Goal: Task Accomplishment & Management: Manage account settings

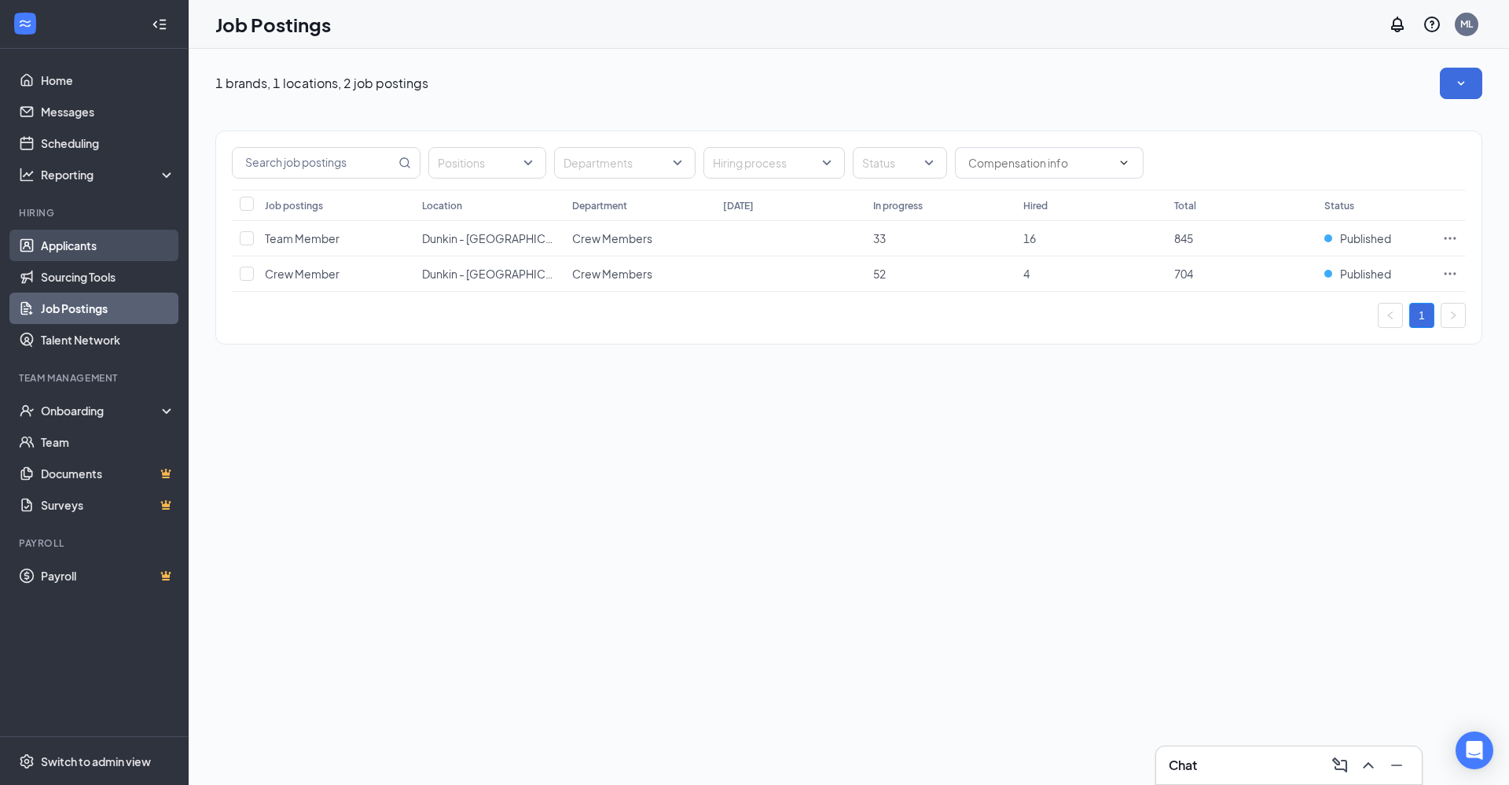
click at [137, 241] on link "Applicants" at bounding box center [108, 245] width 134 height 31
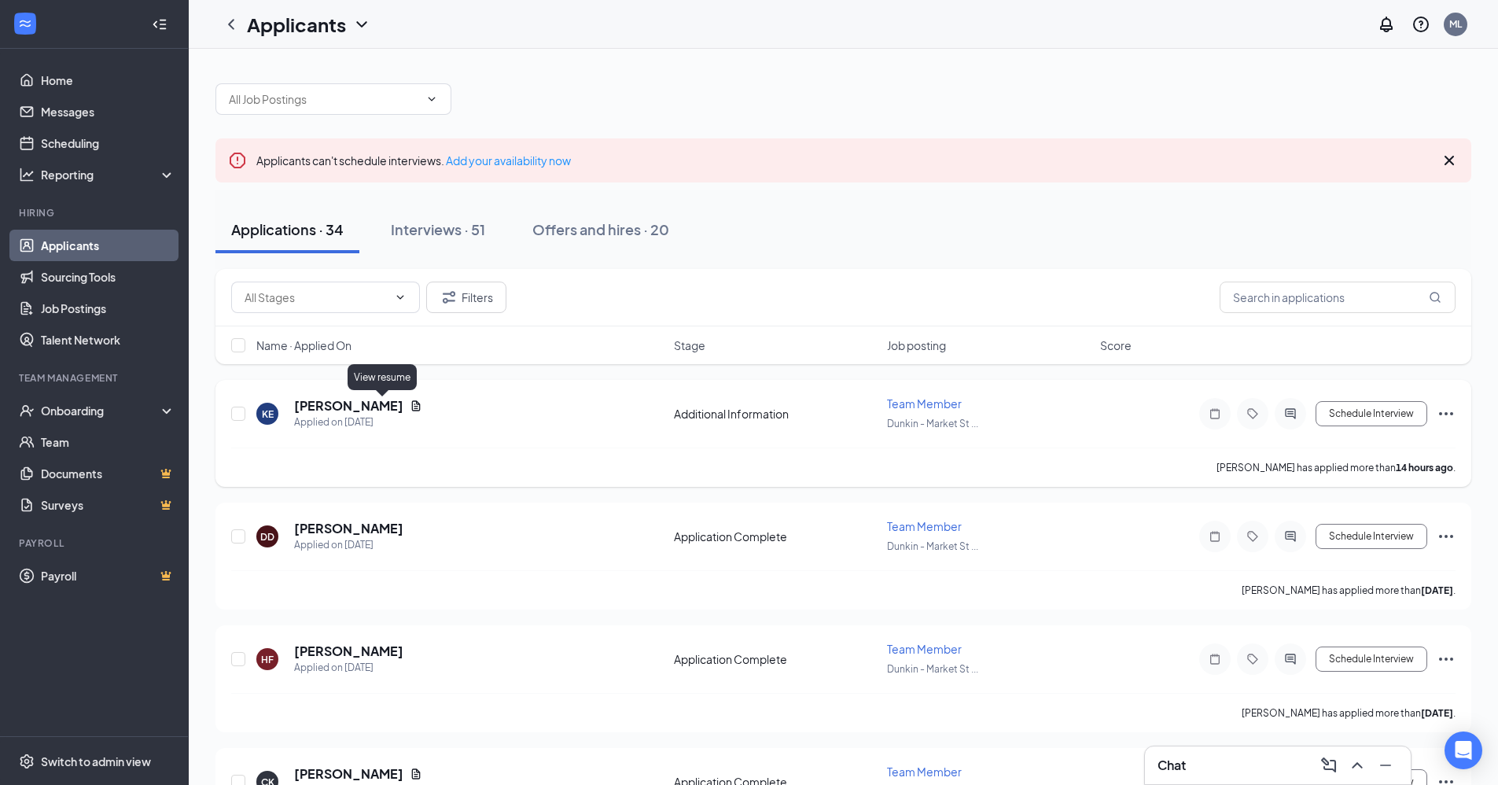
click at [410, 406] on icon "Document" at bounding box center [416, 405] width 13 height 13
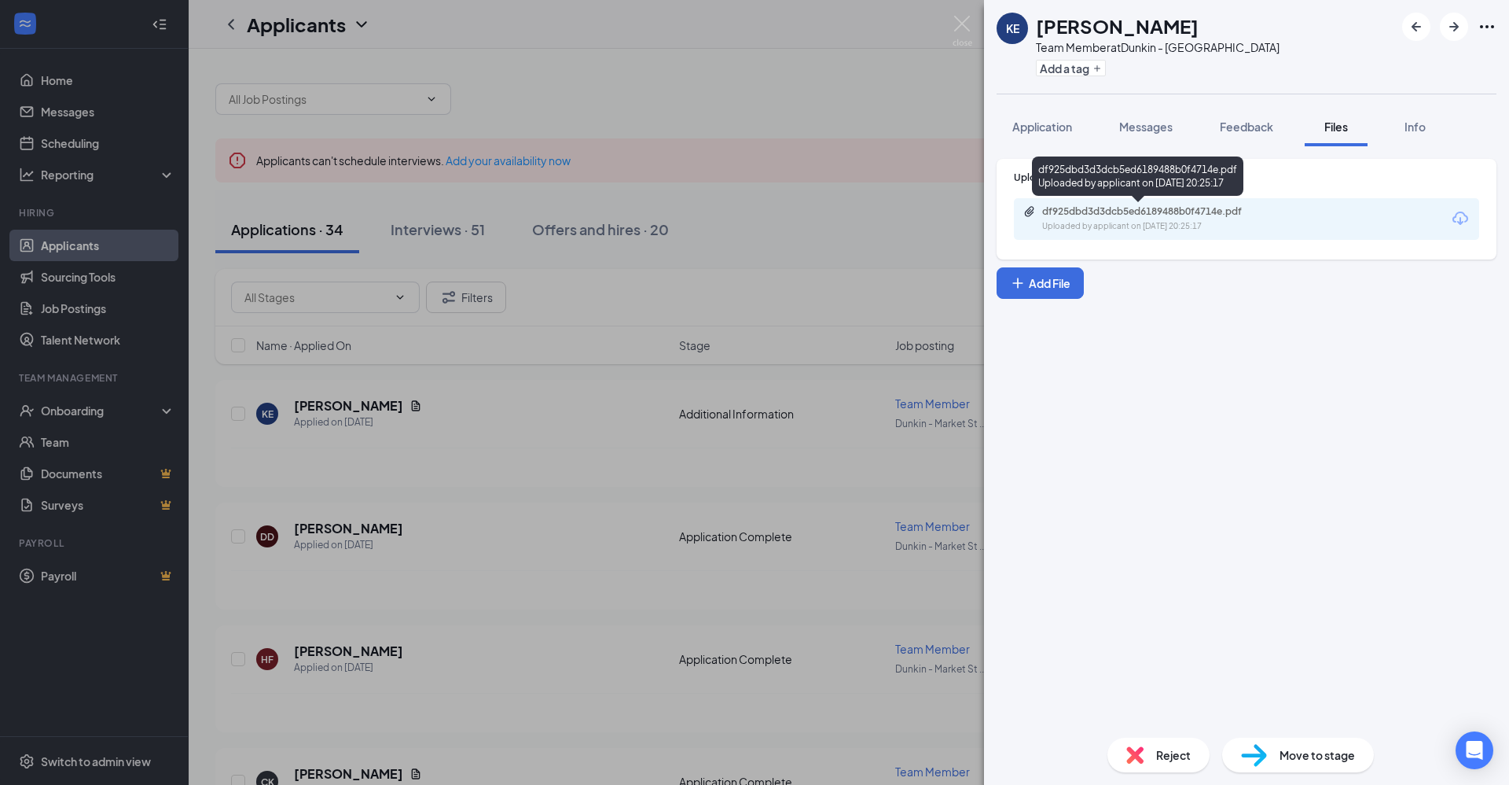
click at [1243, 227] on div "Uploaded by applicant on [DATE] 20:25:17" at bounding box center [1160, 226] width 236 height 13
click at [640, 439] on div "KE [PERSON_NAME] Team Member at [GEOGRAPHIC_DATA] Add a tag Application Message…" at bounding box center [754, 392] width 1509 height 785
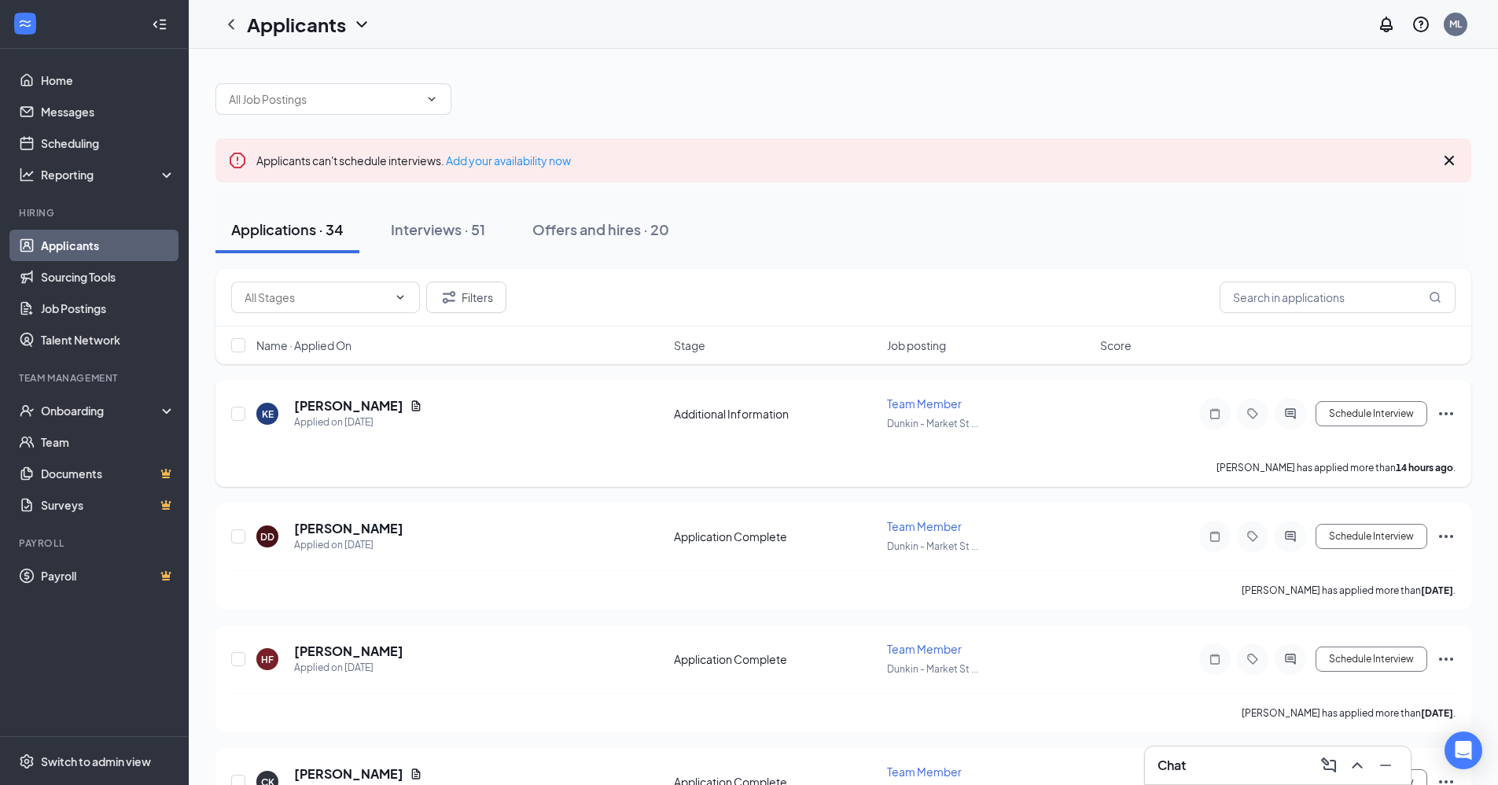
click at [481, 406] on div "KE [PERSON_NAME] Applied on [DATE]" at bounding box center [460, 413] width 408 height 33
click at [349, 405] on h5 "[PERSON_NAME]" at bounding box center [348, 405] width 109 height 17
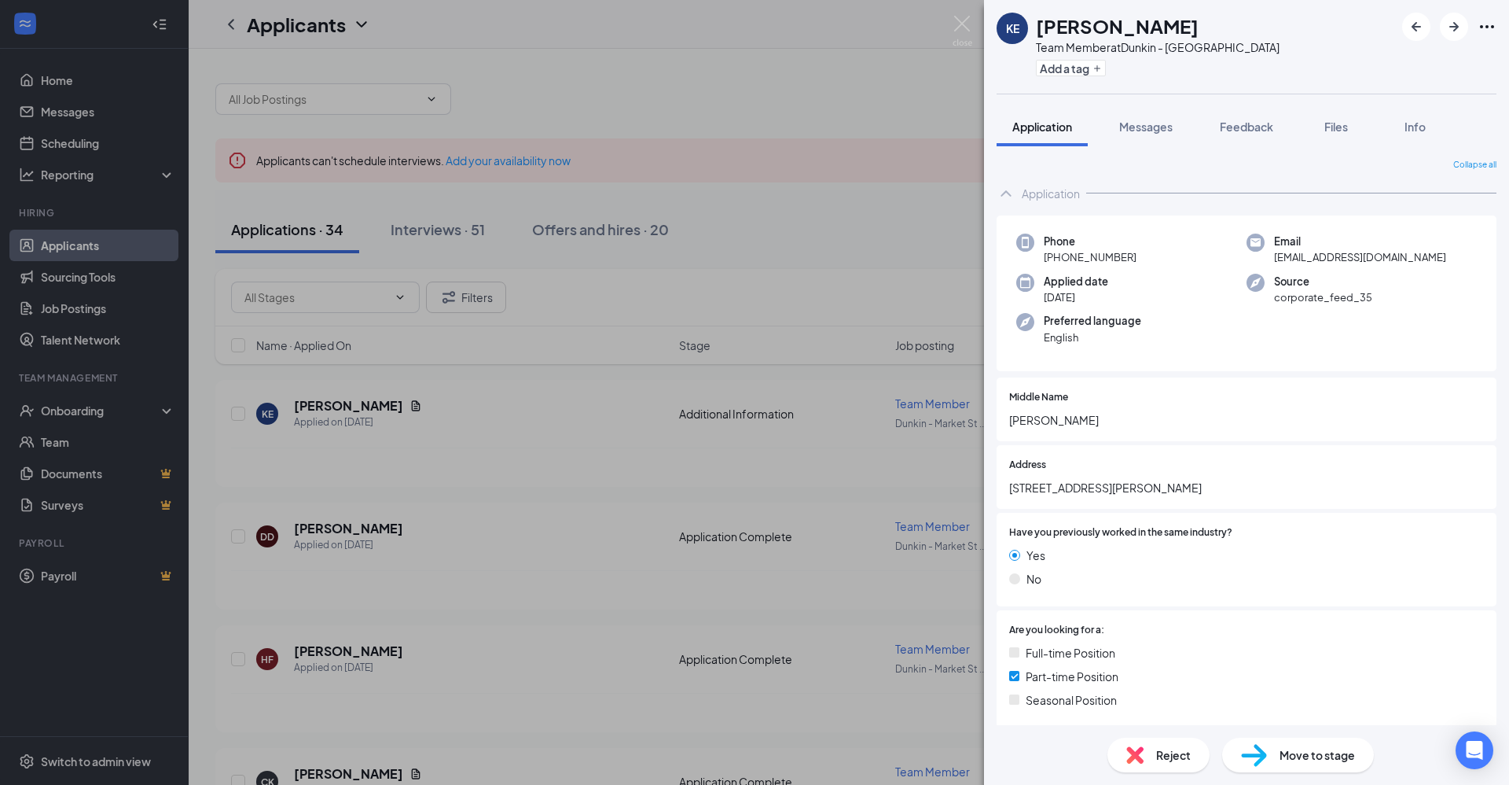
click at [596, 492] on div "KE [PERSON_NAME] Team Member at [GEOGRAPHIC_DATA] Add a tag Application Message…" at bounding box center [754, 392] width 1509 height 785
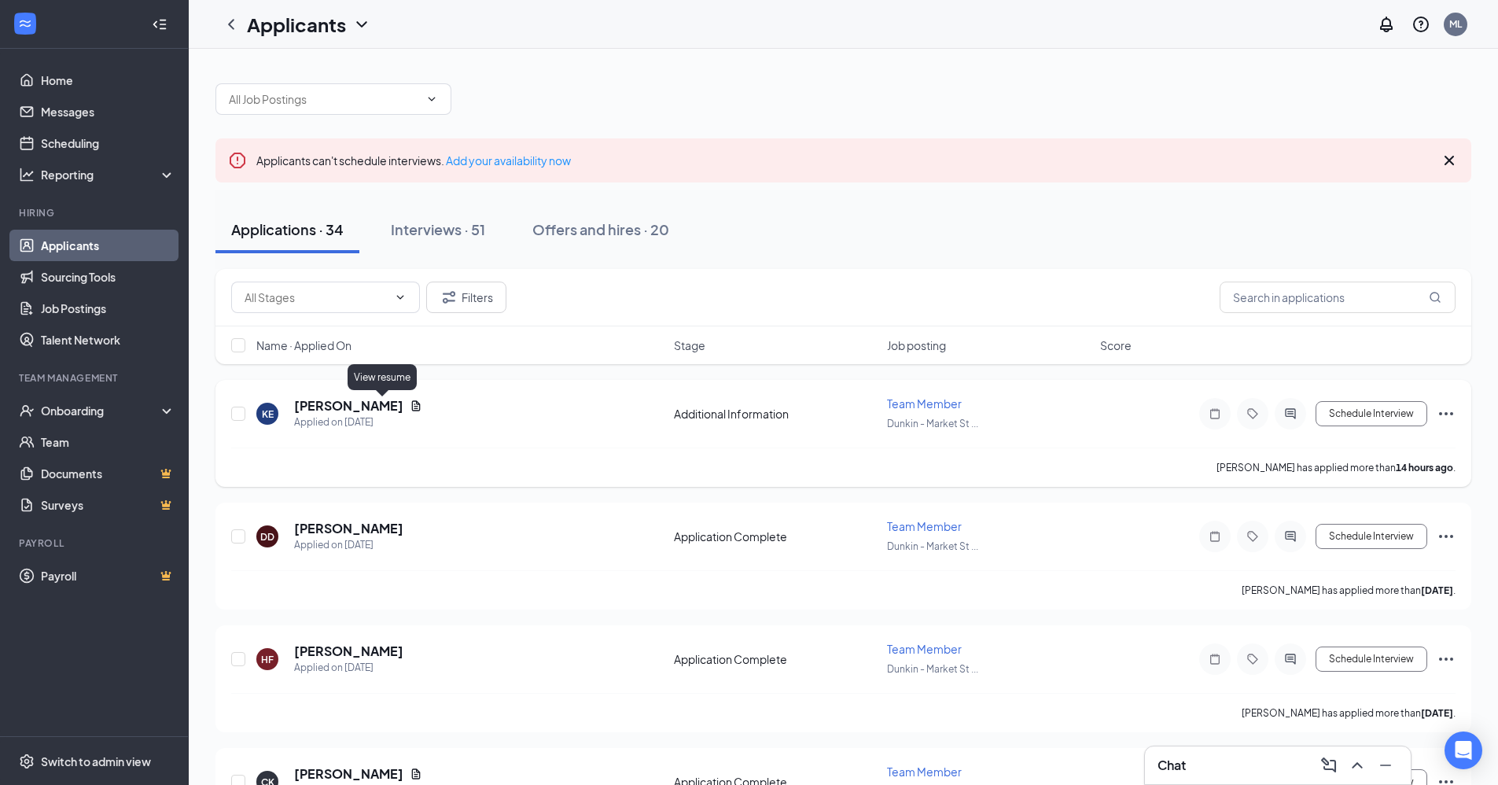
click at [410, 407] on icon "Document" at bounding box center [416, 405] width 13 height 13
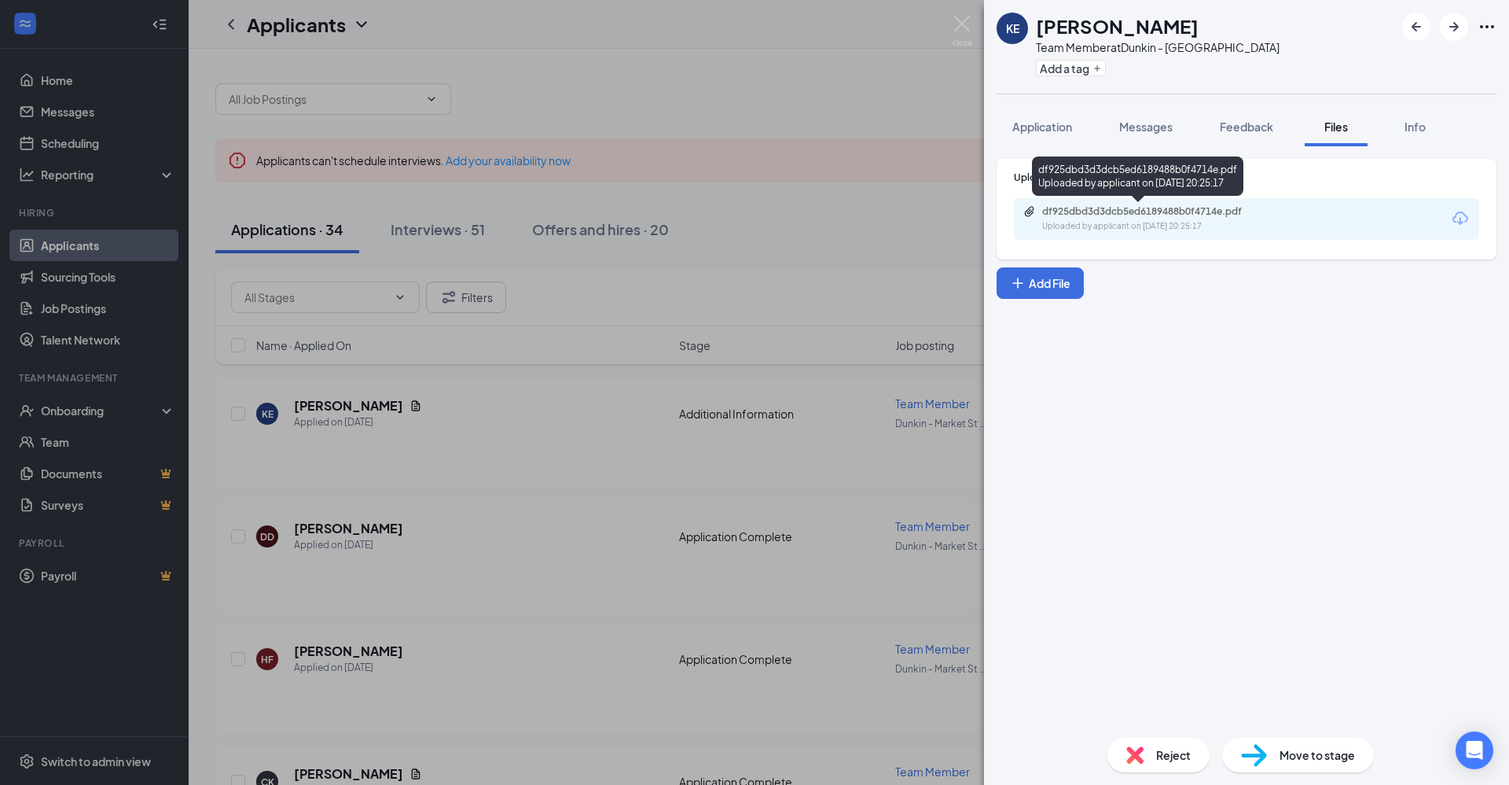
click at [1153, 219] on div "df925dbd3d3dcb5ed6189488b0f4714e.pdf Uploaded by applicant on [DATE] 20:25:17" at bounding box center [1151, 219] width 255 height 28
click at [477, 430] on div "KE [PERSON_NAME] Team Member at [GEOGRAPHIC_DATA] Add a tag Application Message…" at bounding box center [754, 392] width 1509 height 785
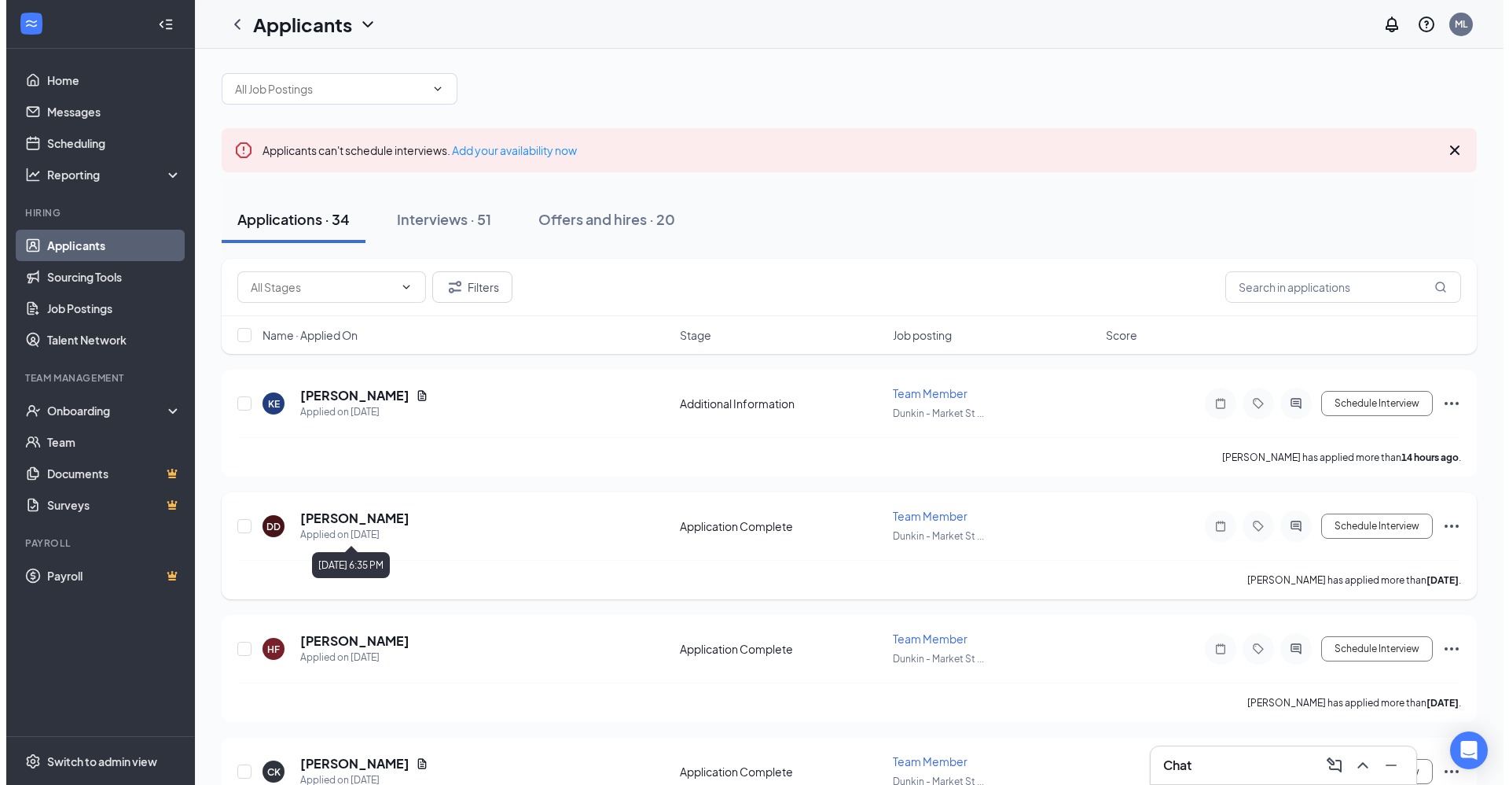
scroll to position [79, 0]
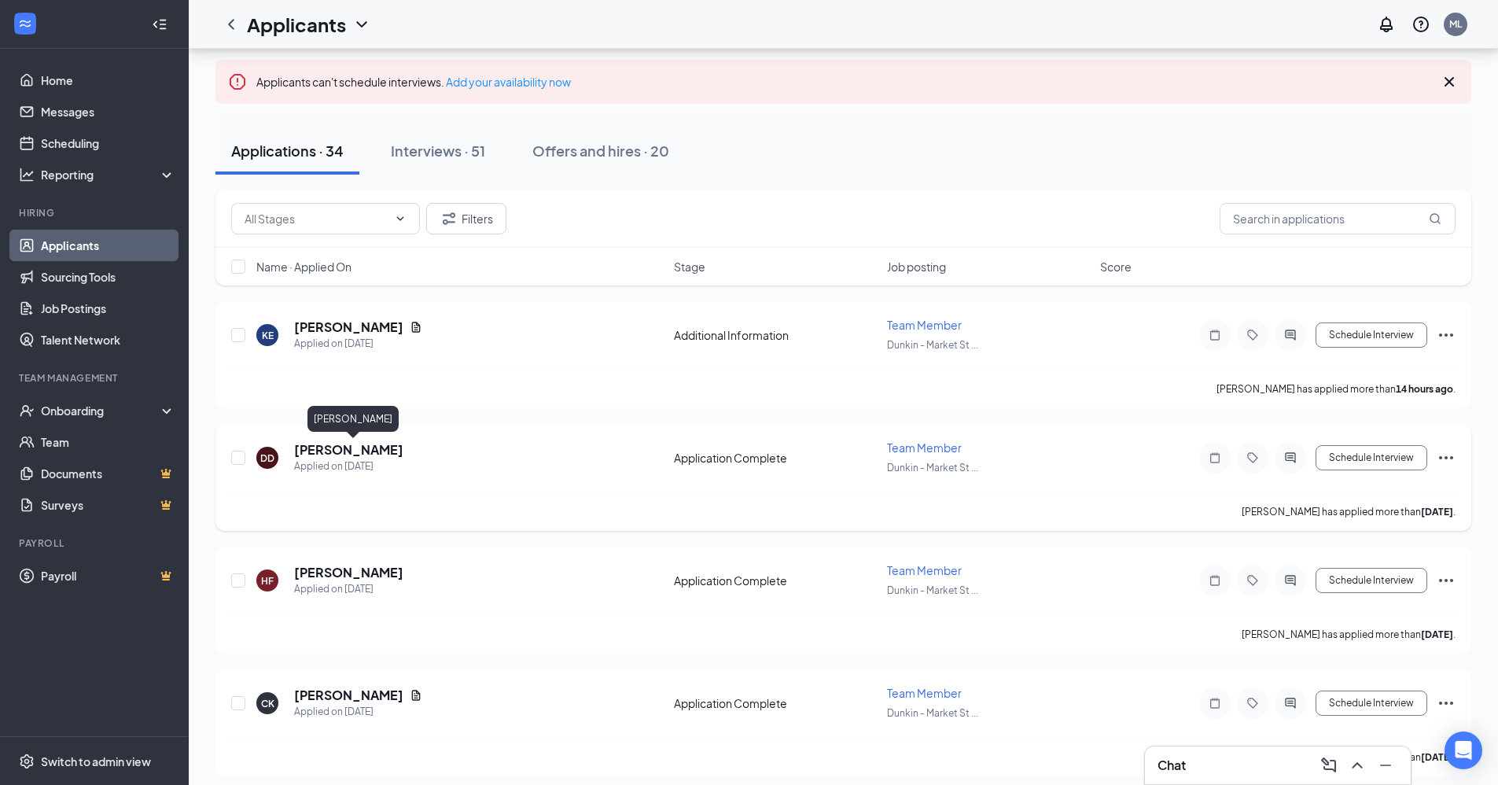
click at [377, 451] on h5 "[PERSON_NAME]" at bounding box center [348, 449] width 109 height 17
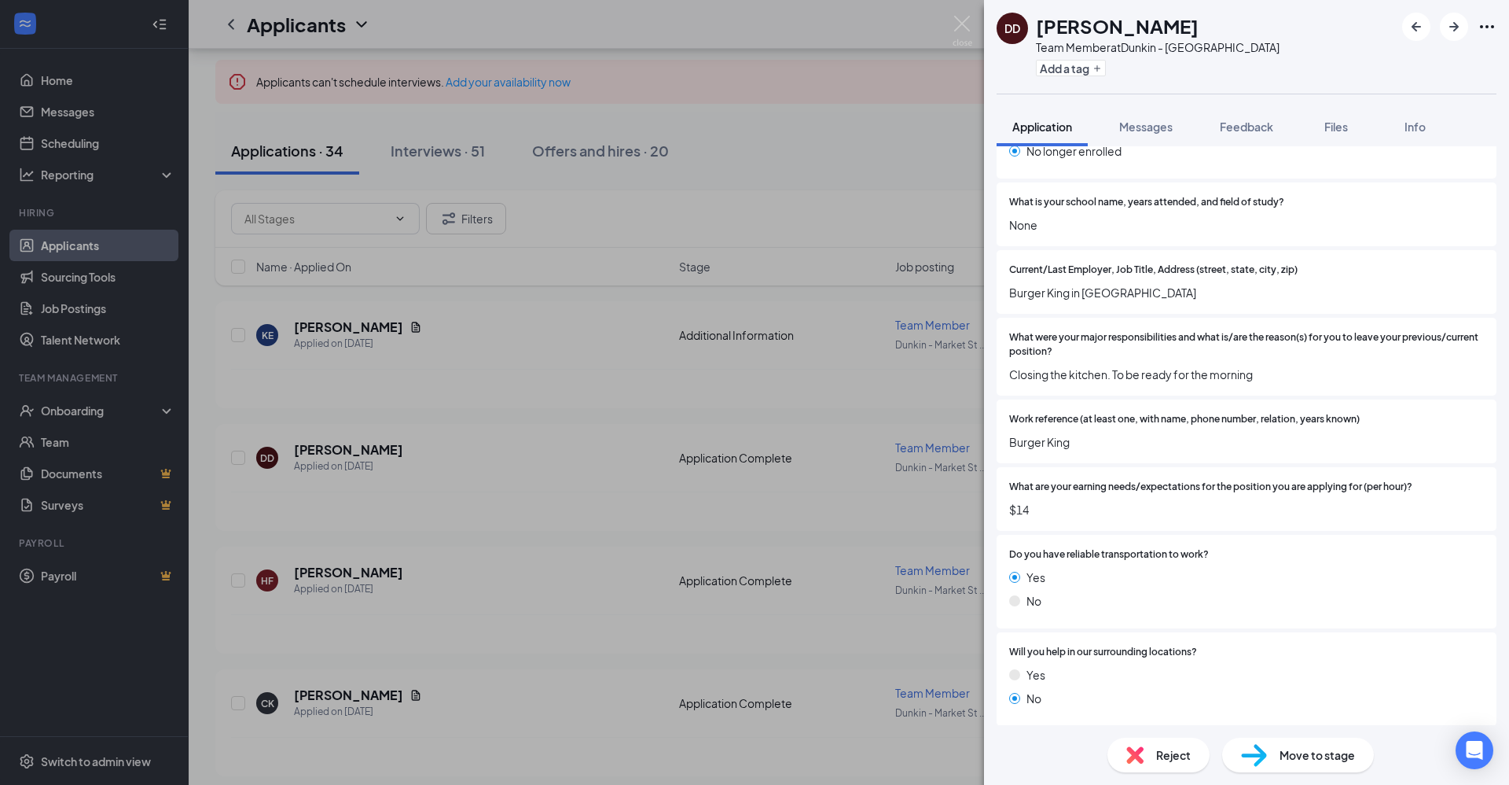
scroll to position [1762, 0]
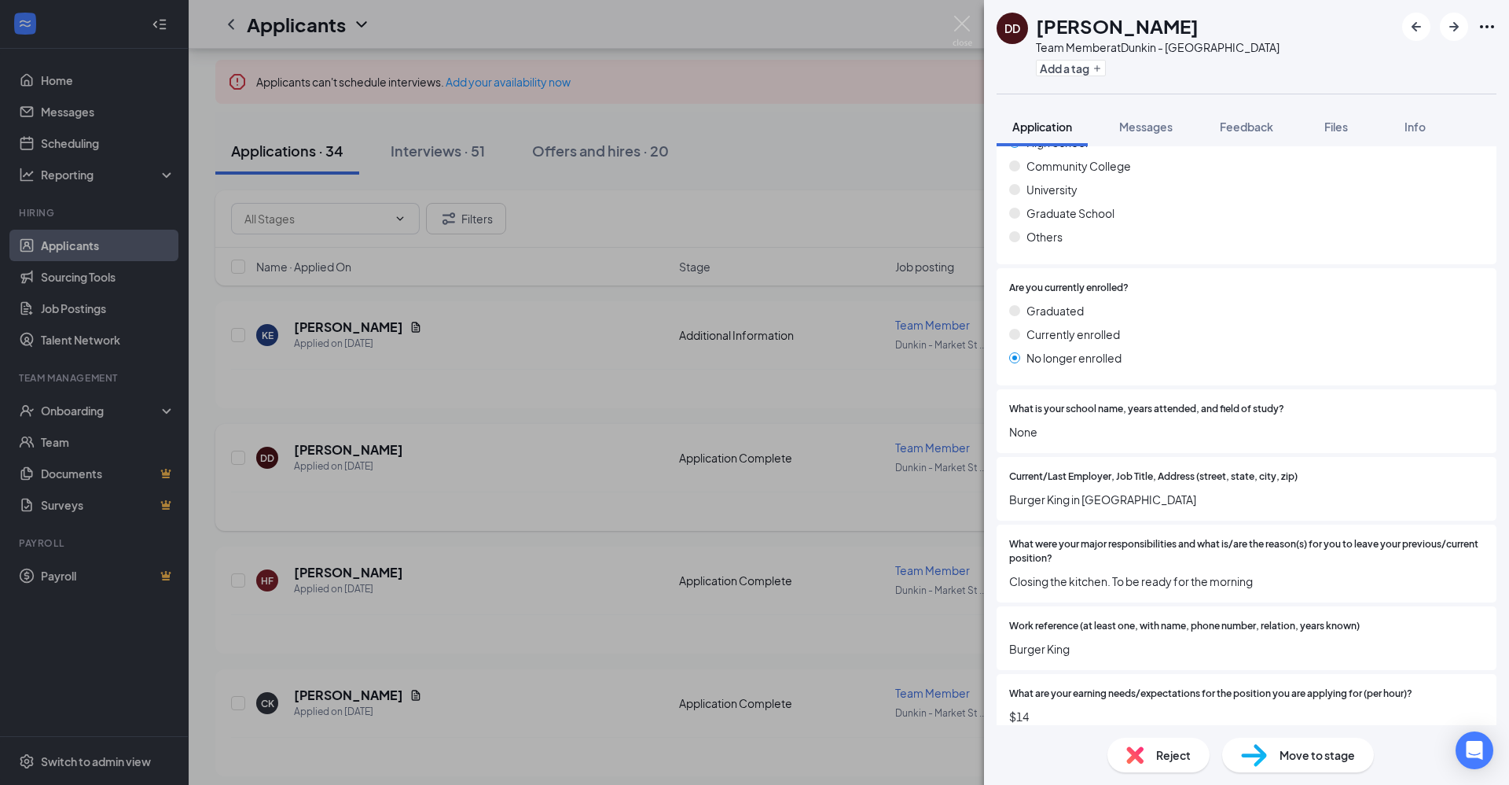
drag, startPoint x: 589, startPoint y: 485, endPoint x: 597, endPoint y: 478, distance: 11.2
click at [590, 485] on div "DD [PERSON_NAME] Team Member at [GEOGRAPHIC_DATA] Add a tag Application Message…" at bounding box center [754, 392] width 1509 height 785
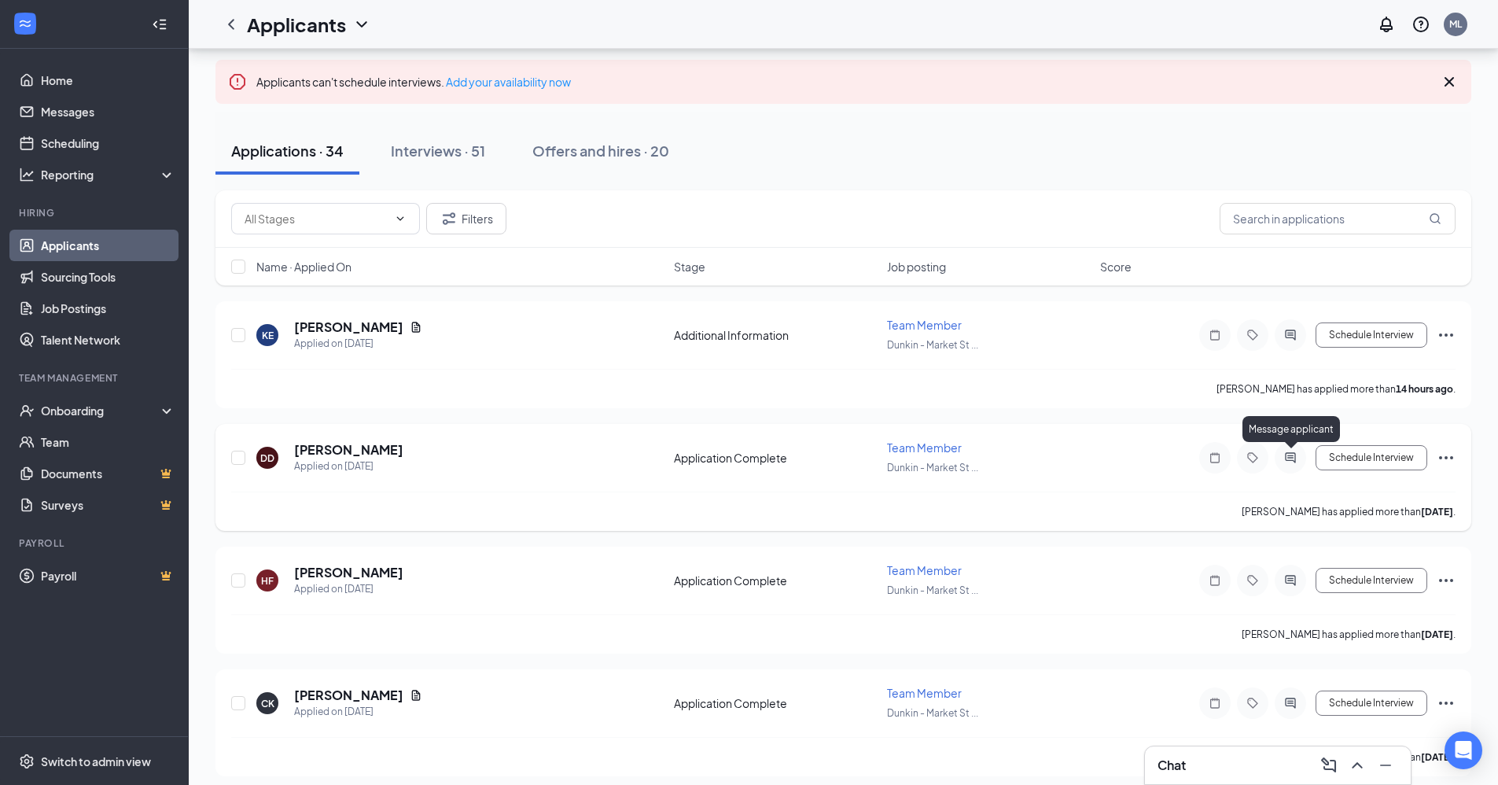
click at [1289, 461] on icon "ActiveChat" at bounding box center [1290, 457] width 19 height 13
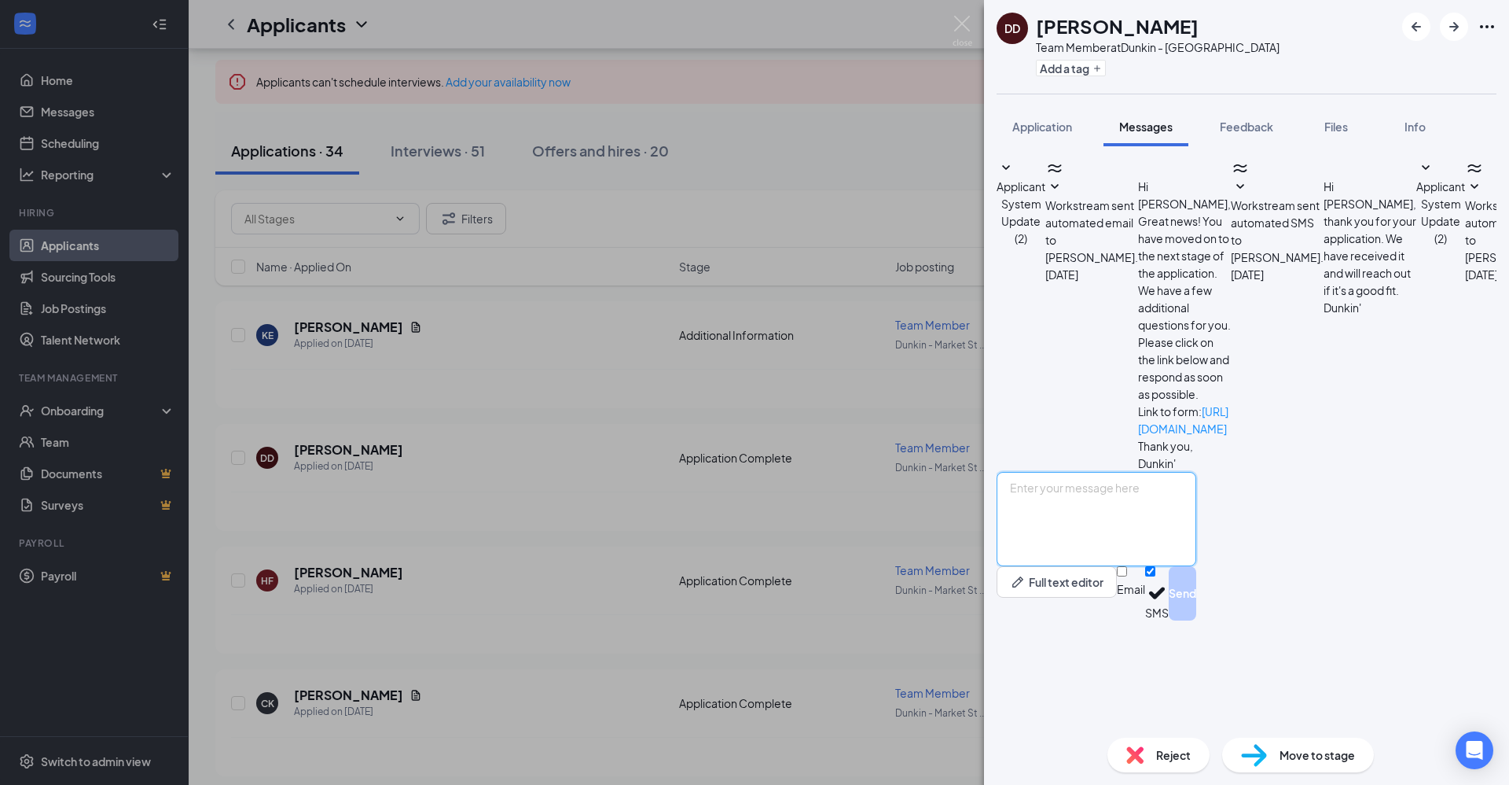
click at [1196, 566] on textarea at bounding box center [1097, 519] width 200 height 94
click at [1196, 566] on textarea "Good morning are you available for an interview [DATE] t 12pm?" at bounding box center [1097, 519] width 200 height 94
type textarea "Good morning are you available for an interview [DATE] at 12pm?"
click at [1196, 620] on button "Send" at bounding box center [1183, 593] width 28 height 54
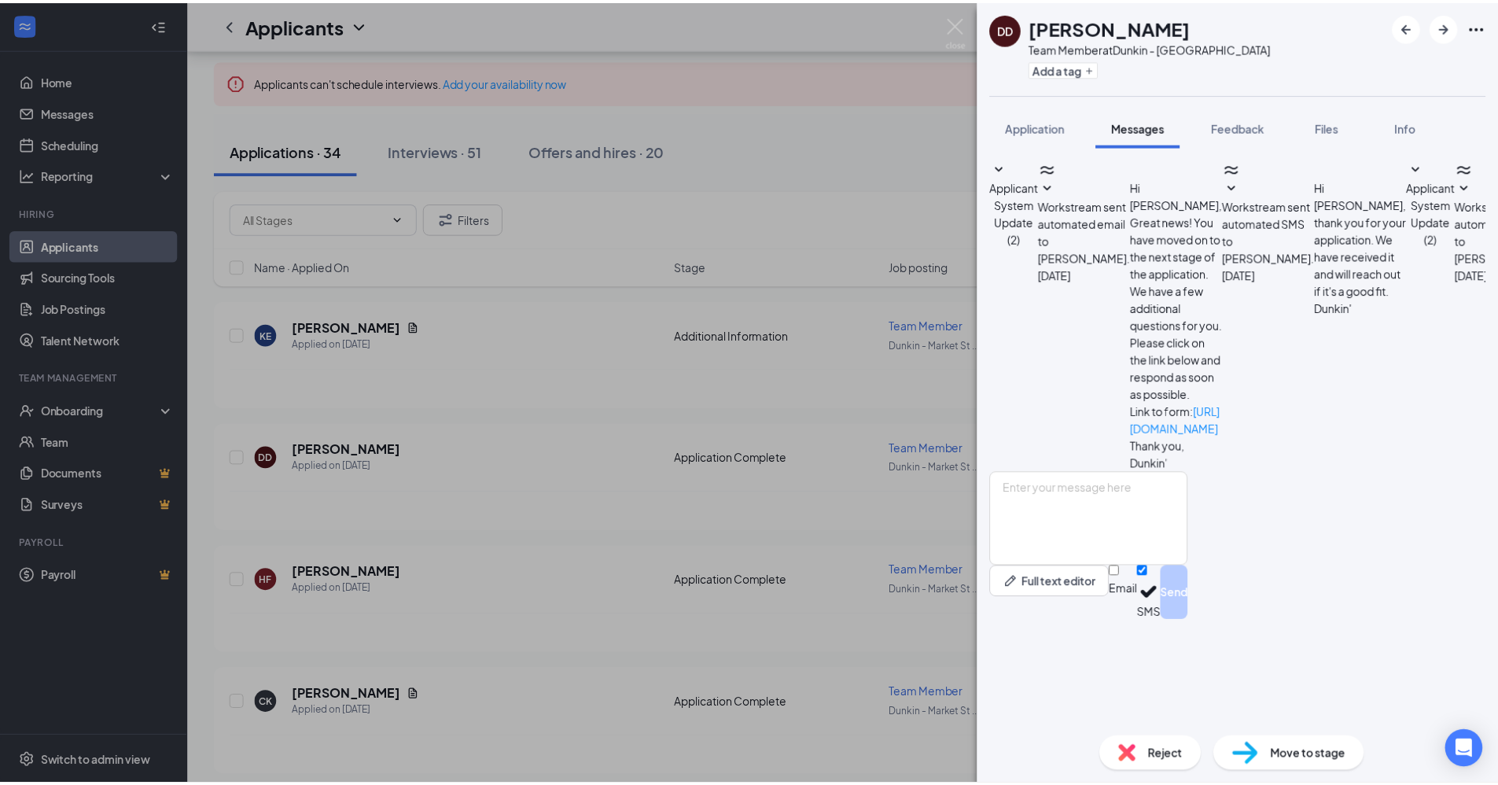
scroll to position [100, 0]
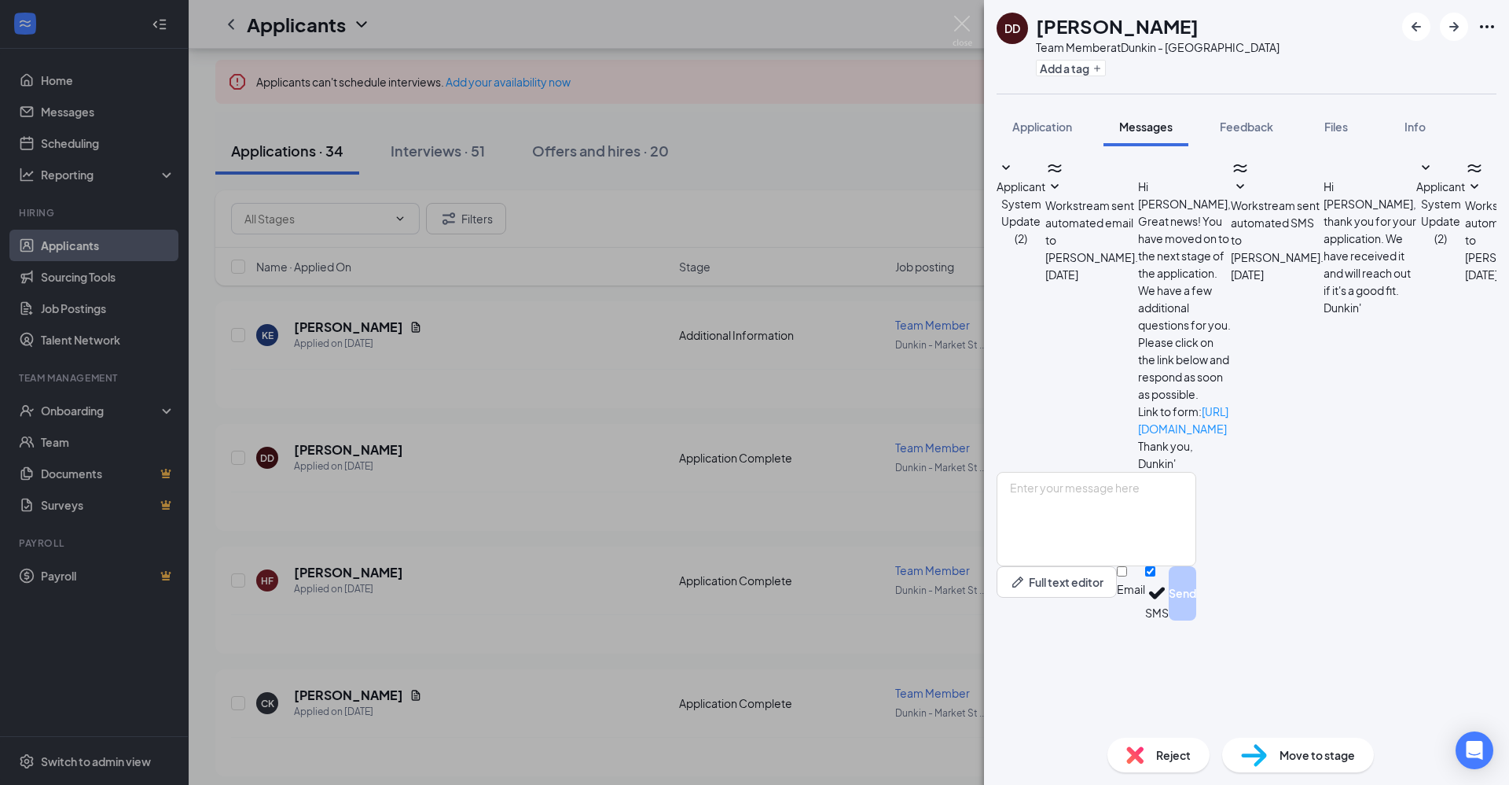
click at [598, 551] on div "DD [PERSON_NAME] Team Member at [GEOGRAPHIC_DATA] Add a tag Application Message…" at bounding box center [754, 392] width 1509 height 785
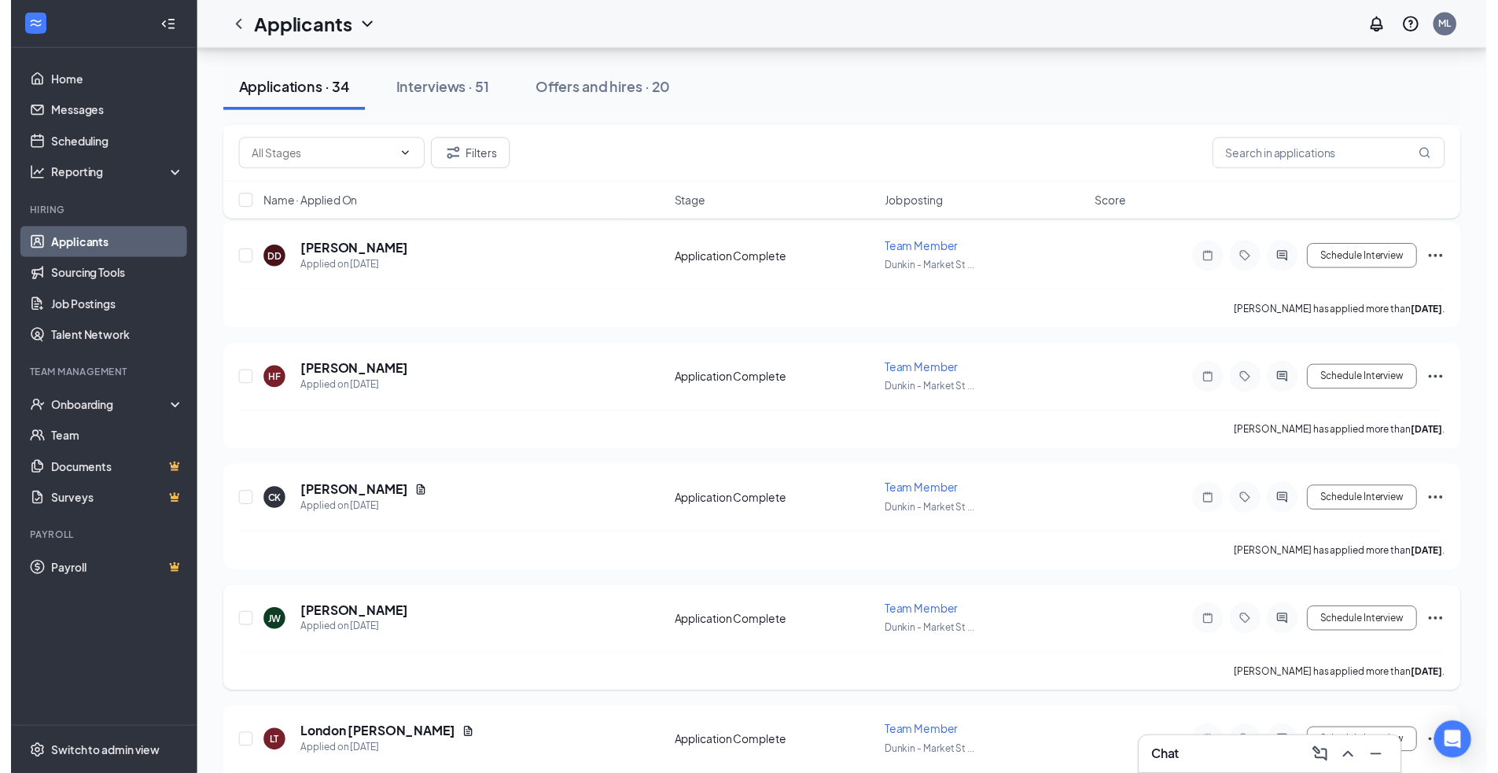
scroll to position [314, 0]
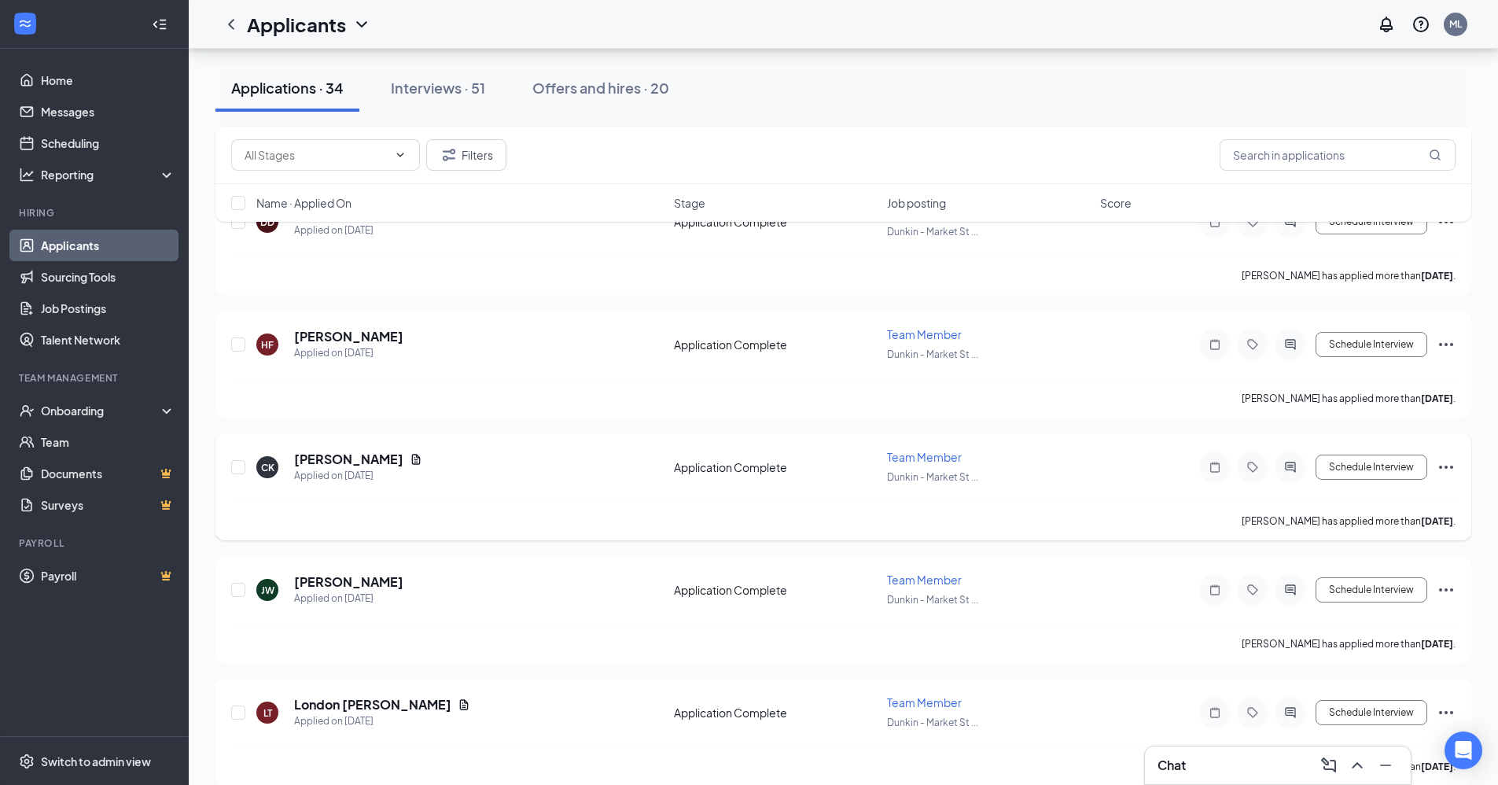
click at [413, 465] on div "[PERSON_NAME]" at bounding box center [358, 458] width 128 height 17
click at [410, 461] on icon "Document" at bounding box center [416, 459] width 13 height 13
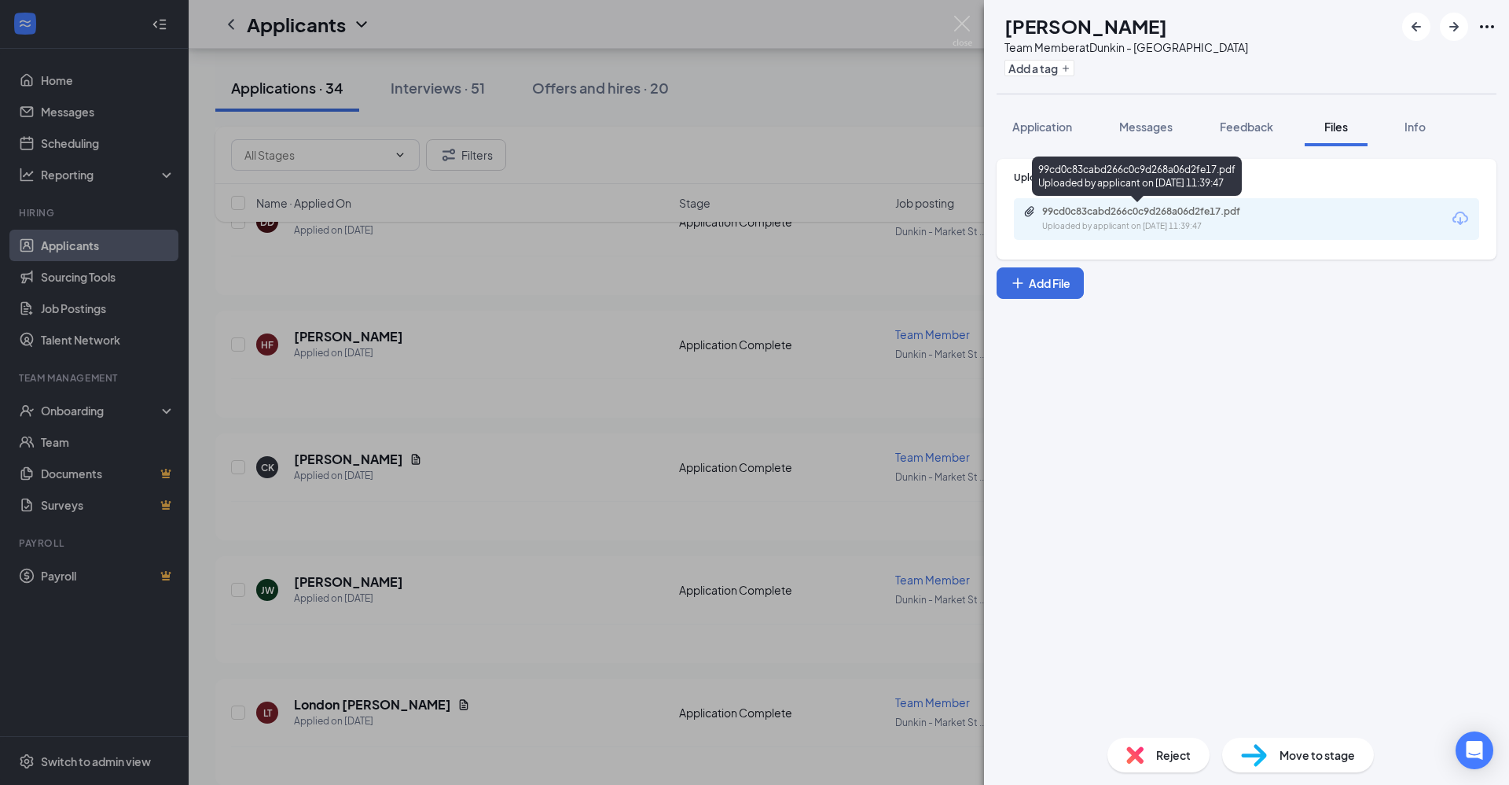
click at [1103, 206] on div "99cd0c83cabd266c0c9d268a06d2fe17.pdf" at bounding box center [1152, 211] width 220 height 13
click at [1114, 219] on div "99cd0c83cabd266c0c9d268a06d2fe17.pdf Uploaded by applicant on [DATE] 11:39:47" at bounding box center [1151, 219] width 255 height 28
click at [483, 583] on div "CK Chyondra Keech Team Member at [GEOGRAPHIC_DATA] Add a tag Application Messag…" at bounding box center [754, 392] width 1509 height 785
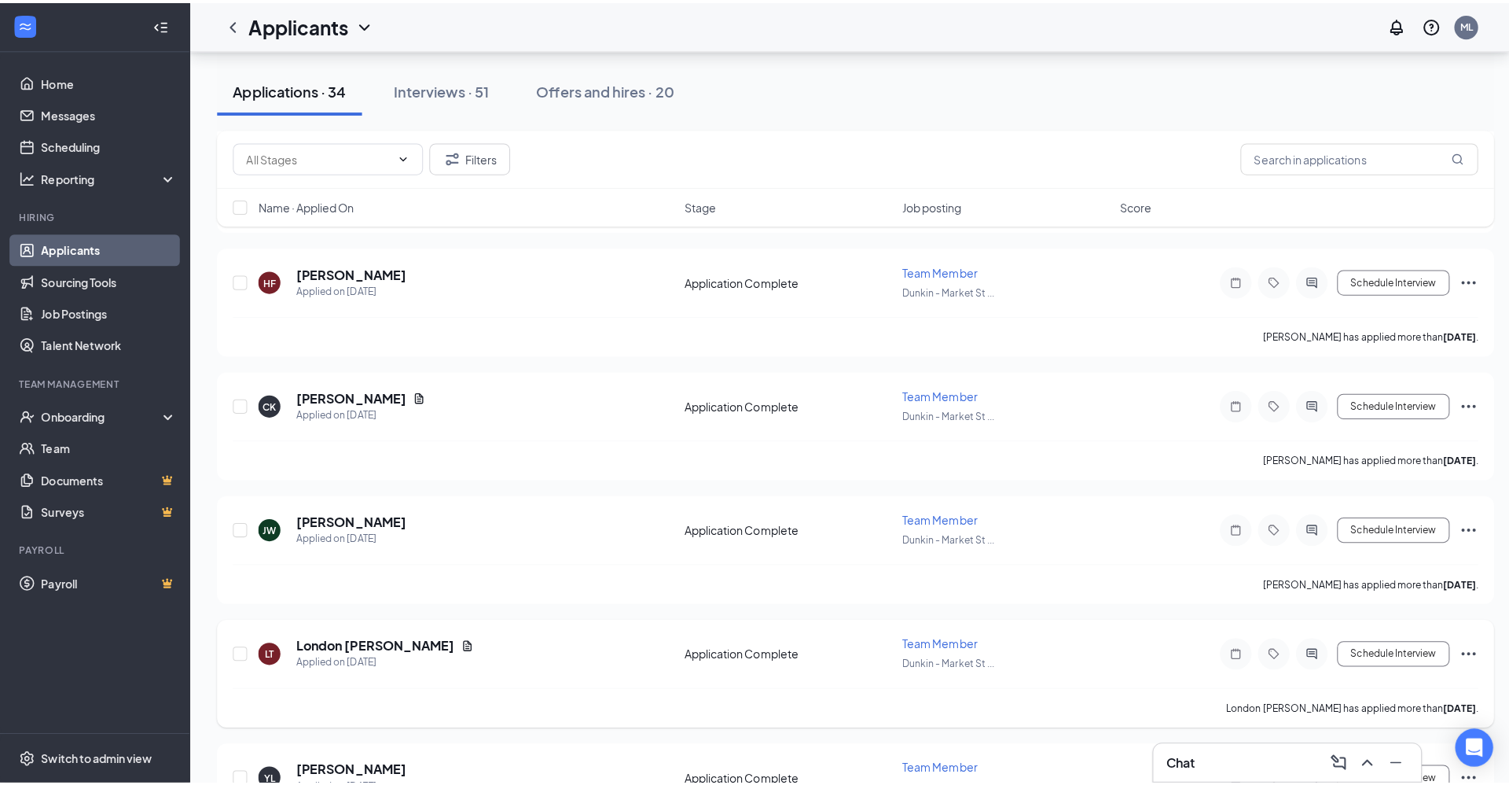
scroll to position [472, 0]
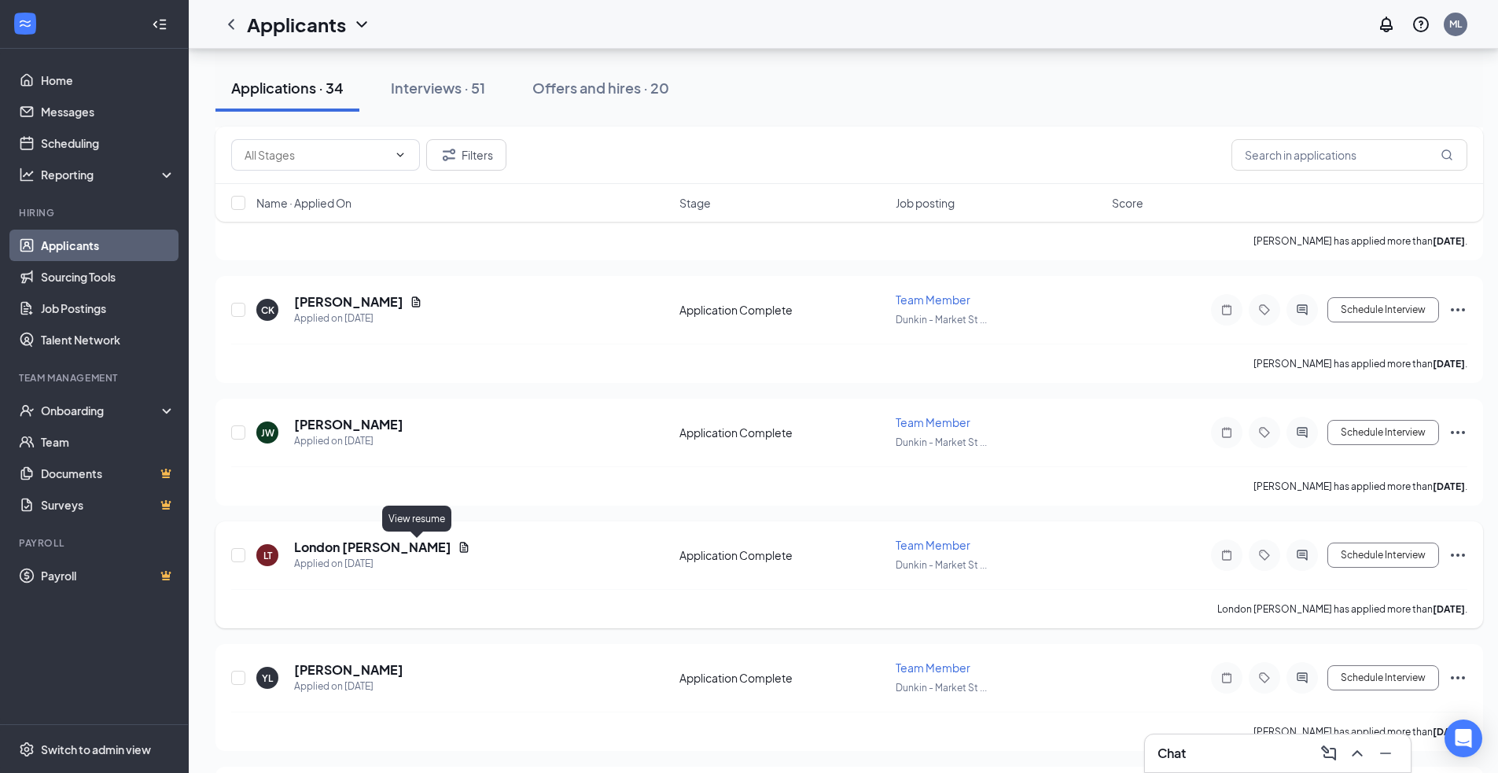
click at [458, 549] on icon "Document" at bounding box center [464, 547] width 13 height 13
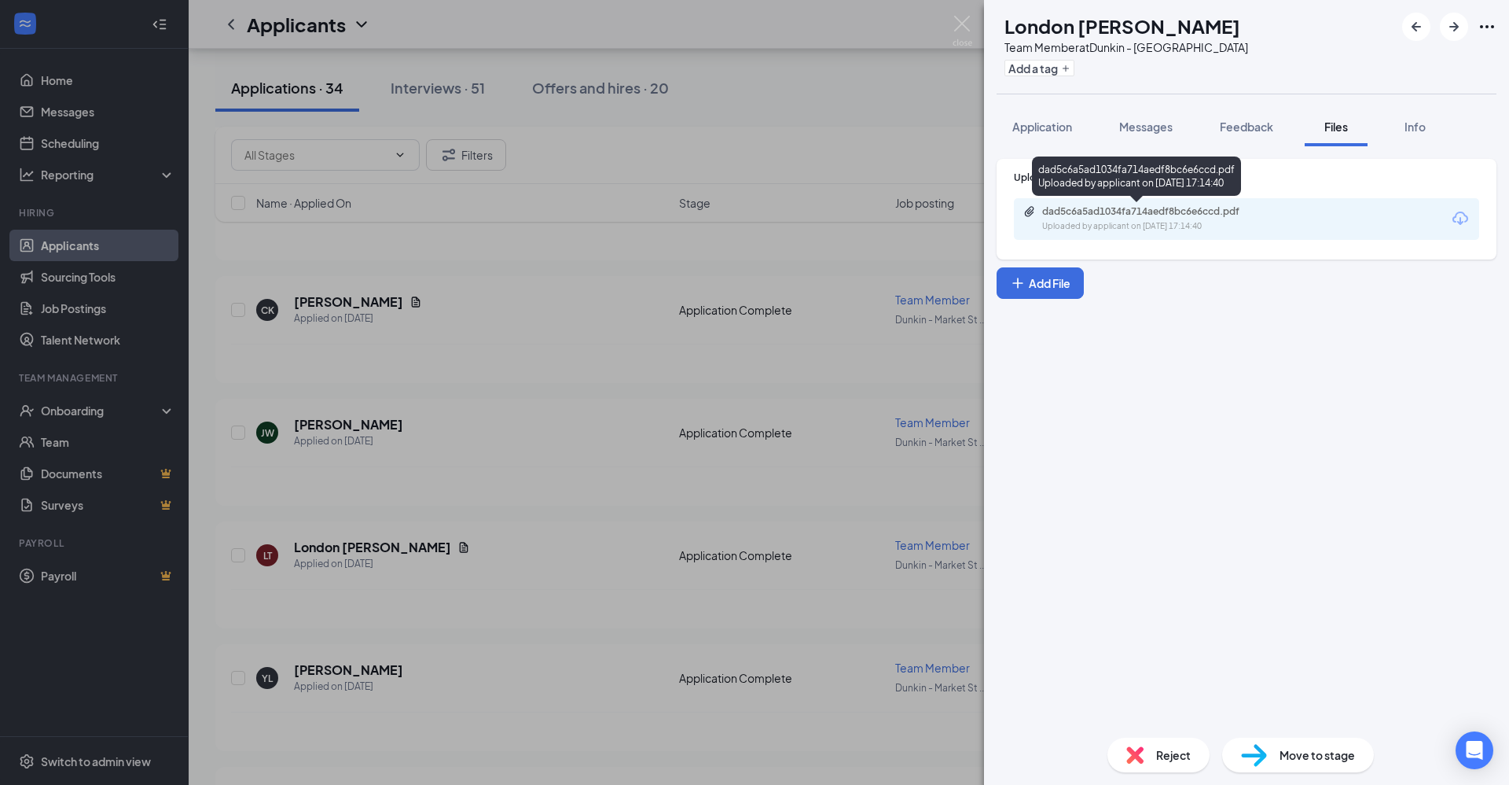
click at [1180, 222] on div "Uploaded by applicant on [DATE] 17:14:40" at bounding box center [1160, 226] width 236 height 13
click at [561, 584] on div "LT London [PERSON_NAME] Team Member at [GEOGRAPHIC_DATA] Add a tag Application …" at bounding box center [754, 392] width 1509 height 785
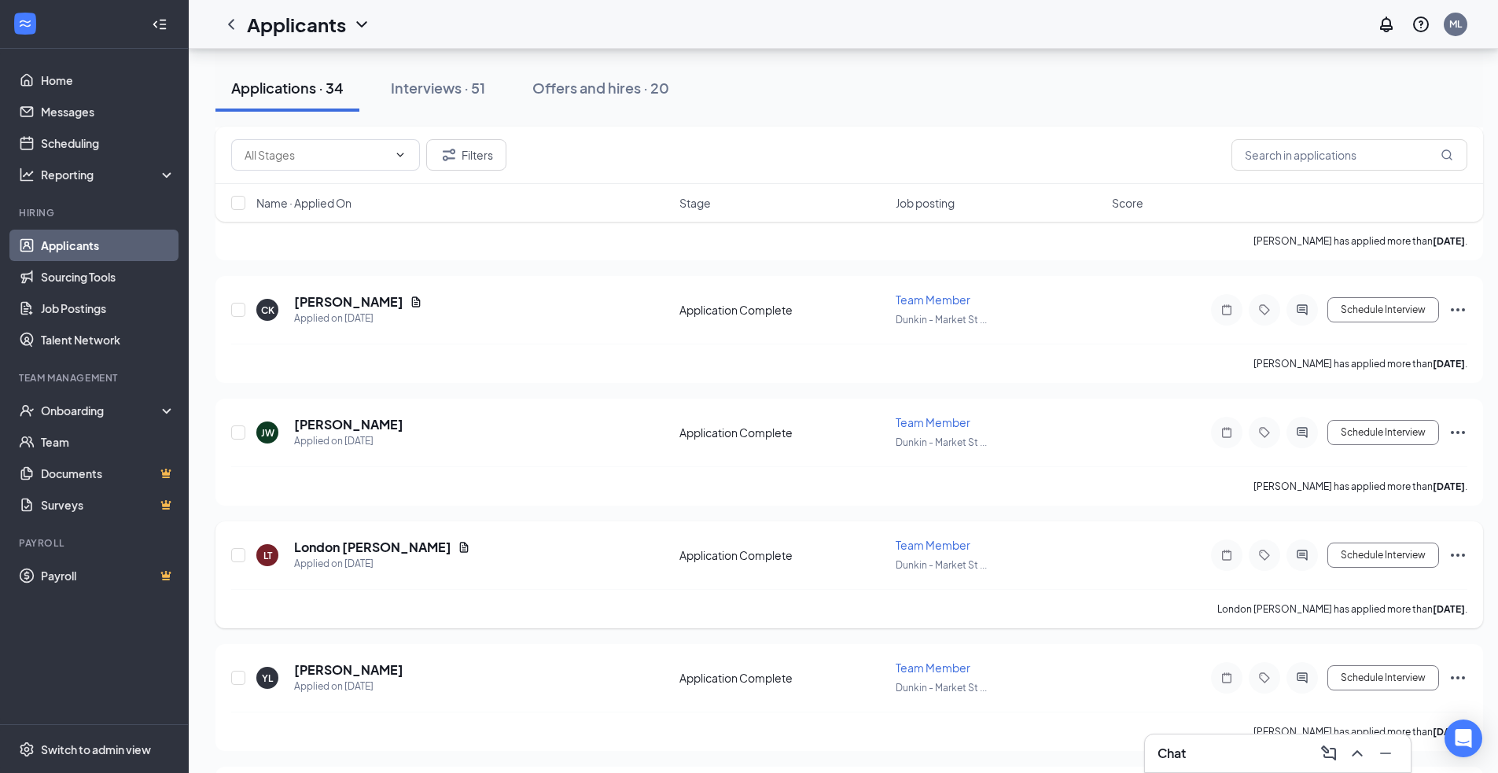
click at [1303, 548] on div at bounding box center [1301, 554] width 31 height 31
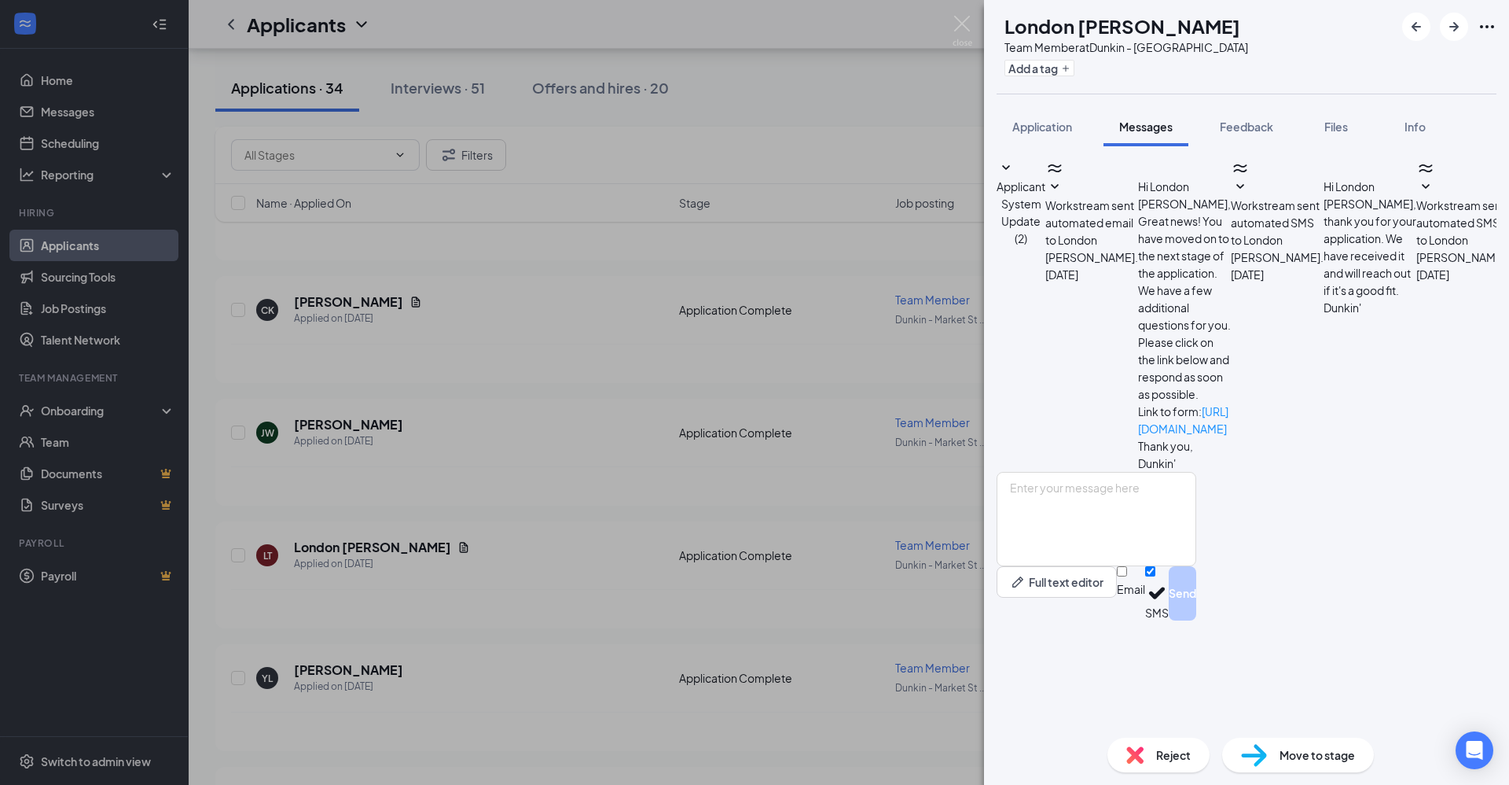
scroll to position [56, 0]
click at [1196, 566] on textarea at bounding box center [1097, 519] width 200 height 94
type textarea "Good morning are you available for an interview [DATE] at 1230pm?"
click at [1196, 620] on button "Send" at bounding box center [1183, 593] width 28 height 54
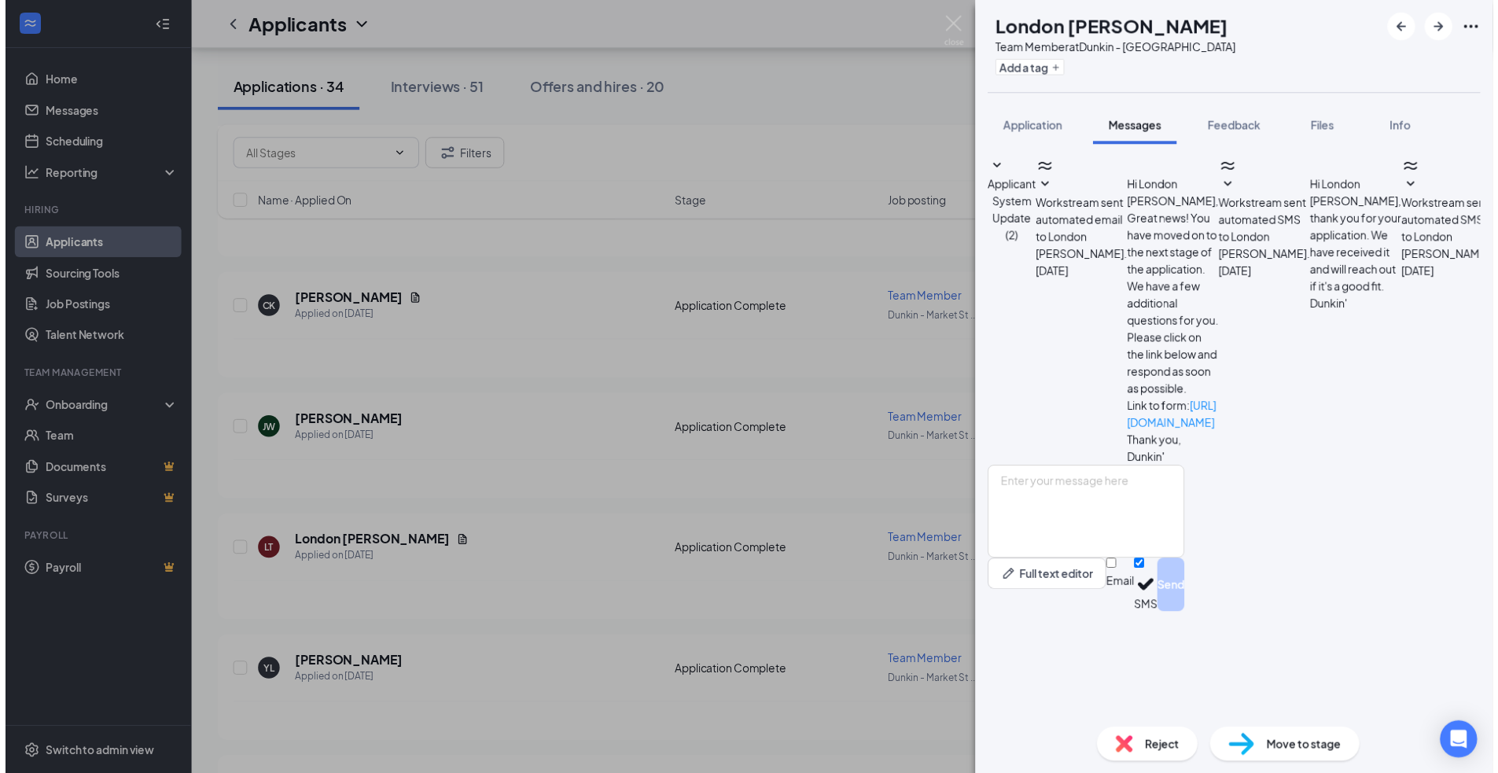
scroll to position [174, 0]
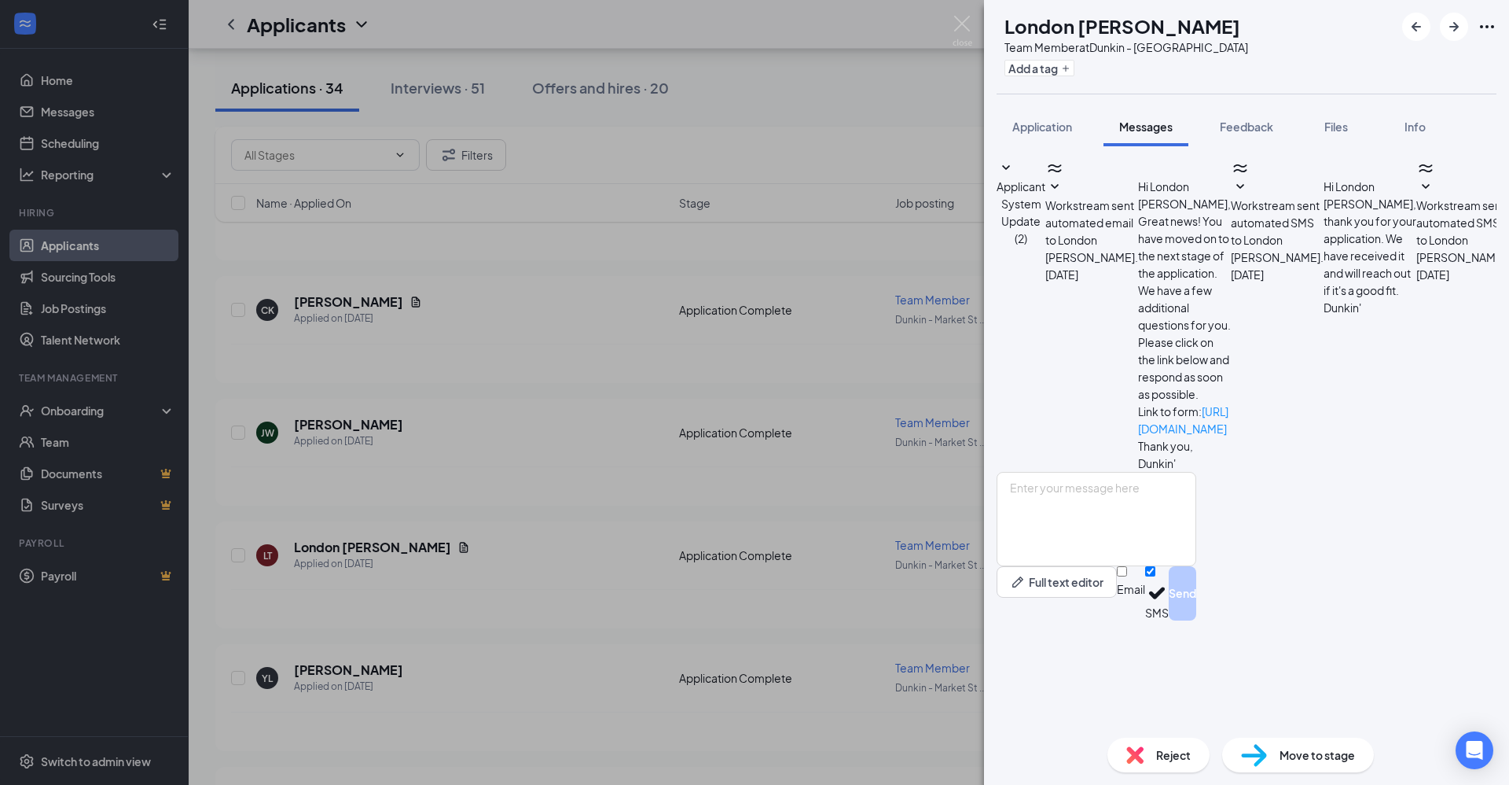
click at [609, 594] on div "LT London [PERSON_NAME] Team Member at [GEOGRAPHIC_DATA] Add a tag Application …" at bounding box center [754, 392] width 1509 height 785
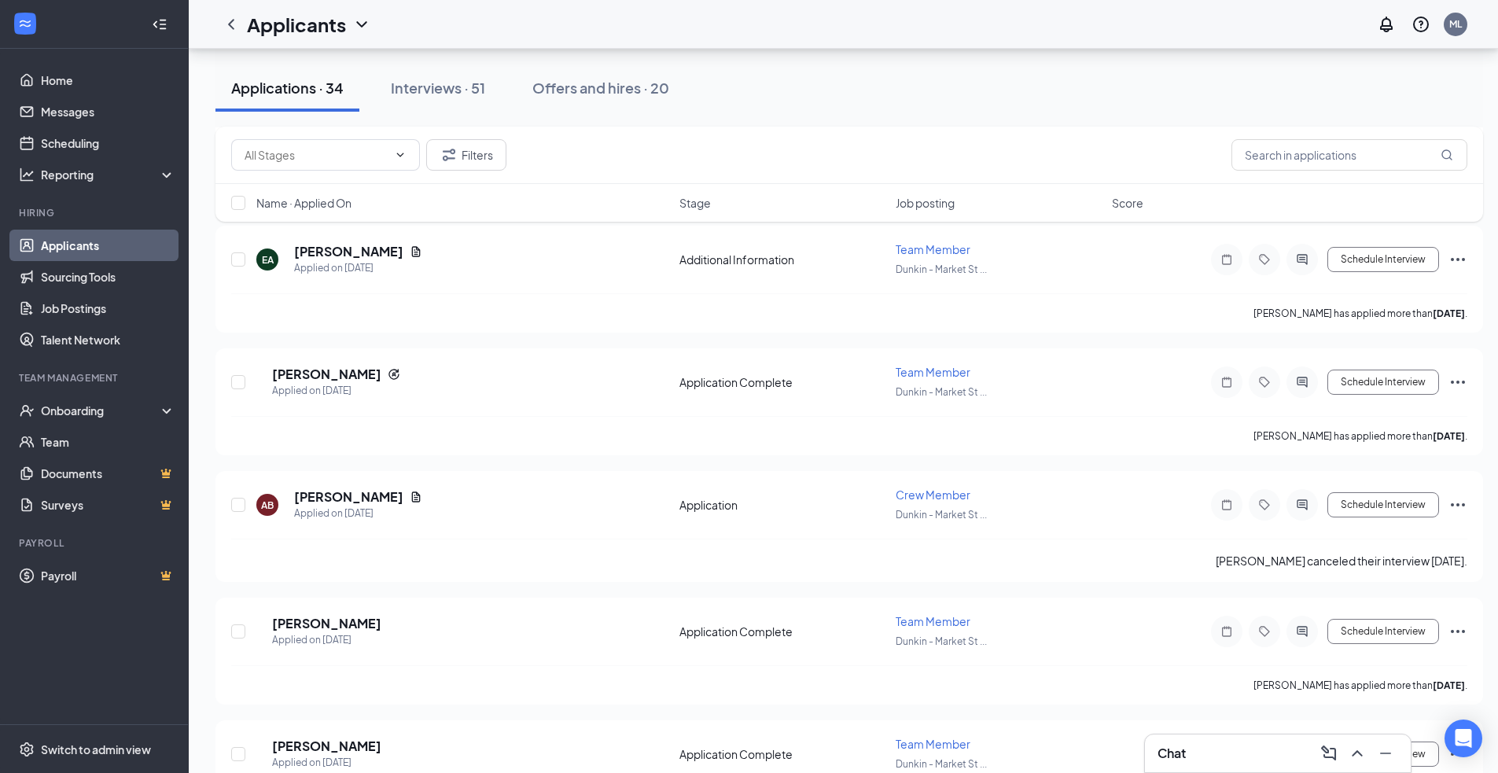
scroll to position [2123, 0]
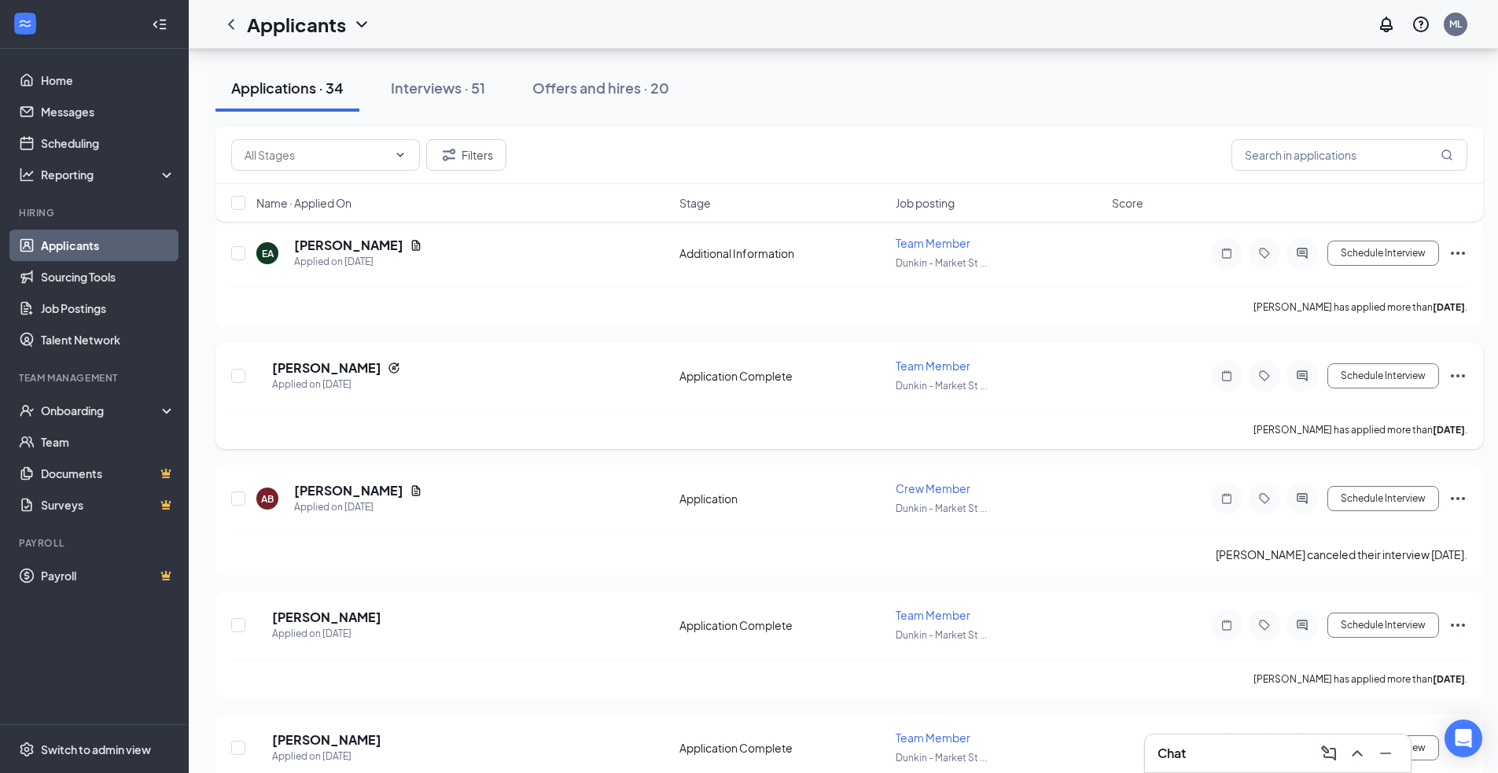
click at [1460, 374] on icon "Ellipses" at bounding box center [1457, 375] width 19 height 19
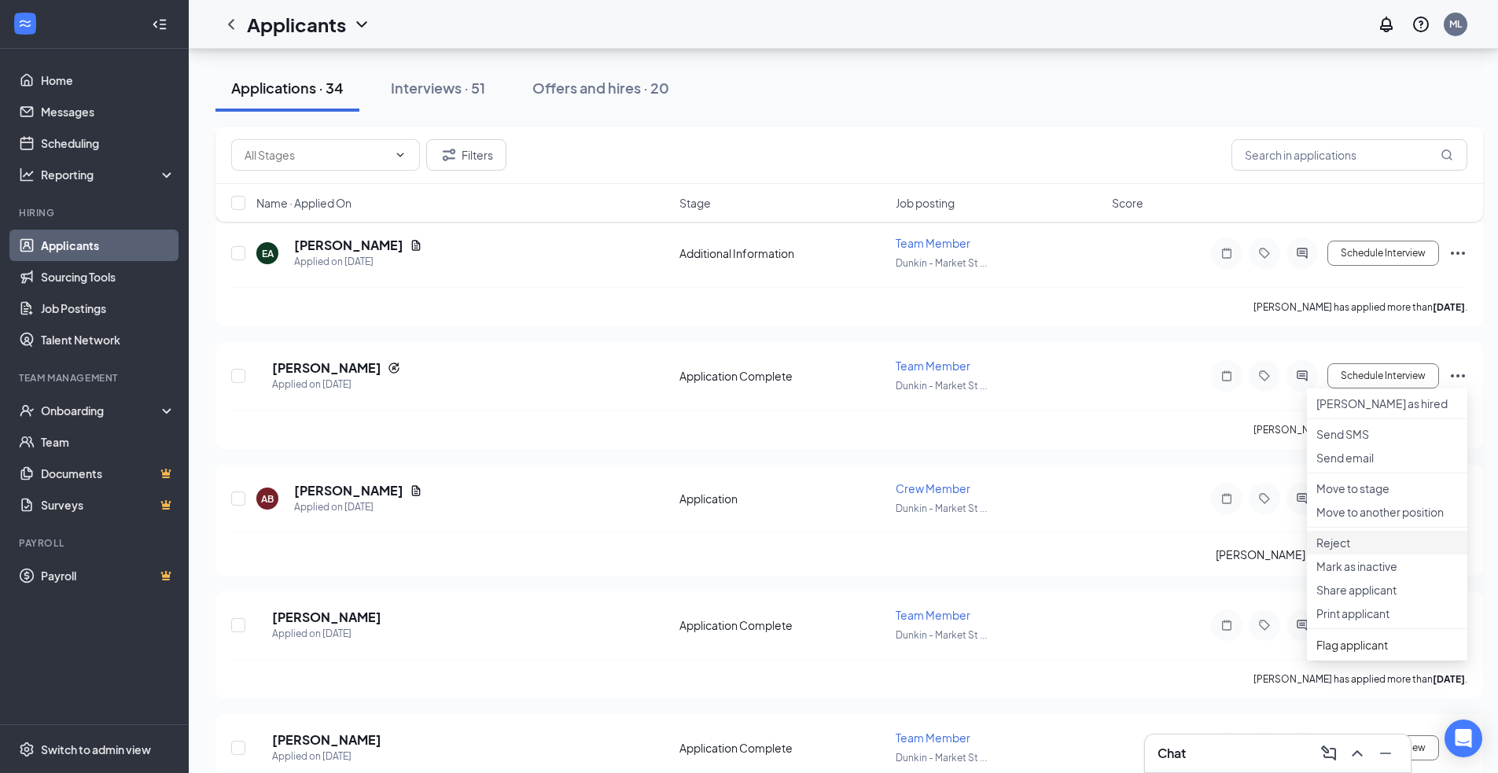
click at [1336, 550] on p "Reject" at bounding box center [1387, 543] width 142 height 16
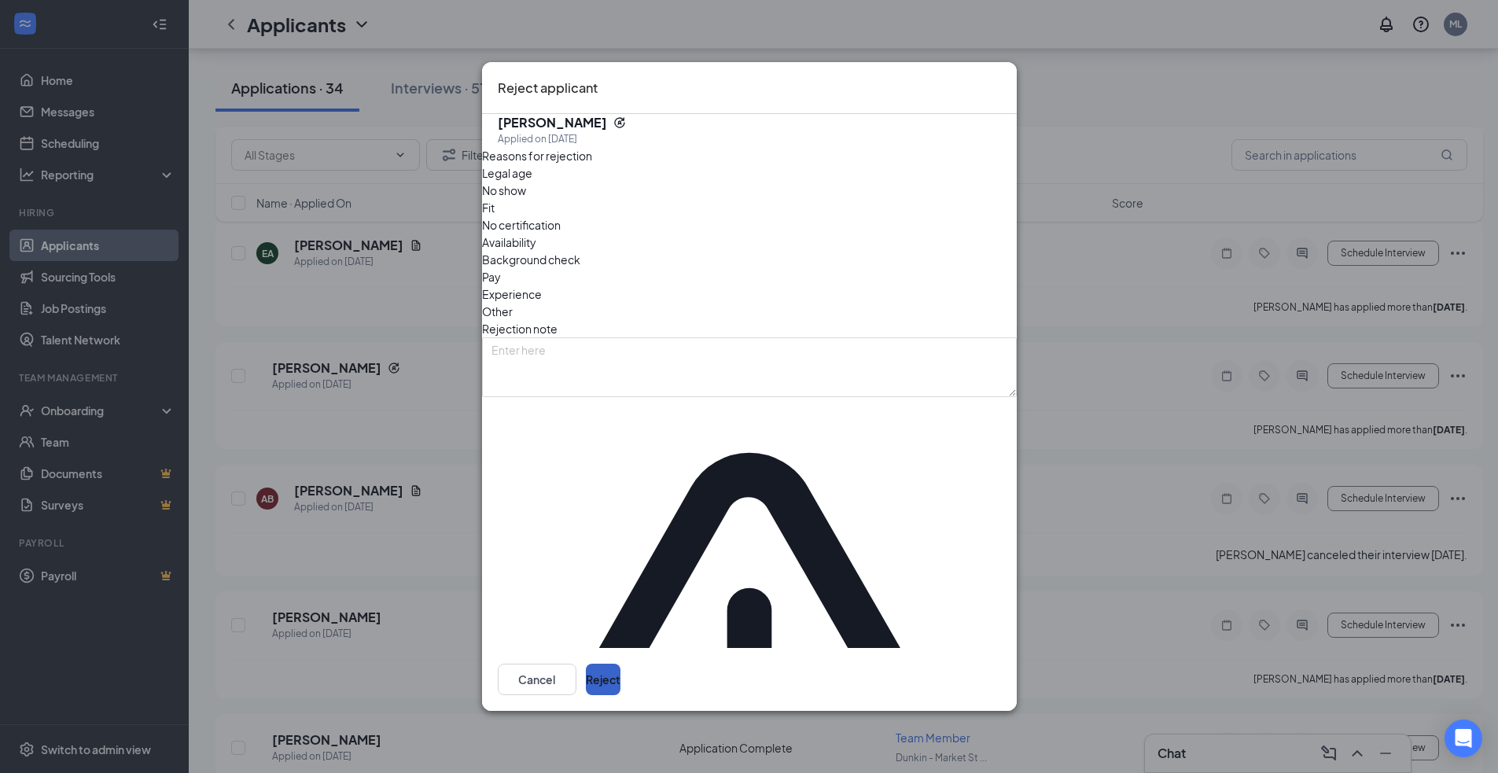
click at [620, 663] on button "Reject" at bounding box center [603, 678] width 35 height 31
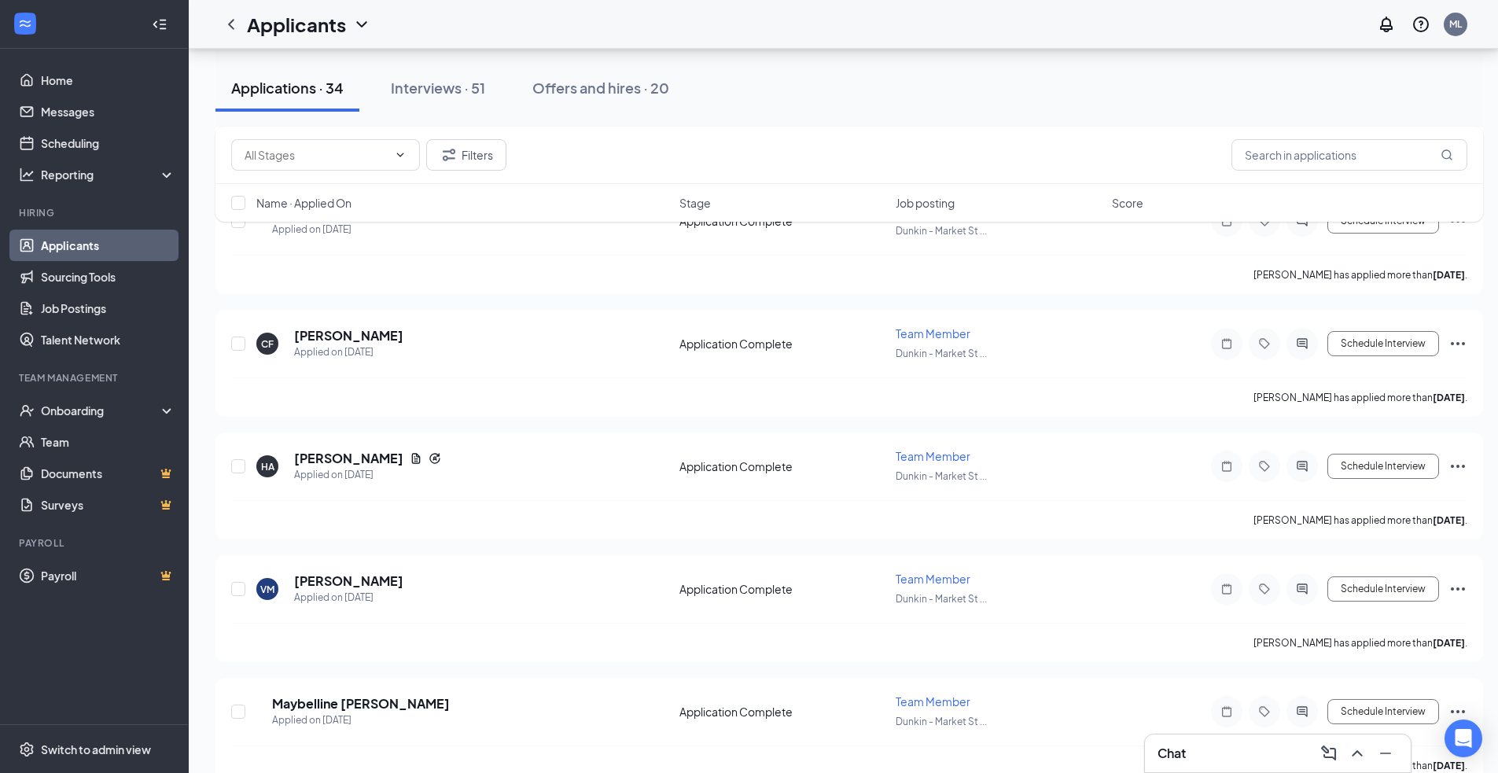
scroll to position [3380, 0]
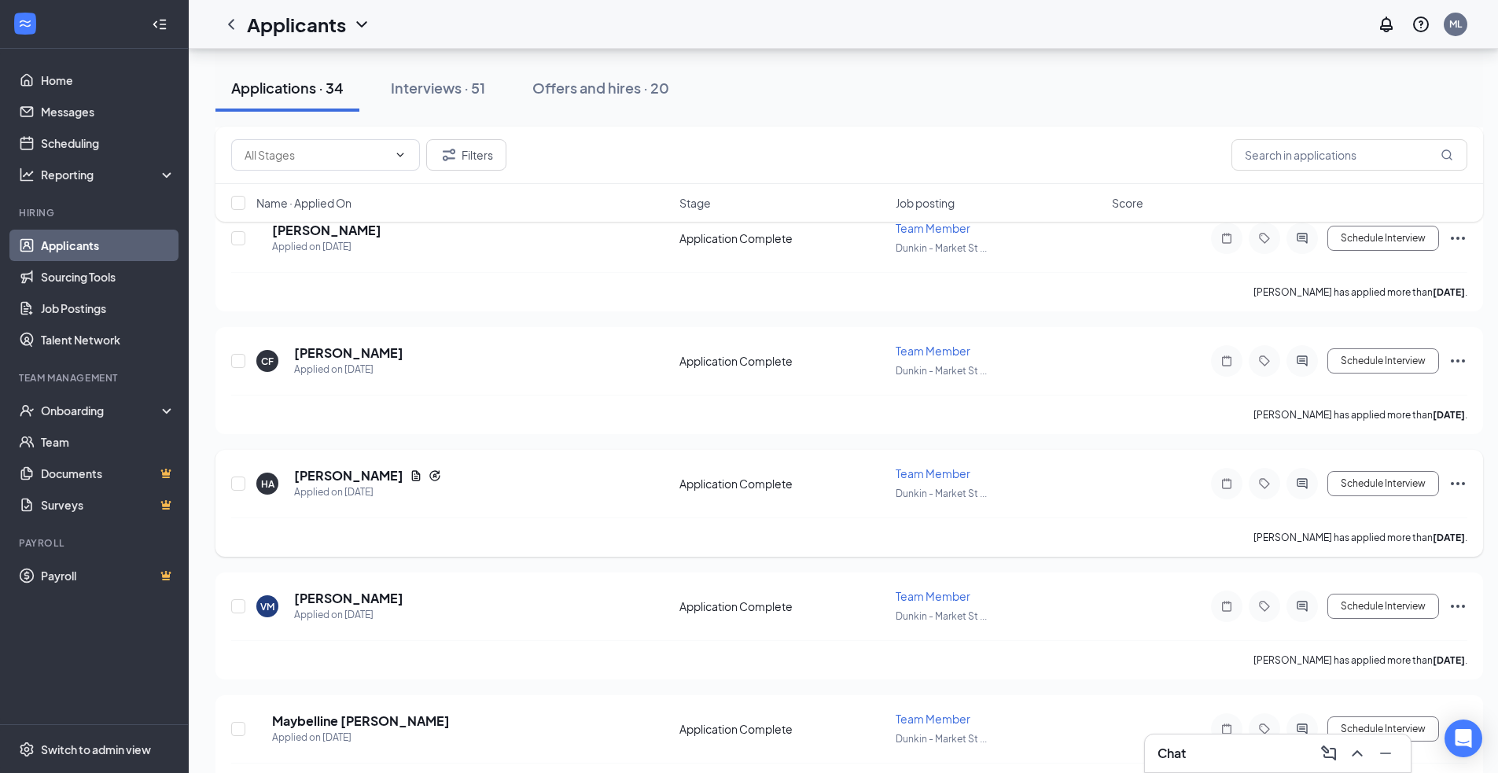
click at [1457, 474] on icon "Ellipses" at bounding box center [1457, 483] width 19 height 19
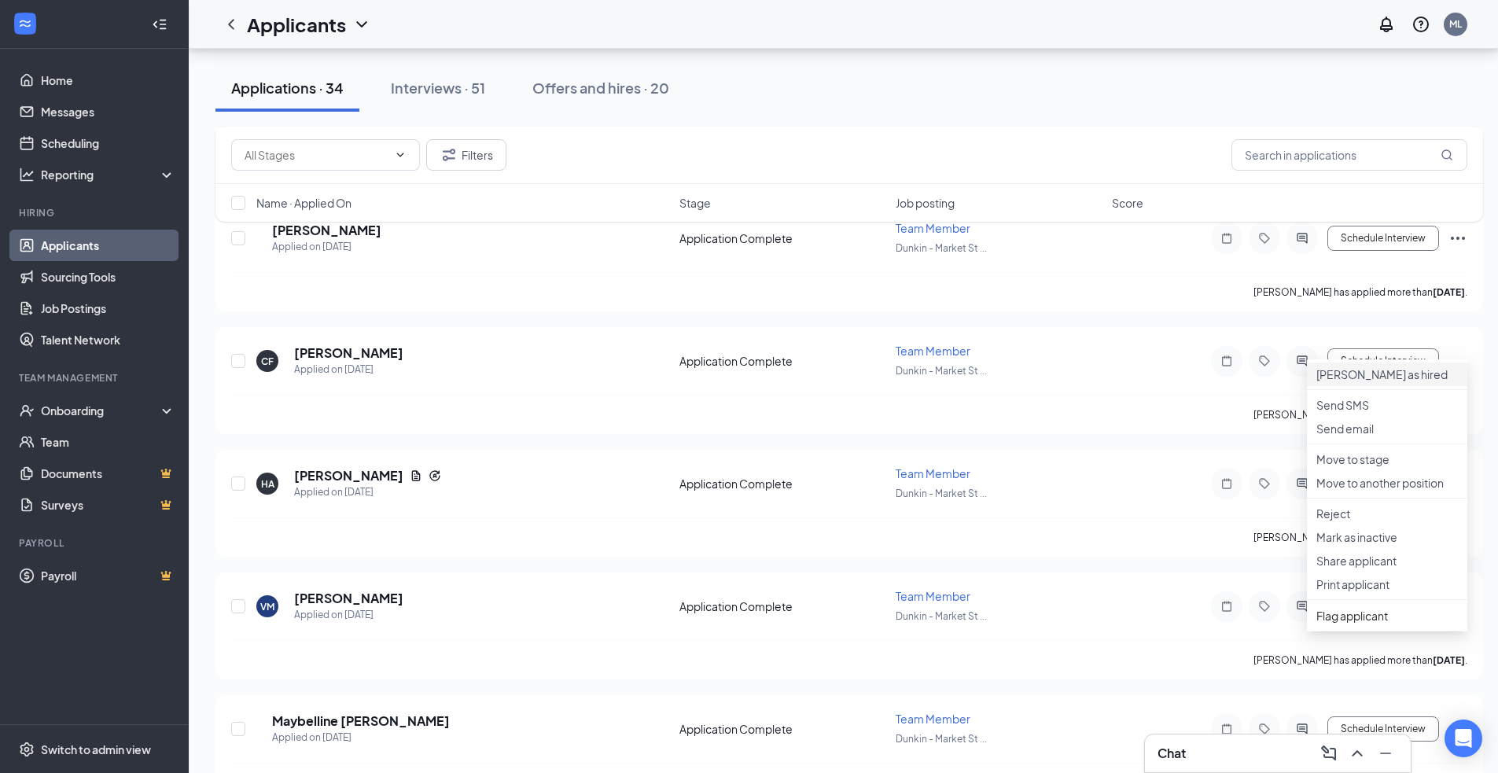
click at [1353, 382] on p "[PERSON_NAME] as hired" at bounding box center [1387, 374] width 142 height 16
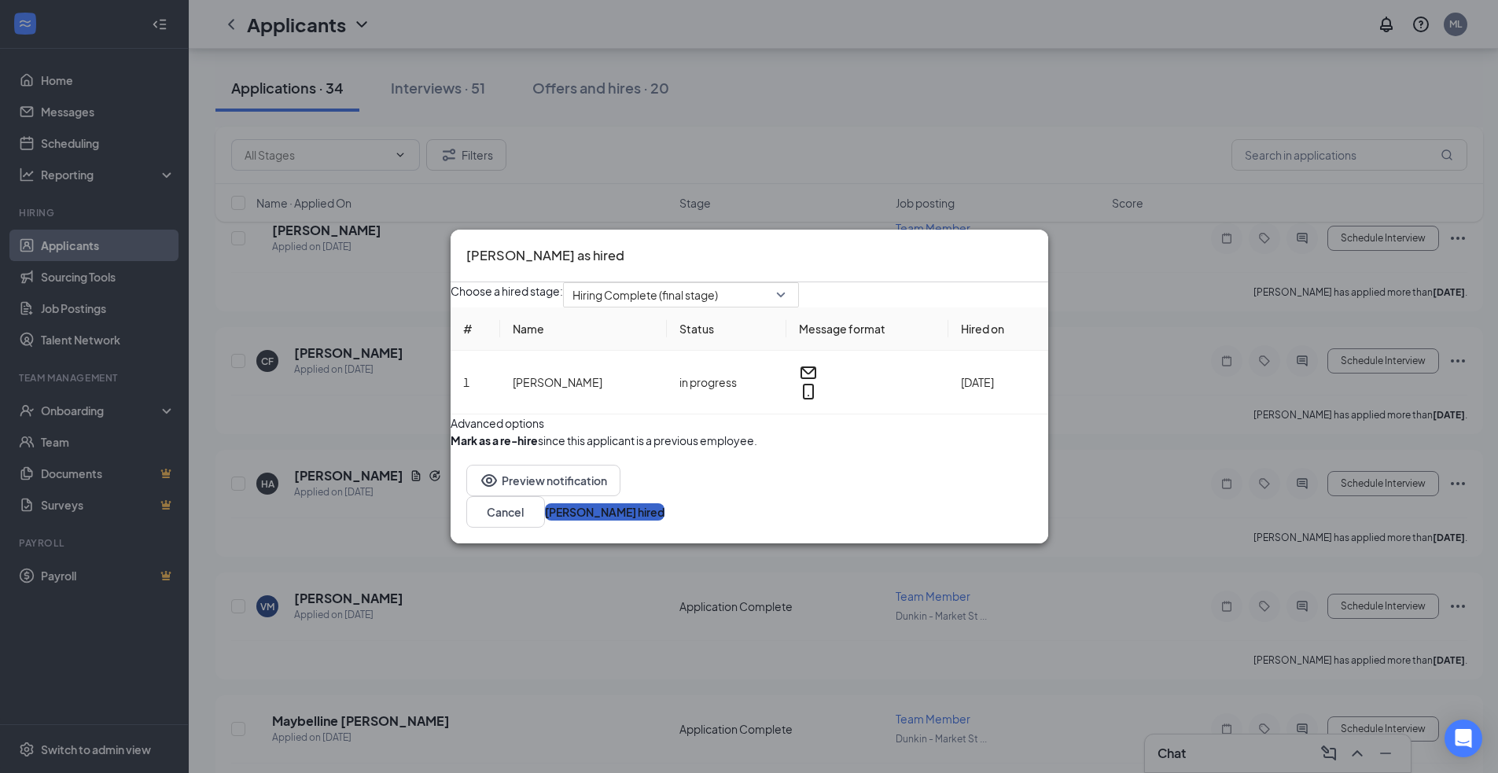
click at [664, 520] on button "[PERSON_NAME] hired" at bounding box center [604, 511] width 119 height 17
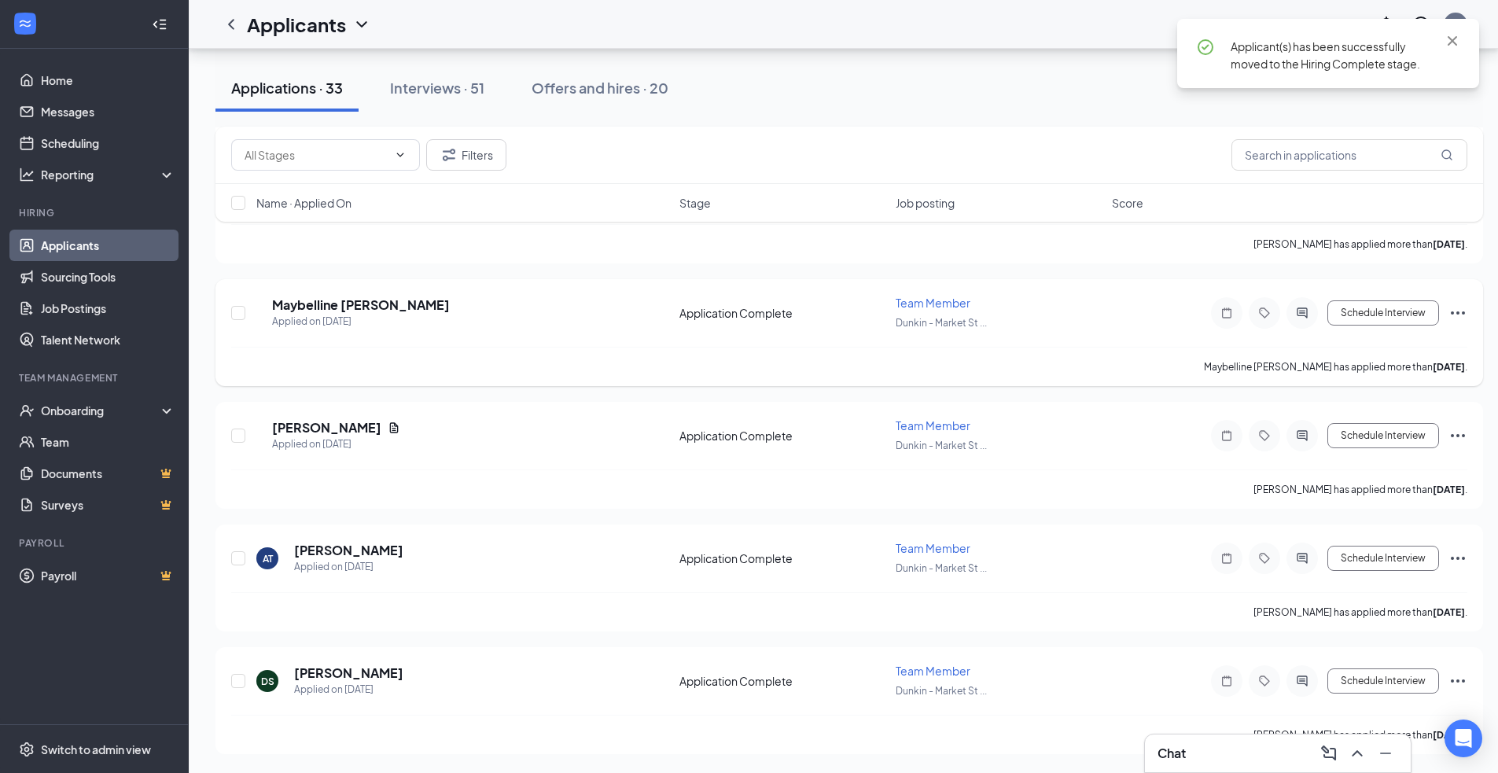
scroll to position [3537, 0]
click at [1454, 430] on icon "Ellipses" at bounding box center [1457, 437] width 19 height 19
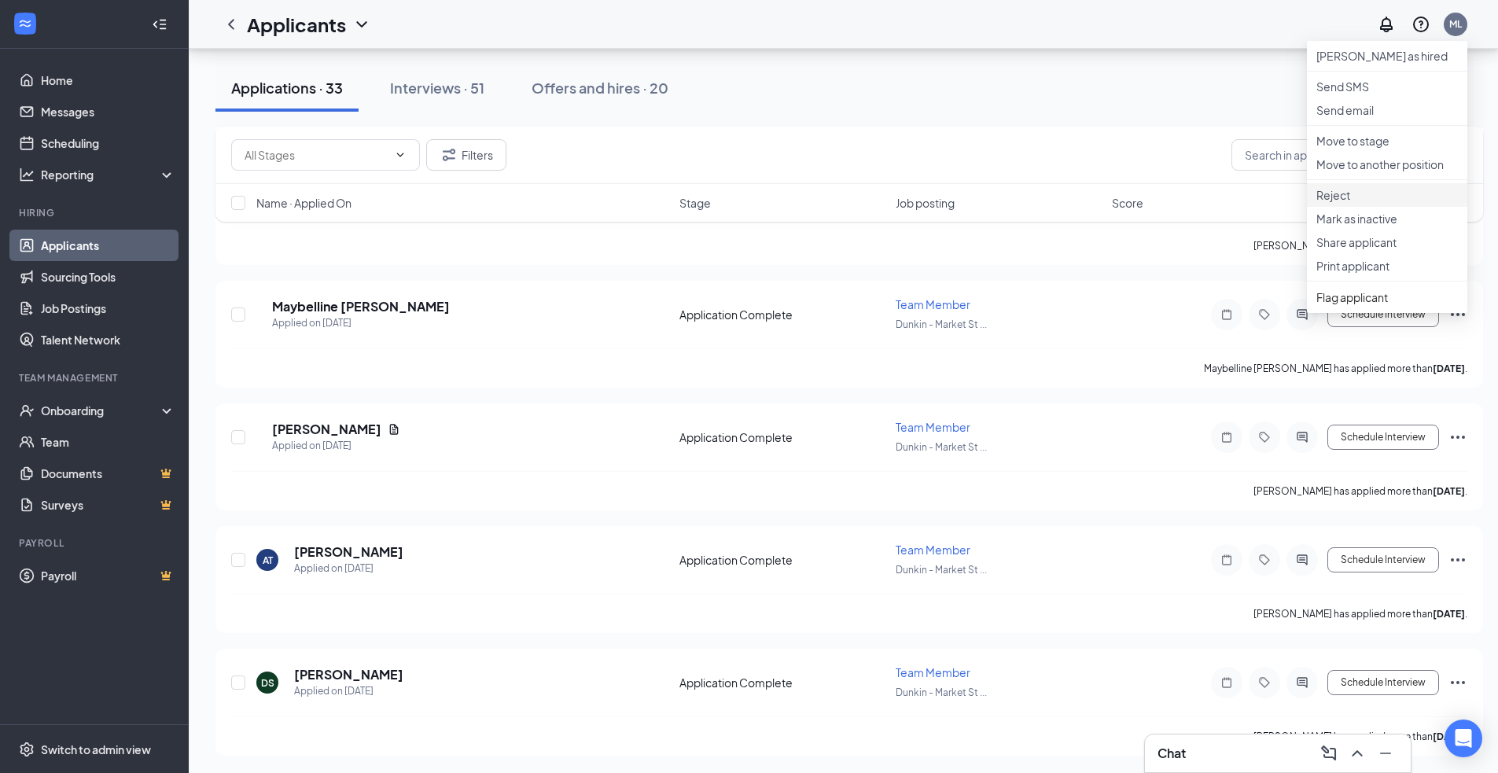
click at [1346, 203] on p "Reject" at bounding box center [1387, 195] width 142 height 16
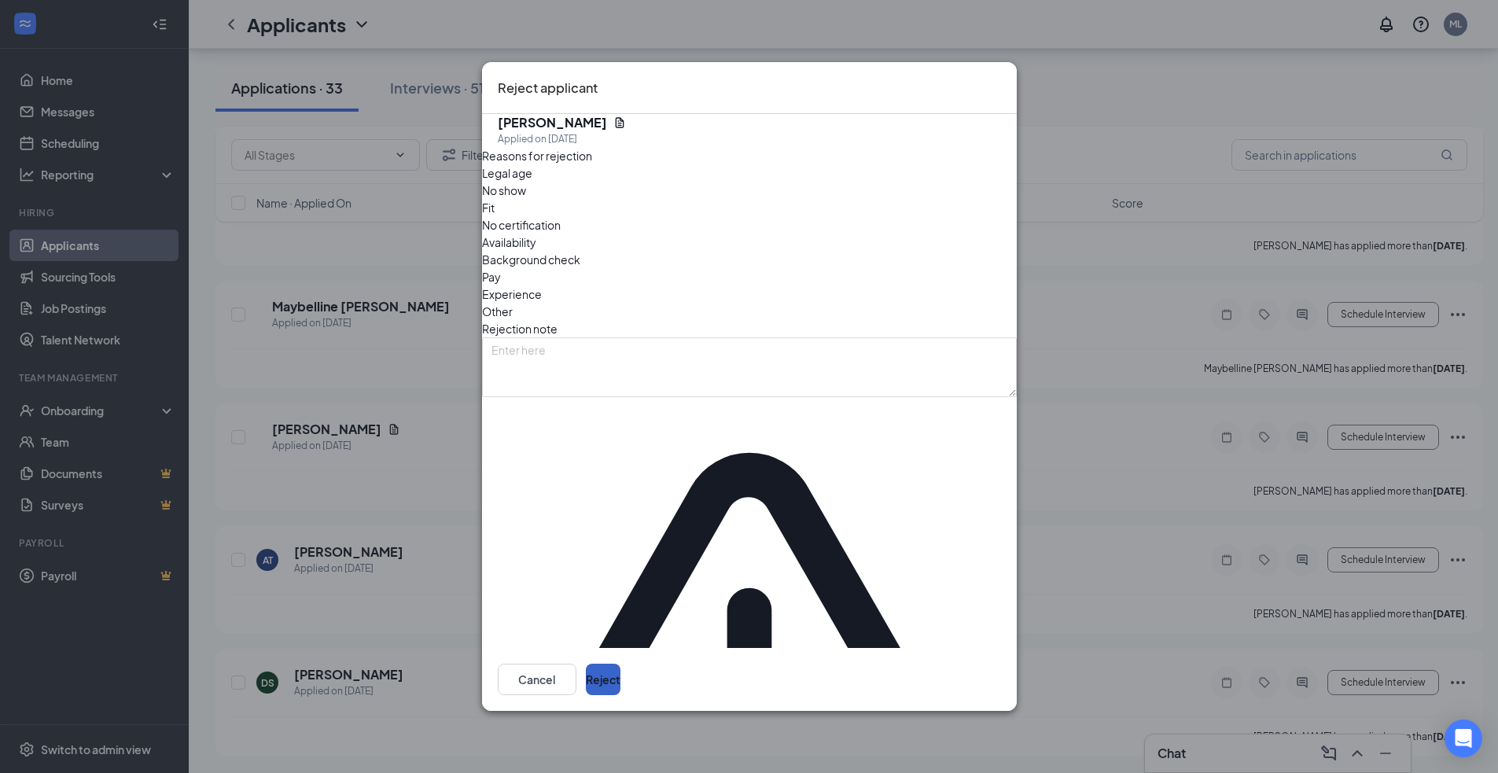
click at [620, 663] on button "Reject" at bounding box center [603, 678] width 35 height 31
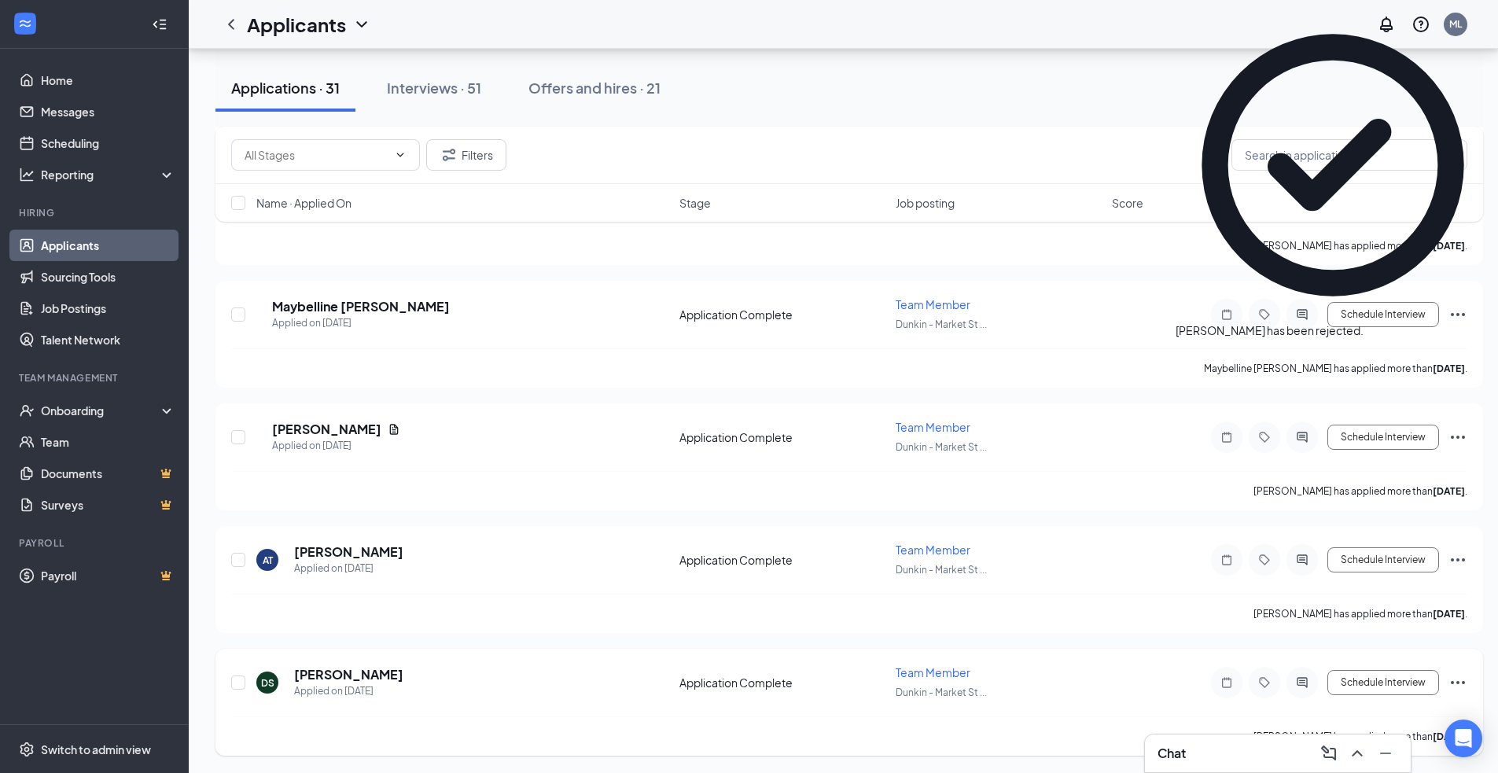
click at [1460, 678] on icon "Ellipses" at bounding box center [1457, 682] width 19 height 19
click at [1457, 678] on icon "Ellipses" at bounding box center [1457, 682] width 19 height 19
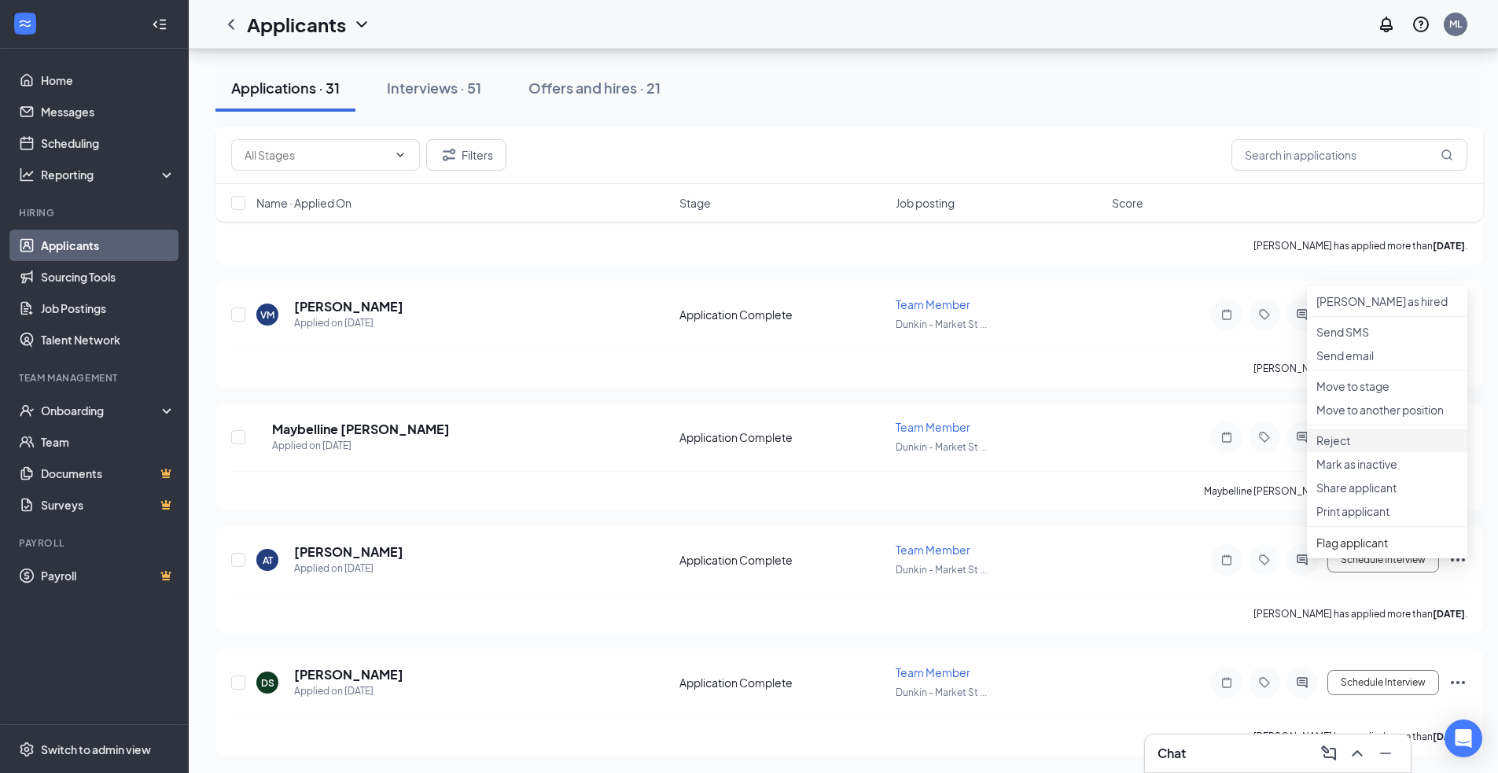
click at [1358, 452] on li "Reject" at bounding box center [1387, 440] width 160 height 24
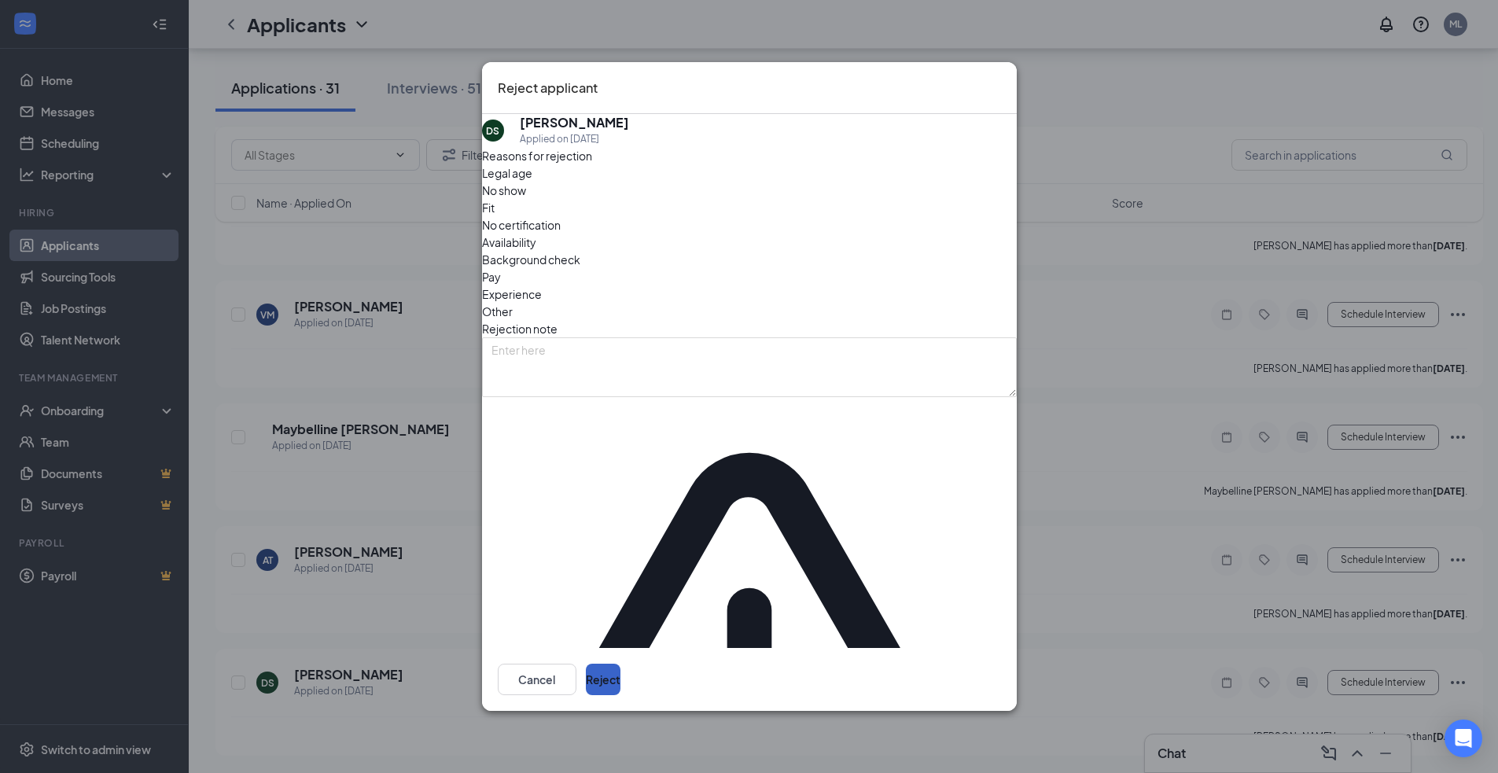
click at [620, 663] on button "Reject" at bounding box center [603, 678] width 35 height 31
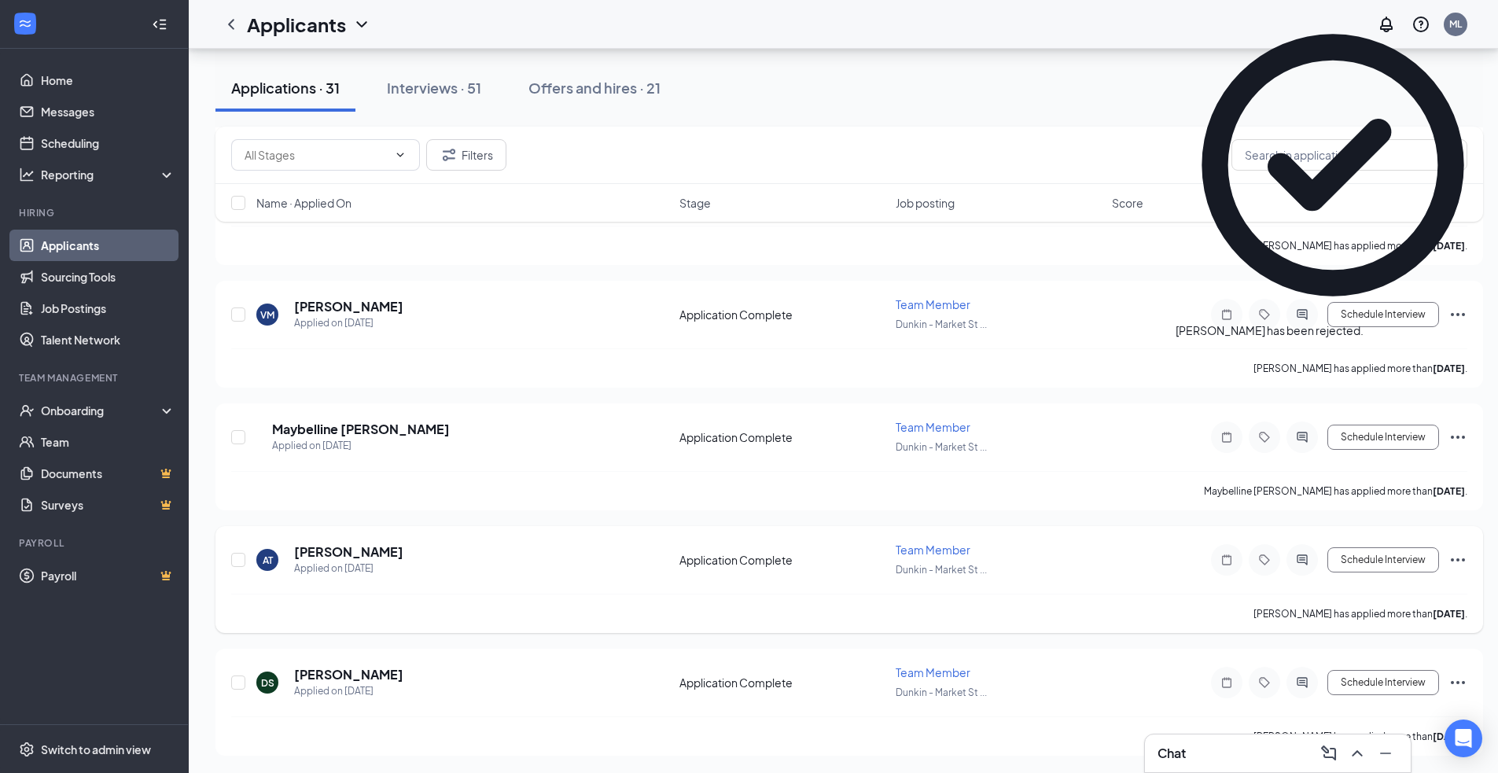
click at [1460, 554] on icon "Ellipses" at bounding box center [1457, 559] width 19 height 19
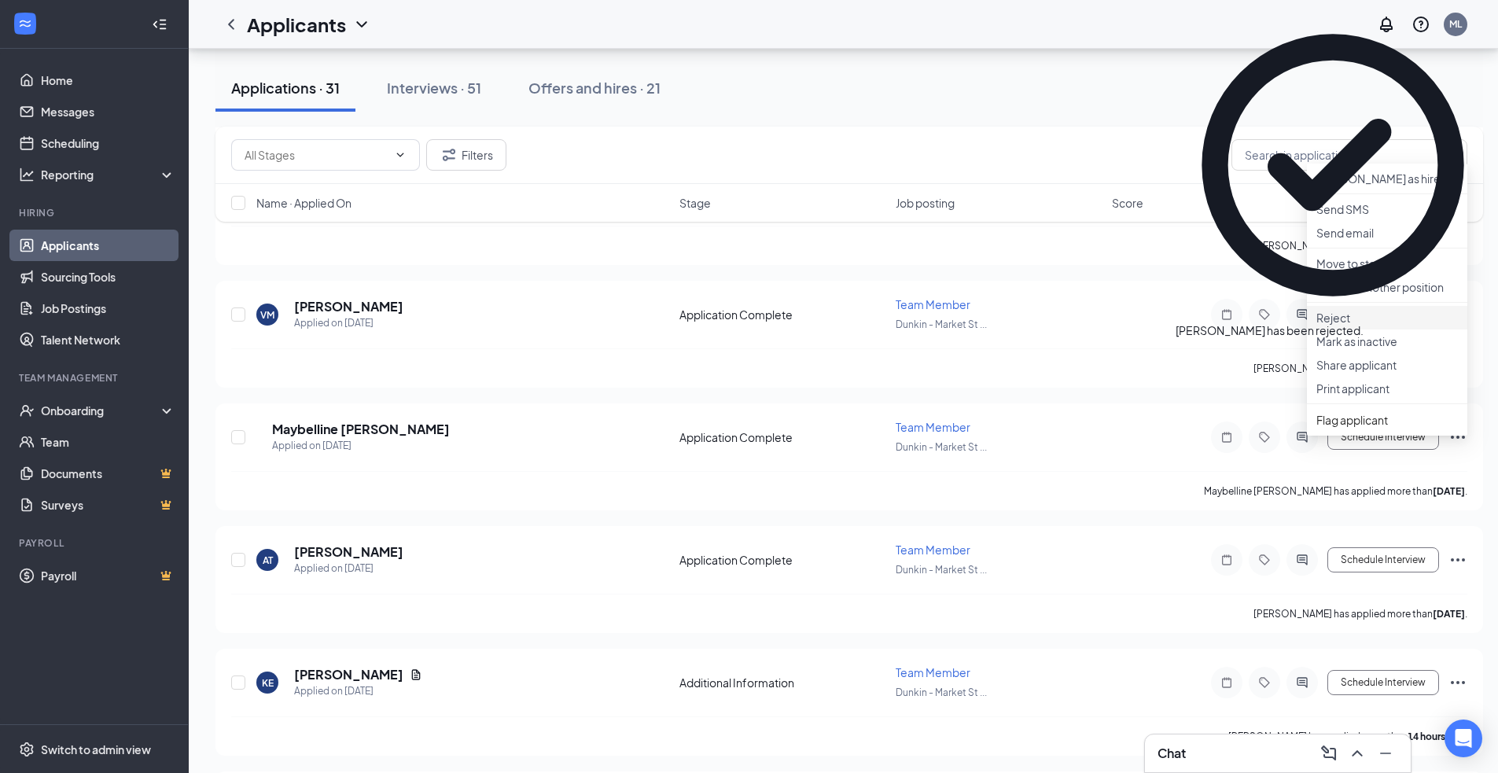
click at [1347, 325] on p "Reject" at bounding box center [1387, 318] width 142 height 16
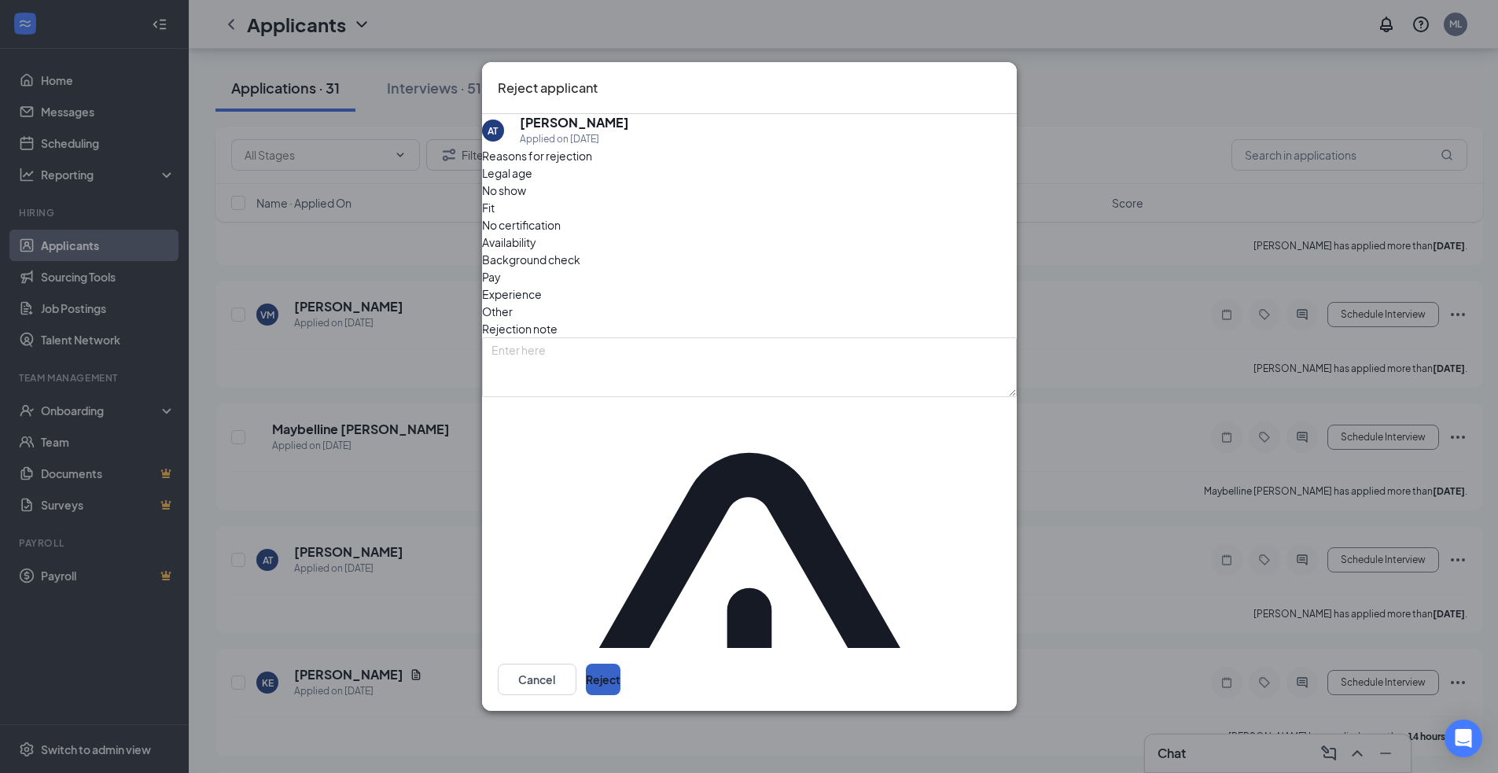
click at [620, 663] on button "Reject" at bounding box center [603, 678] width 35 height 31
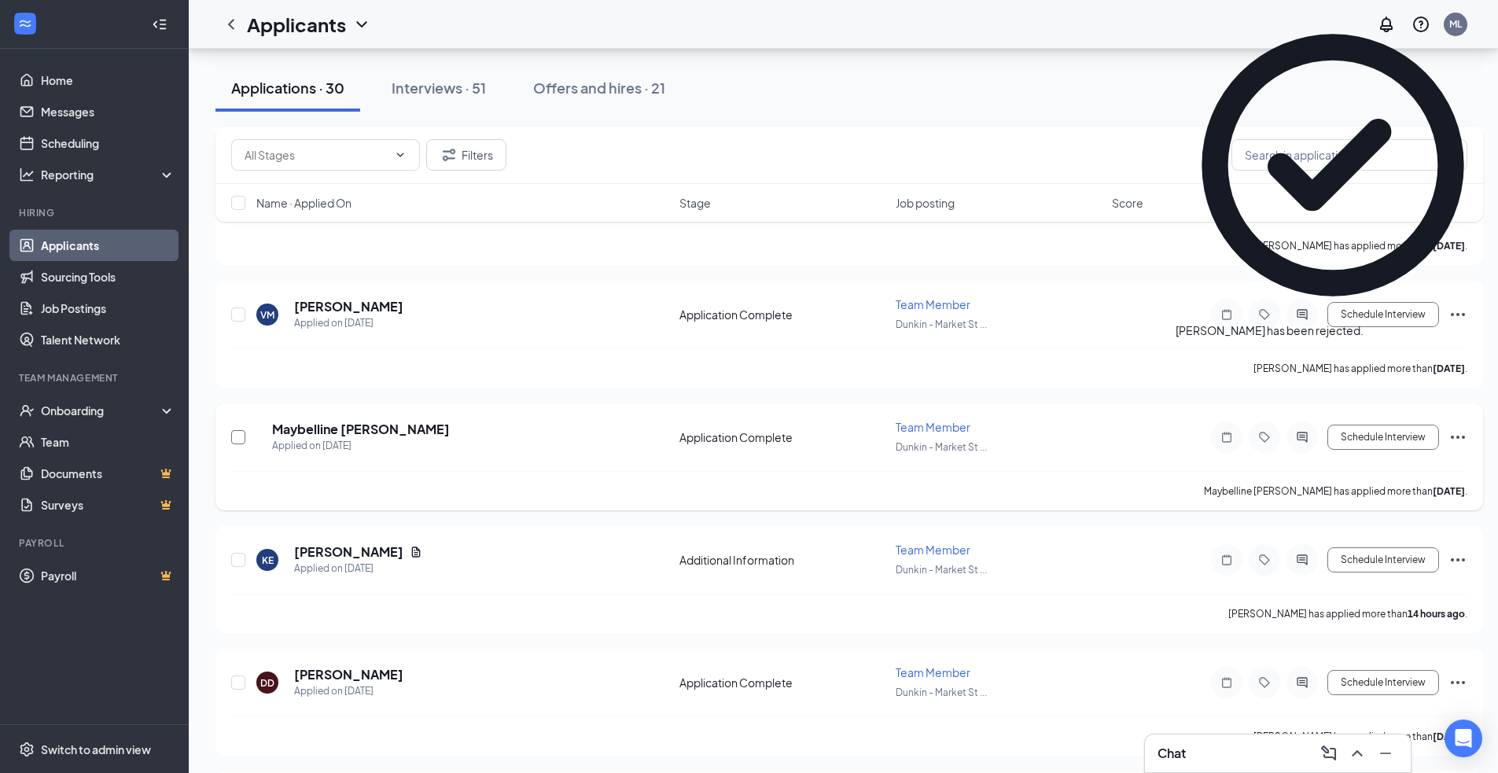
click at [241, 435] on input "checkbox" at bounding box center [238, 437] width 14 height 14
checkbox input "true"
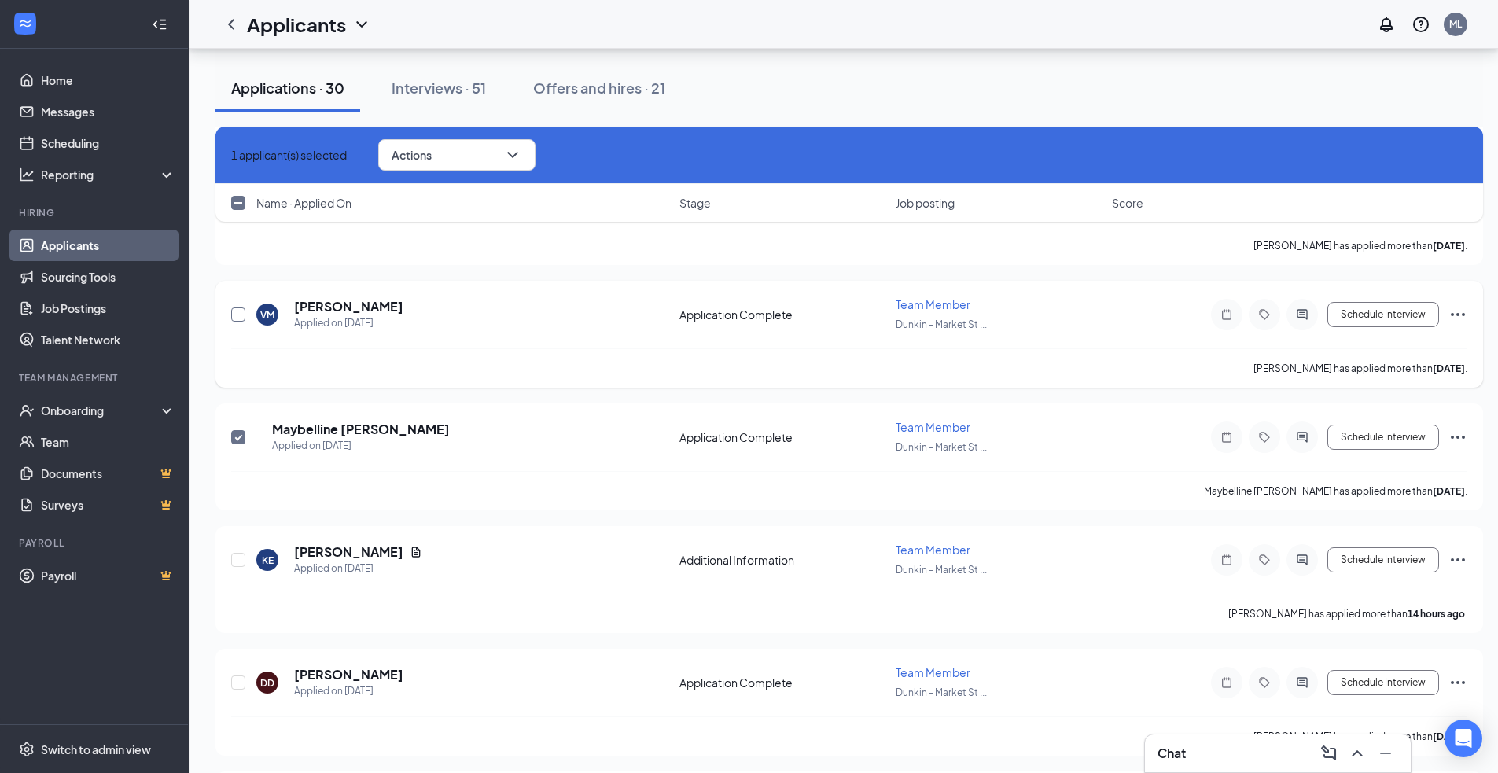
click at [235, 309] on input "checkbox" at bounding box center [238, 314] width 14 height 14
checkbox input "true"
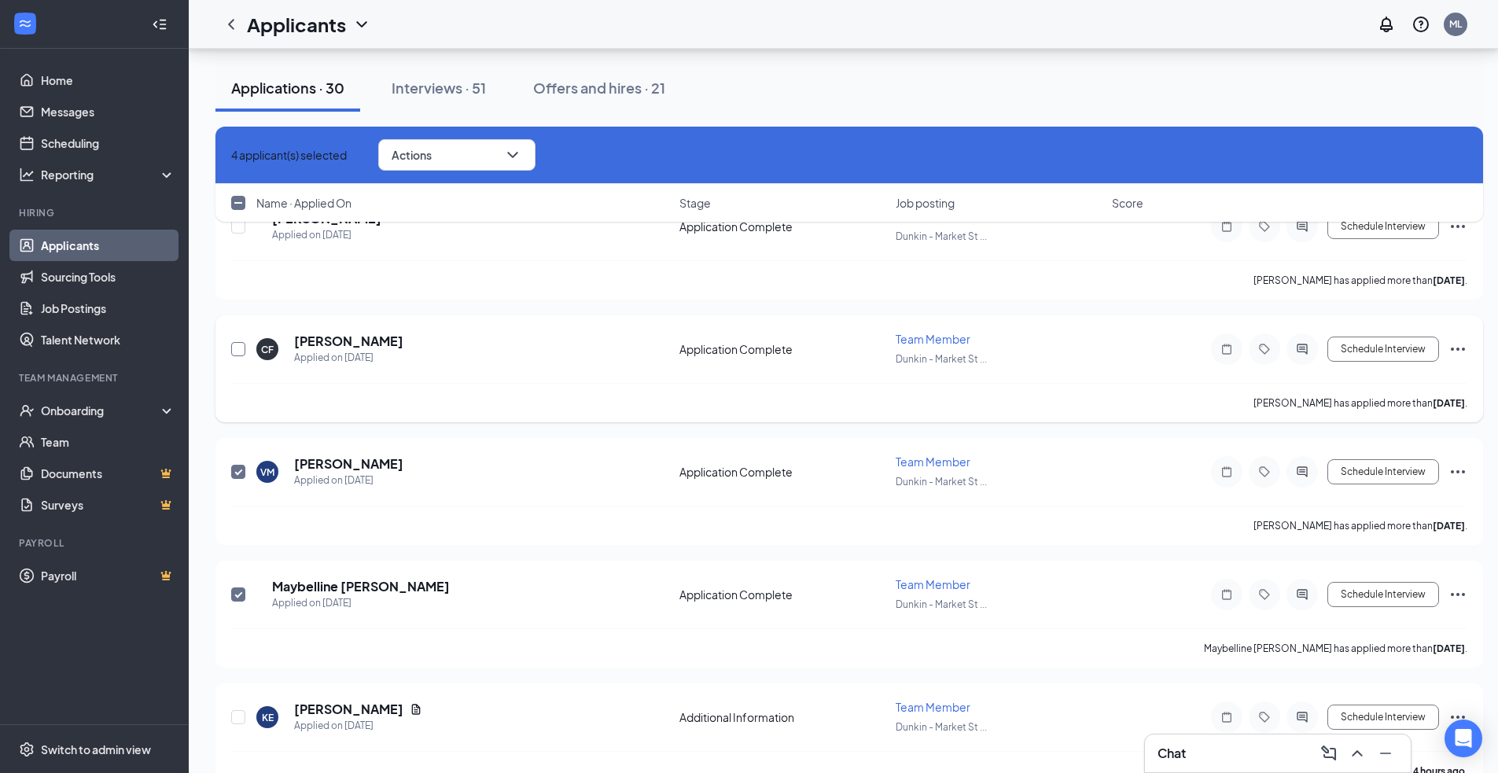
click at [241, 347] on input "checkbox" at bounding box center [238, 349] width 14 height 14
checkbox input "true"
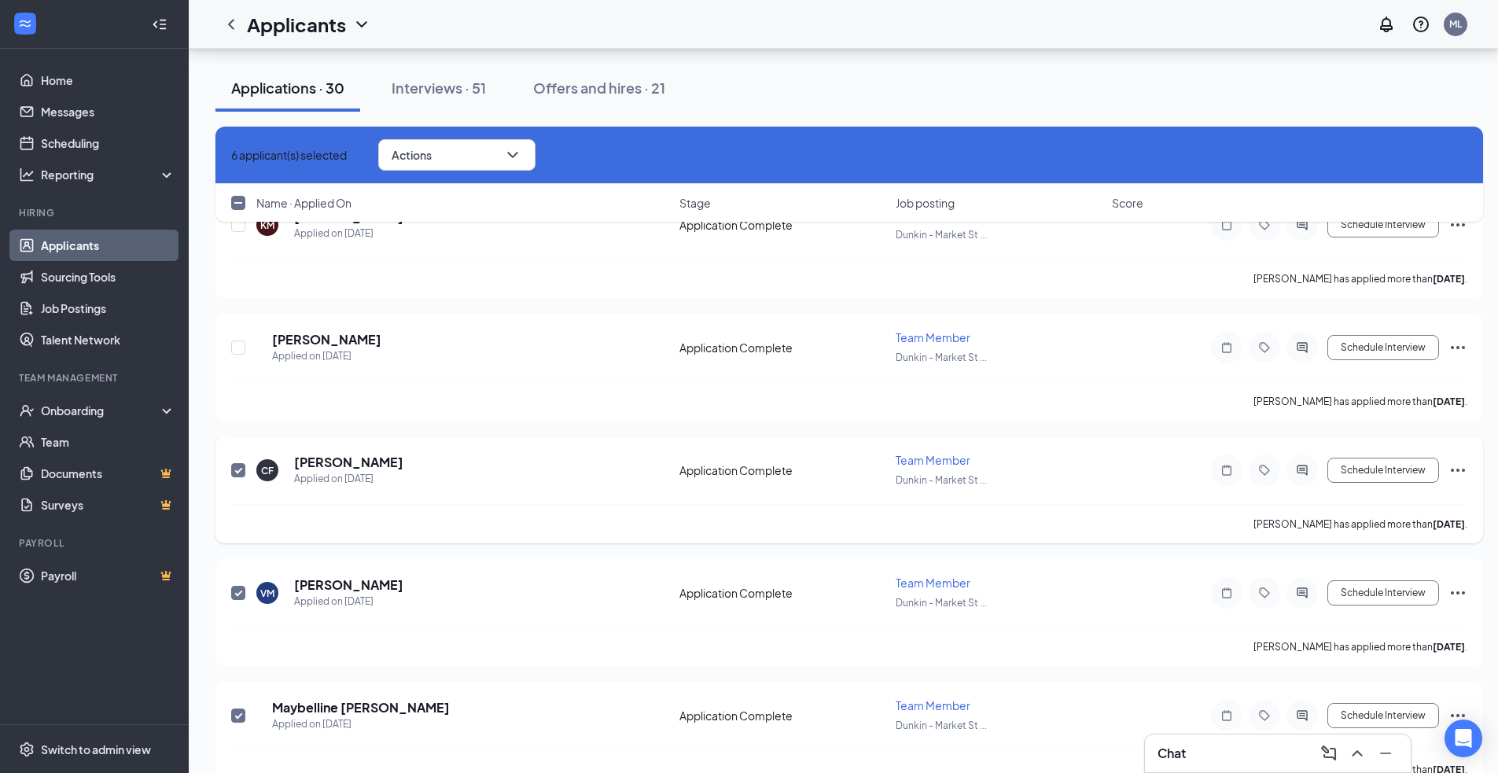
scroll to position [3100, 0]
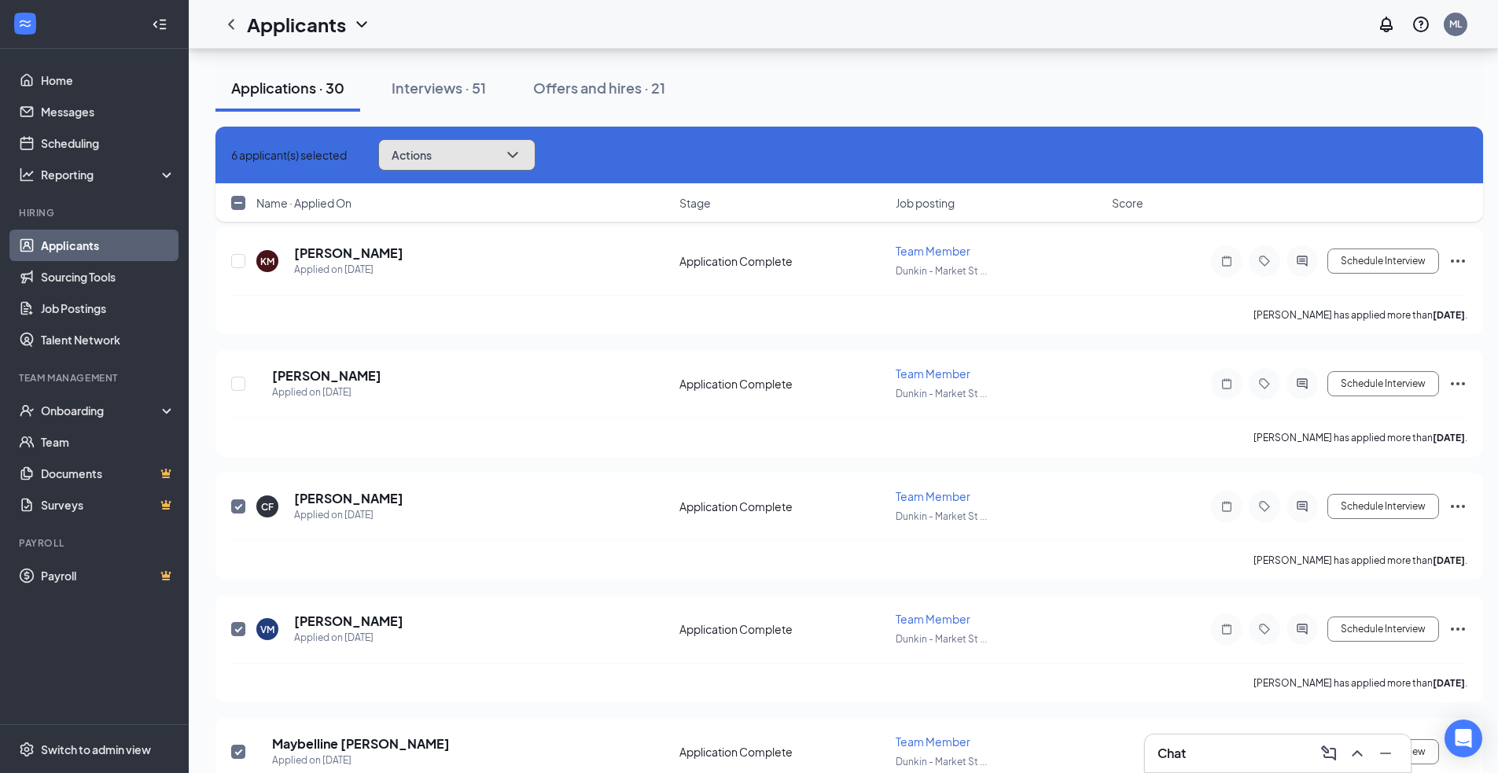
click at [522, 154] on icon "ChevronDown" at bounding box center [512, 154] width 19 height 19
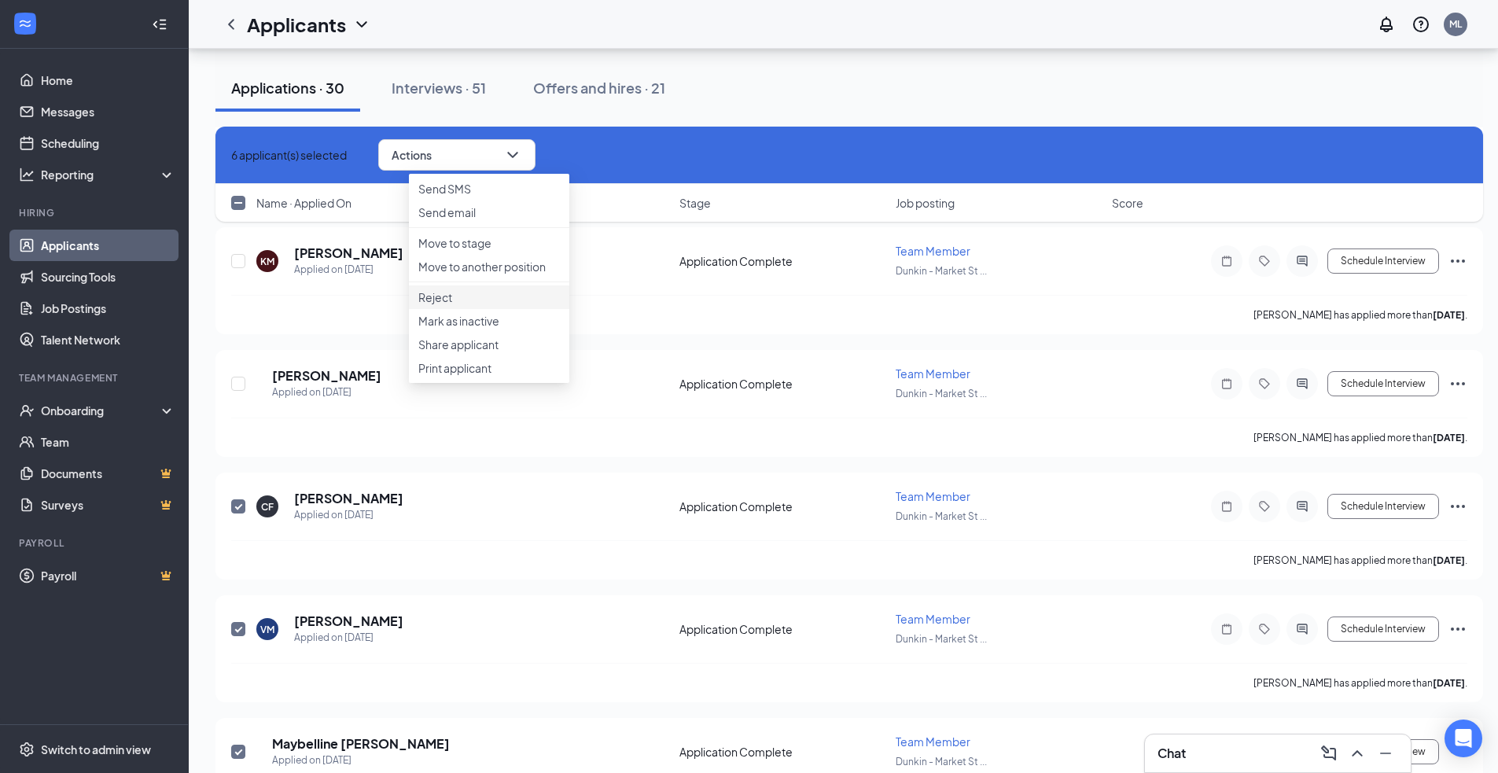
click at [487, 305] on p "Reject" at bounding box center [489, 297] width 142 height 16
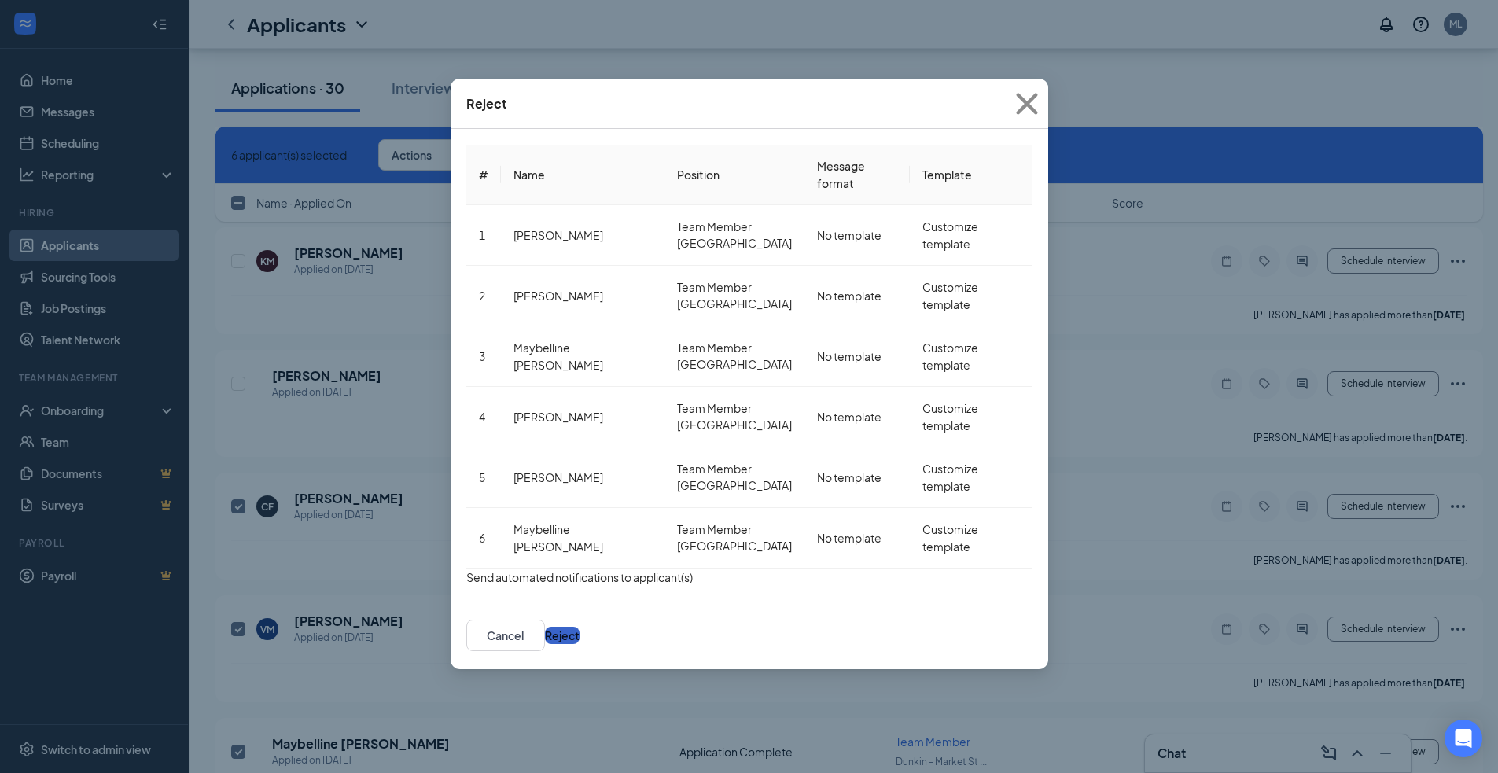
click at [579, 627] on button "Reject" at bounding box center [562, 635] width 35 height 17
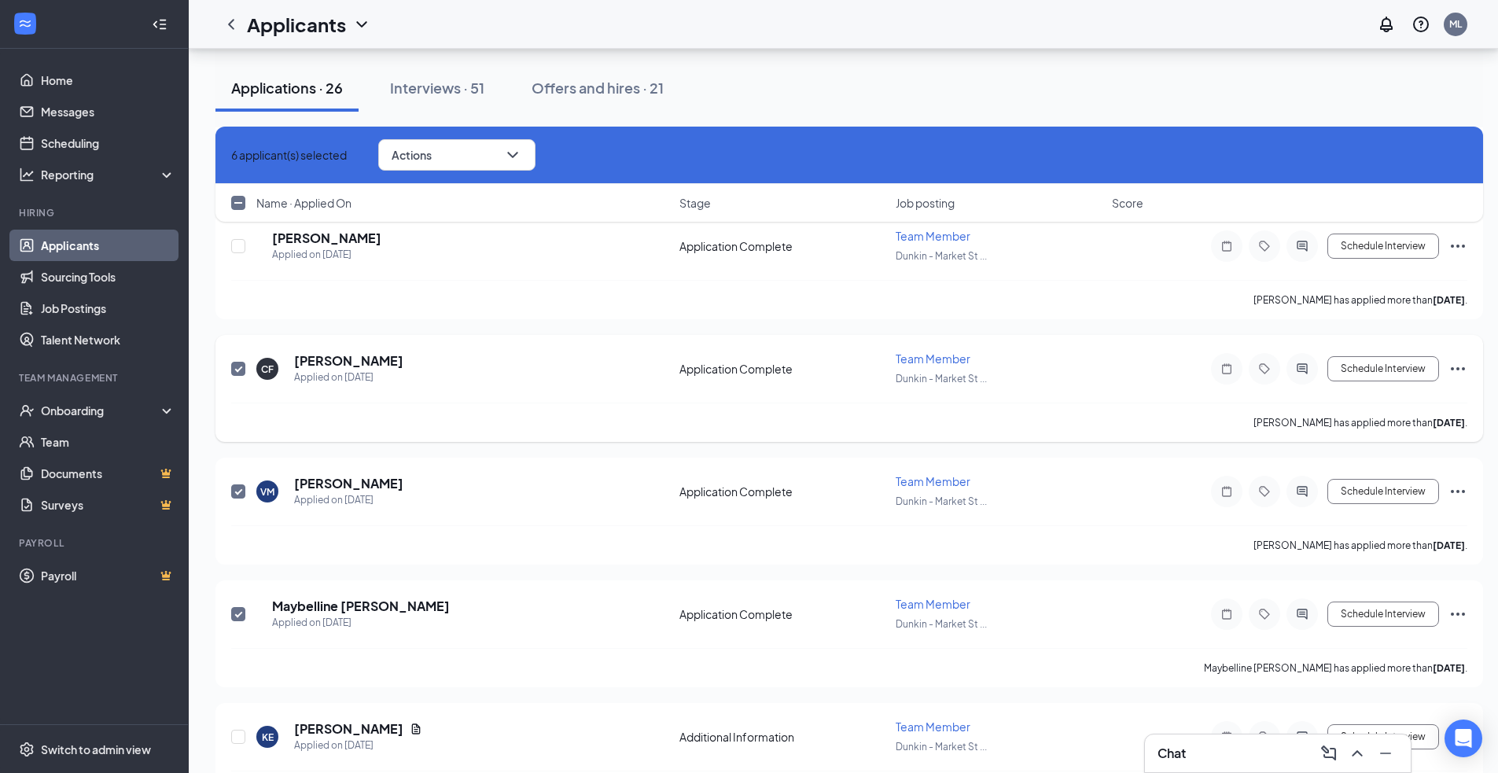
checkbox input "false"
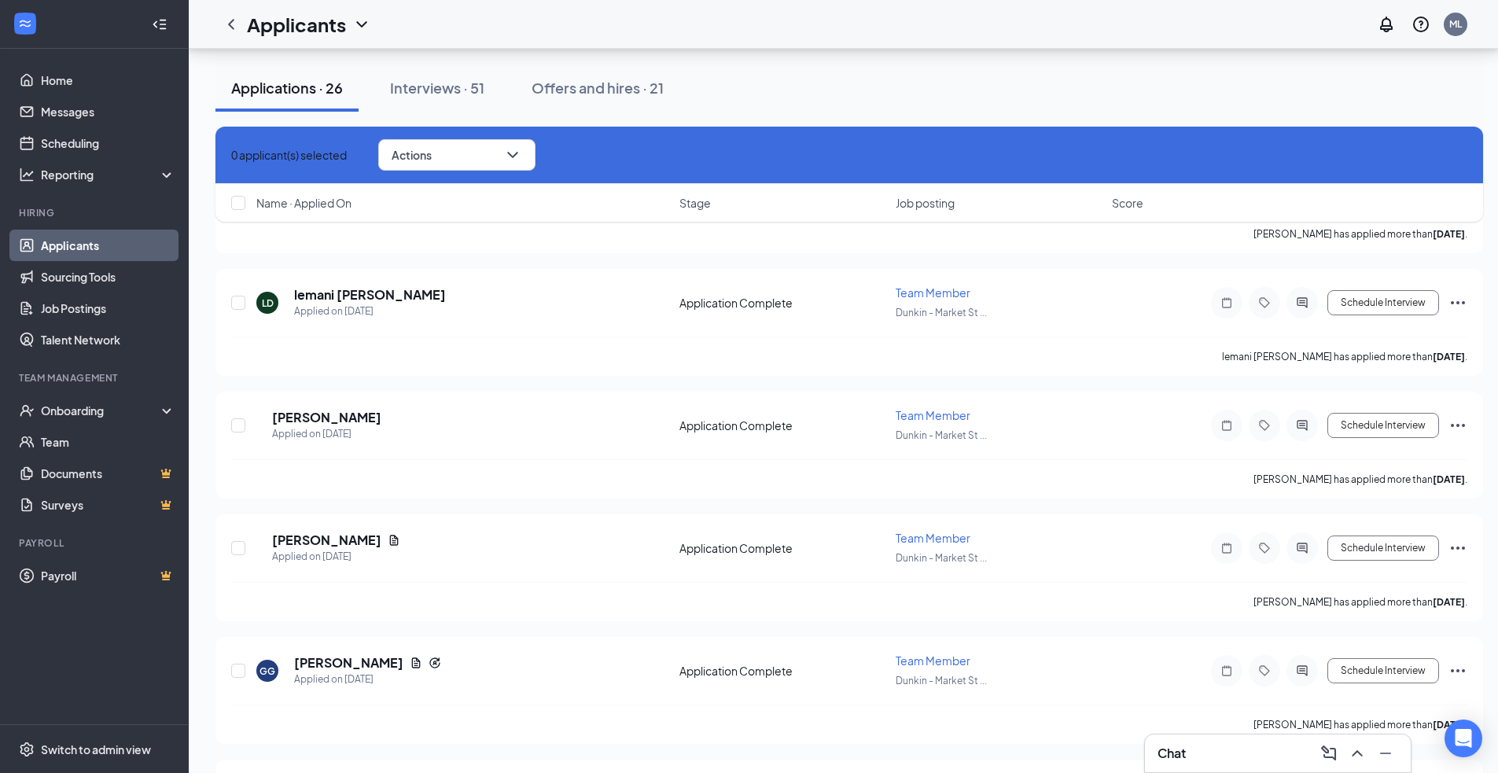
scroll to position [5992, 0]
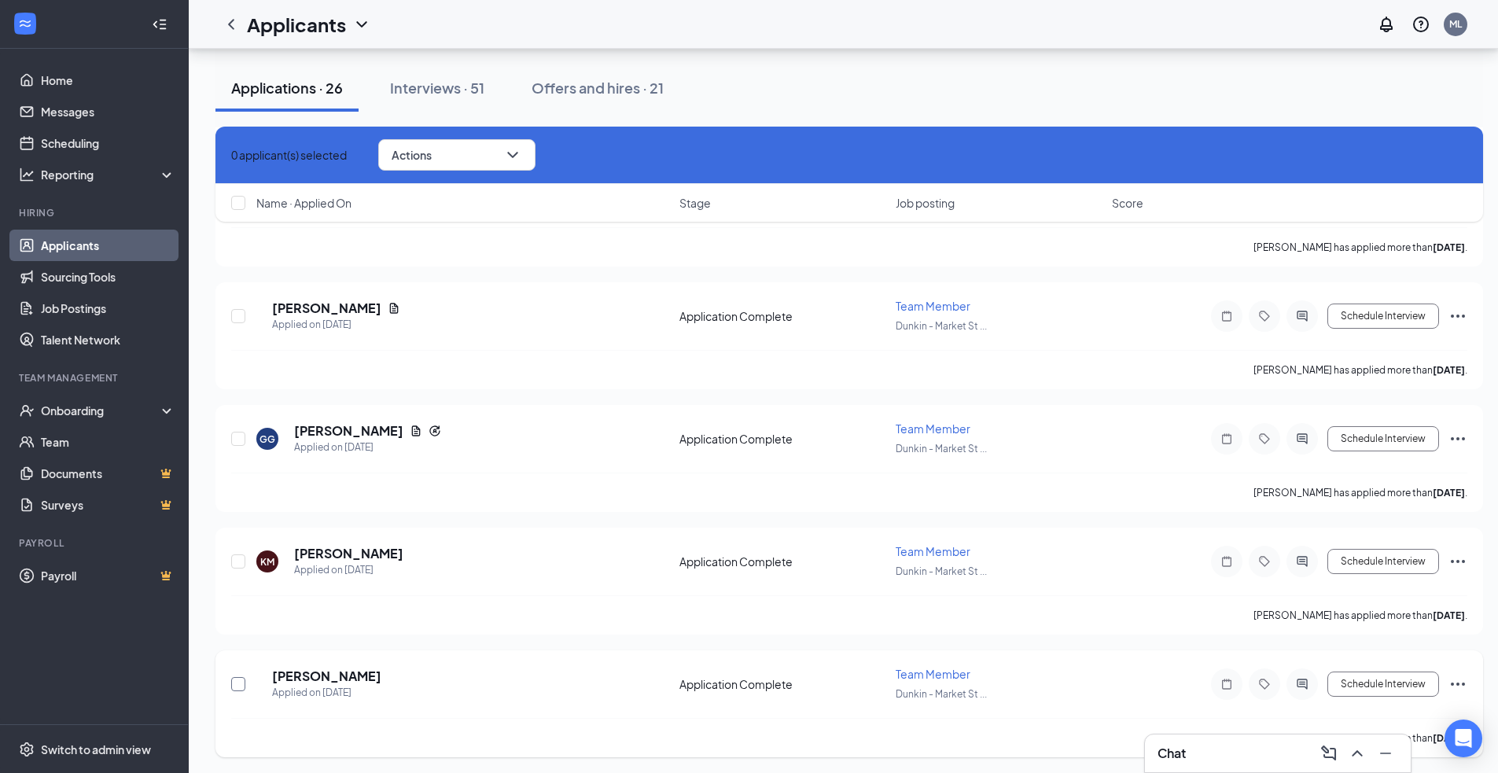
click at [237, 677] on input "checkbox" at bounding box center [238, 684] width 14 height 14
checkbox input "true"
click at [241, 560] on input "checkbox" at bounding box center [238, 561] width 14 height 14
checkbox input "true"
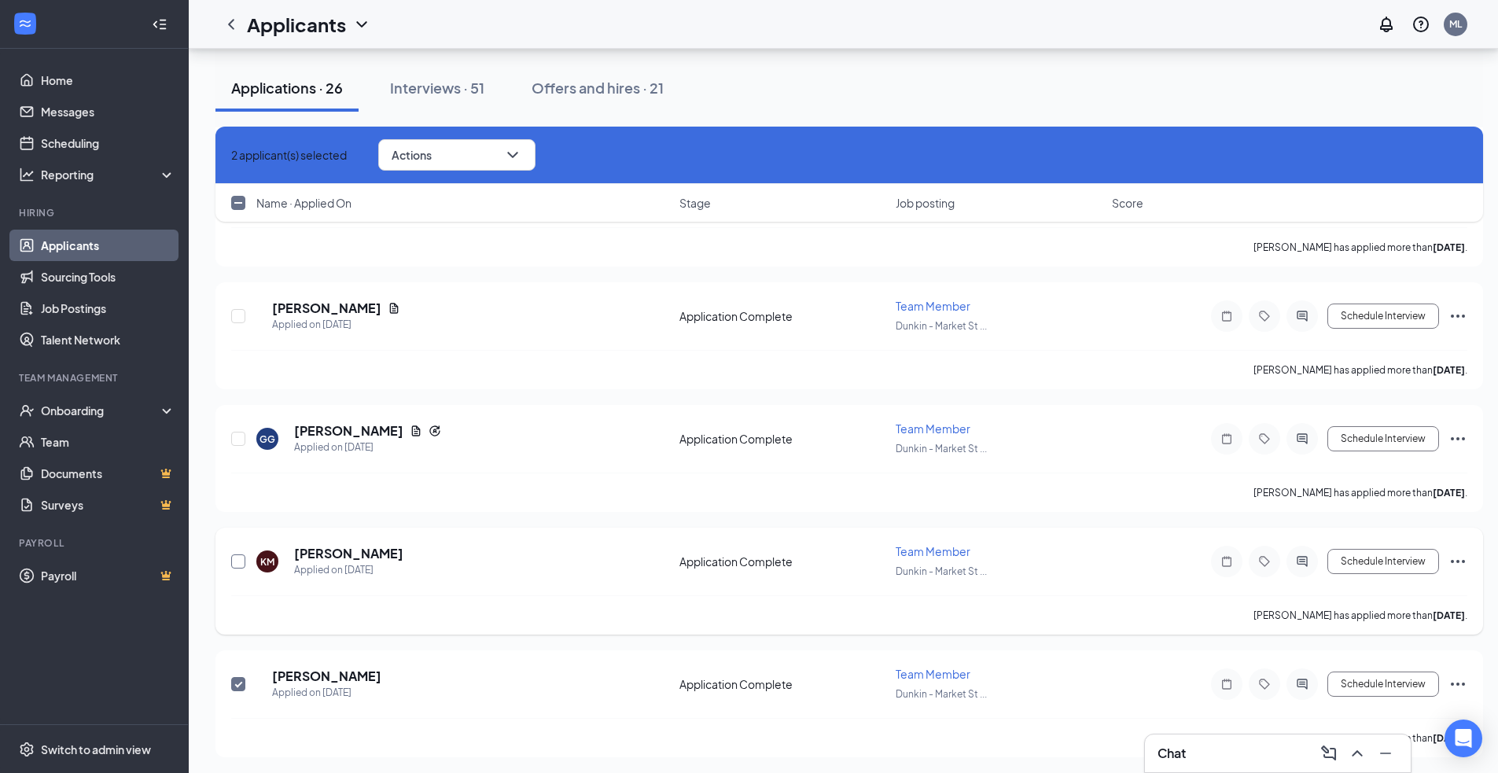
checkbox input "true"
click at [242, 432] on input "checkbox" at bounding box center [238, 439] width 14 height 14
checkbox input "true"
click at [240, 314] on input "checkbox" at bounding box center [238, 316] width 14 height 14
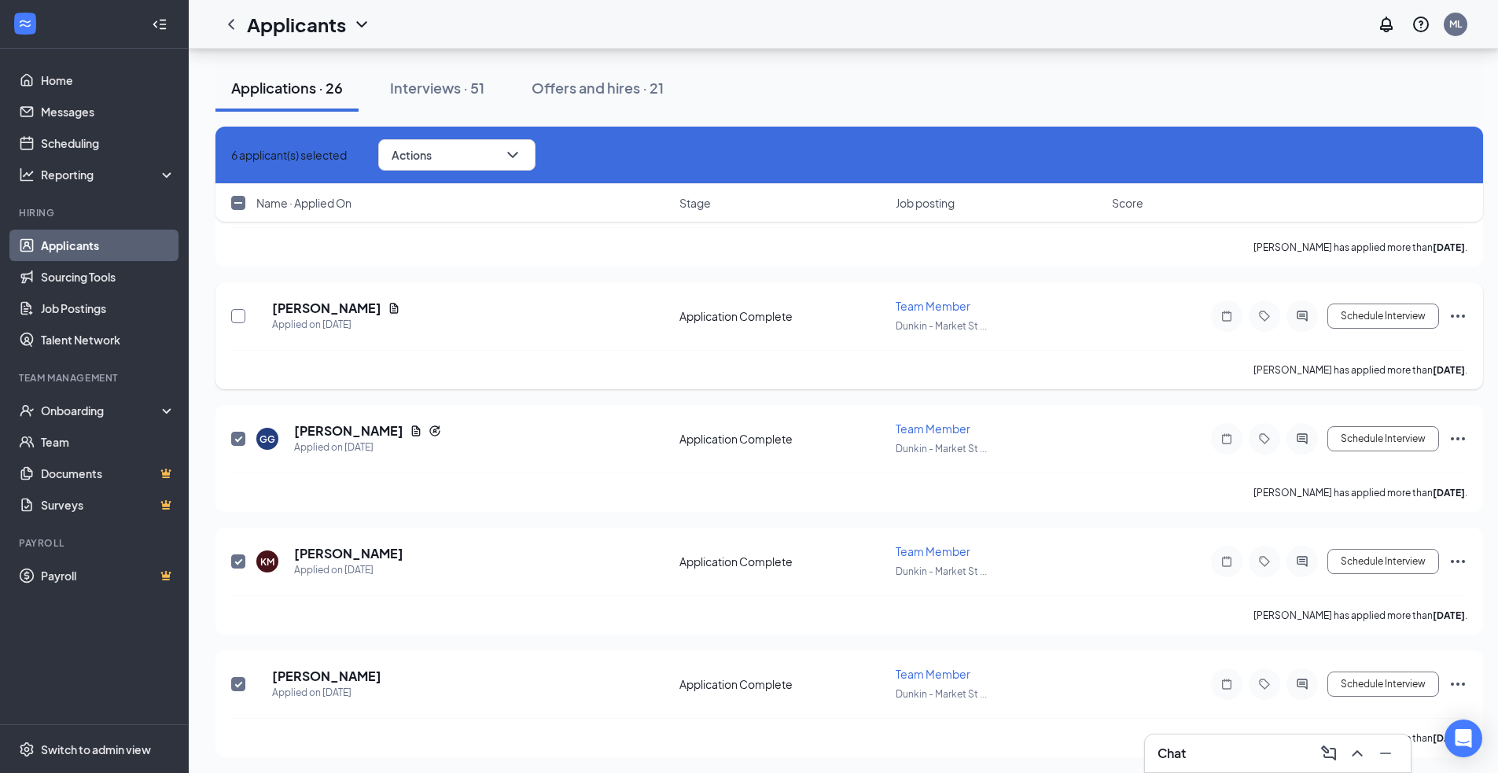
checkbox input "true"
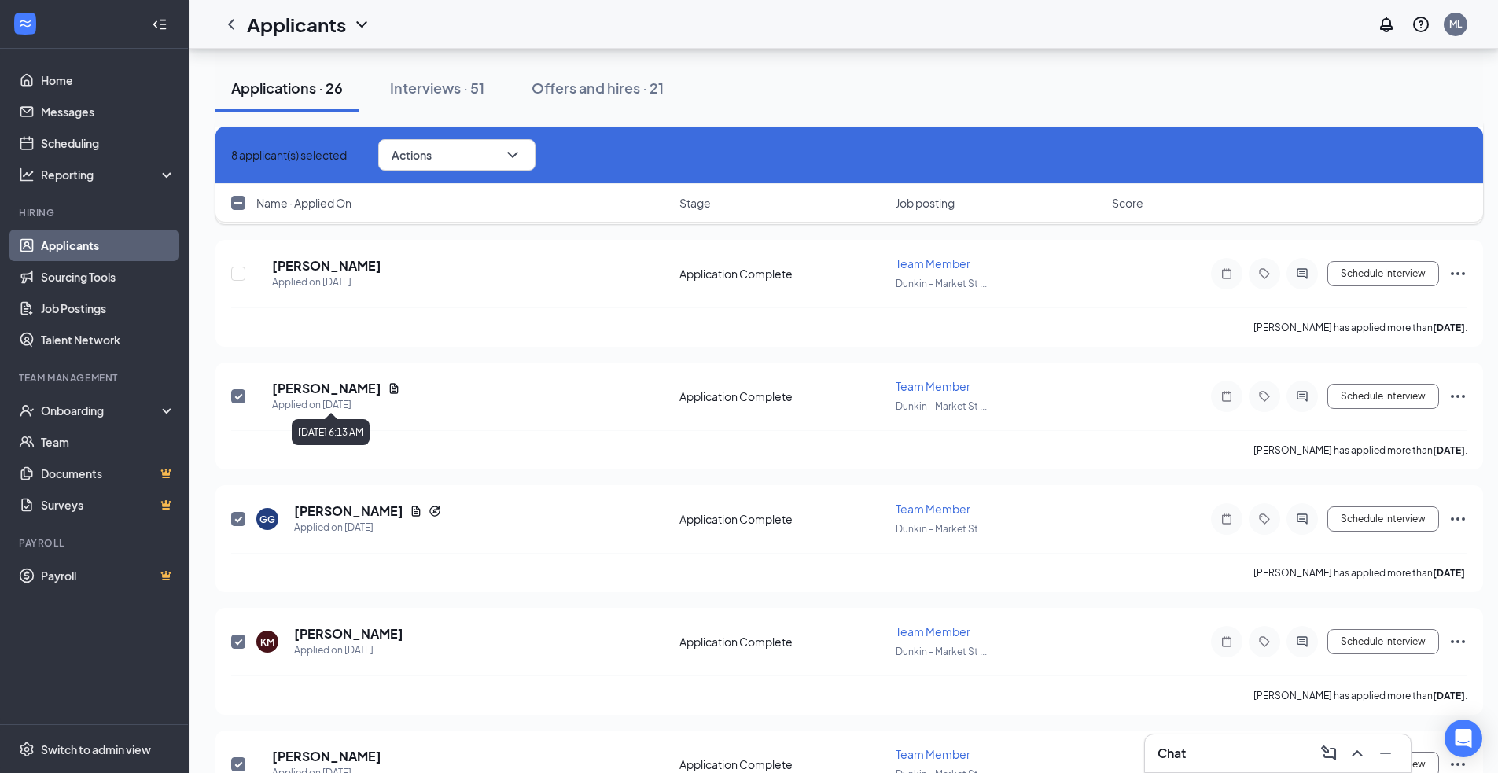
scroll to position [5756, 0]
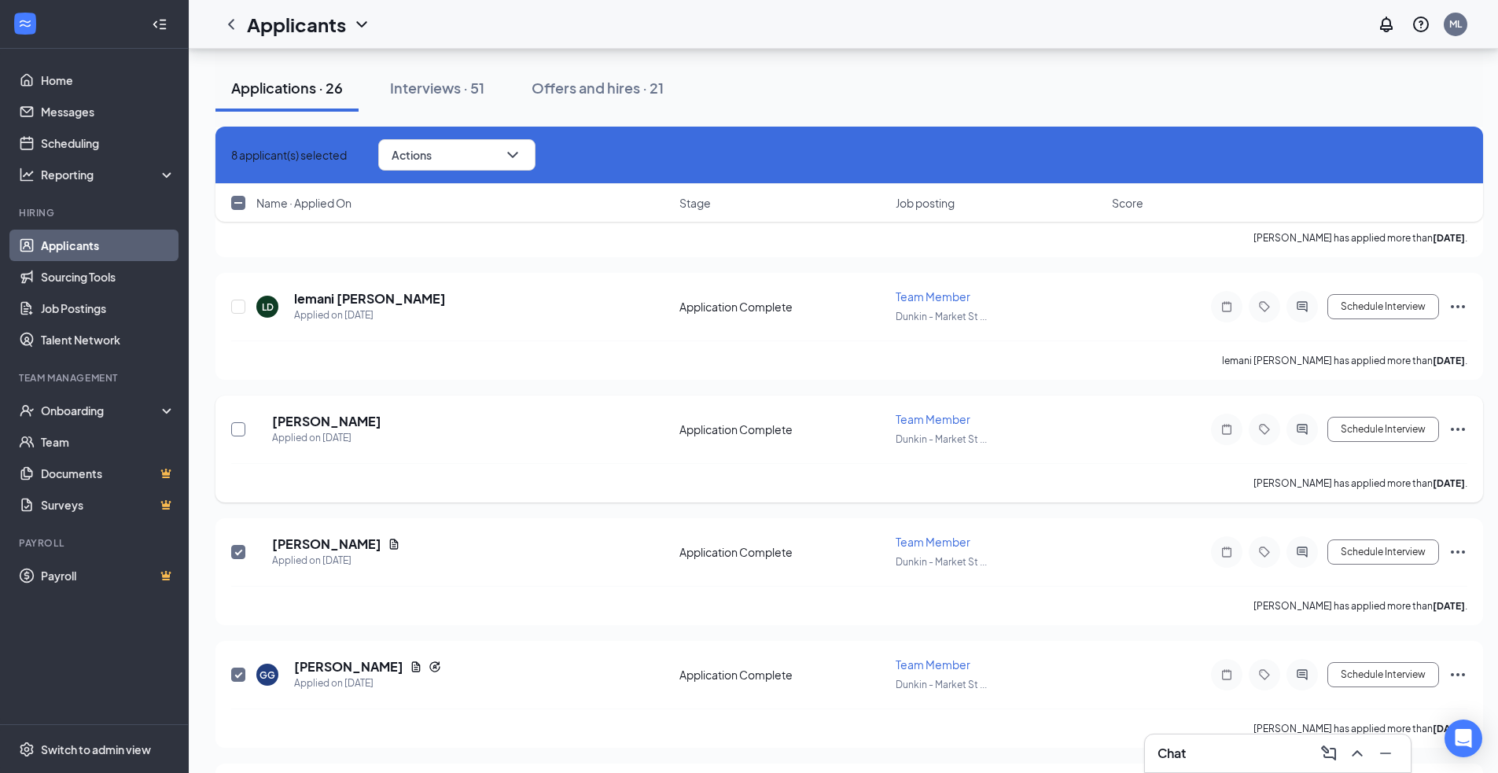
click at [234, 427] on input "checkbox" at bounding box center [238, 429] width 14 height 14
checkbox input "true"
click at [241, 308] on input "checkbox" at bounding box center [238, 307] width 14 height 14
checkbox input "true"
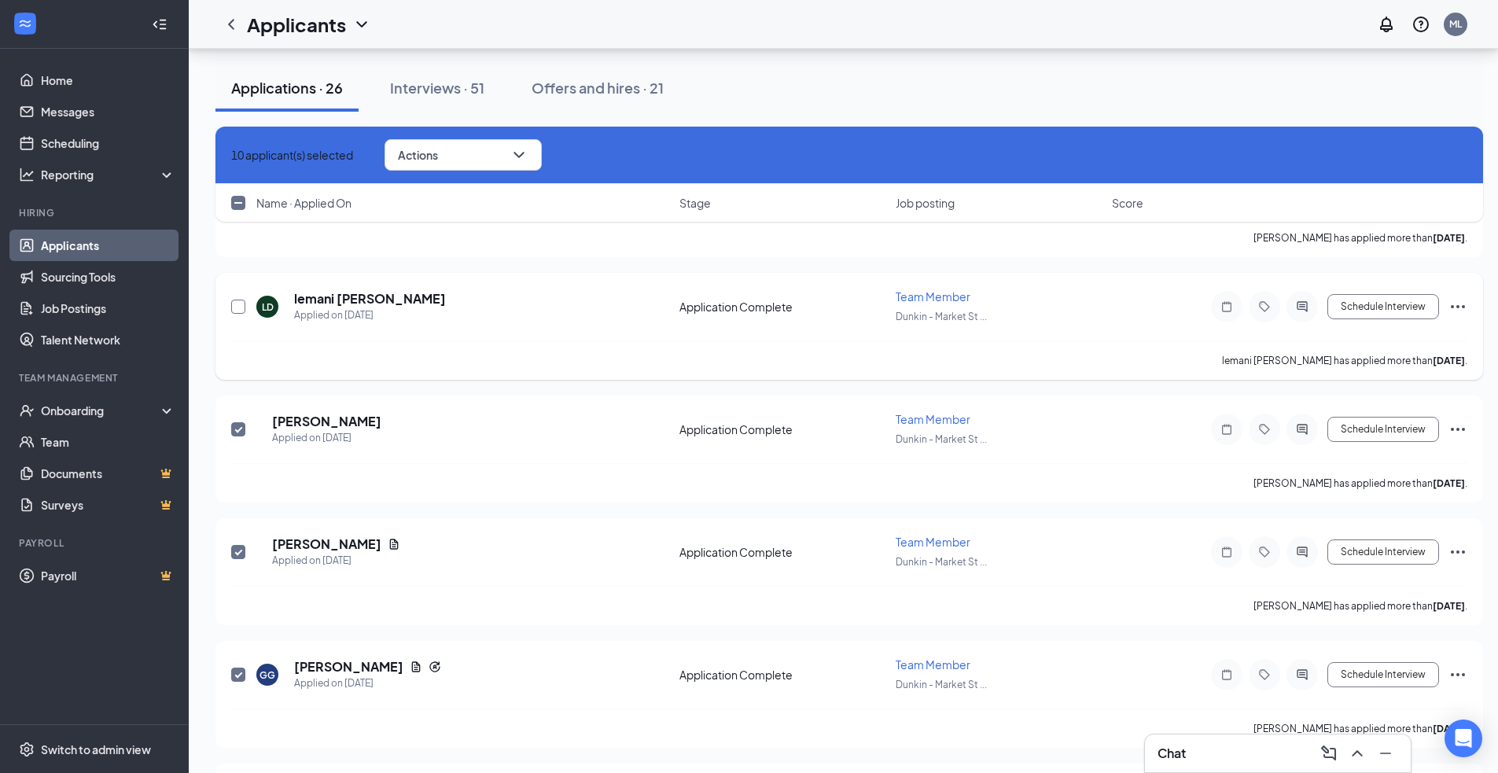
checkbox input "true"
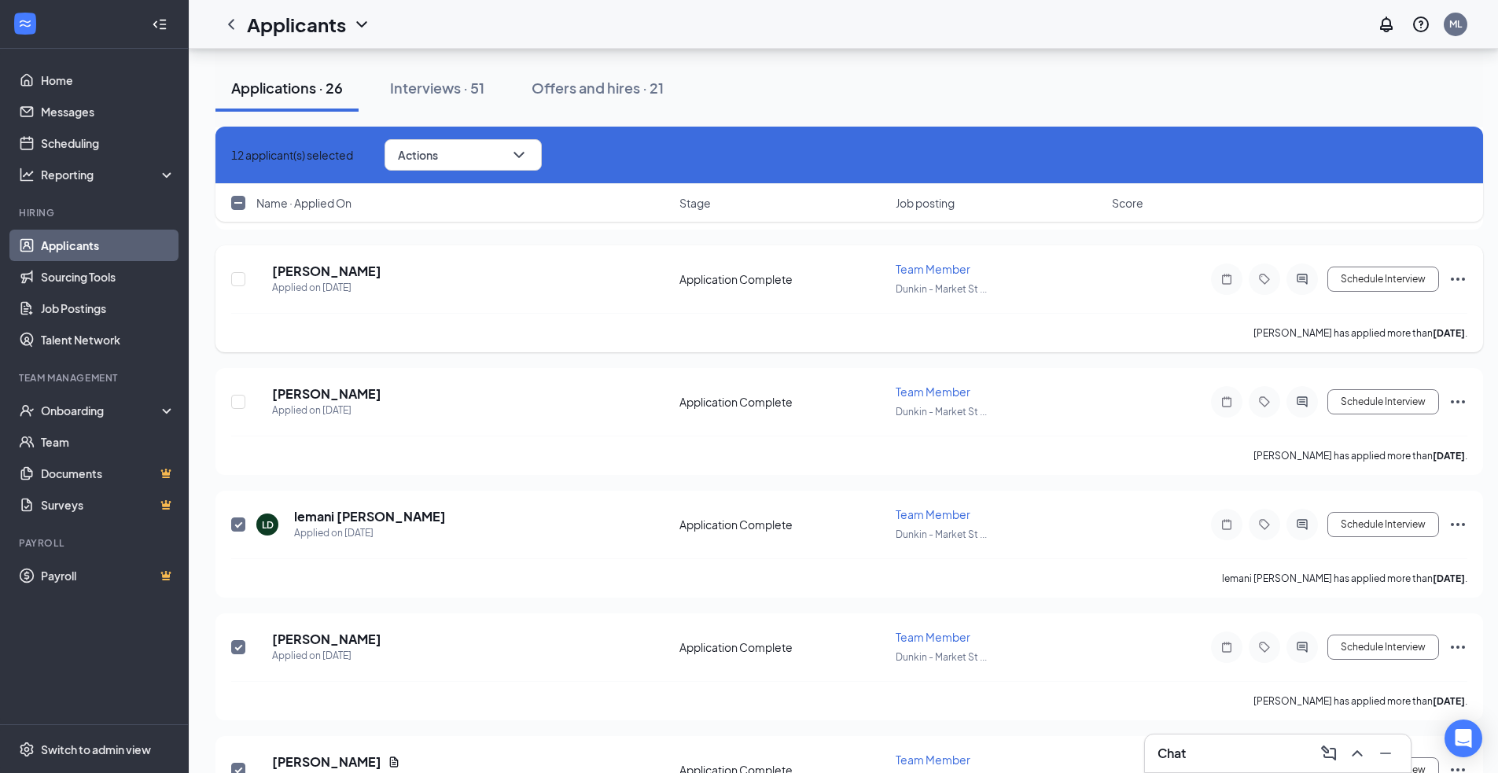
scroll to position [5520, 0]
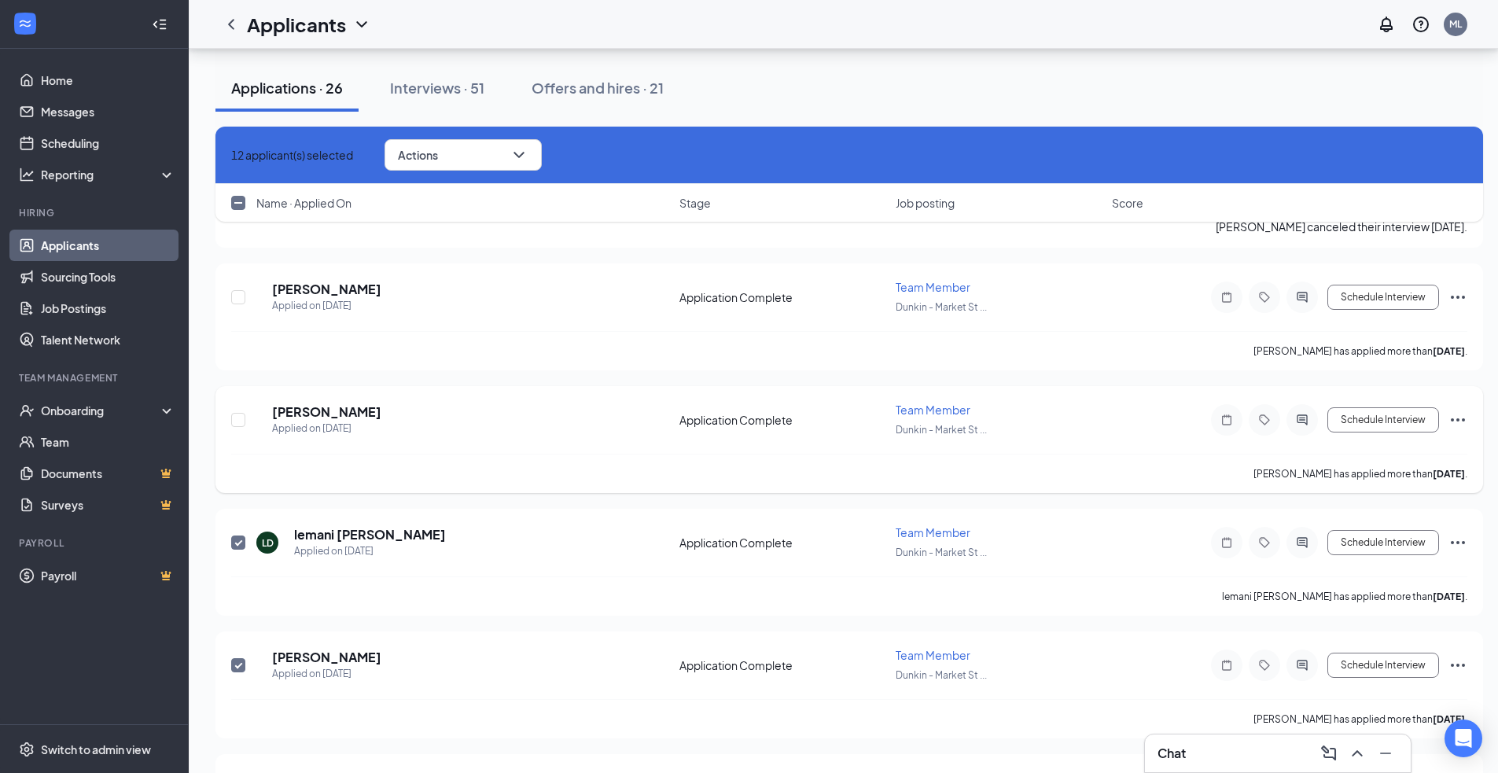
click at [245, 410] on div at bounding box center [239, 420] width 16 height 36
click at [241, 413] on input "checkbox" at bounding box center [238, 420] width 14 height 14
checkbox input "true"
click at [243, 298] on input "checkbox" at bounding box center [238, 297] width 14 height 14
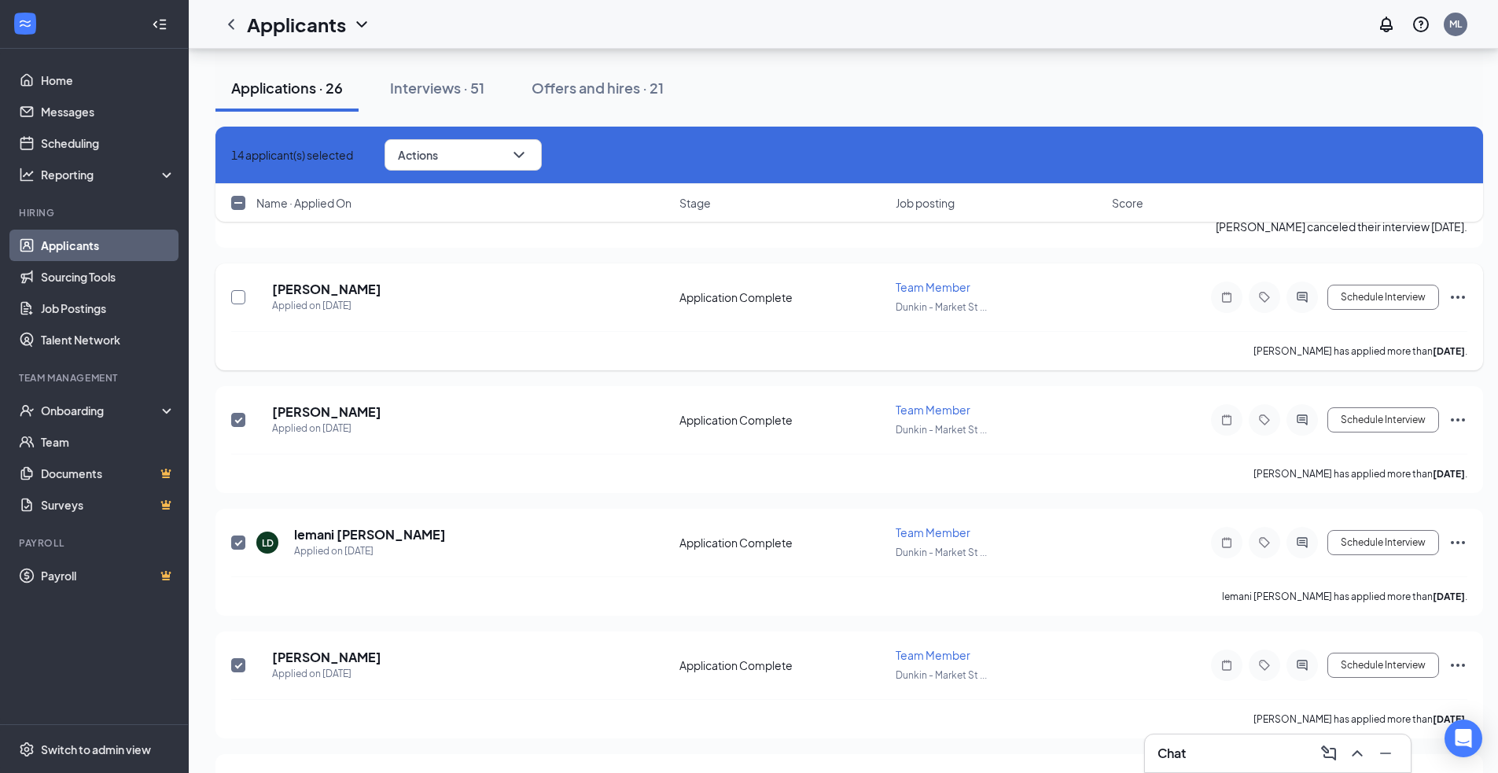
checkbox input "true"
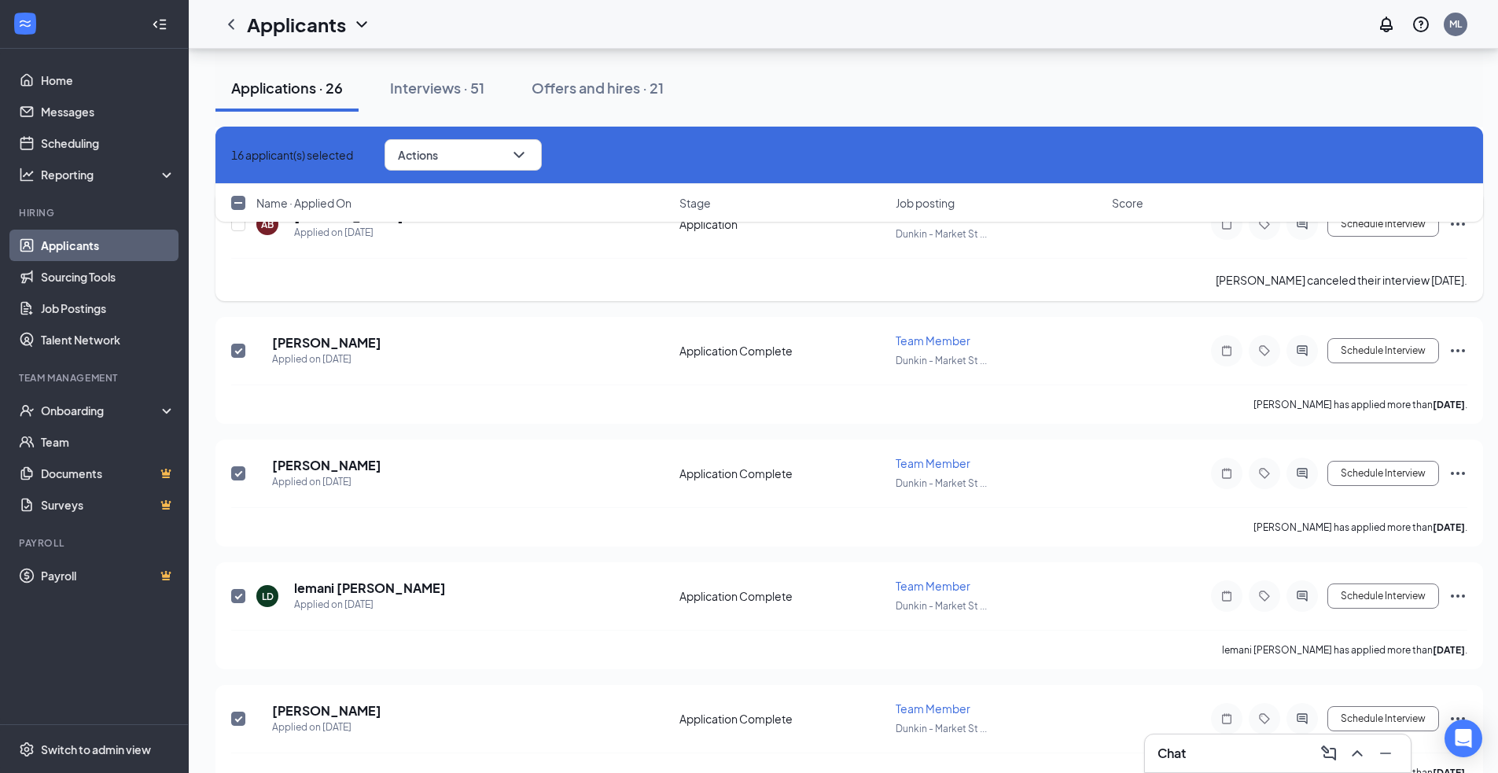
scroll to position [5363, 0]
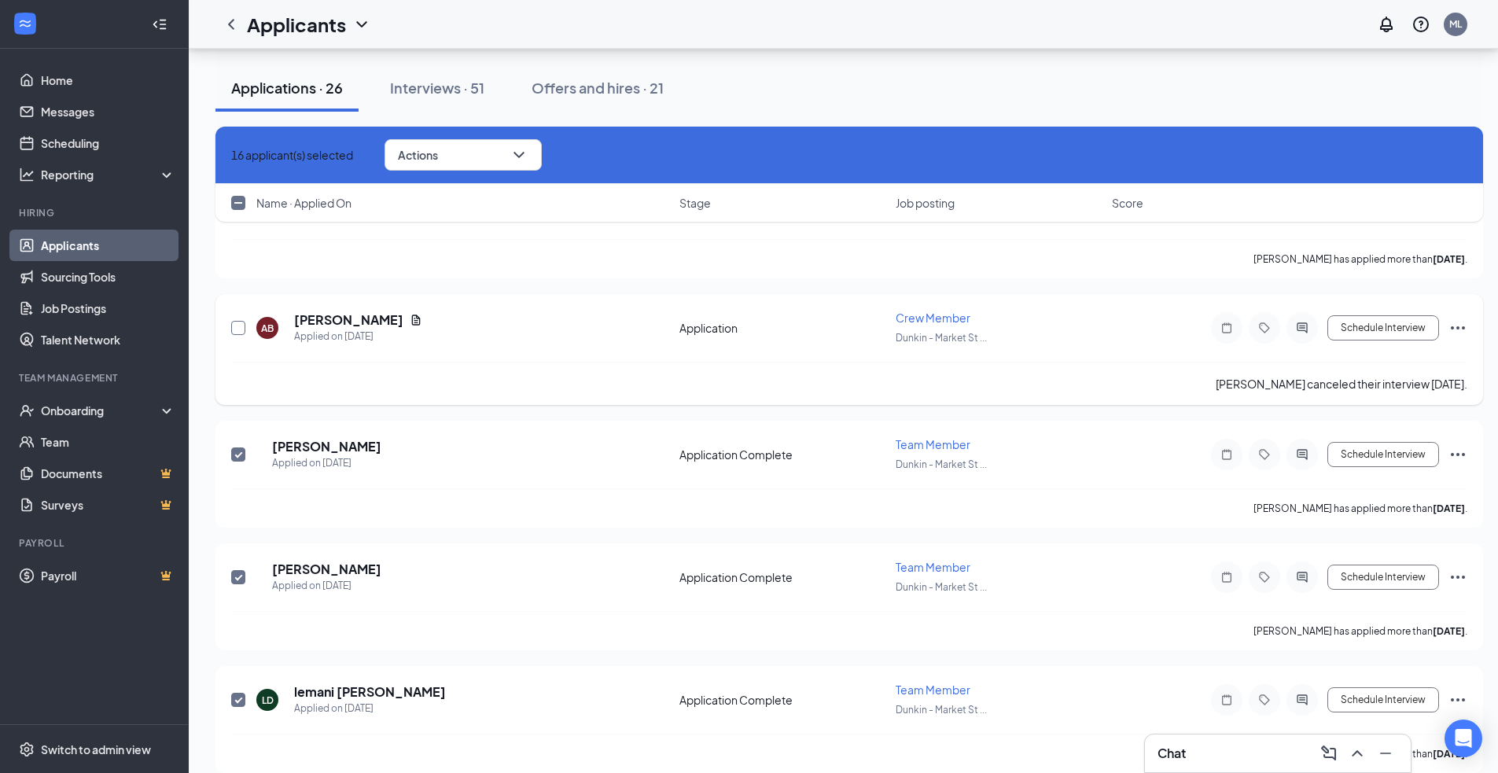
click at [240, 329] on input "checkbox" at bounding box center [238, 328] width 14 height 14
checkbox input "true"
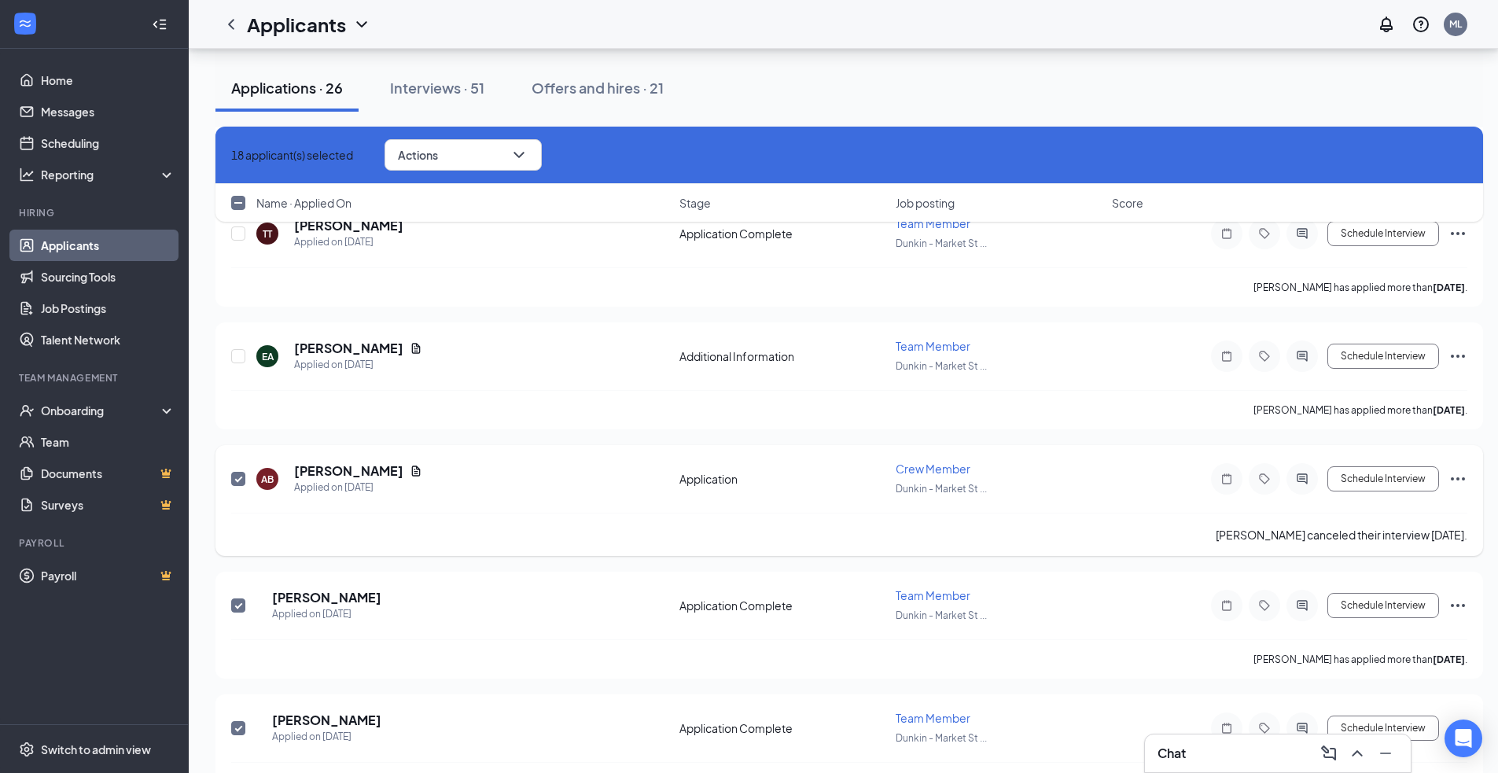
scroll to position [5206, 0]
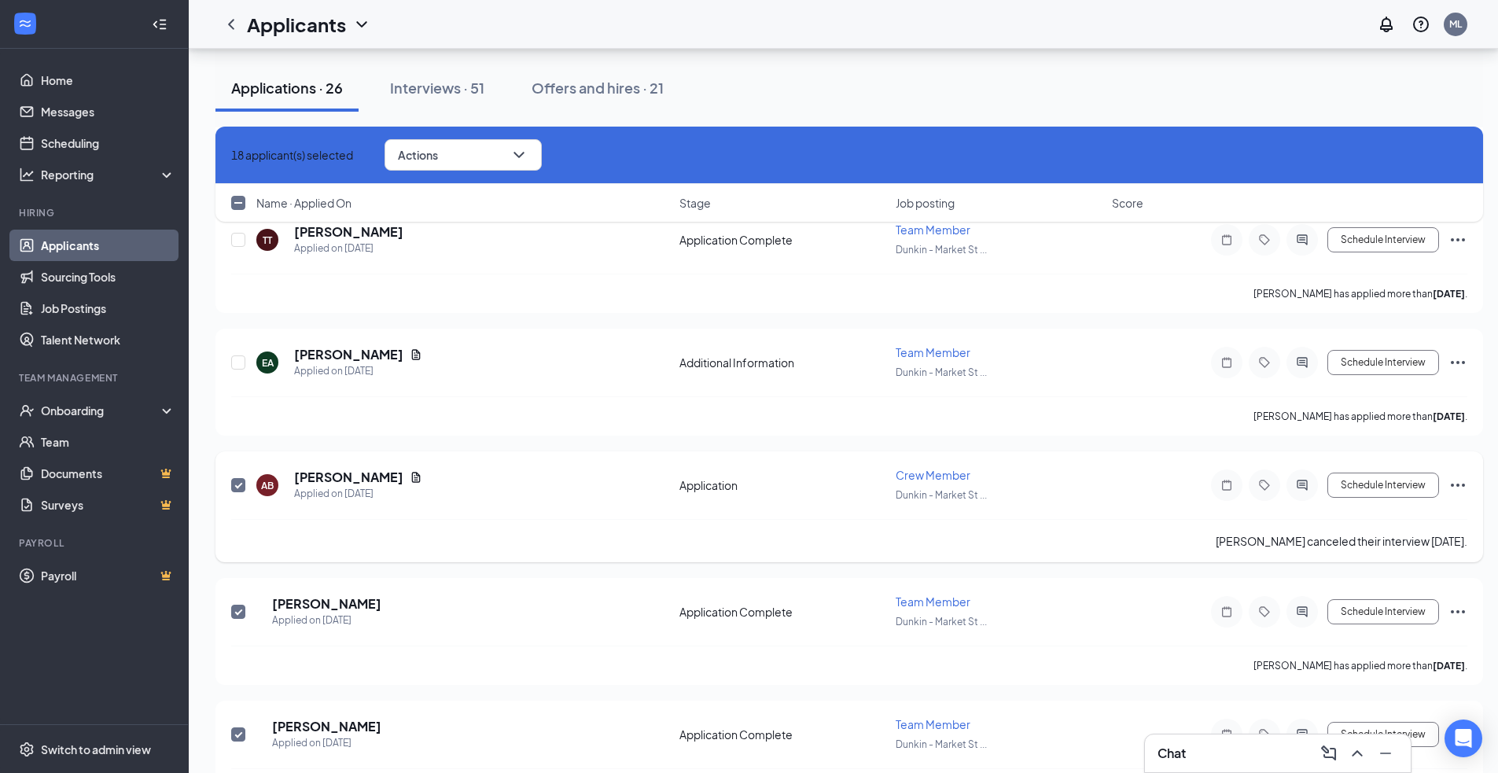
click at [240, 480] on input "checkbox" at bounding box center [238, 485] width 14 height 14
checkbox input "false"
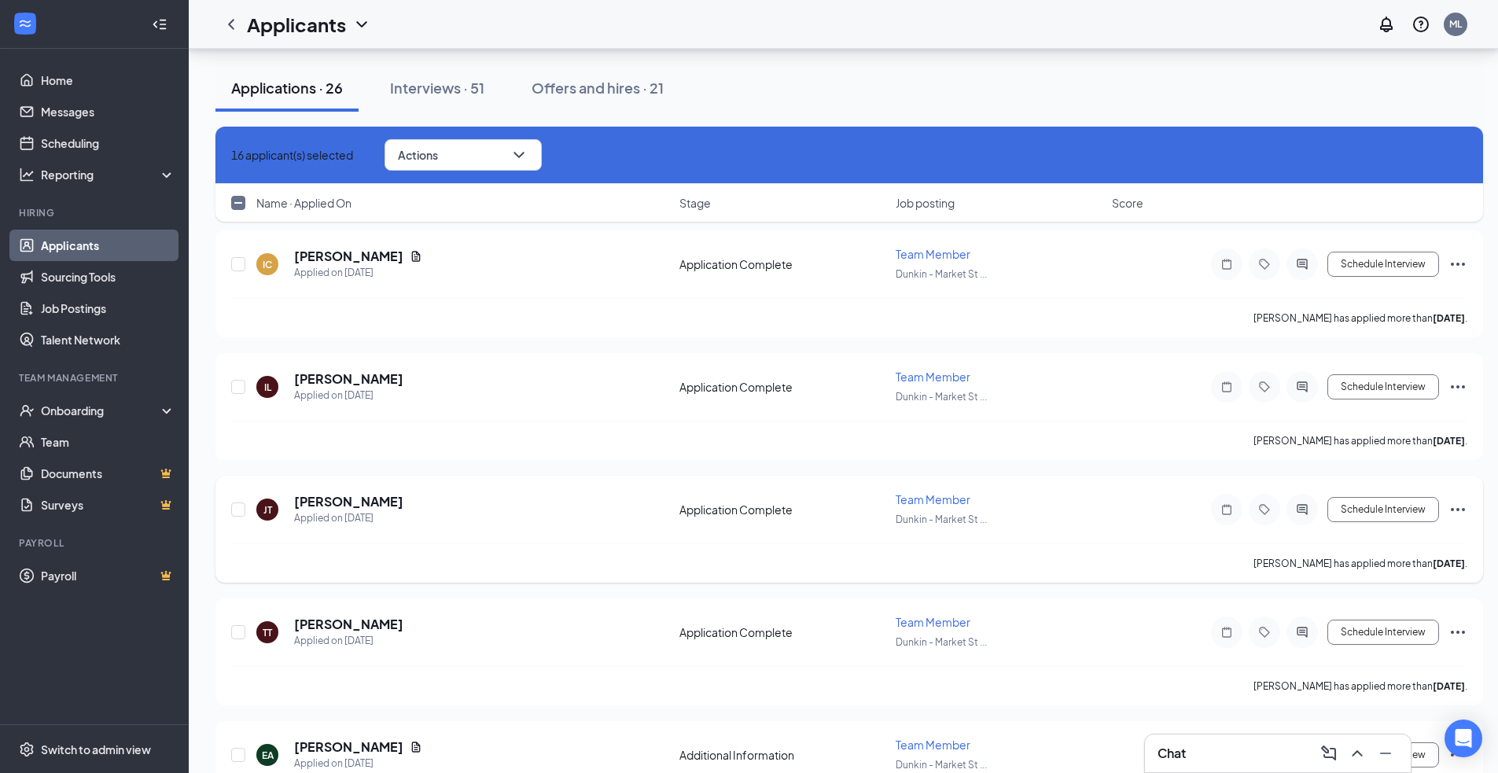
scroll to position [4813, 0]
click at [528, 156] on icon "ChevronDown" at bounding box center [518, 154] width 19 height 19
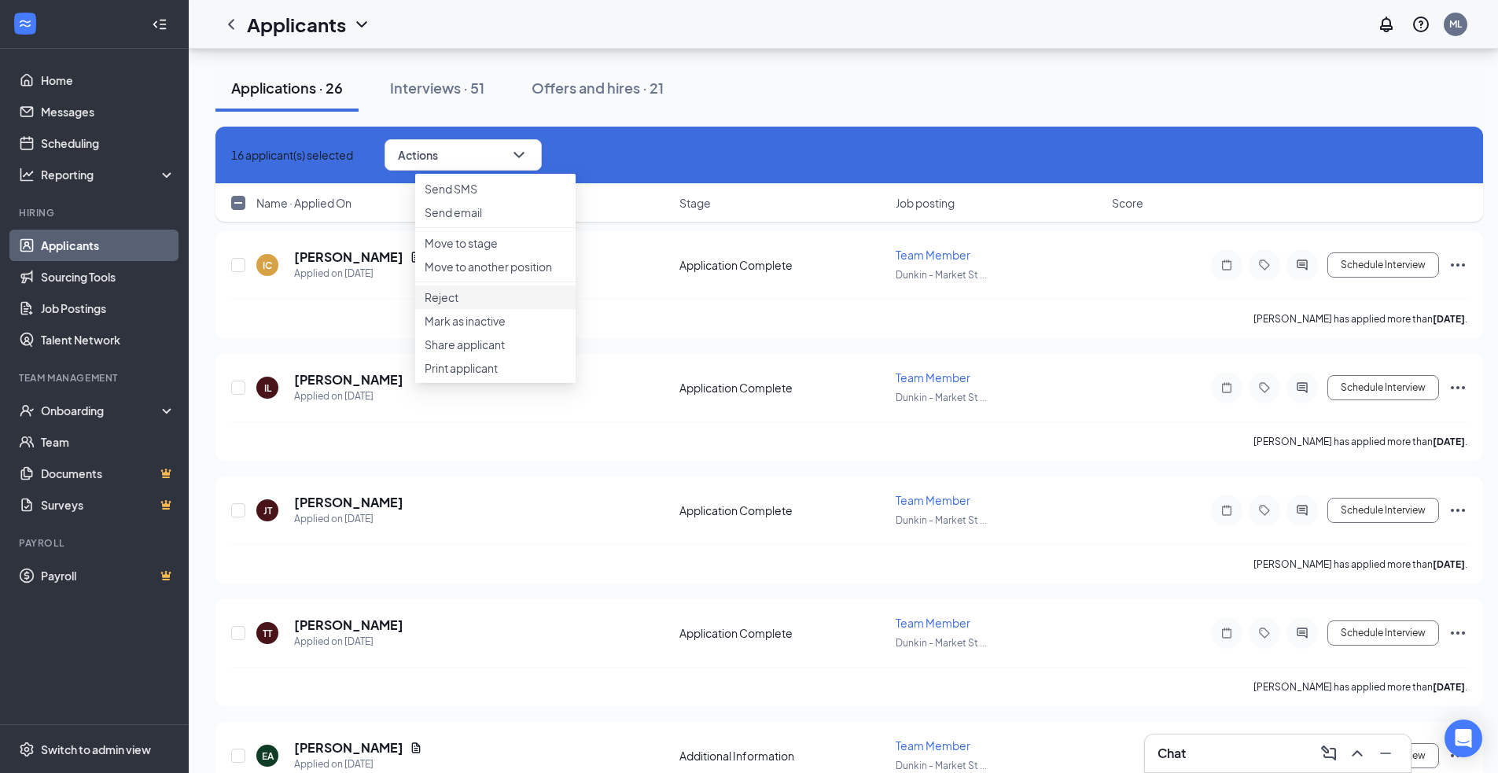
click at [472, 305] on p "Reject" at bounding box center [496, 297] width 142 height 16
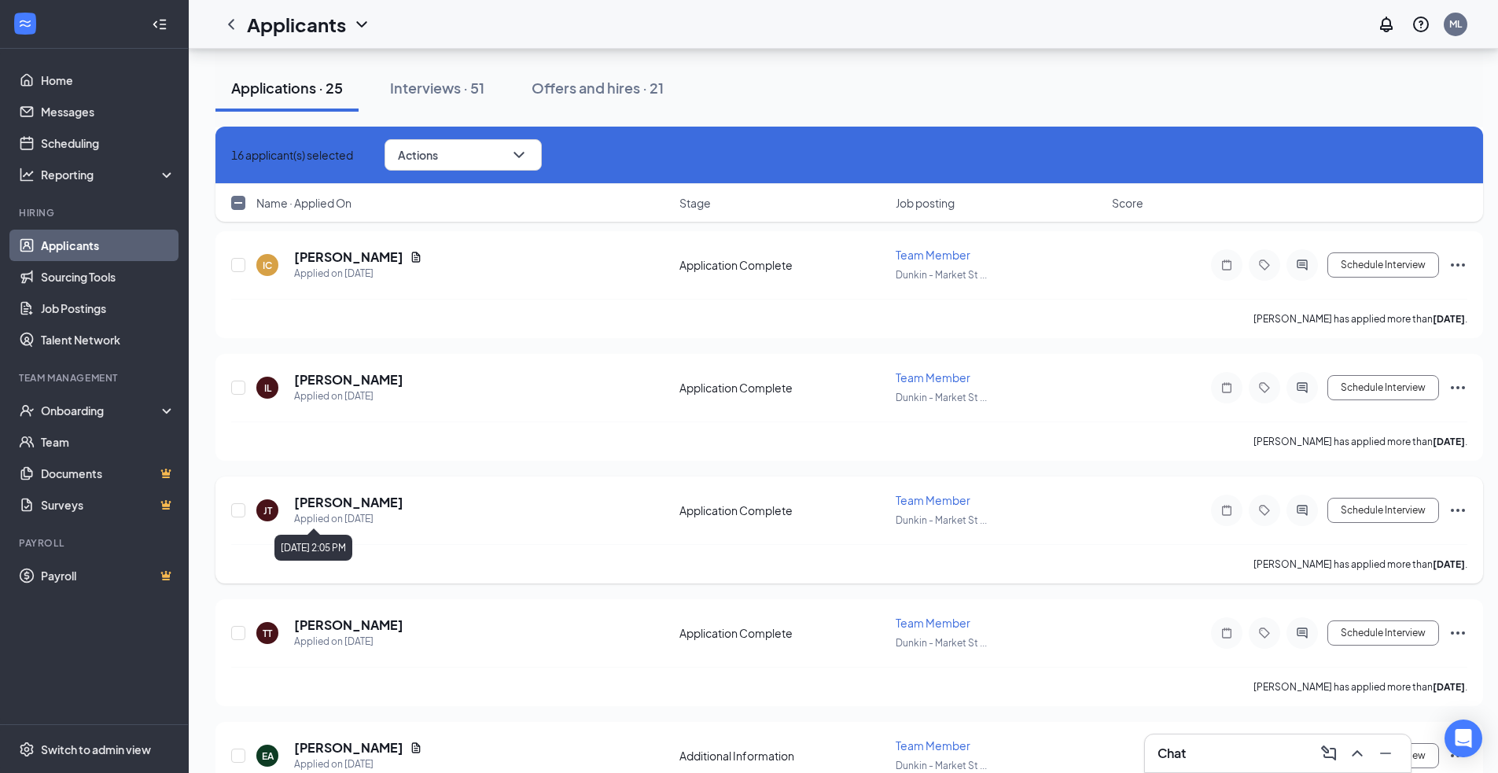
checkbox input "false"
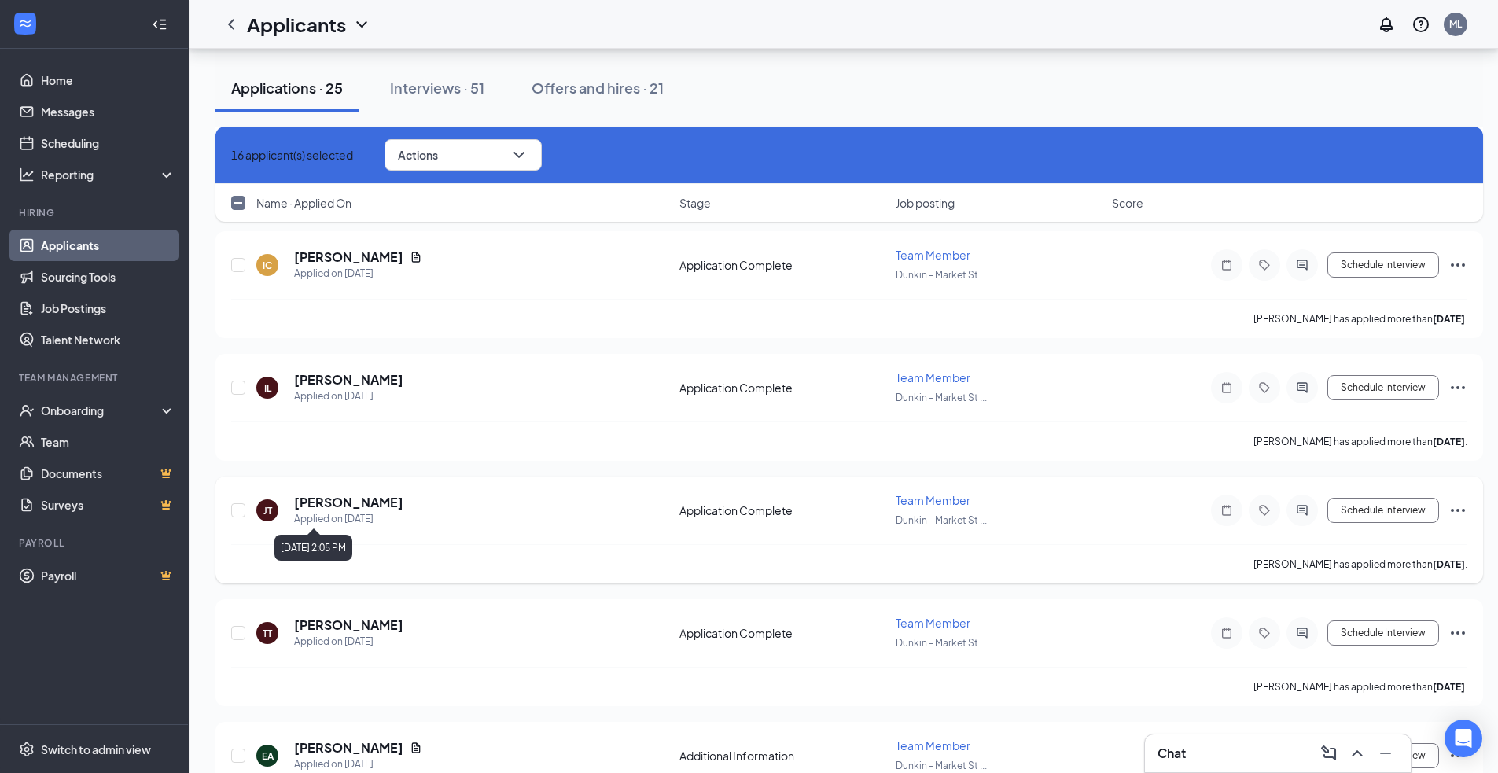
checkbox input "false"
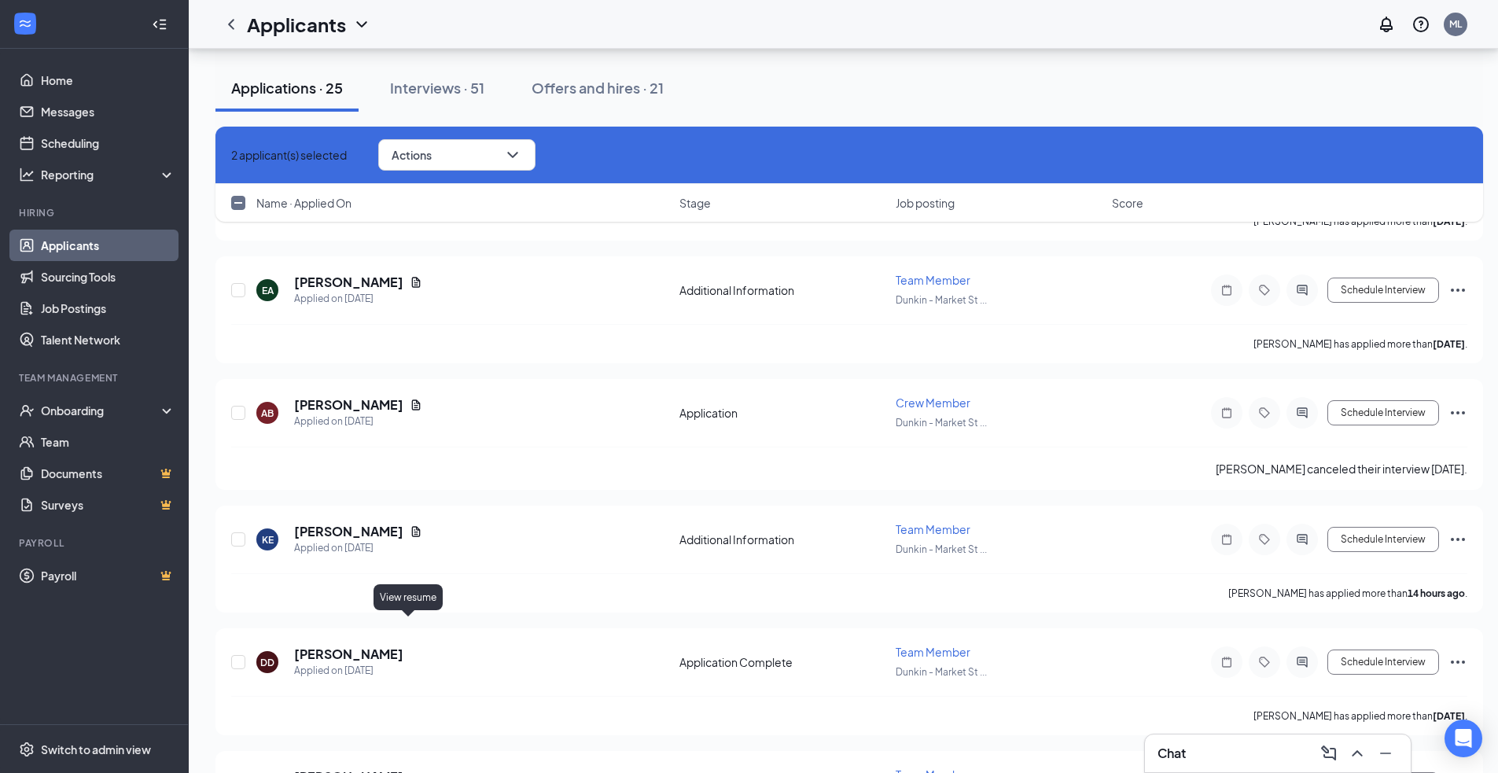
checkbox input "false"
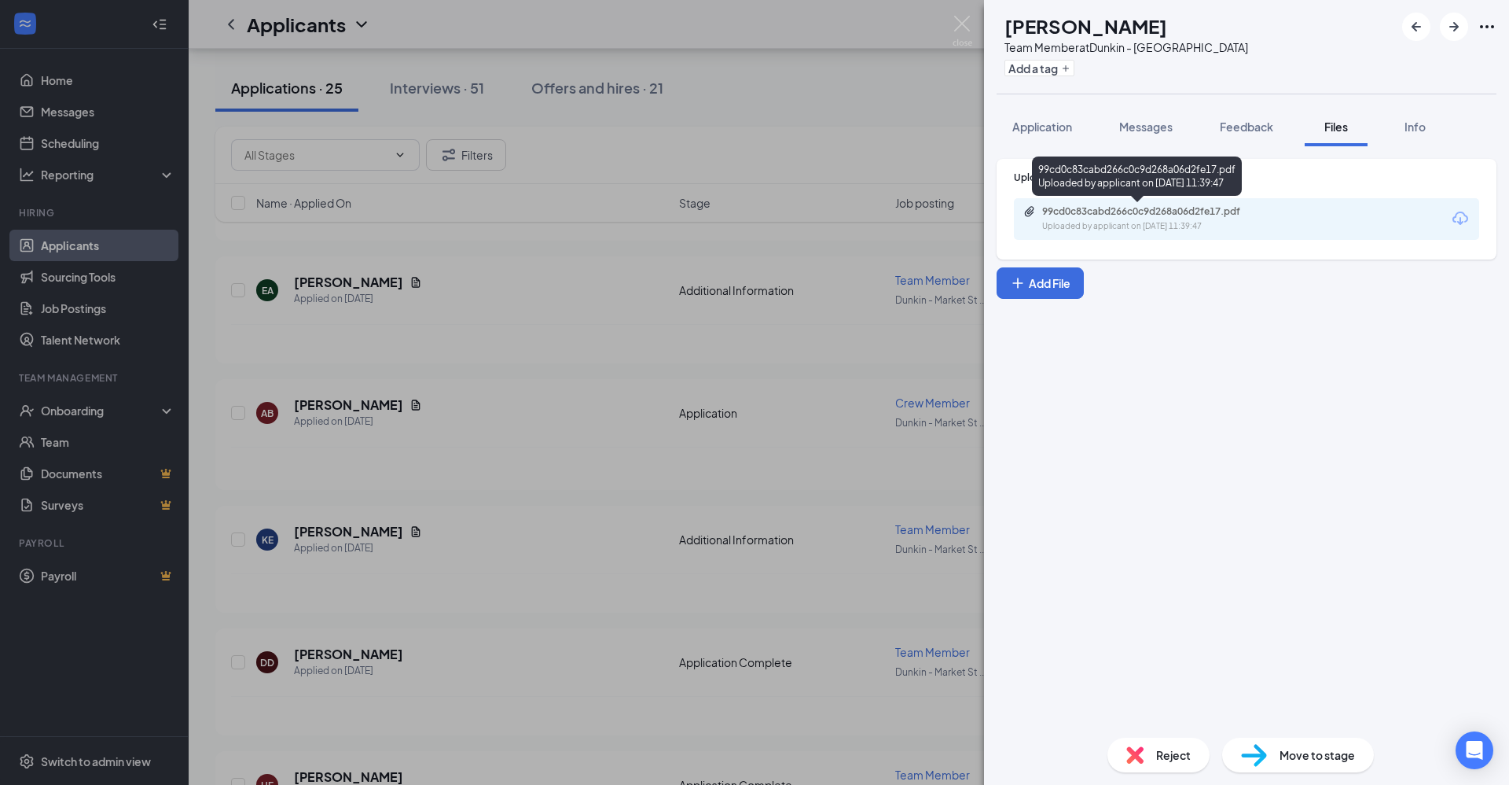
click at [1270, 223] on div "Uploaded by applicant on [DATE] 11:39:47" at bounding box center [1160, 226] width 236 height 13
click at [426, 505] on div "CK Chyondra Keech Team Member at [GEOGRAPHIC_DATA] Add a tag Application Messag…" at bounding box center [754, 392] width 1509 height 785
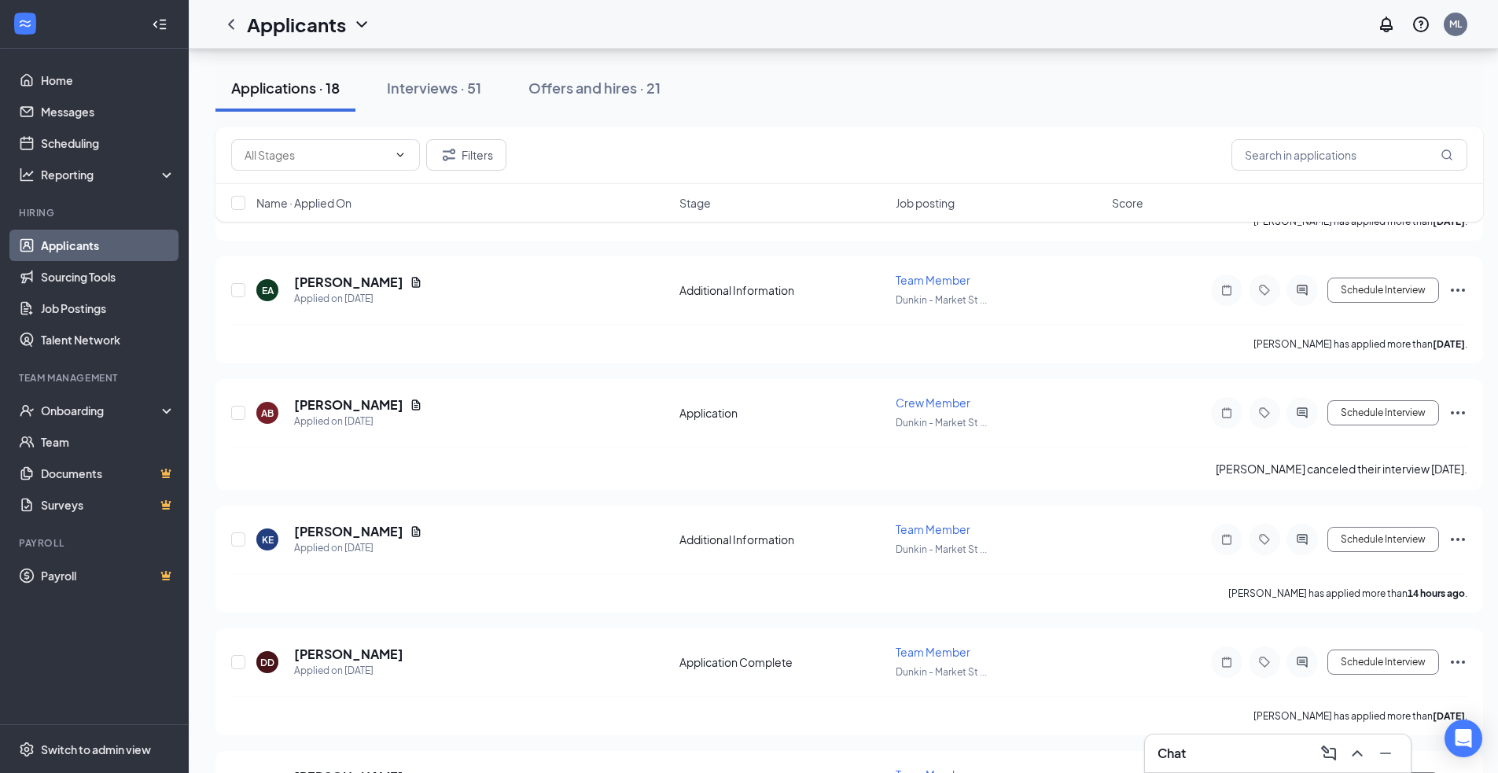
checkbox input "true"
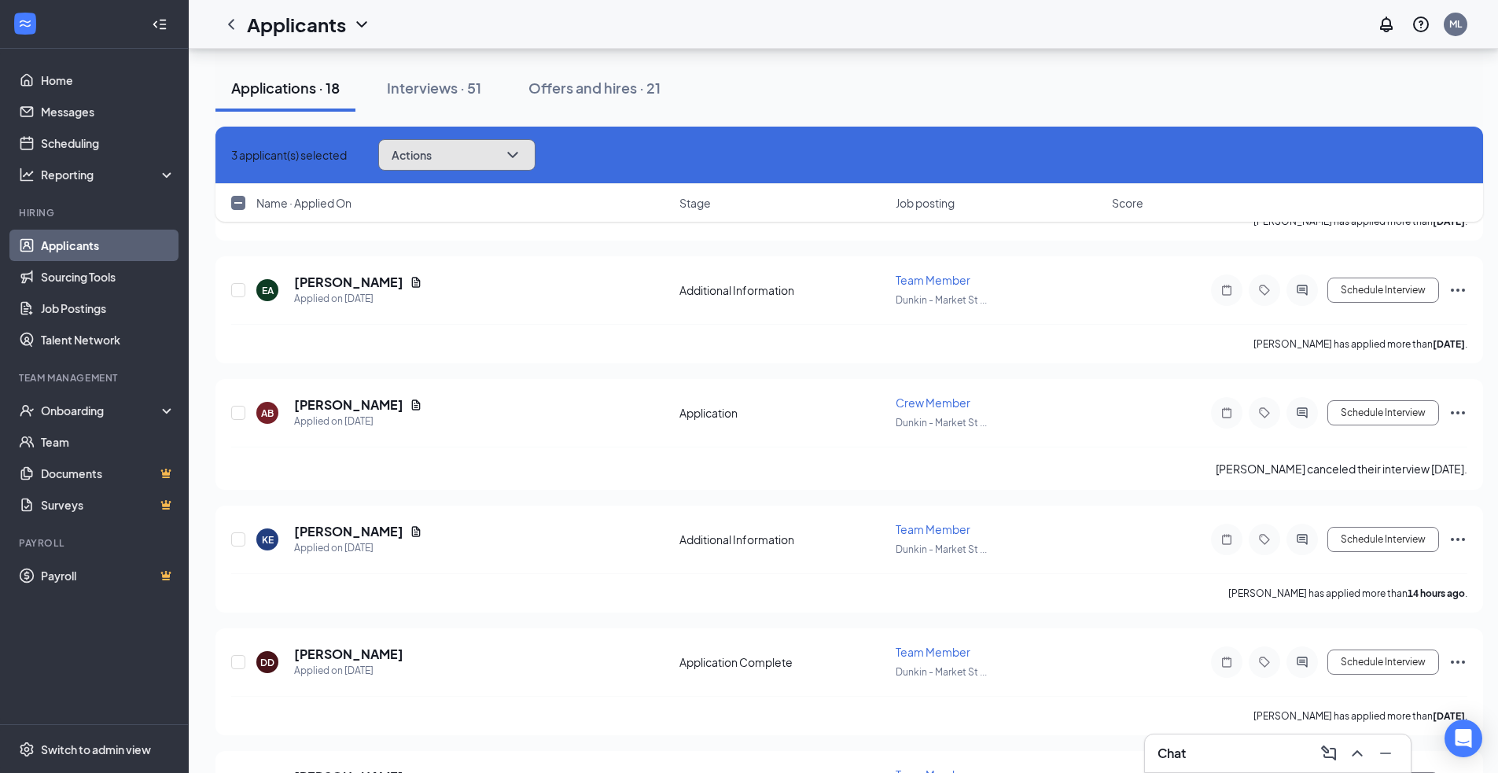
click at [517, 154] on icon "ChevronDown" at bounding box center [512, 155] width 10 height 6
checkbox input "true"
checkbox input "false"
checkbox input "true"
checkbox input "false"
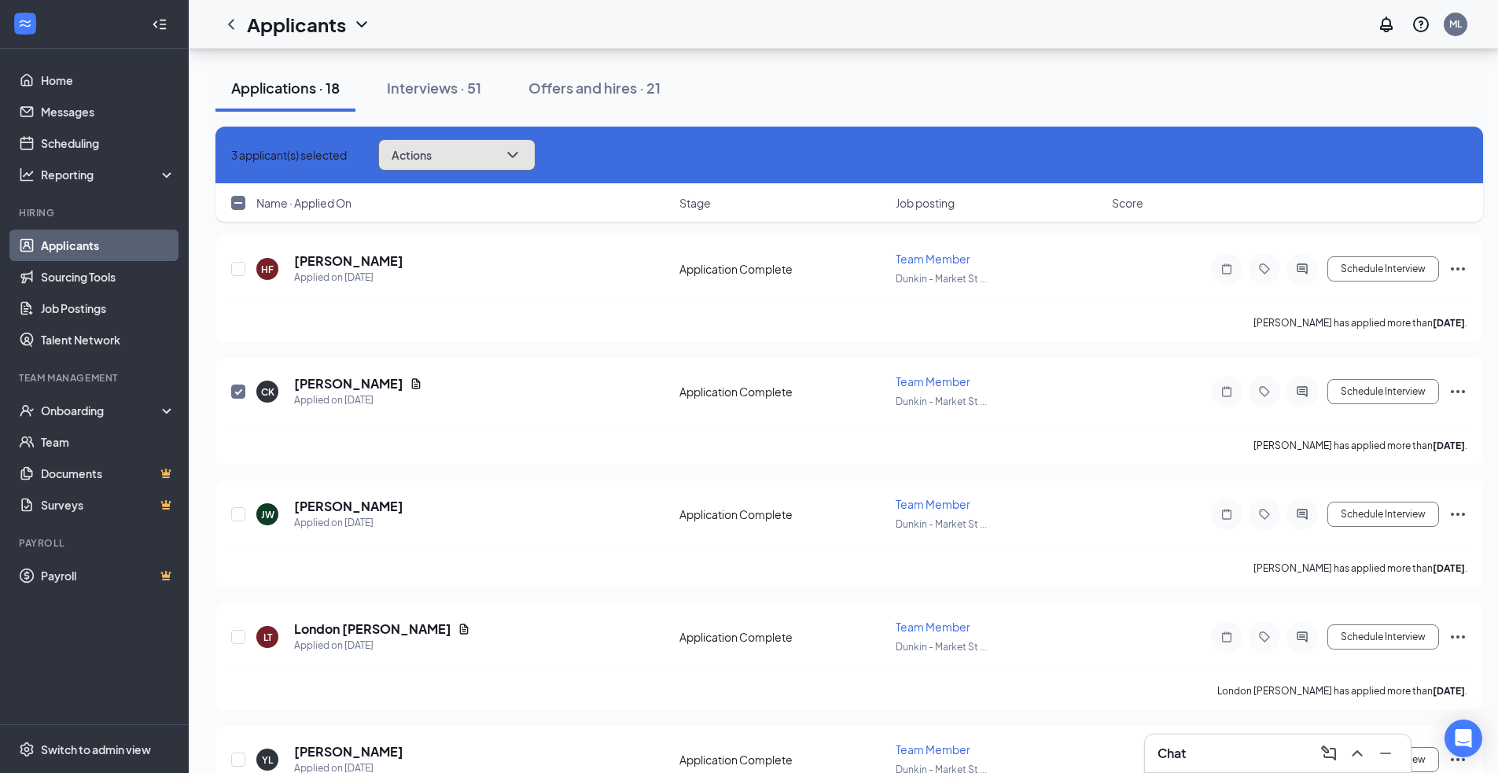
scroll to position [4815, 0]
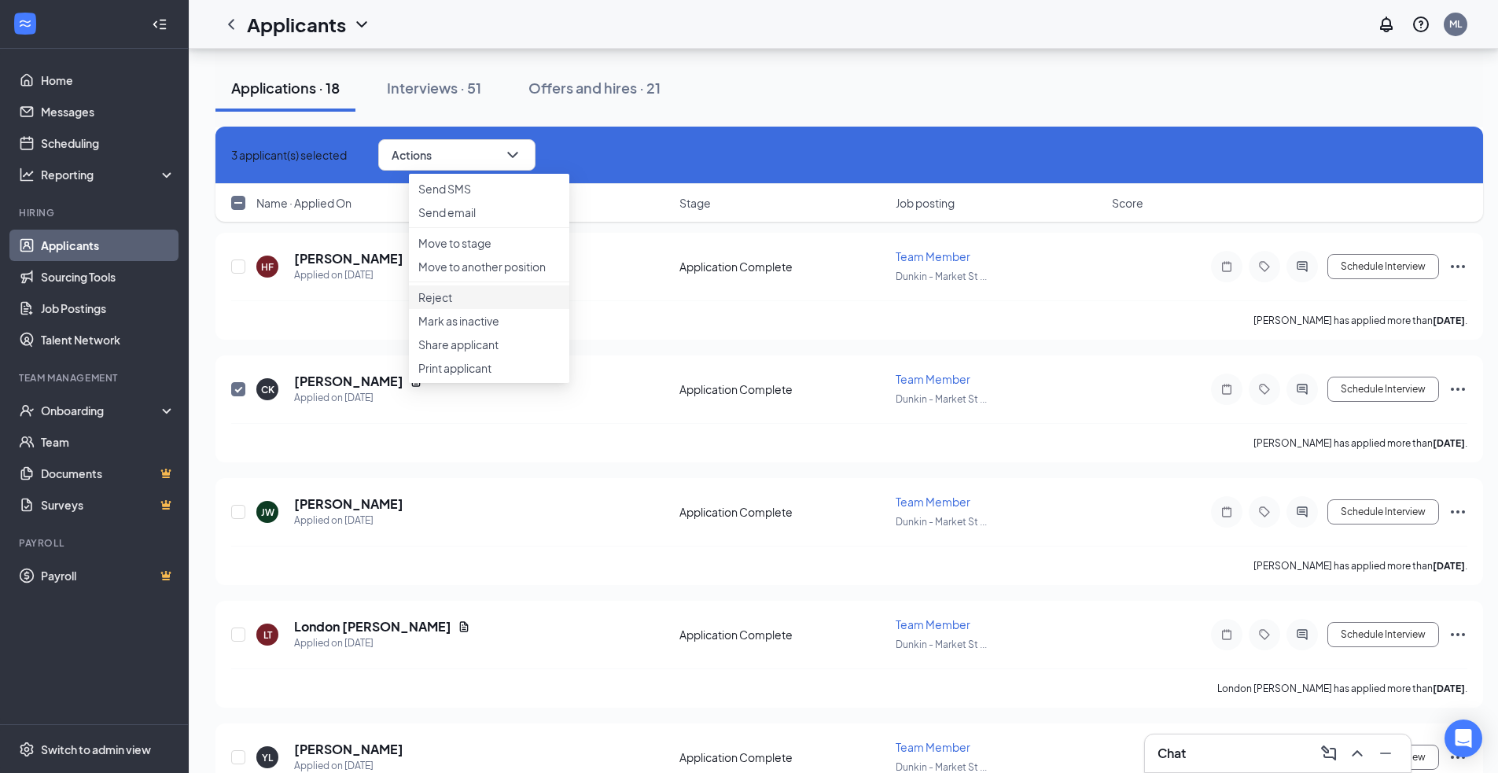
click at [460, 305] on p "Reject" at bounding box center [489, 297] width 142 height 16
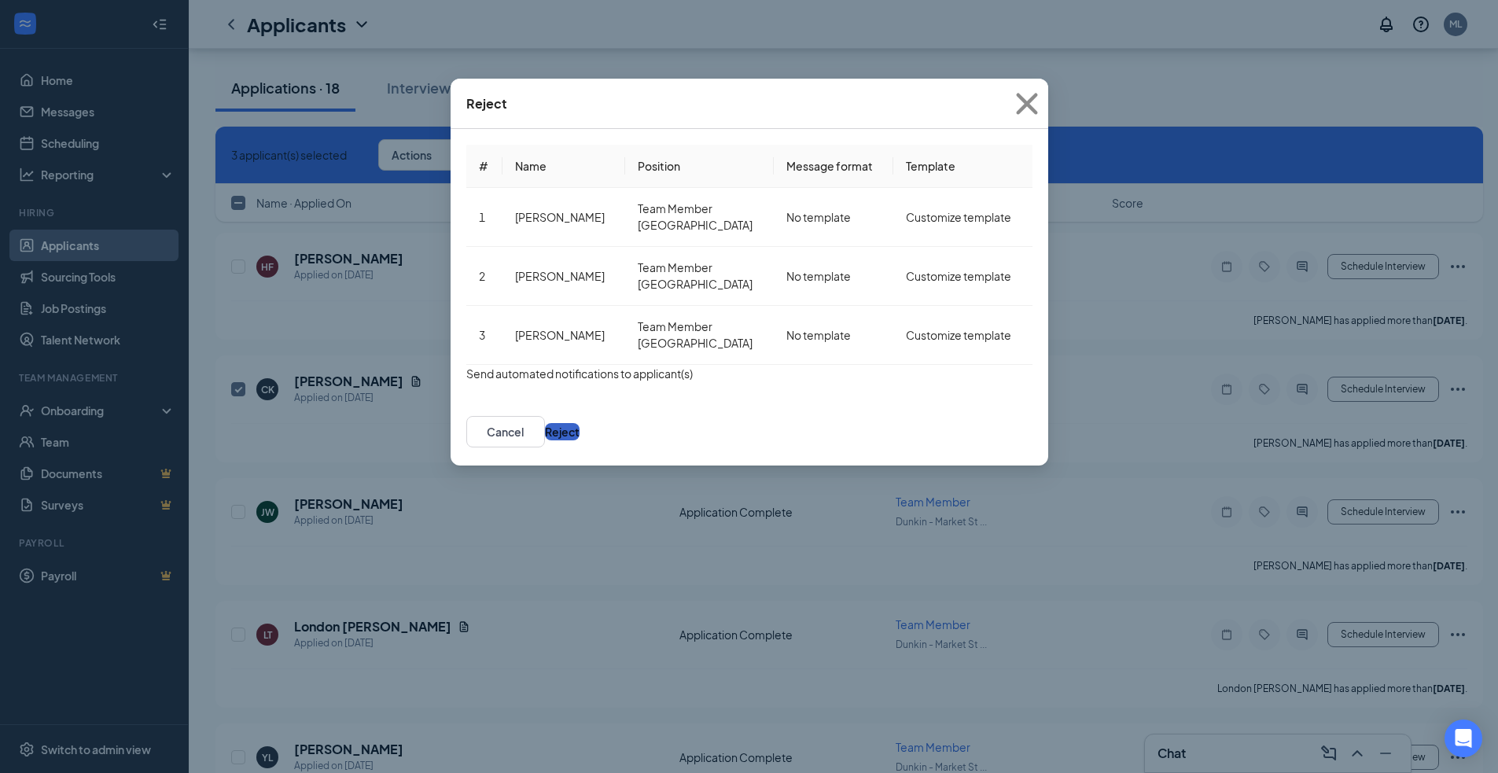
click at [579, 440] on button "Reject" at bounding box center [562, 431] width 35 height 17
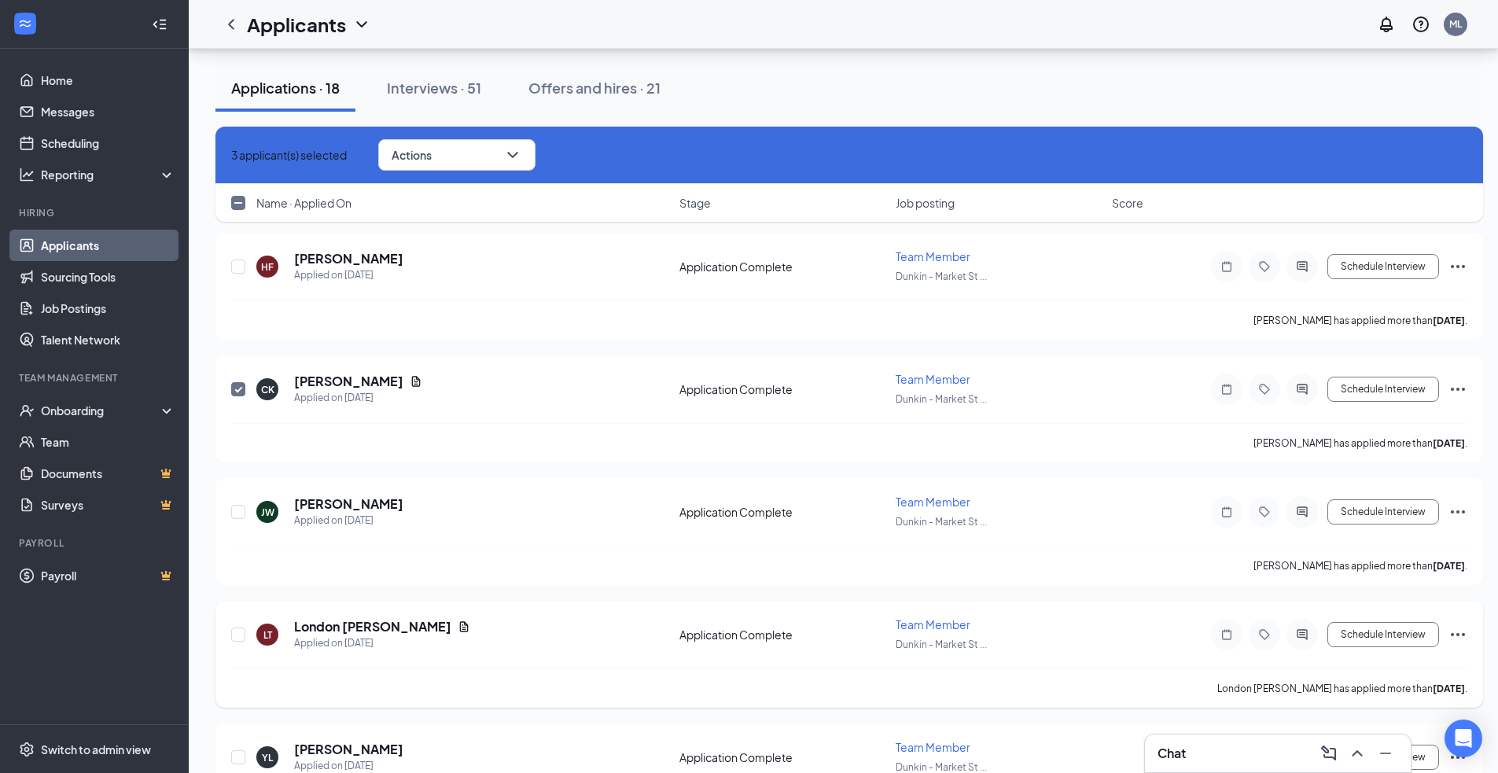
checkbox input "false"
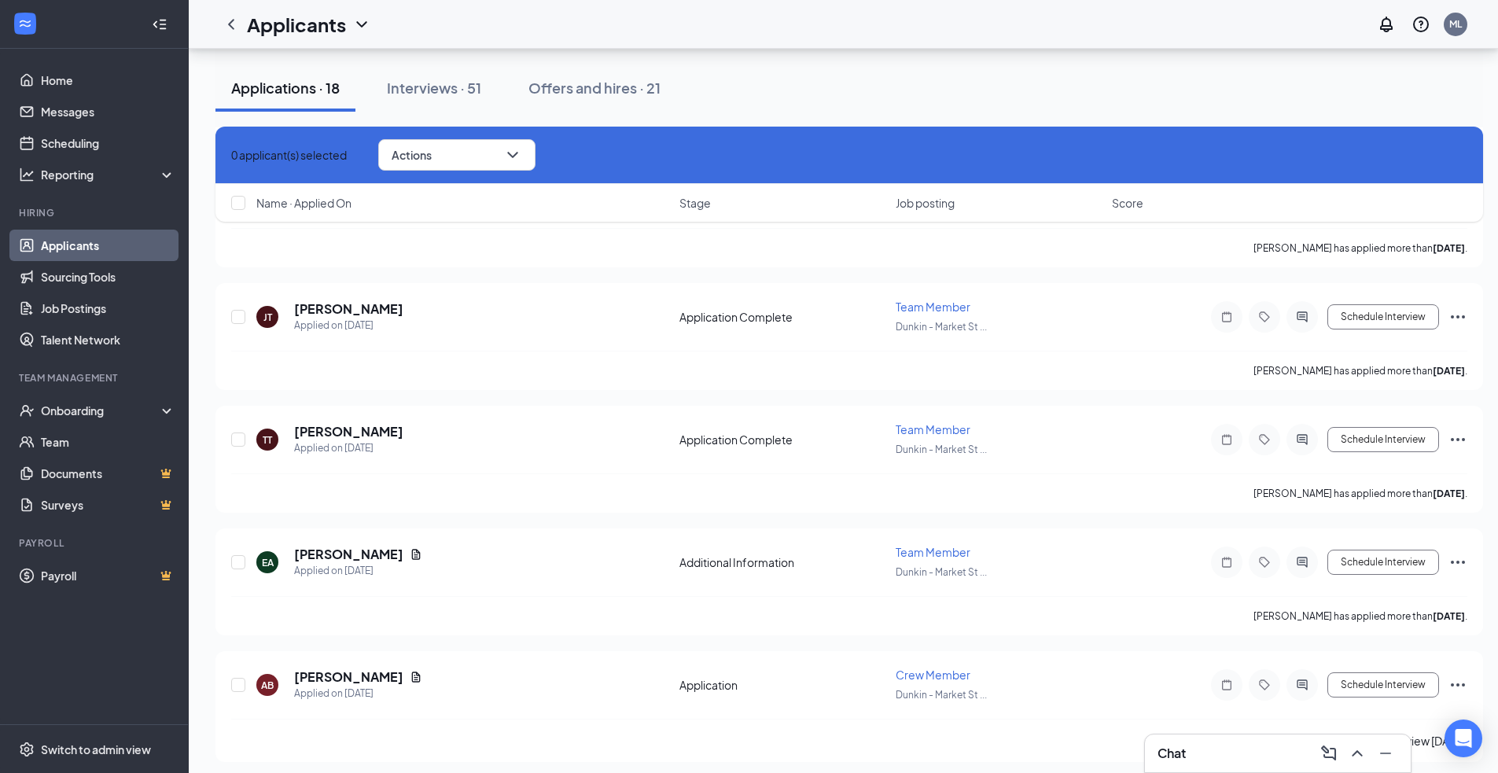
scroll to position [5872, 0]
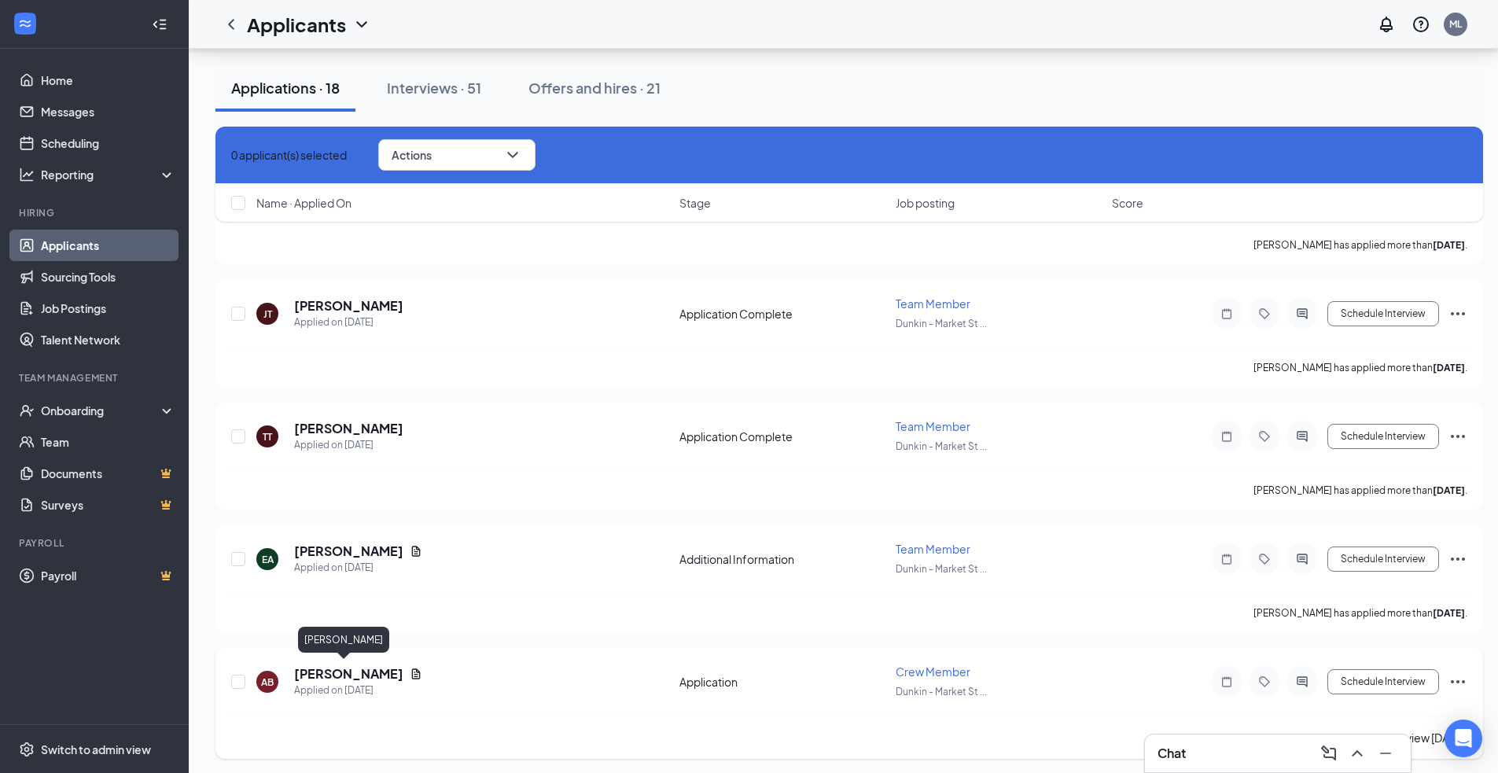
click at [341, 671] on h5 "[PERSON_NAME]" at bounding box center [348, 673] width 109 height 17
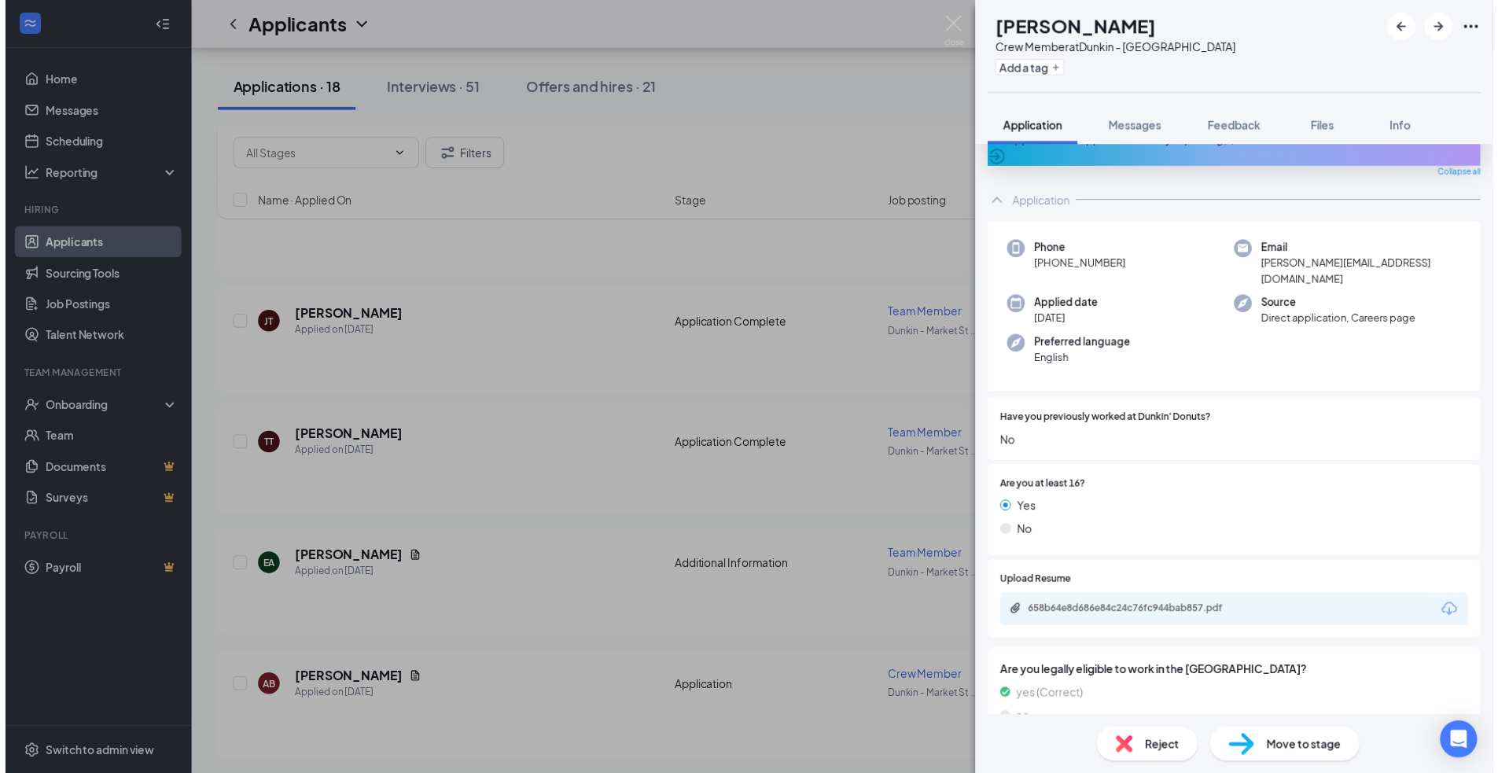
scroll to position [51, 0]
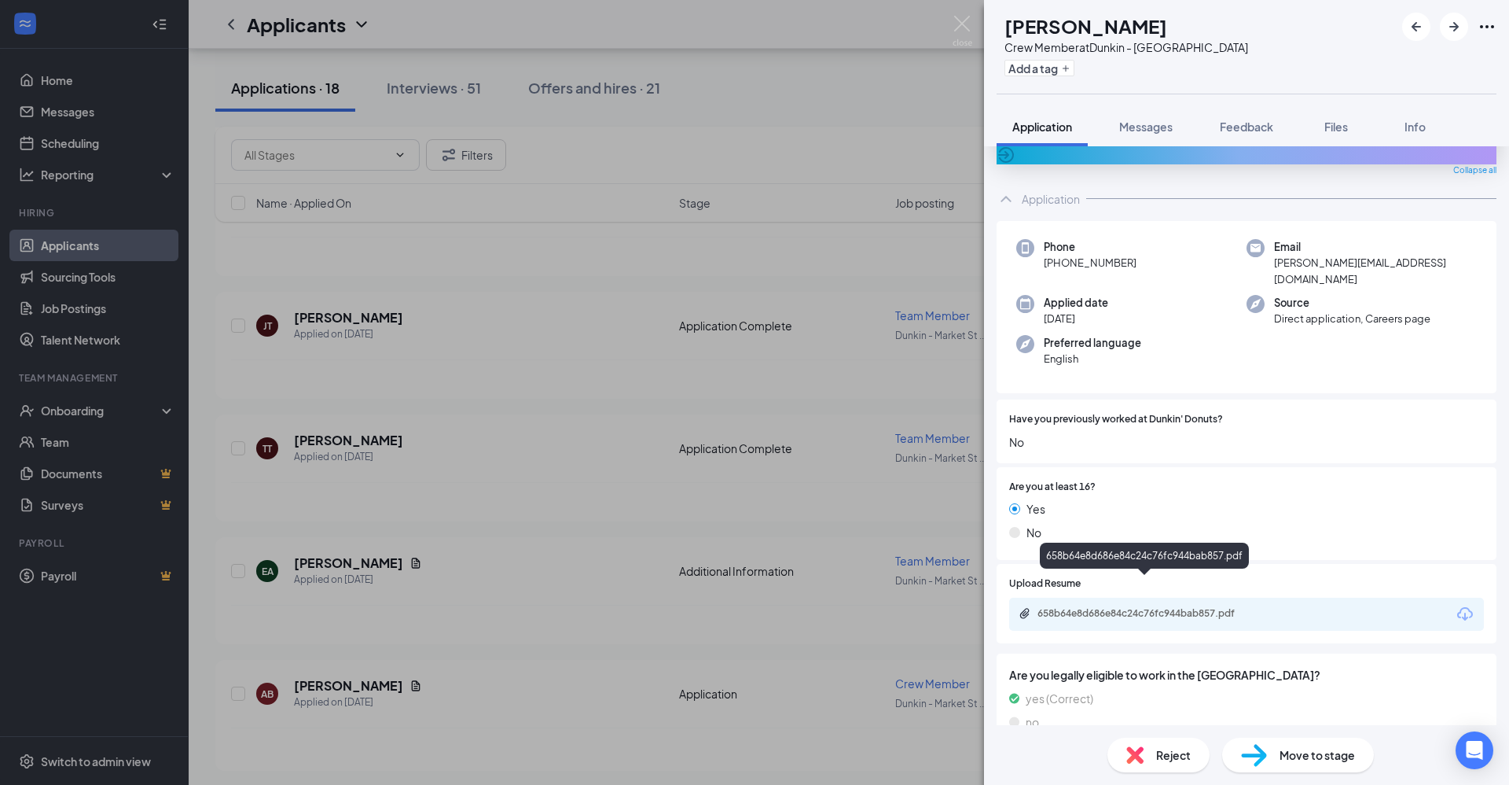
click at [1185, 607] on div "658b64e8d686e84c24c76fc944bab857.pdf" at bounding box center [1148, 613] width 220 height 13
click at [244, 690] on div "AB [PERSON_NAME] Crew Member at [GEOGRAPHIC_DATA] Add a tag Application Message…" at bounding box center [754, 392] width 1509 height 785
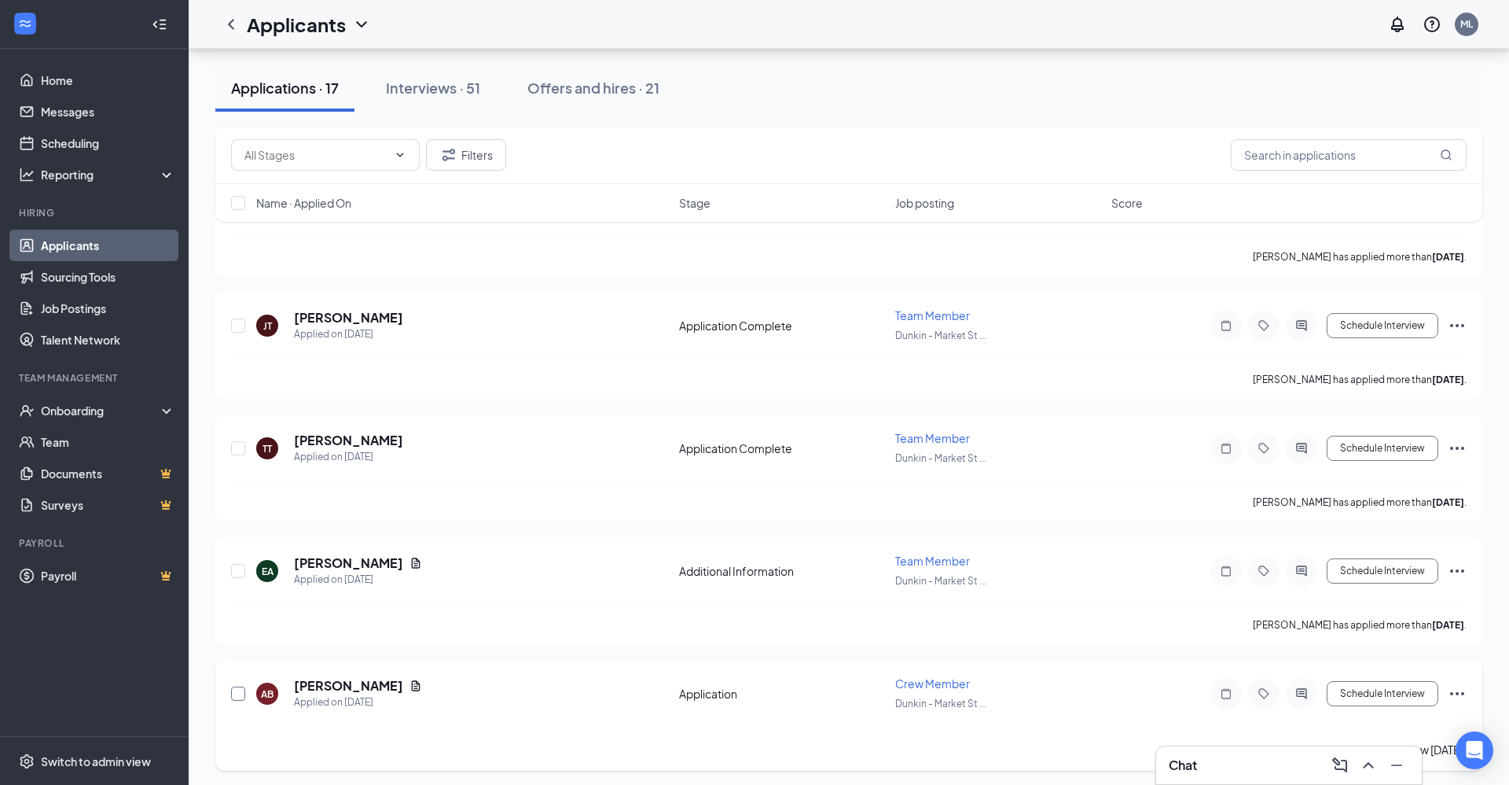
click at [241, 690] on input "checkbox" at bounding box center [238, 693] width 14 height 14
checkbox input "true"
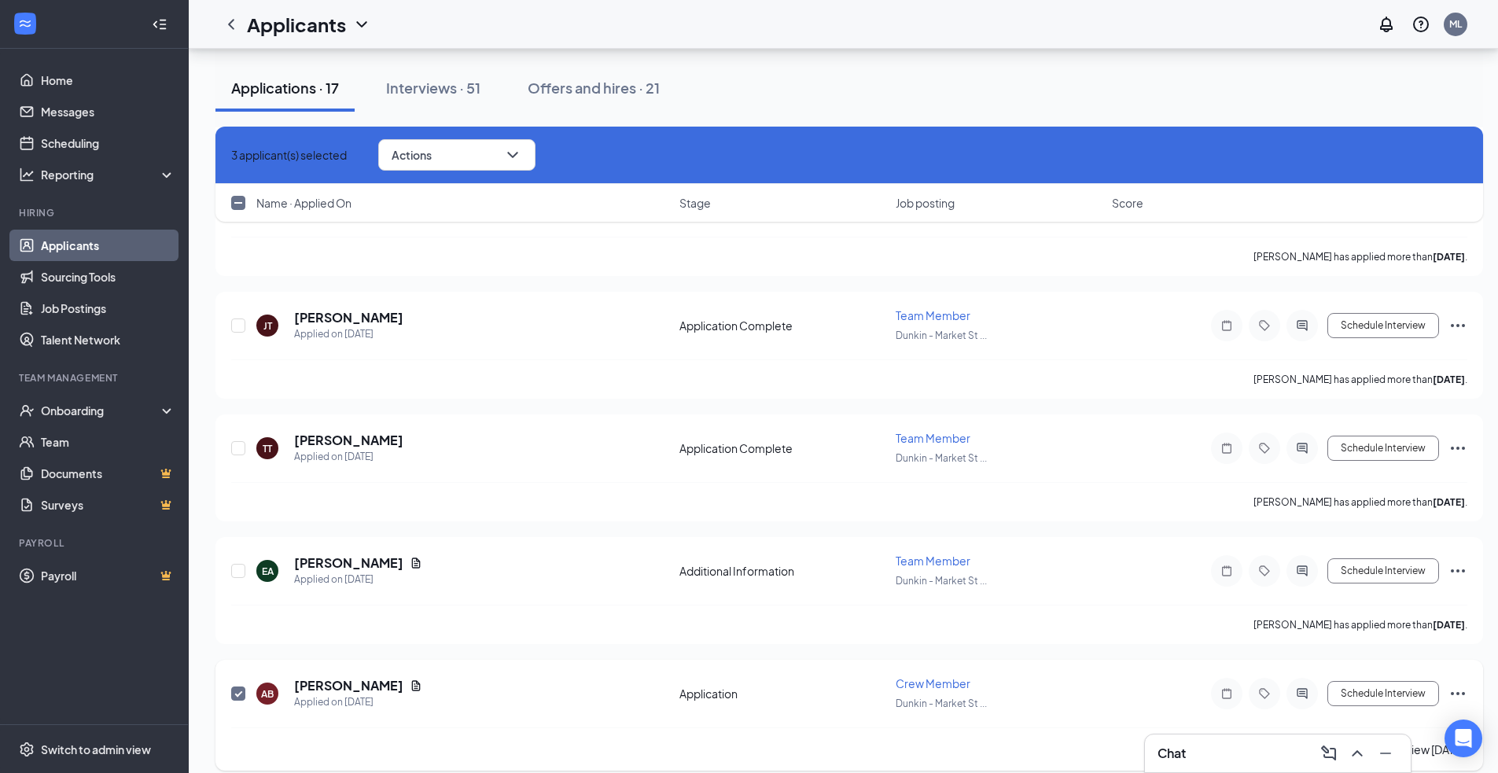
checkbox input "true"
click at [244, 688] on input "checkbox" at bounding box center [238, 693] width 14 height 14
checkbox input "false"
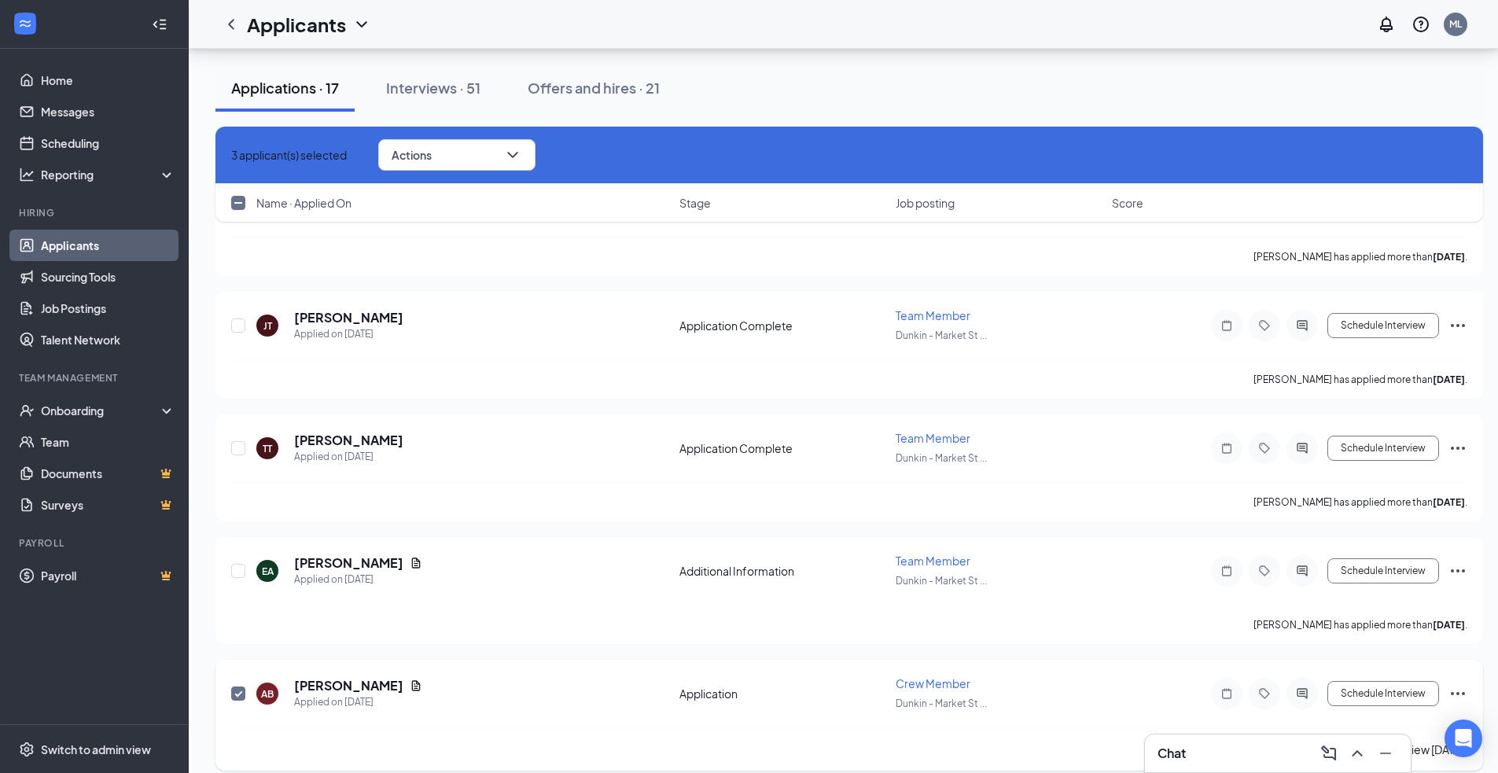
checkbox input "false"
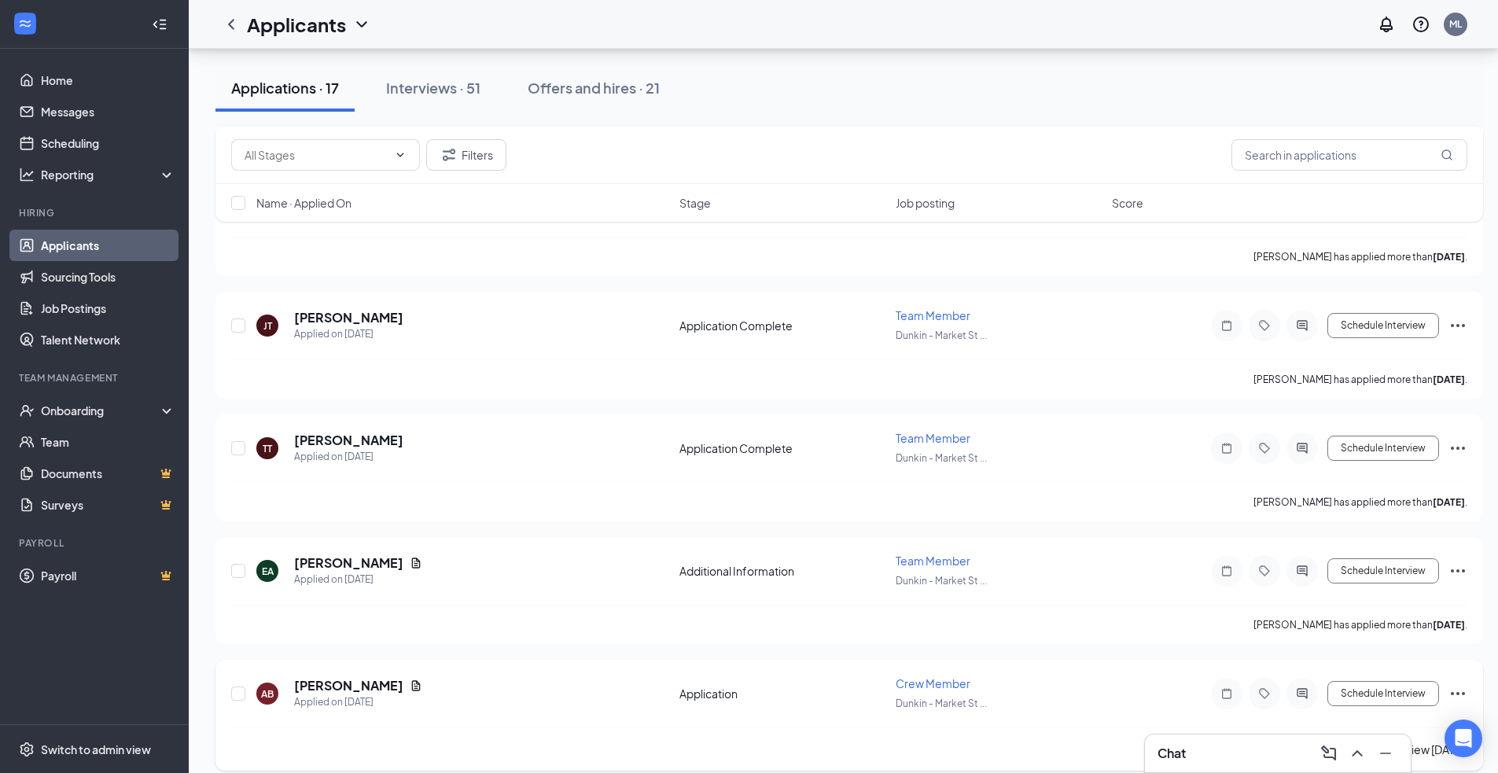
click at [1457, 692] on icon "Ellipses" at bounding box center [1457, 693] width 14 height 3
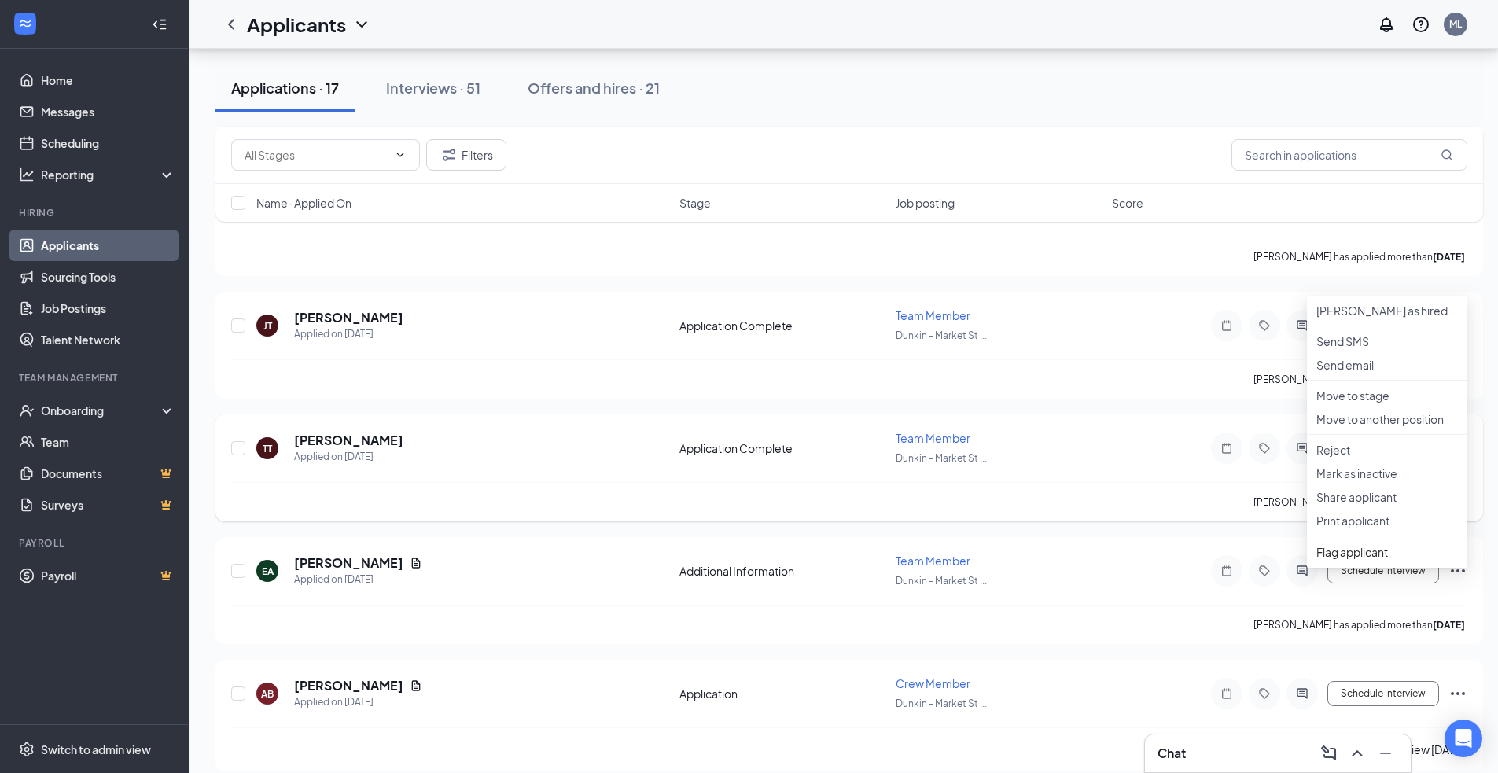
click at [631, 452] on div "TT [PERSON_NAME] Applied on [DATE]" at bounding box center [462, 448] width 413 height 33
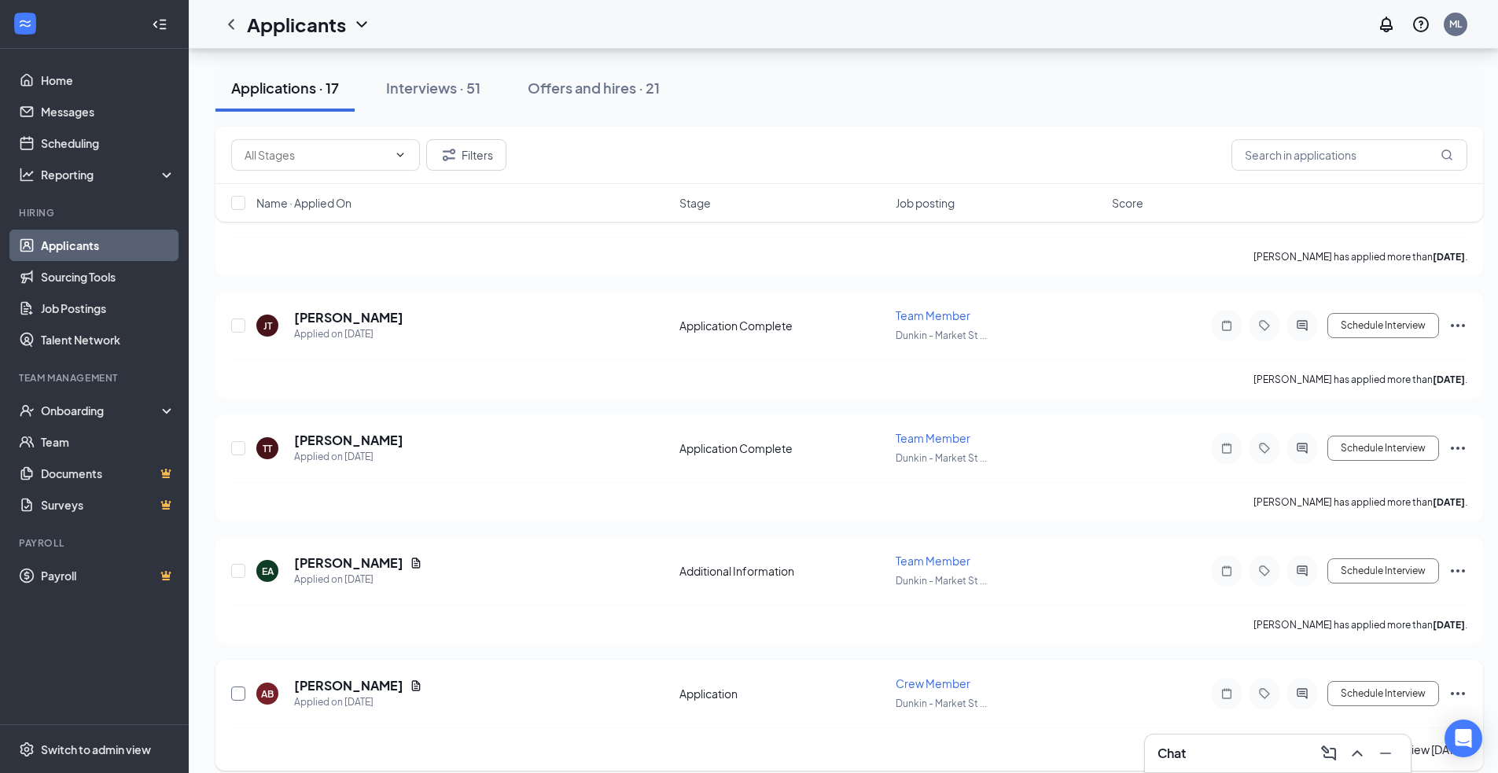
click at [235, 689] on input "checkbox" at bounding box center [238, 693] width 14 height 14
checkbox input "true"
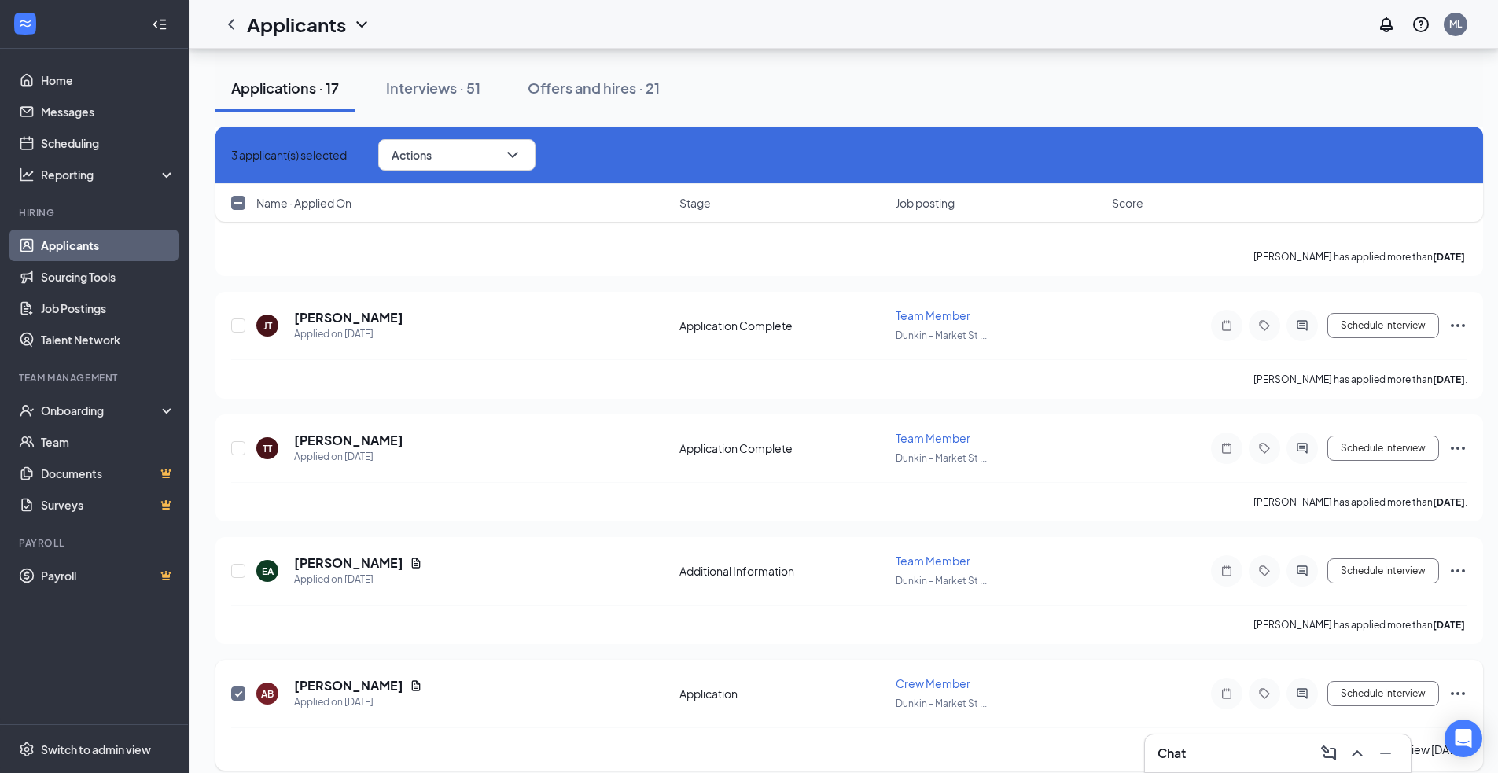
click at [244, 678] on div at bounding box center [239, 693] width 16 height 36
drag, startPoint x: 237, startPoint y: 685, endPoint x: 361, endPoint y: 599, distance: 150.2
click at [238, 686] on input "checkbox" at bounding box center [238, 693] width 14 height 14
checkbox input "false"
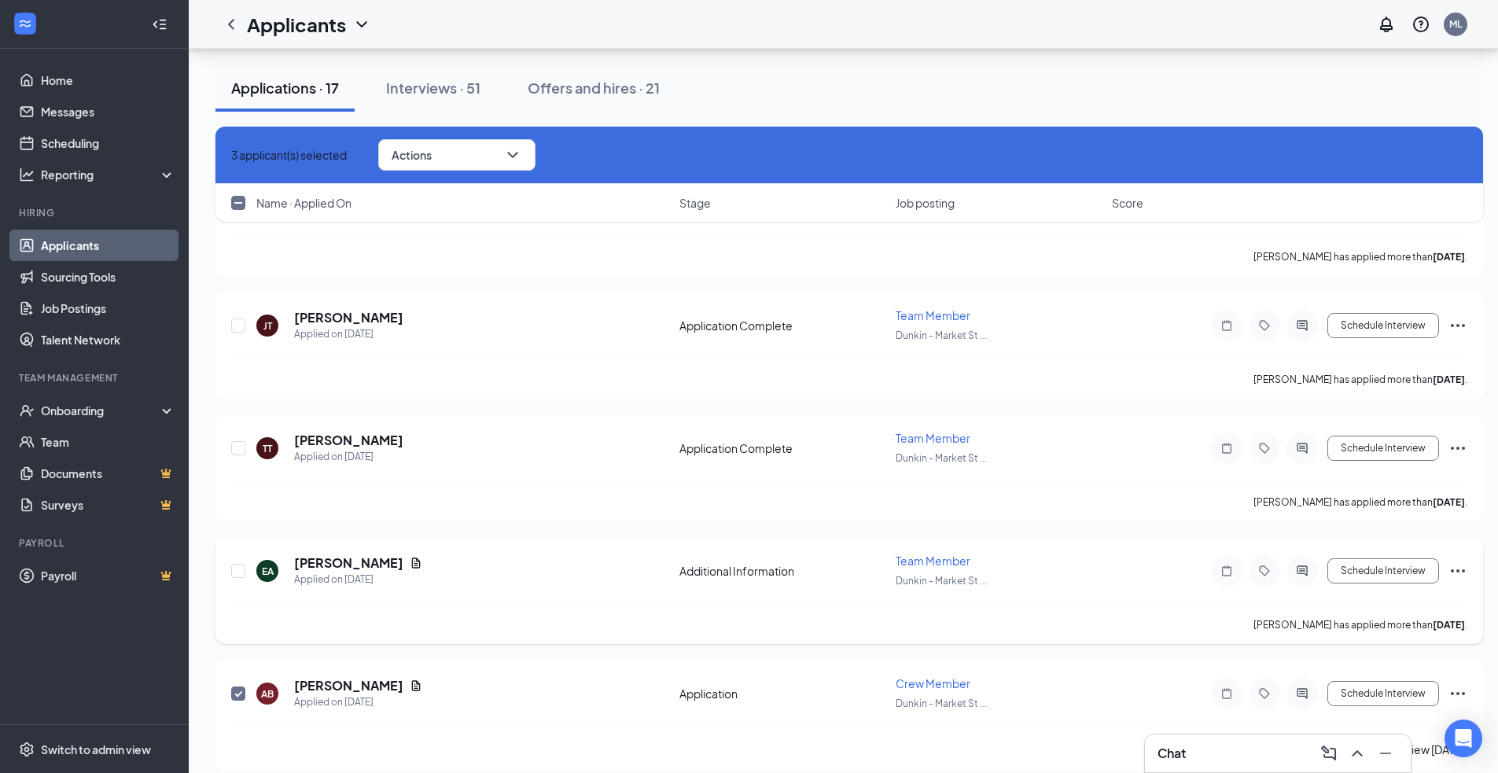
checkbox input "false"
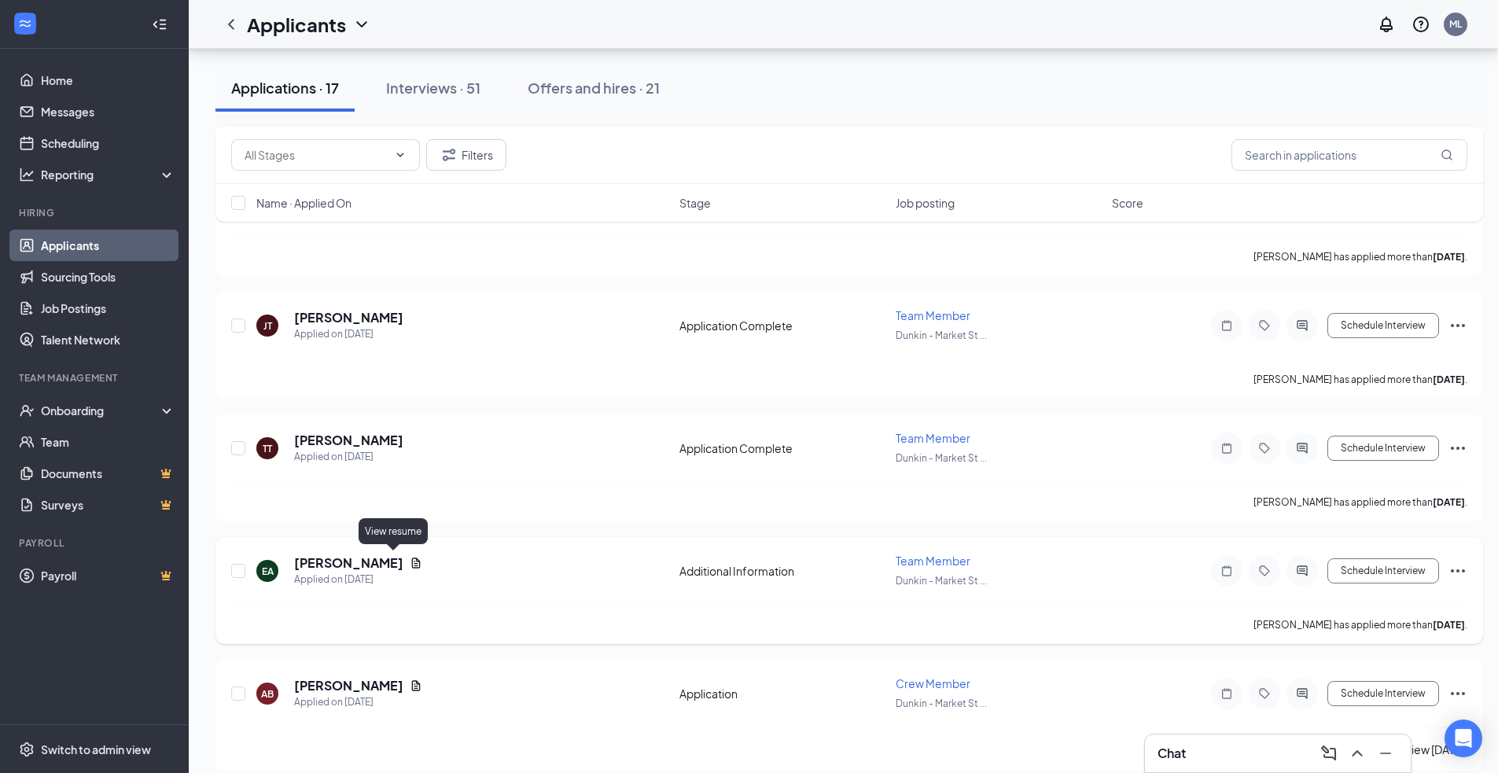
click at [410, 561] on icon "Document" at bounding box center [416, 563] width 13 height 13
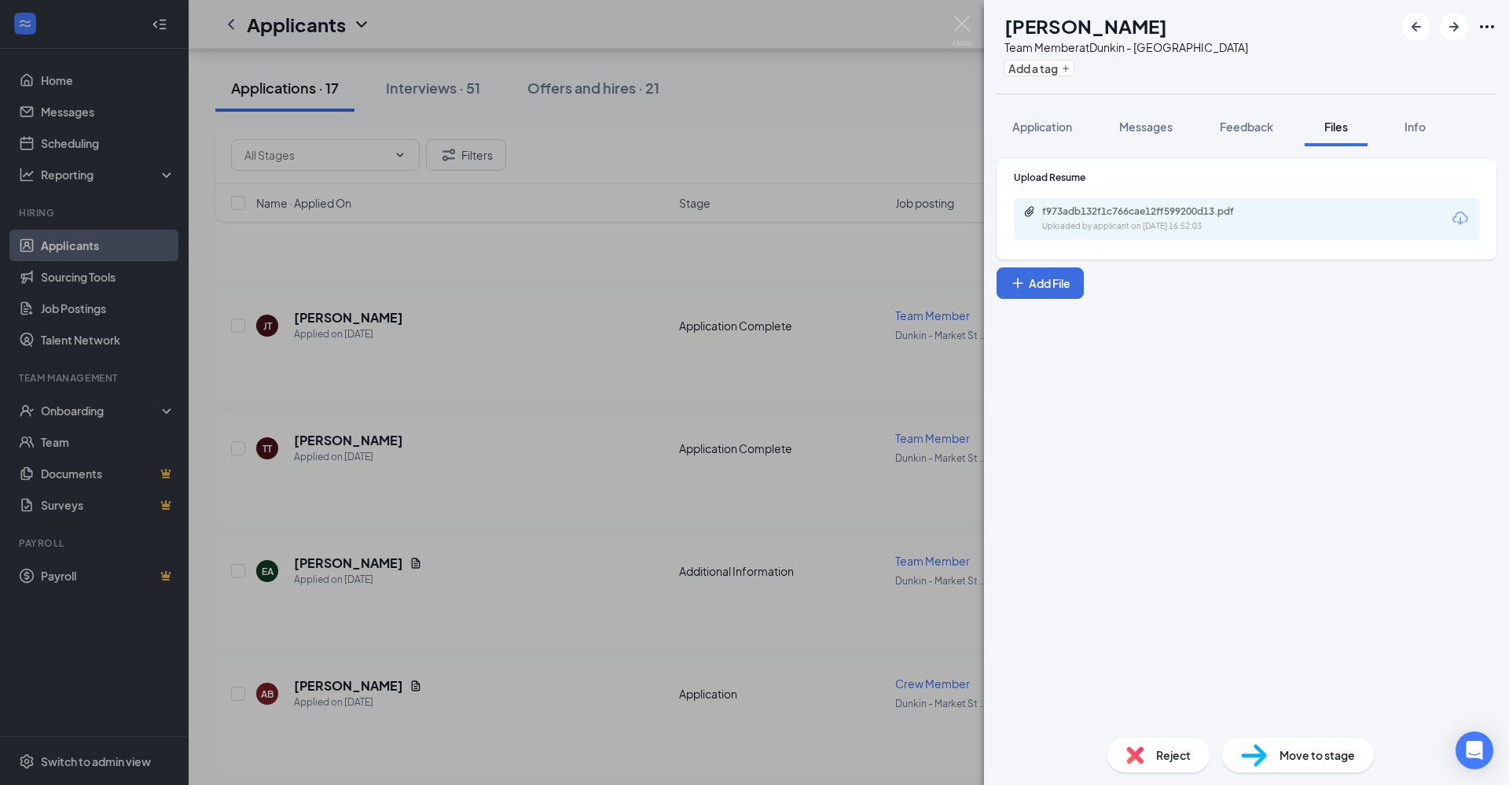
click at [1112, 230] on div "Uploaded by applicant on [DATE] 16:52:03" at bounding box center [1160, 226] width 236 height 13
click at [239, 690] on div "EA [PERSON_NAME] Team Member at [GEOGRAPHIC_DATA] Add a tag Application Message…" at bounding box center [754, 392] width 1509 height 785
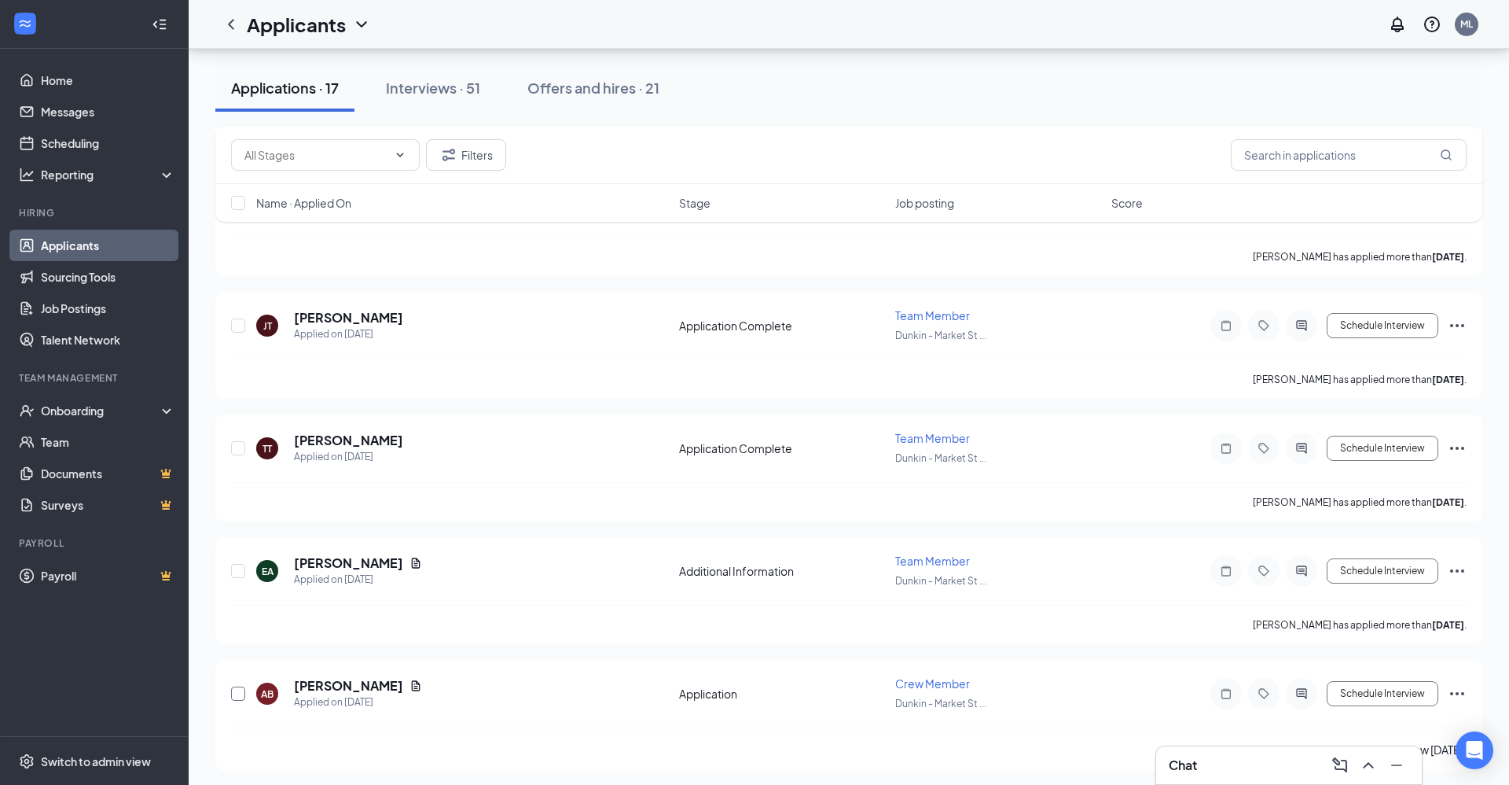
click at [239, 690] on input "checkbox" at bounding box center [238, 693] width 14 height 14
checkbox input "true"
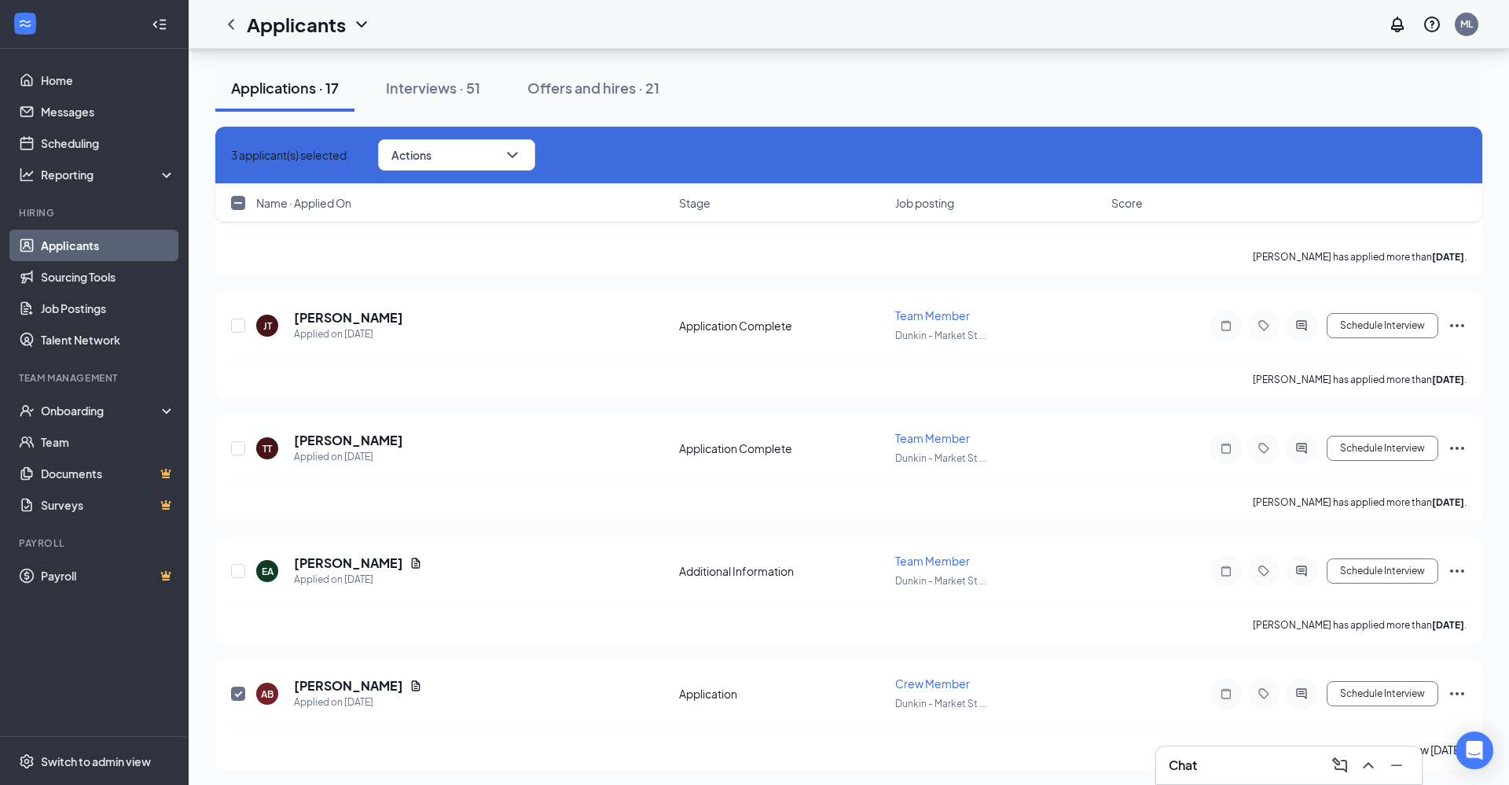
checkbox input "true"
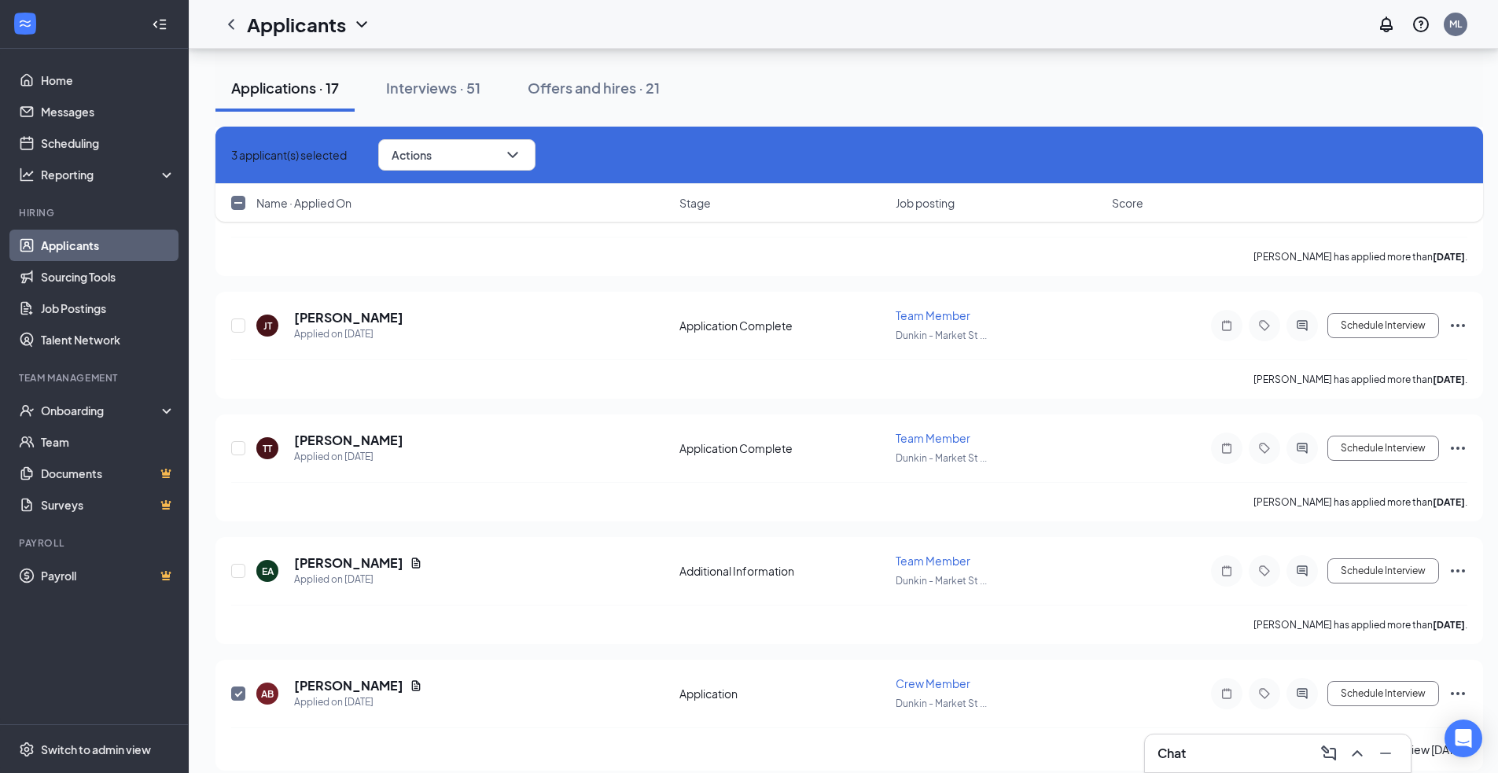
click at [239, 690] on input "checkbox" at bounding box center [238, 693] width 14 height 14
checkbox input "false"
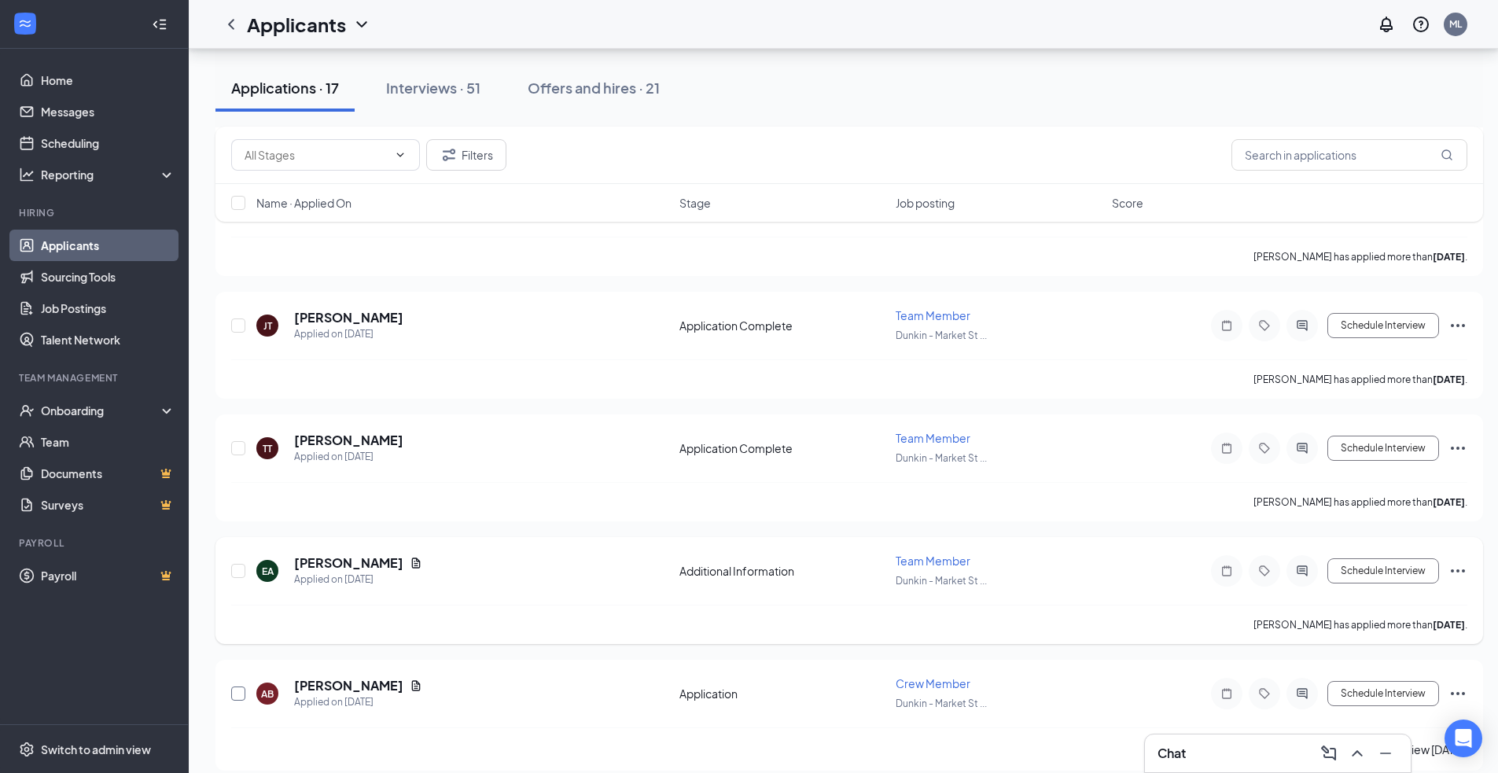
checkbox input "false"
click at [238, 565] on input "checkbox" at bounding box center [238, 571] width 14 height 14
checkbox input "true"
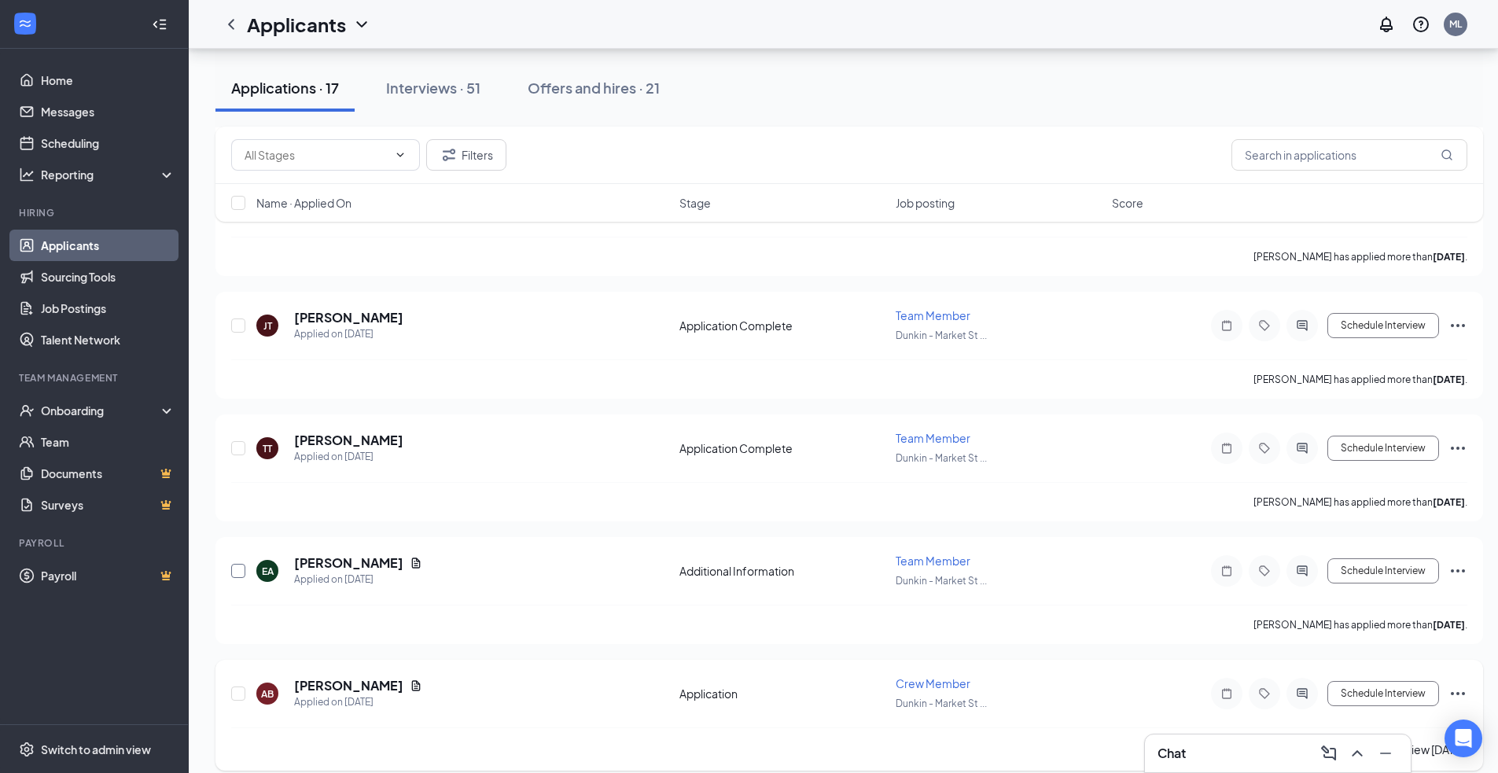
checkbox input "true"
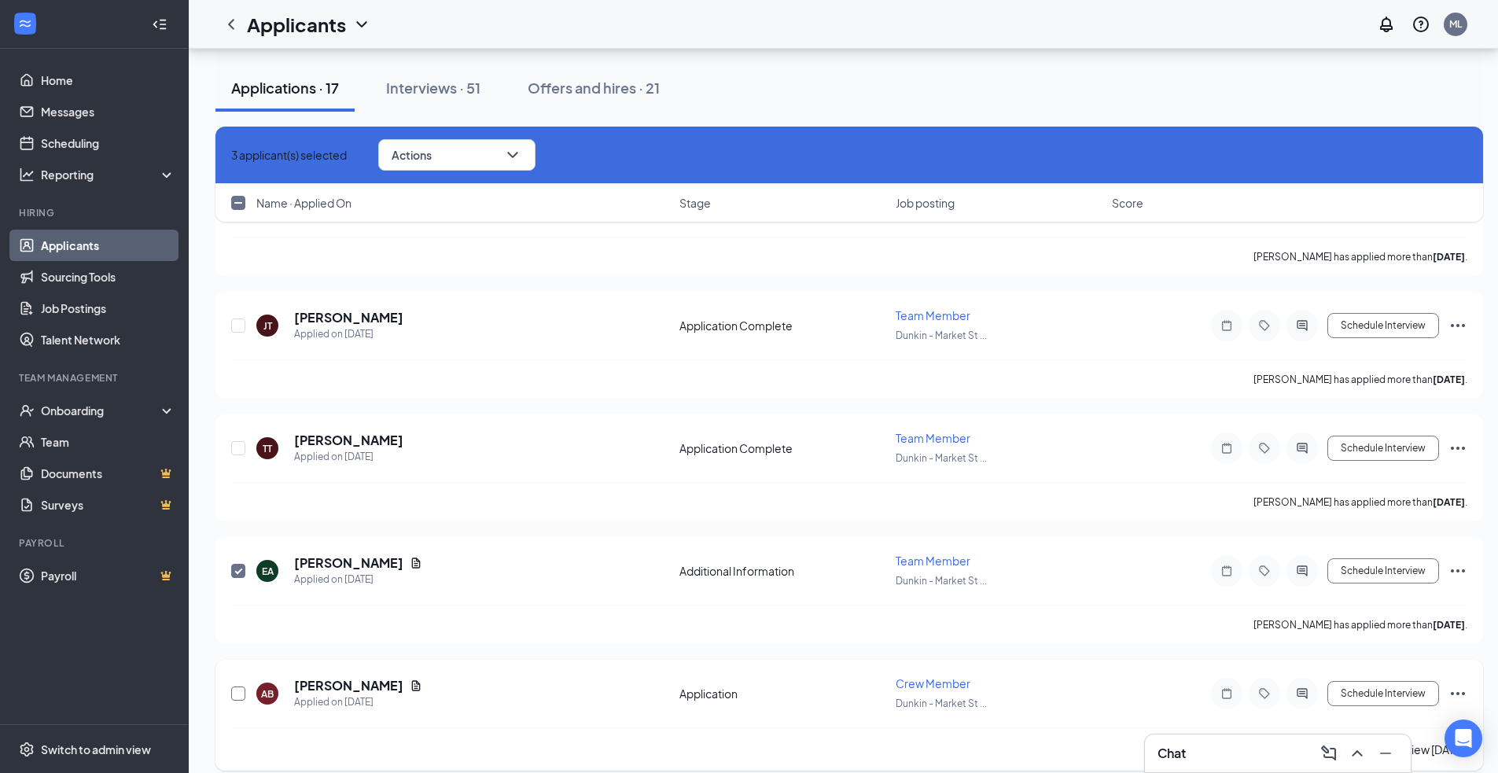
click at [236, 686] on input "checkbox" at bounding box center [238, 693] width 14 height 14
checkbox input "true"
click at [535, 159] on button "Actions" at bounding box center [456, 154] width 157 height 31
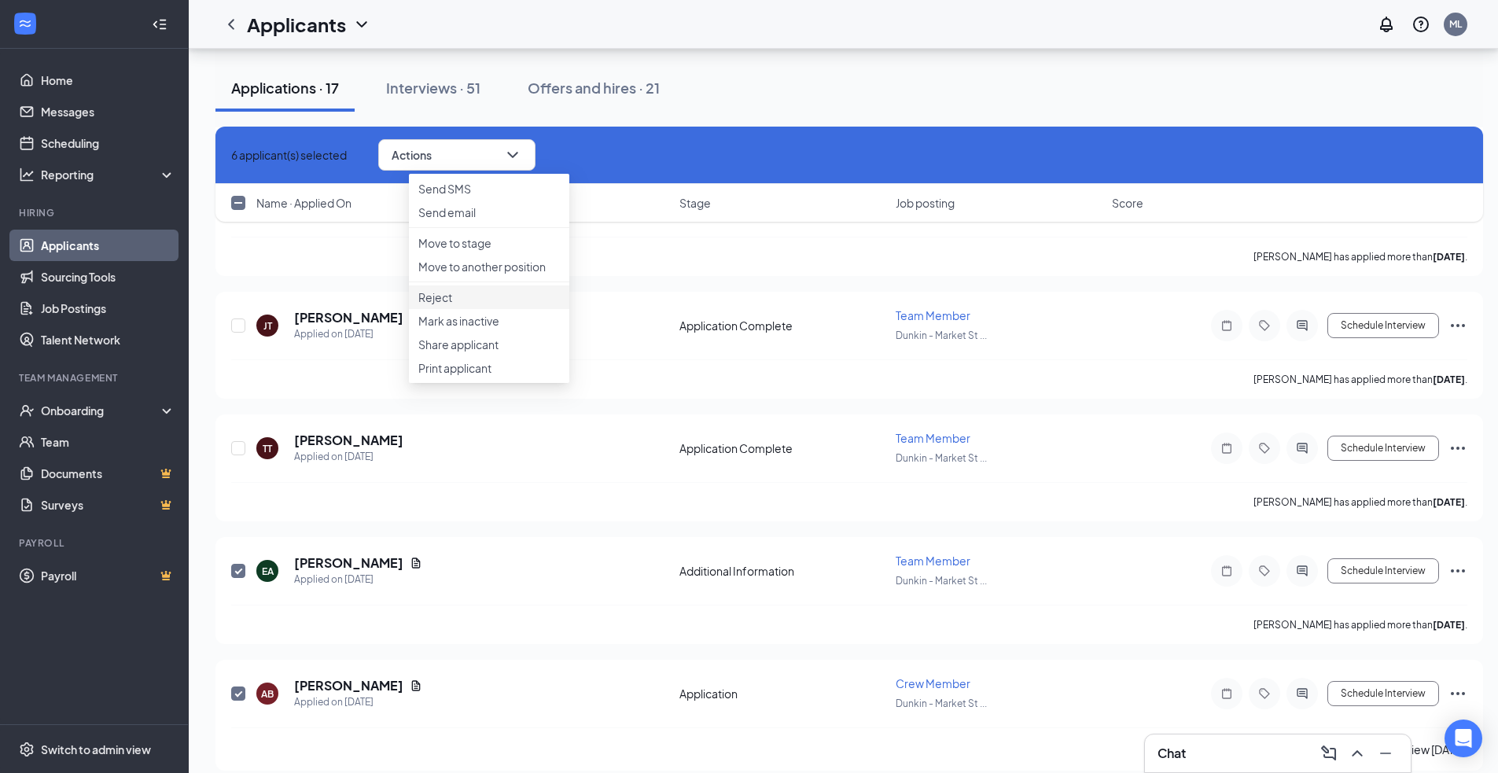
click at [469, 305] on p "Reject" at bounding box center [489, 297] width 142 height 16
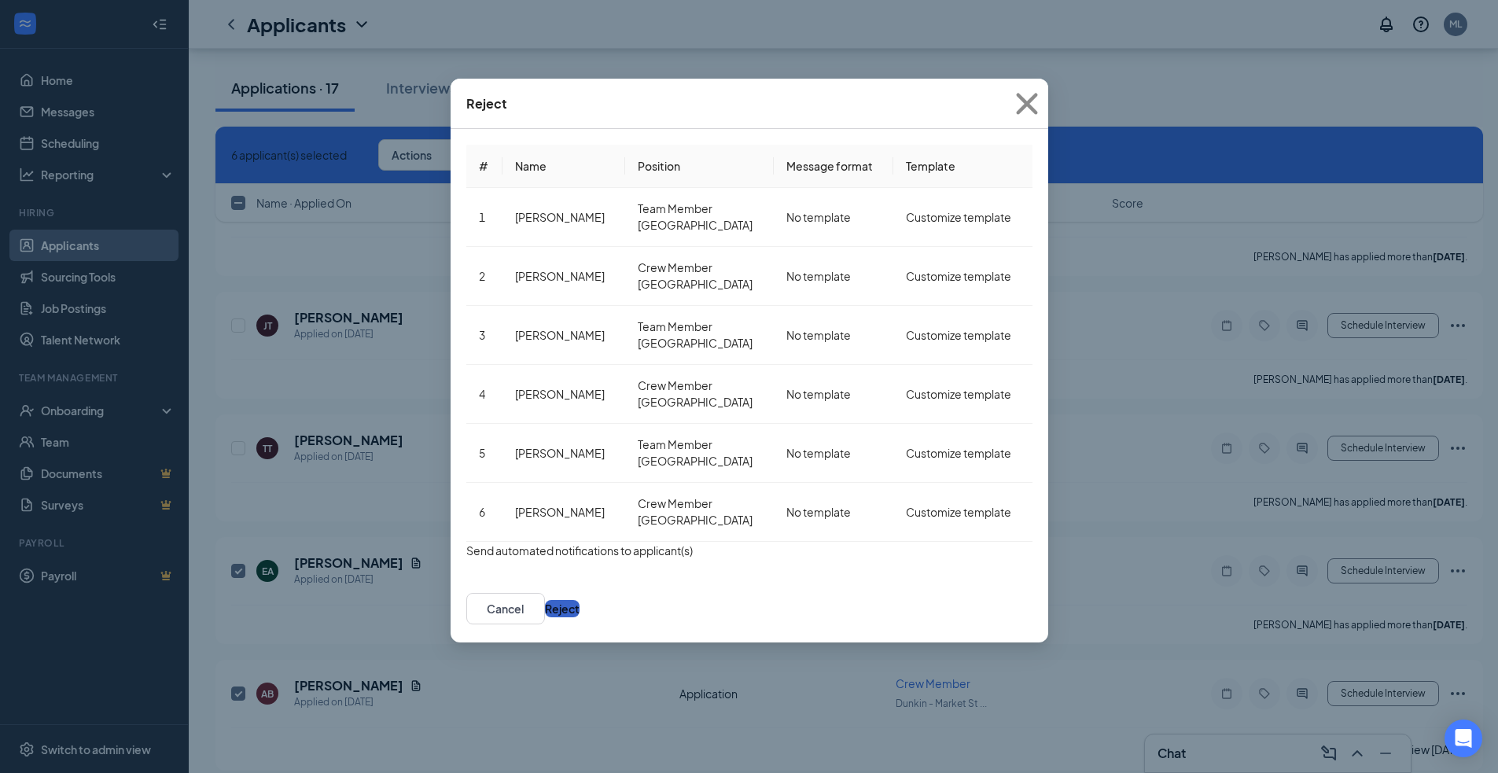
click at [579, 600] on button "Reject" at bounding box center [562, 608] width 35 height 17
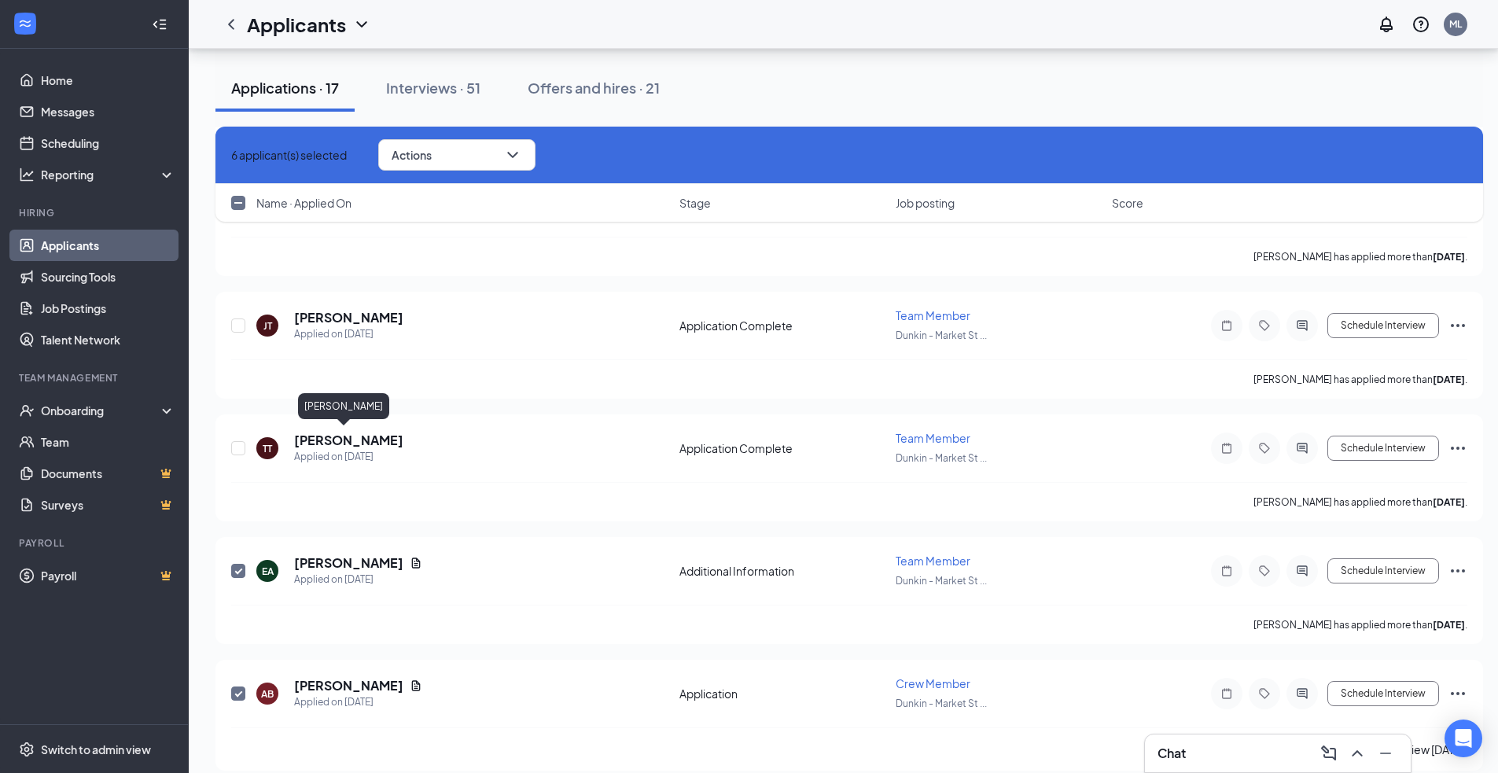
checkbox input "false"
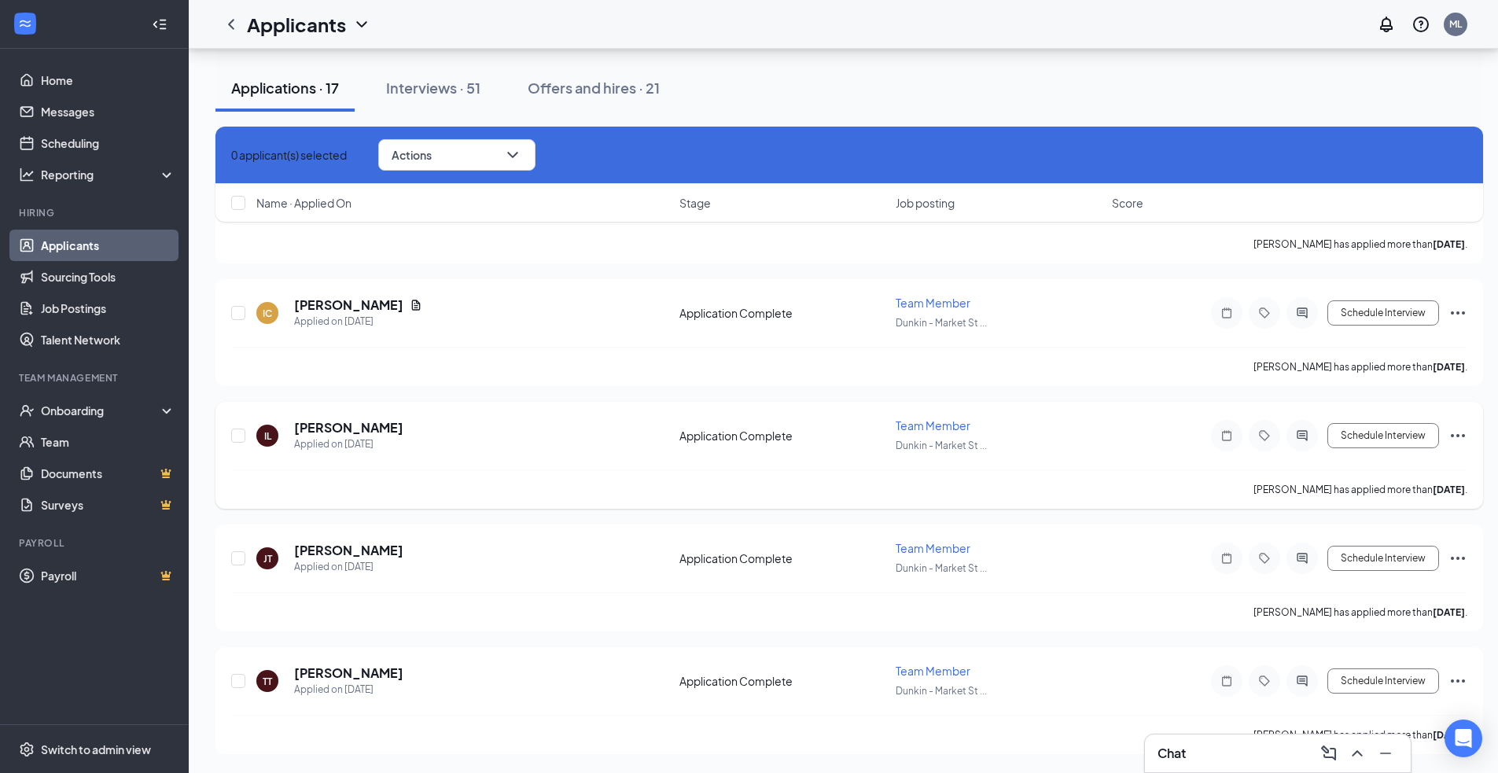
scroll to position [5129, 0]
click at [362, 675] on h5 "[PERSON_NAME]" at bounding box center [348, 672] width 109 height 17
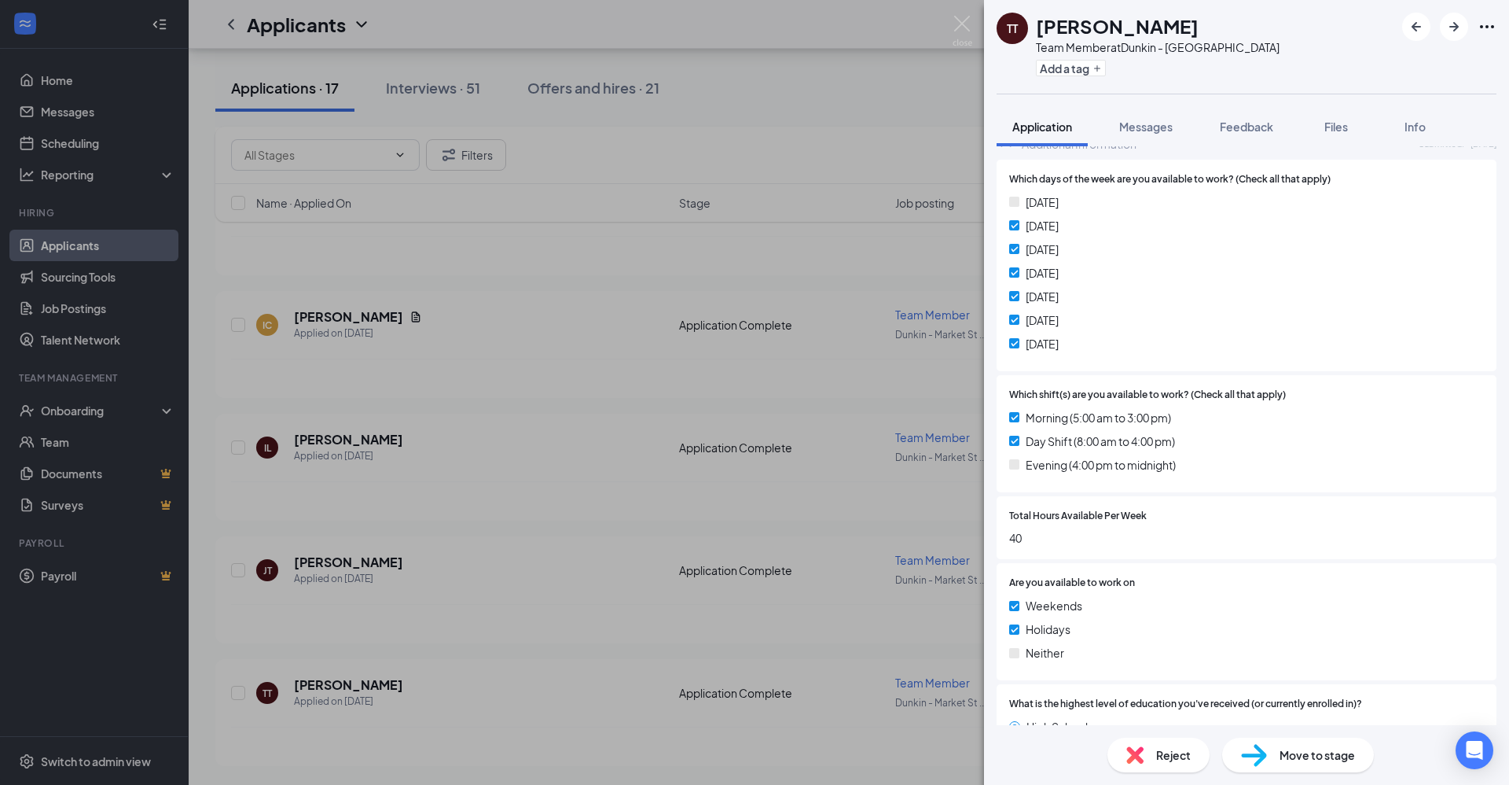
scroll to position [1258, 0]
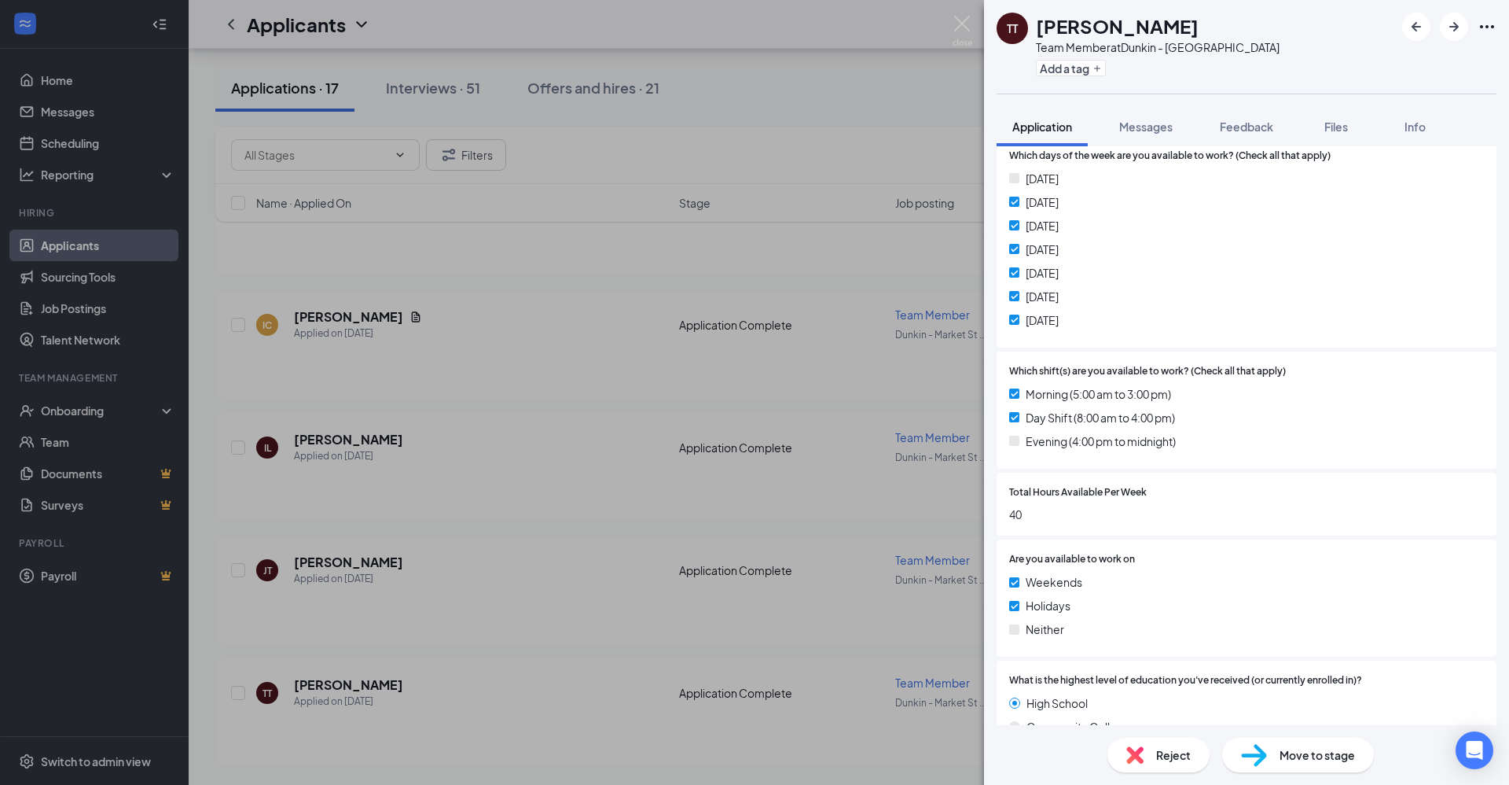
click at [448, 600] on div "TT [PERSON_NAME] Team Member at [GEOGRAPHIC_DATA] Add a tag Application Message…" at bounding box center [754, 392] width 1509 height 785
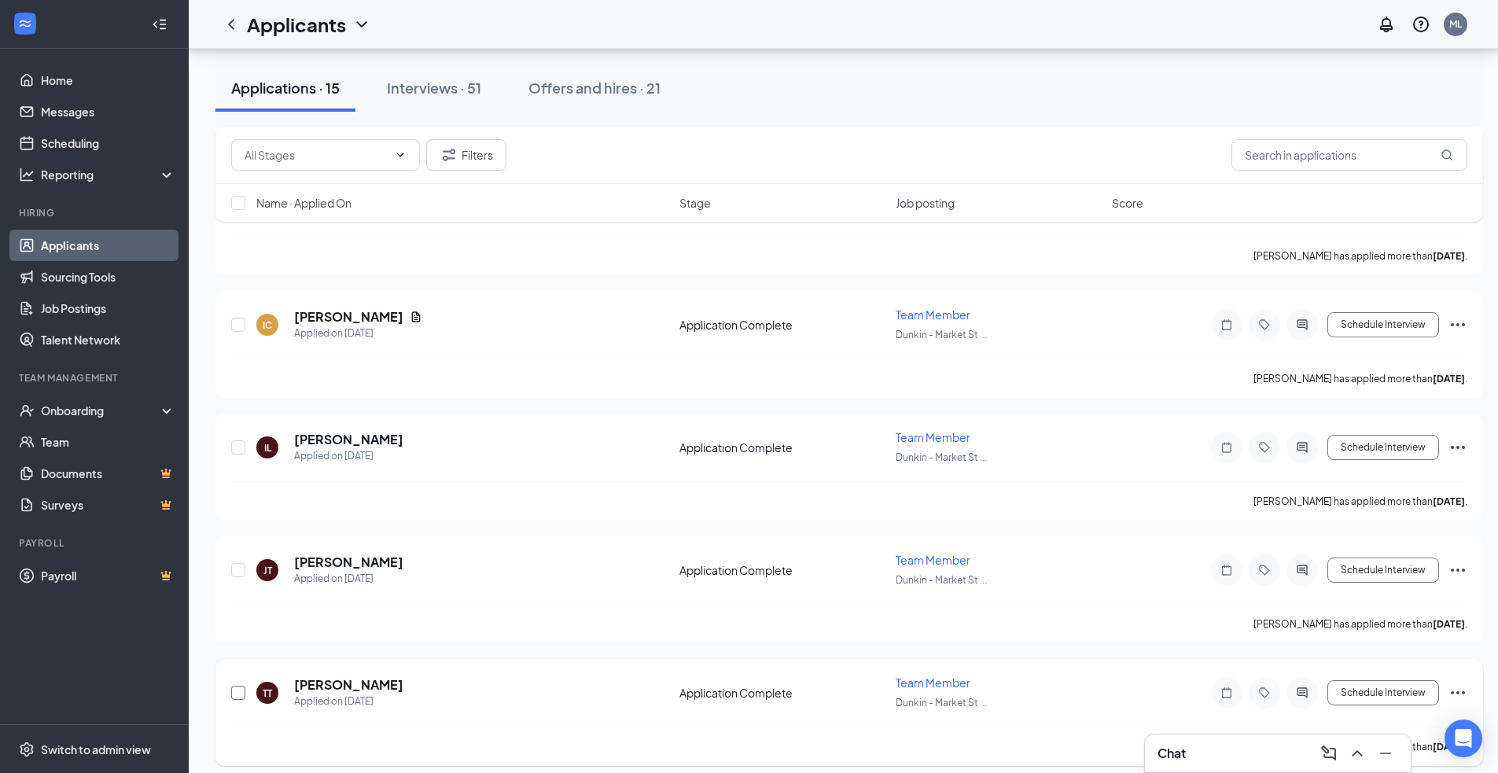
click at [236, 690] on input "checkbox" at bounding box center [238, 692] width 14 height 14
checkbox input "true"
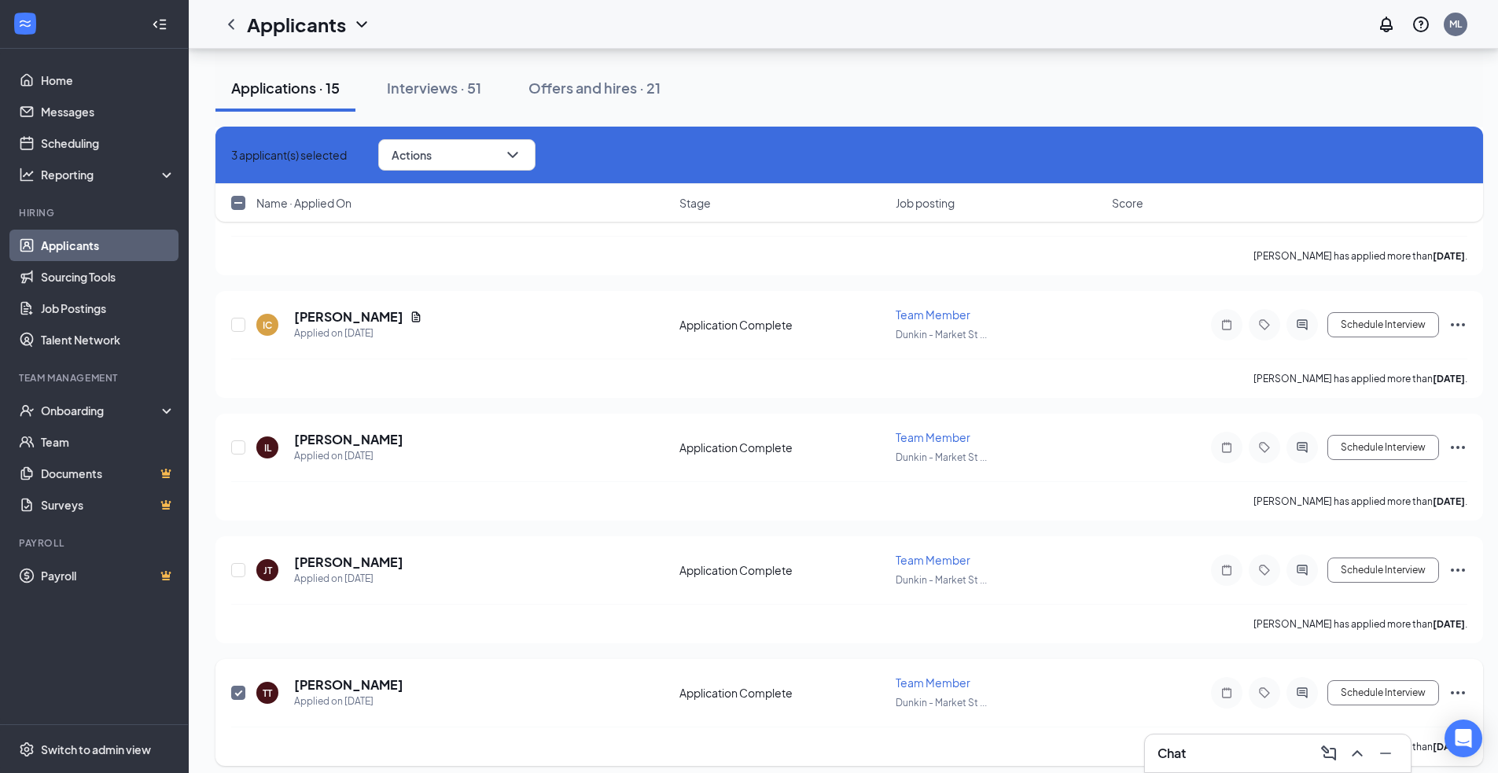
checkbox input "true"
click at [237, 694] on input "checkbox" at bounding box center [238, 692] width 14 height 14
checkbox input "false"
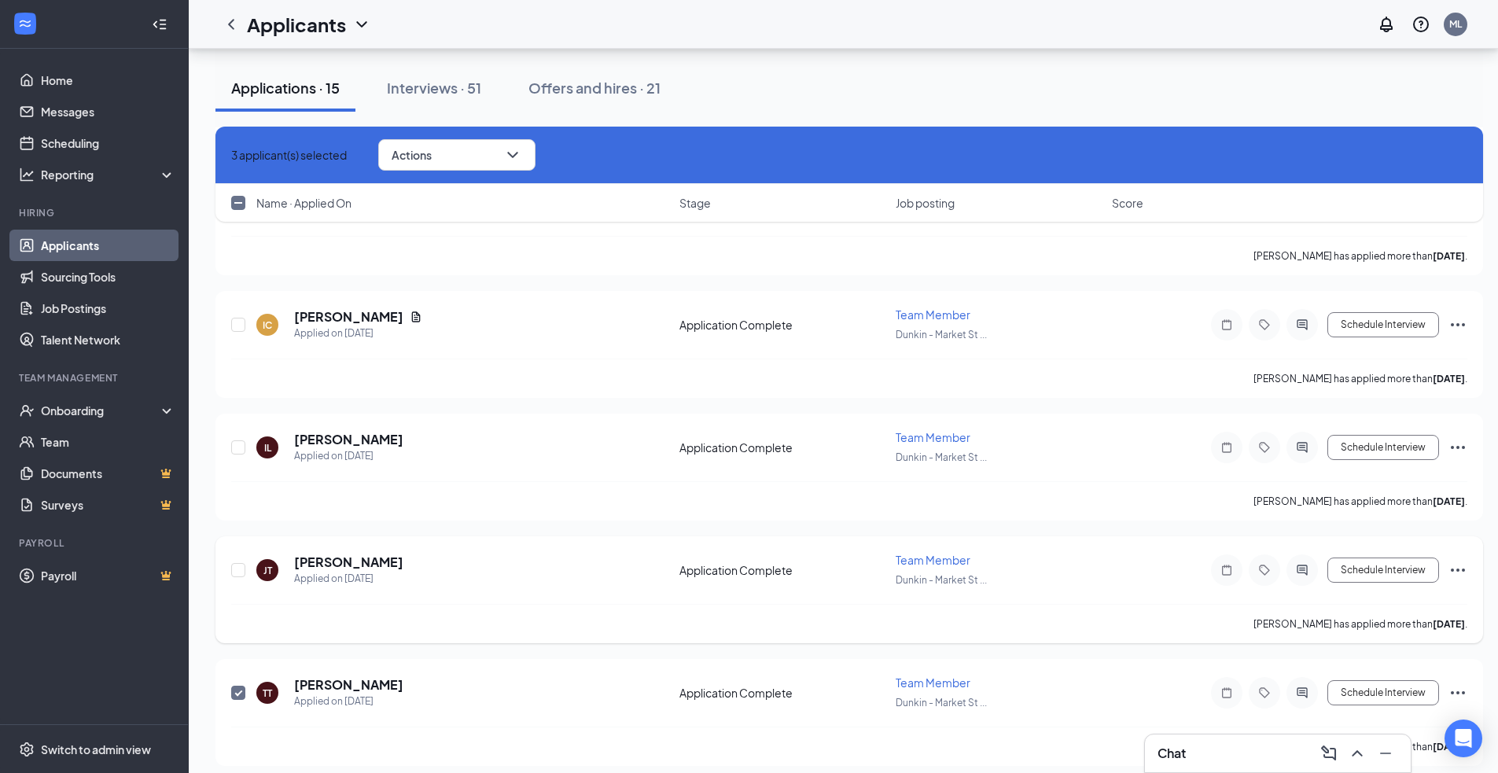
checkbox input "false"
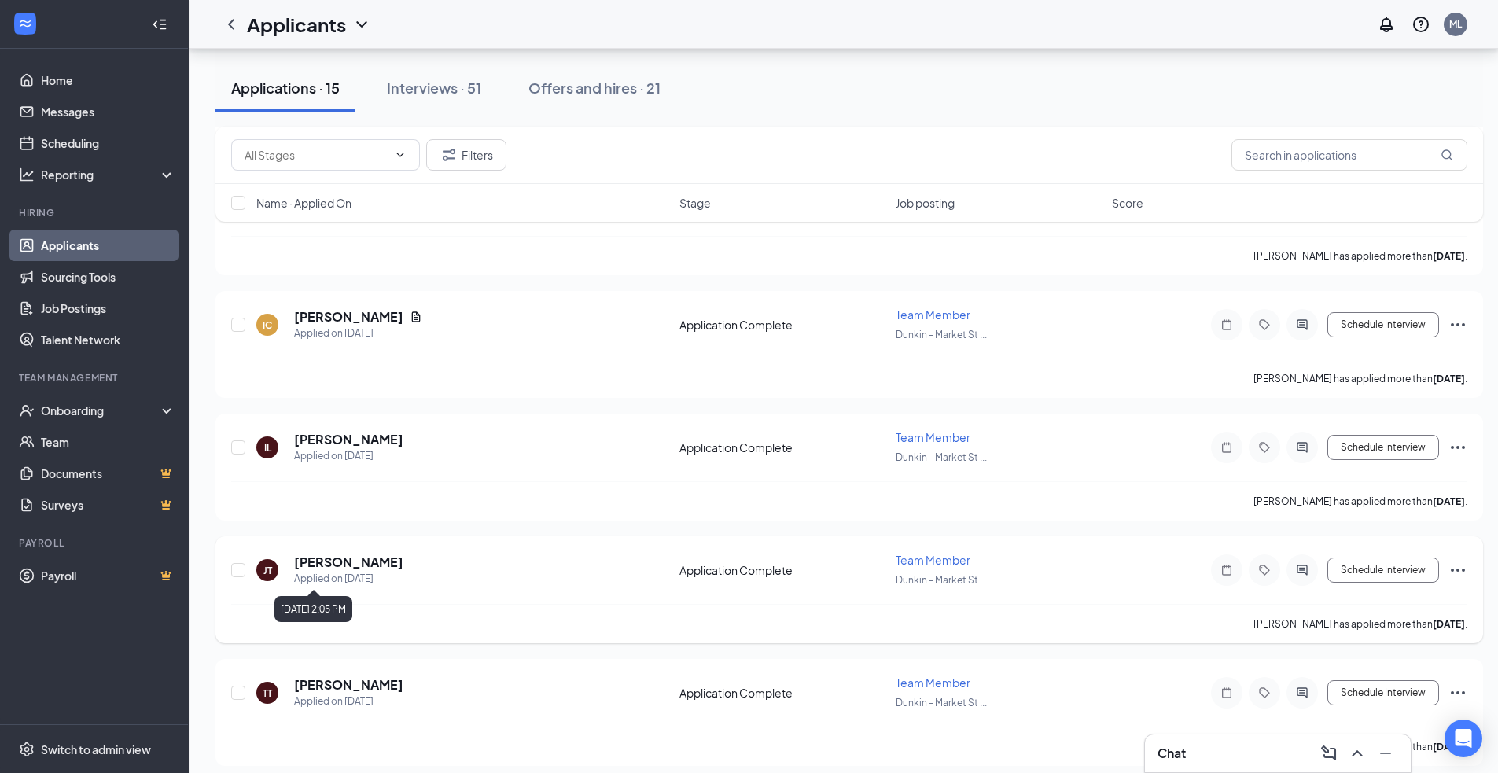
click at [326, 566] on h5 "[PERSON_NAME]" at bounding box center [348, 561] width 109 height 17
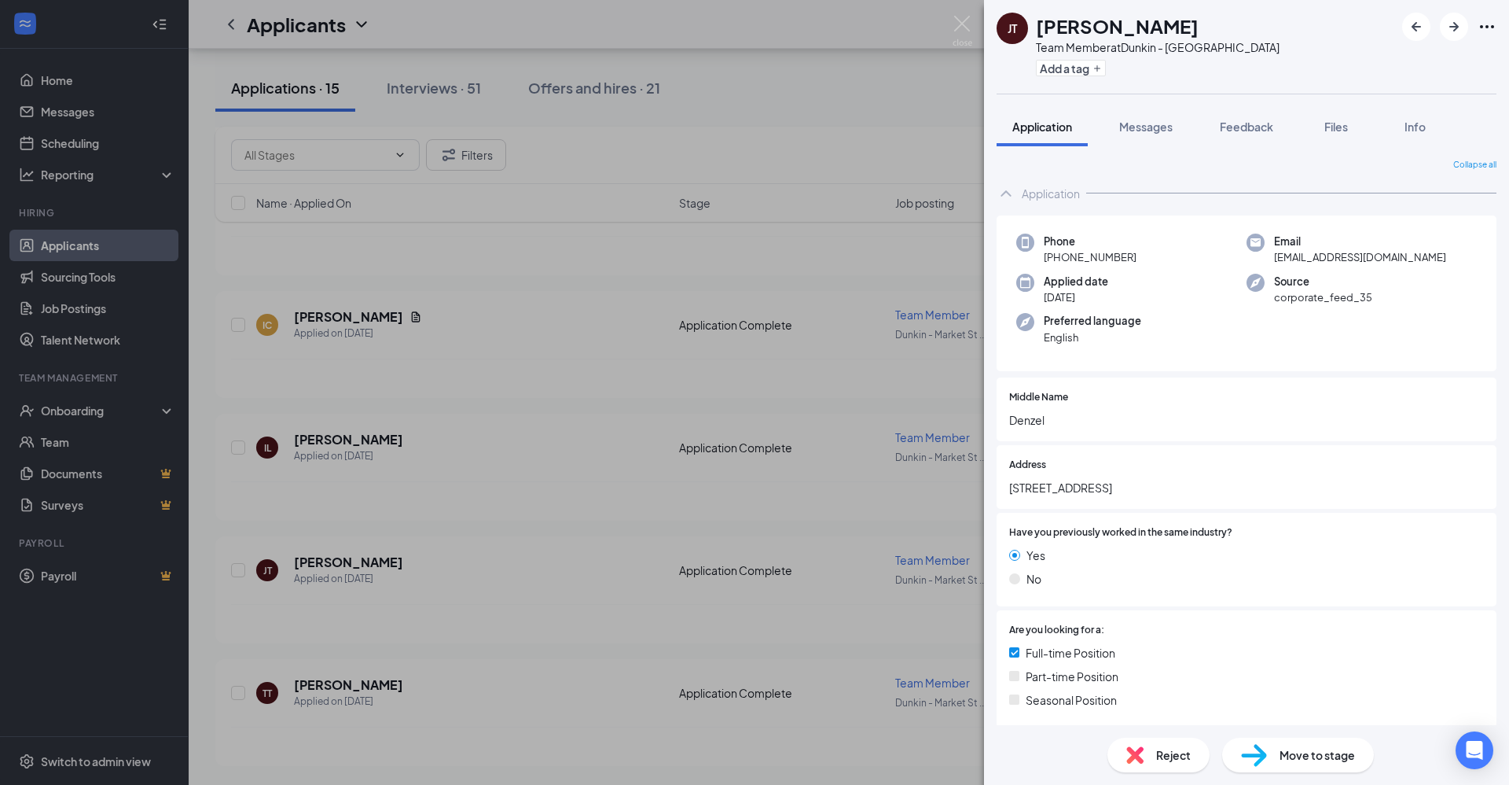
click at [586, 572] on div "[PERSON_NAME] [PERSON_NAME] Team Member at [GEOGRAPHIC_DATA] Add a tag Applicat…" at bounding box center [754, 392] width 1509 height 785
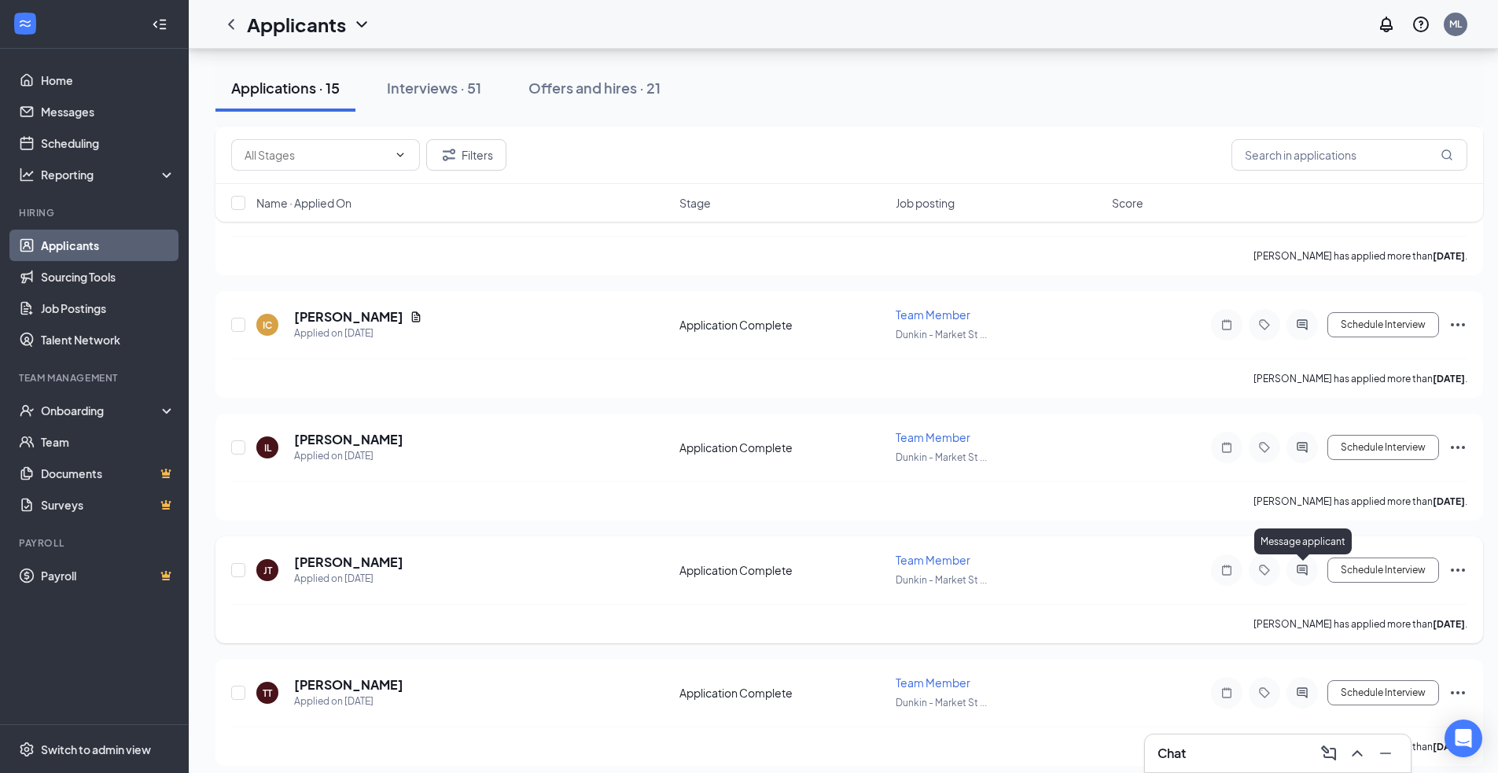
click at [1295, 572] on icon "ActiveChat" at bounding box center [1301, 570] width 19 height 13
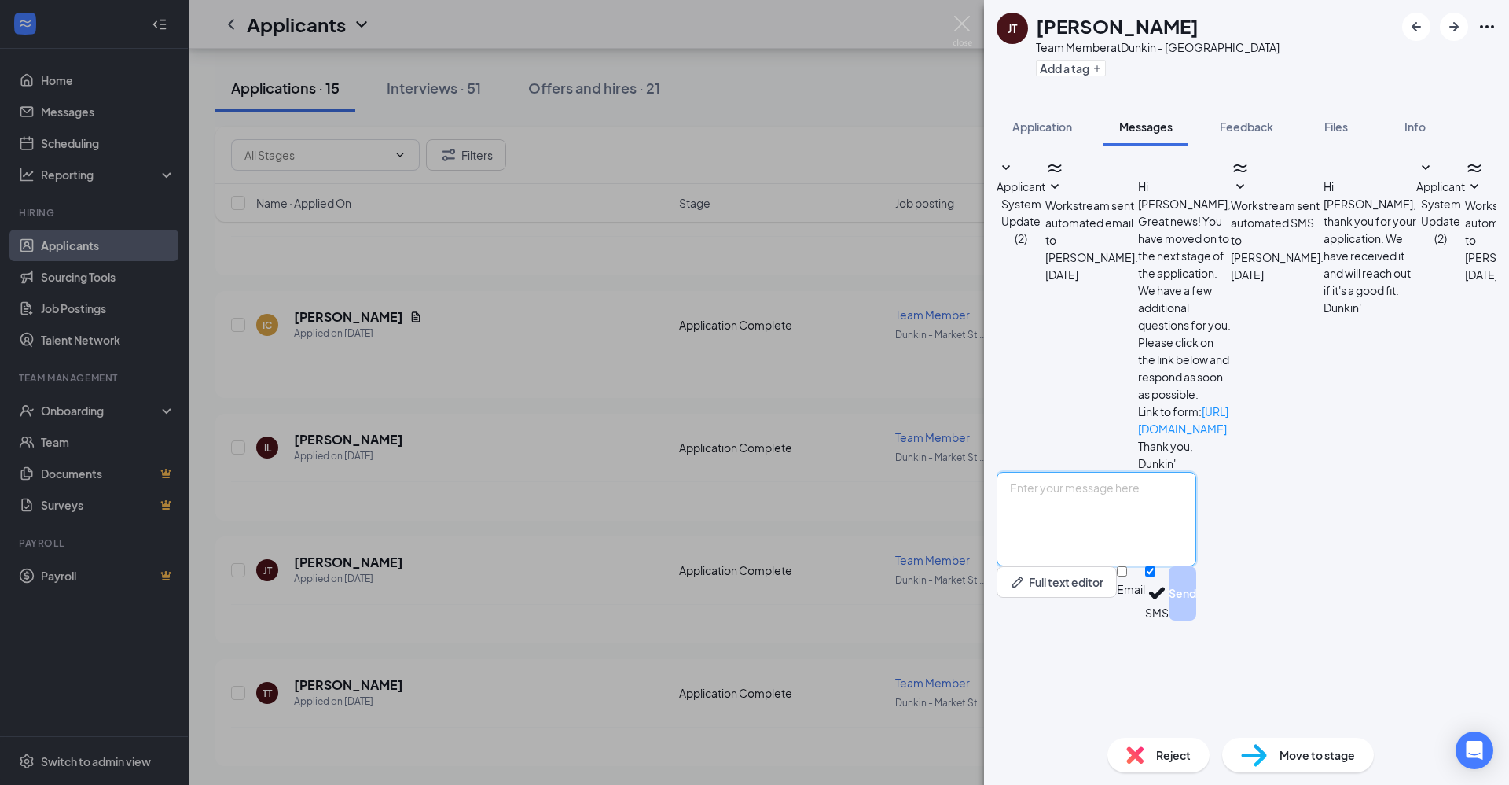
click at [1188, 566] on textarea at bounding box center [1097, 519] width 200 height 94
type textarea "Good morning I have reviewed your application, are you still interested in the …"
click at [1196, 620] on button "Send" at bounding box center [1183, 593] width 28 height 54
click at [789, 627] on div "[PERSON_NAME] [PERSON_NAME] Team Member at [GEOGRAPHIC_DATA] Add a tag Applicat…" at bounding box center [754, 392] width 1509 height 785
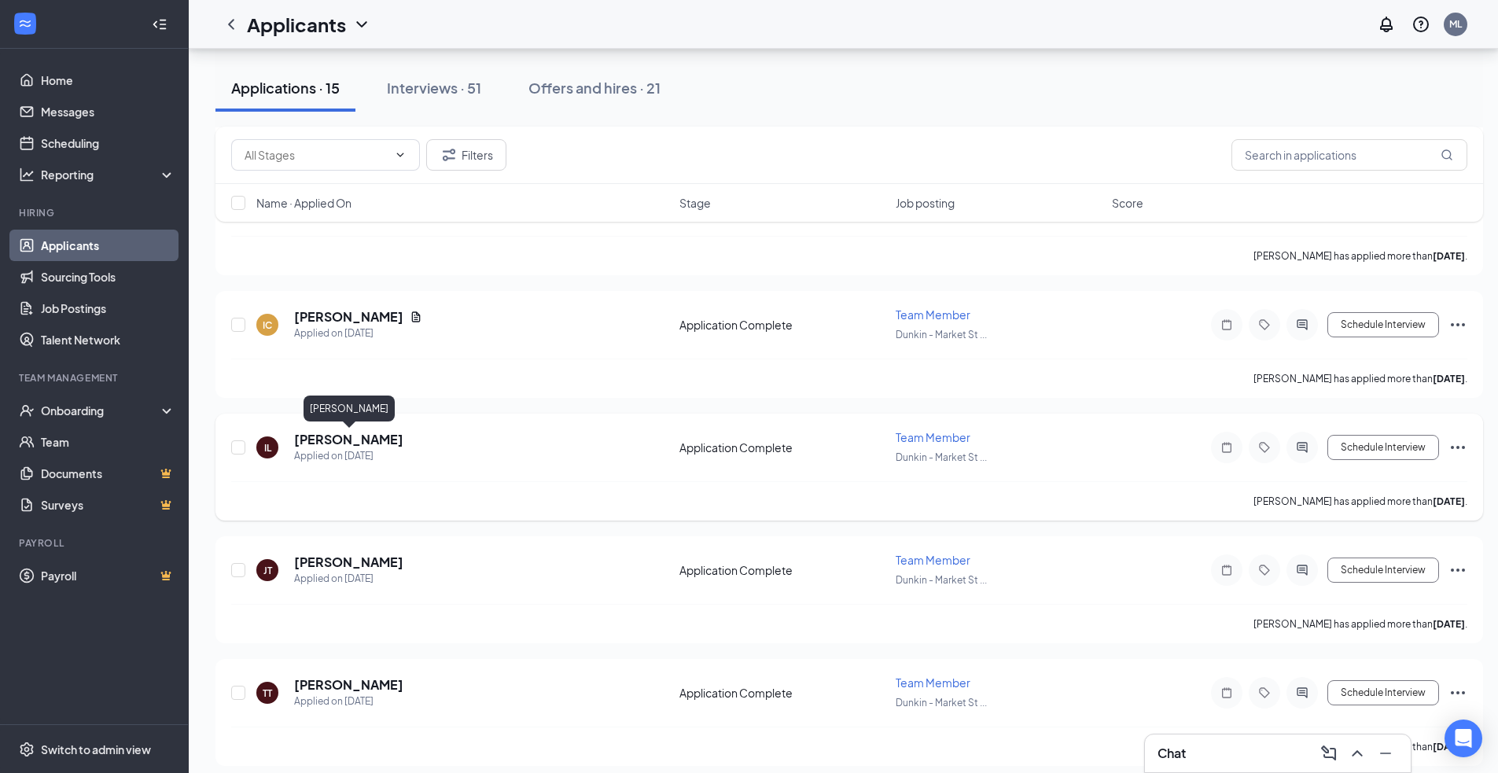
click at [354, 441] on h5 "[PERSON_NAME]" at bounding box center [348, 439] width 109 height 17
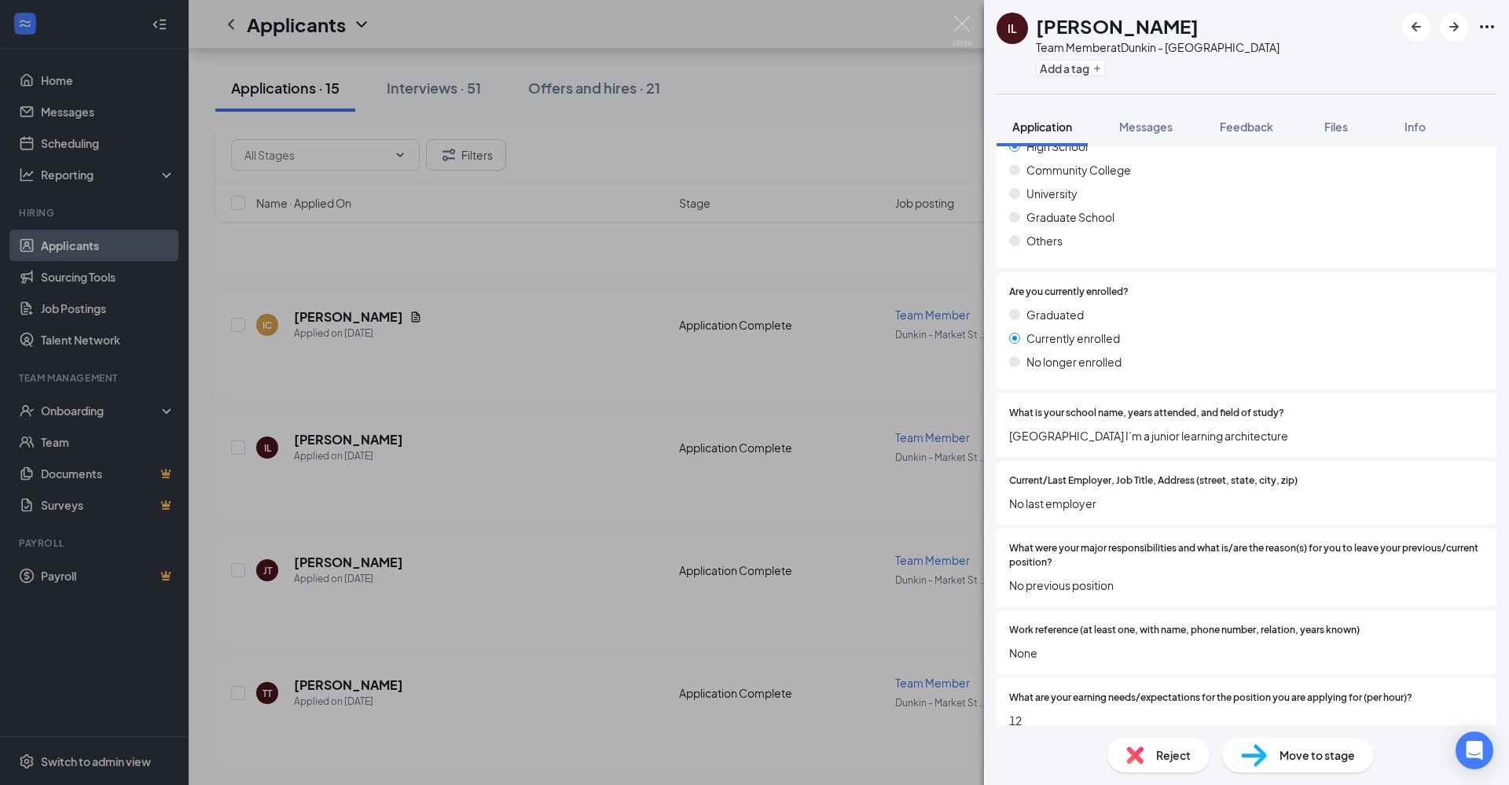
scroll to position [1806, 0]
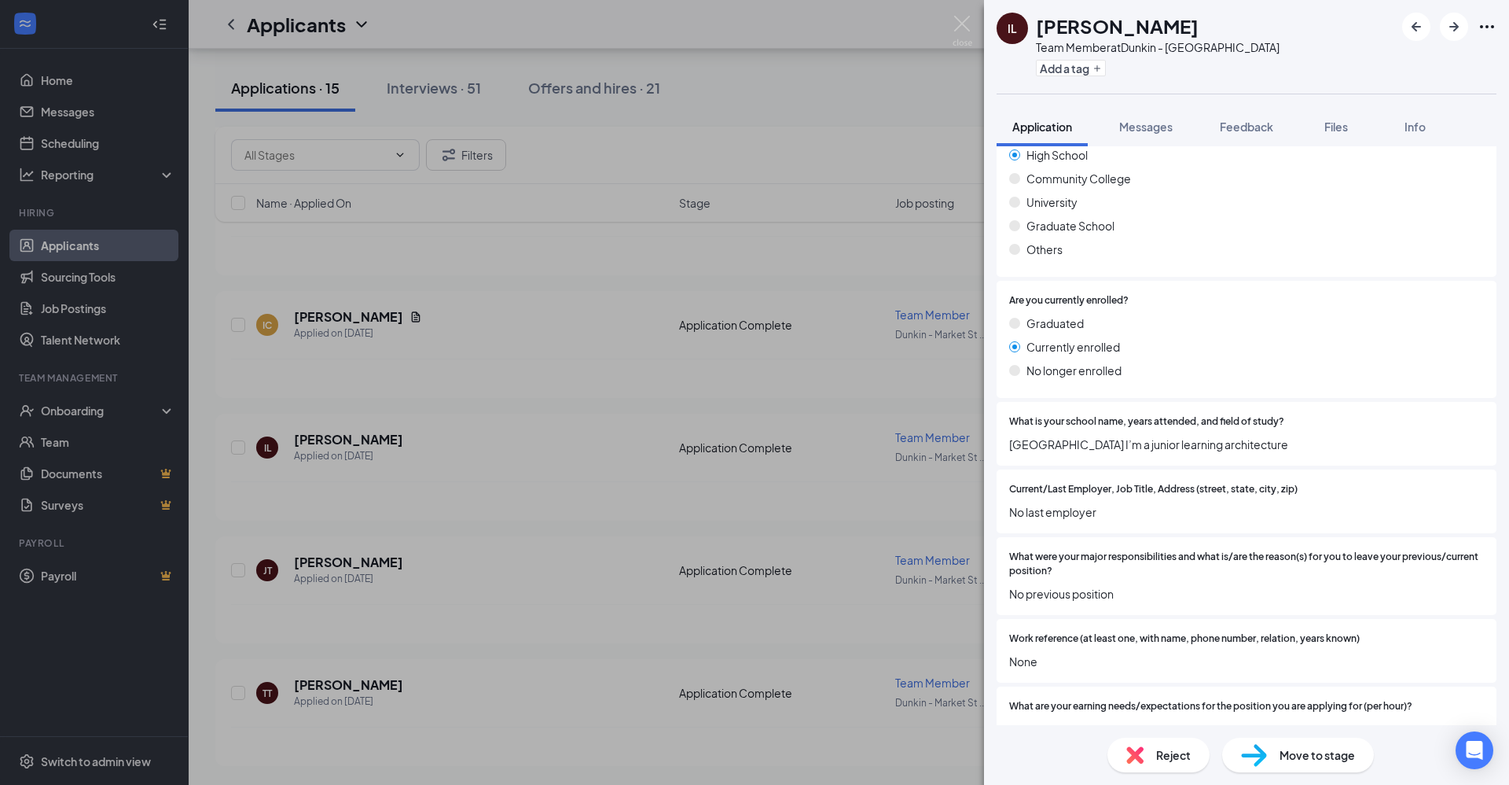
click at [634, 644] on div "IL [PERSON_NAME] Team Member at [GEOGRAPHIC_DATA] Add a tag Application Message…" at bounding box center [754, 392] width 1509 height 785
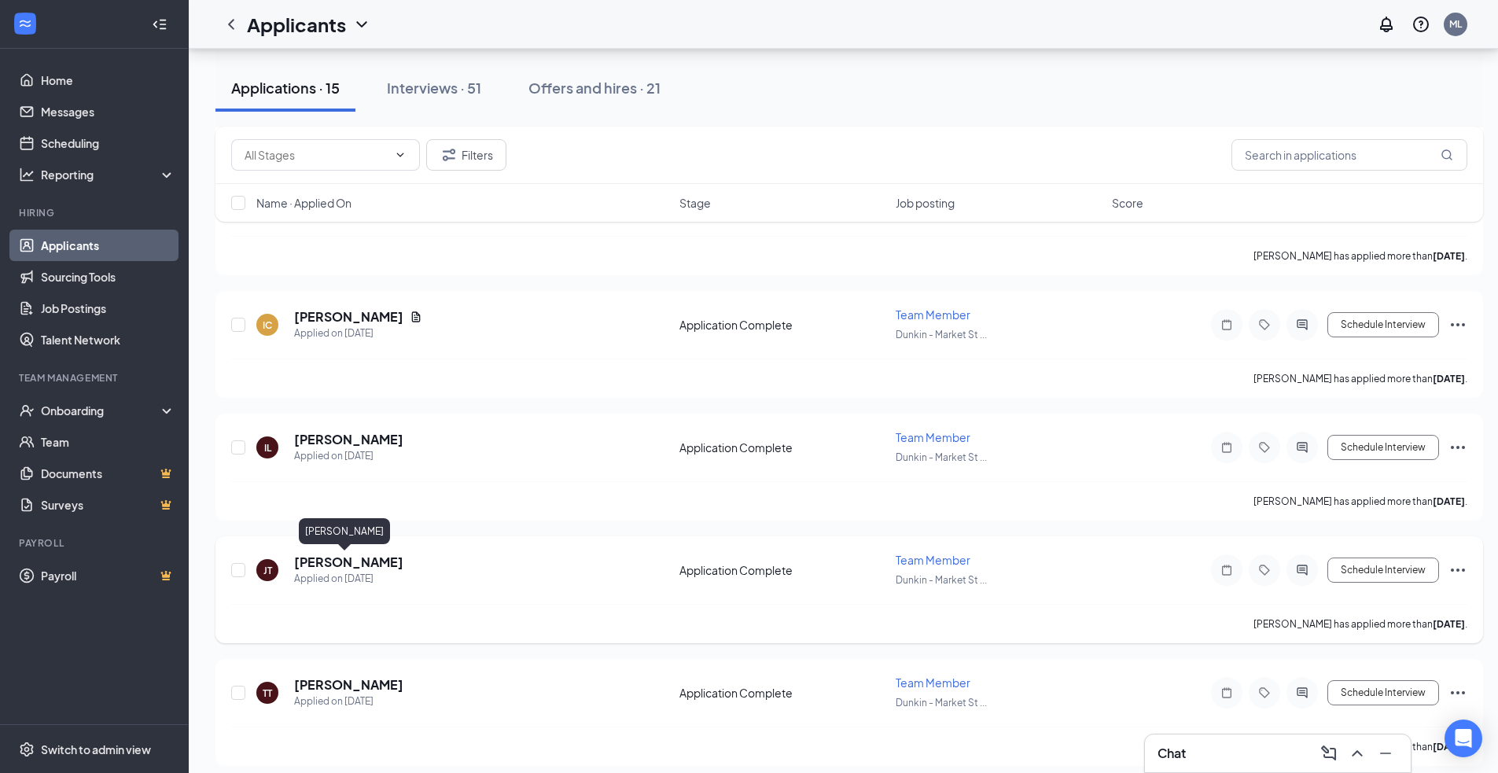
click at [337, 560] on h5 "[PERSON_NAME]" at bounding box center [348, 561] width 109 height 17
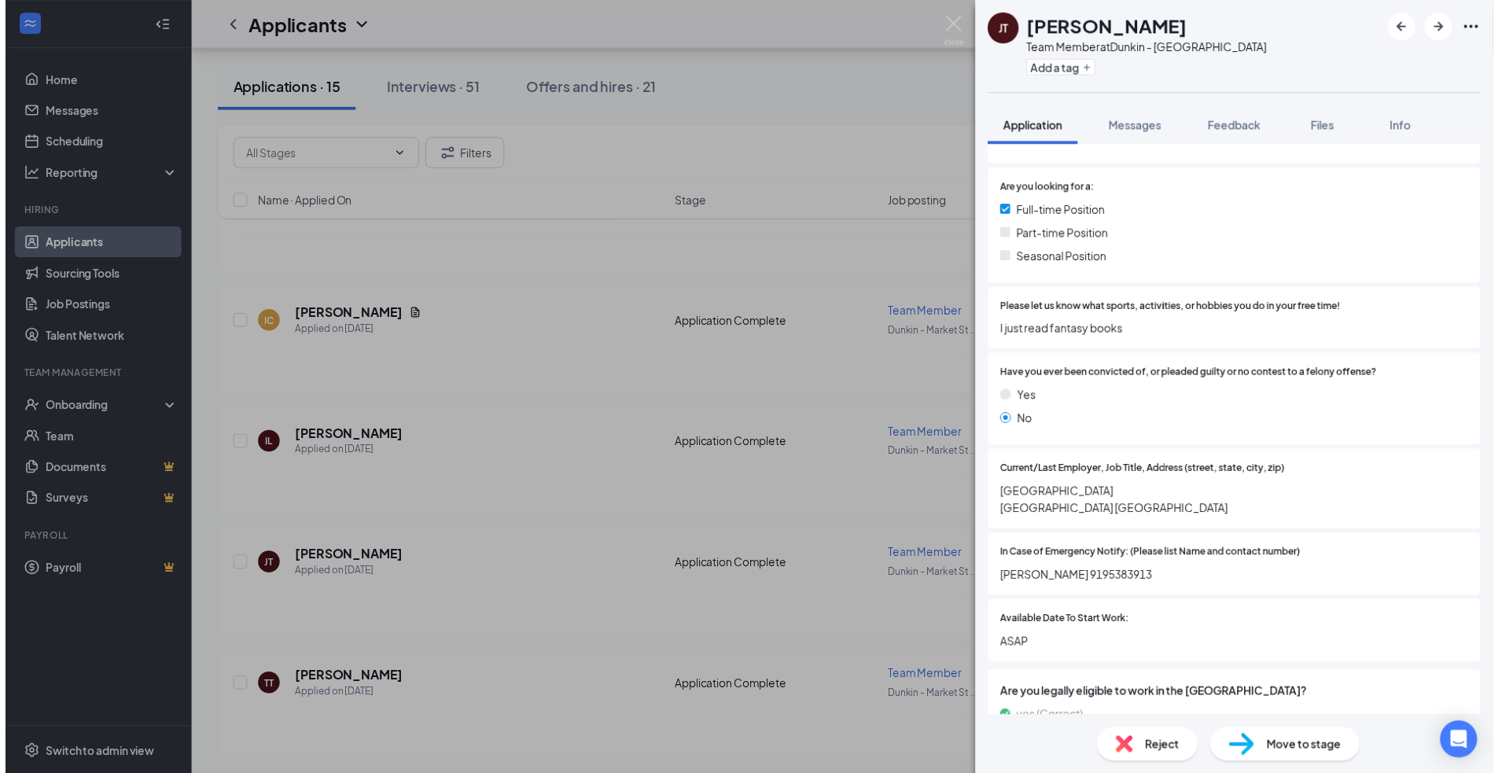
scroll to position [472, 0]
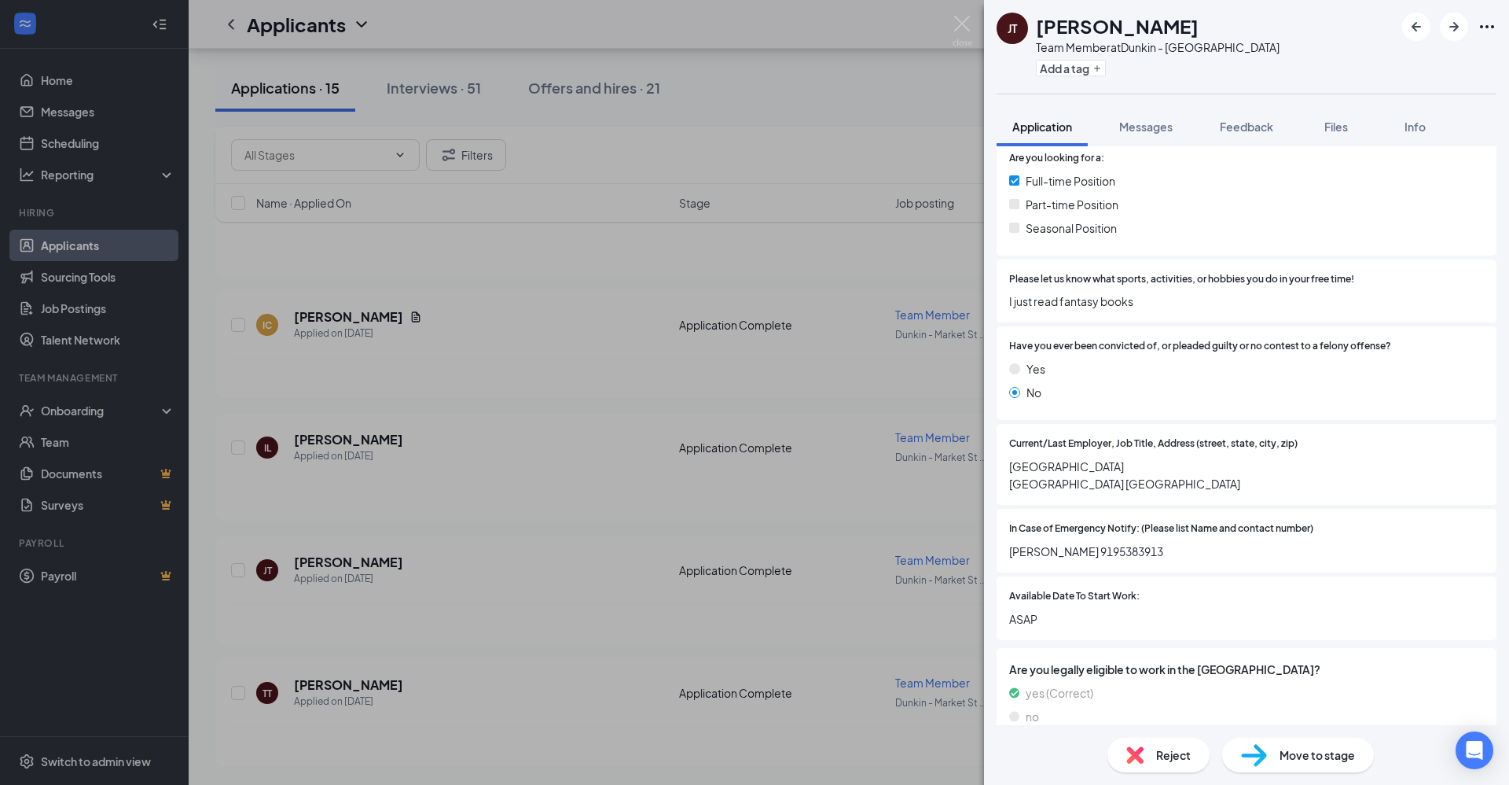
click at [523, 624] on div "[PERSON_NAME] [PERSON_NAME] Team Member at [GEOGRAPHIC_DATA] Add a tag Applicat…" at bounding box center [754, 392] width 1509 height 785
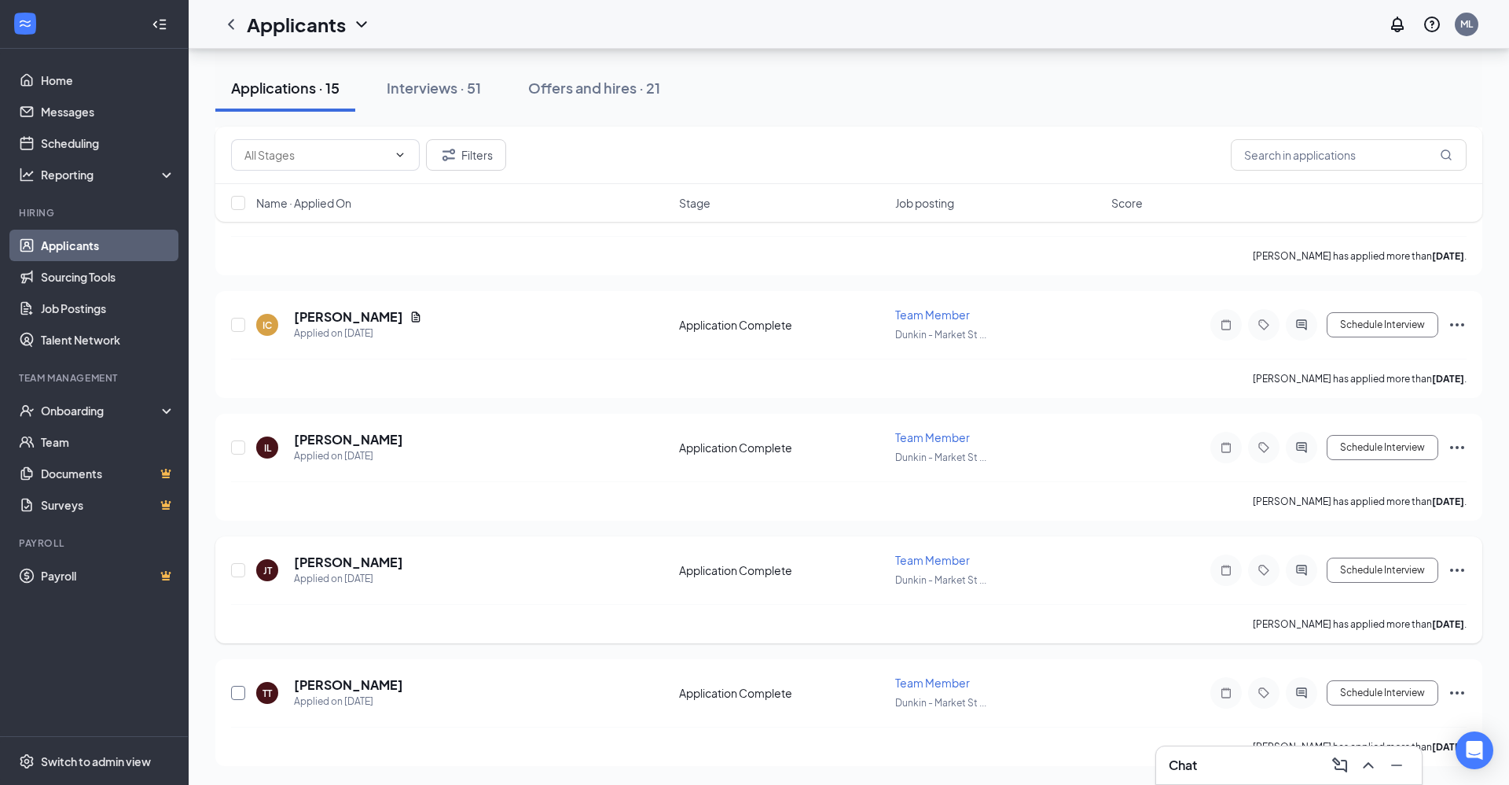
click at [241, 690] on input "checkbox" at bounding box center [238, 692] width 14 height 14
checkbox input "true"
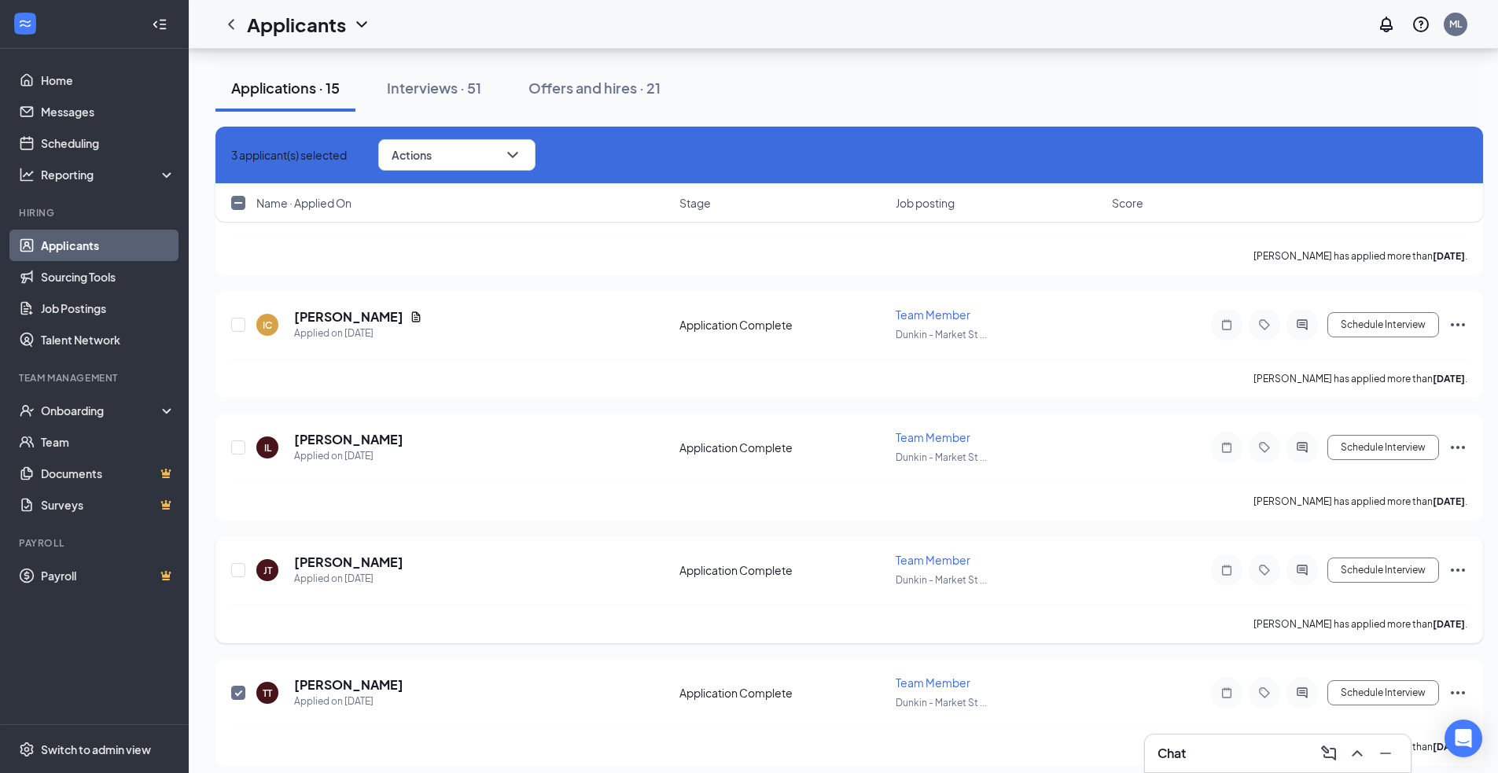
checkbox input "true"
click at [251, 564] on div "[PERSON_NAME] [PERSON_NAME] Applied on [DATE] Application Complete Team Member …" at bounding box center [849, 578] width 1236 height 52
click at [233, 570] on input "checkbox" at bounding box center [238, 570] width 14 height 14
checkbox input "true"
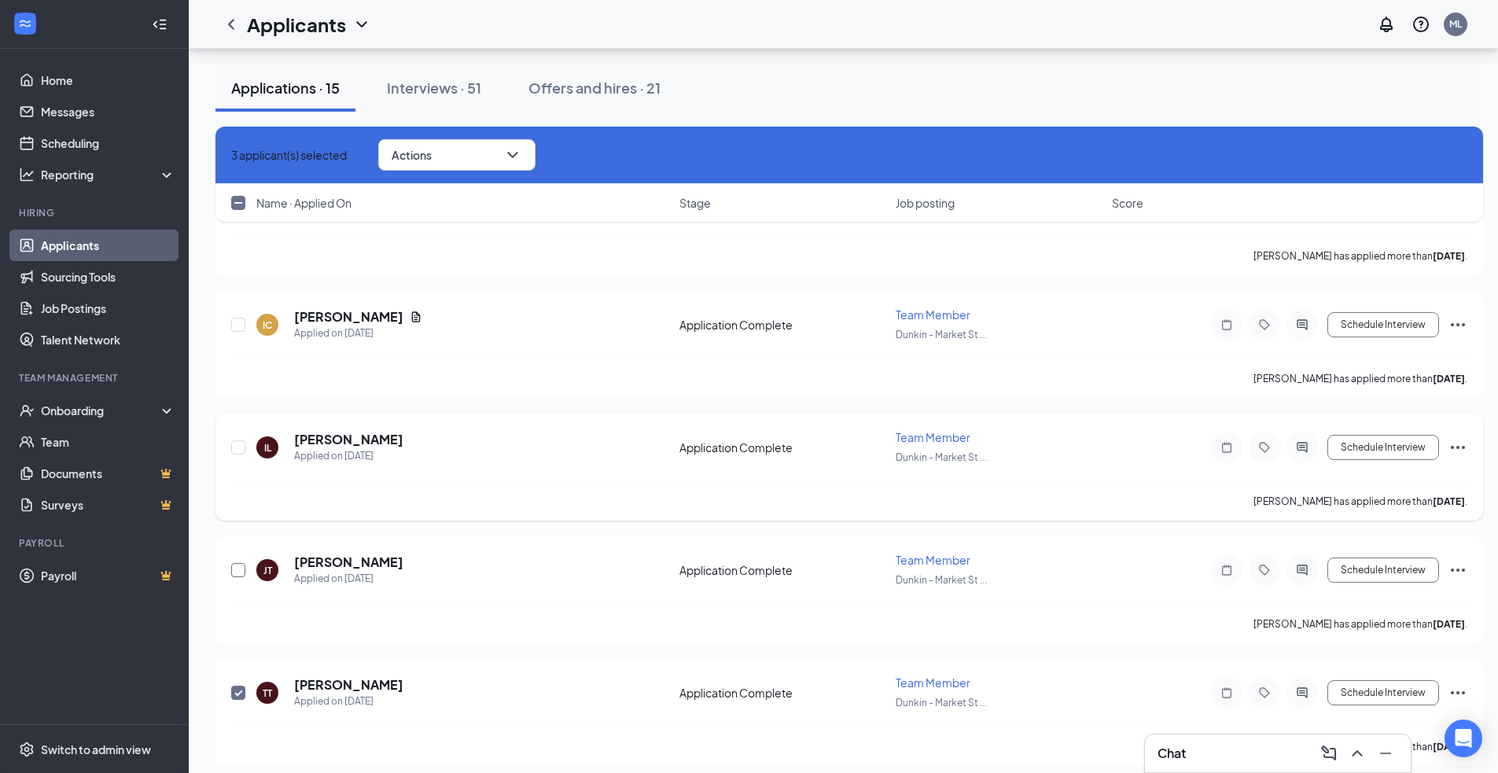
checkbox input "true"
click at [241, 445] on input "checkbox" at bounding box center [238, 447] width 14 height 14
checkbox input "true"
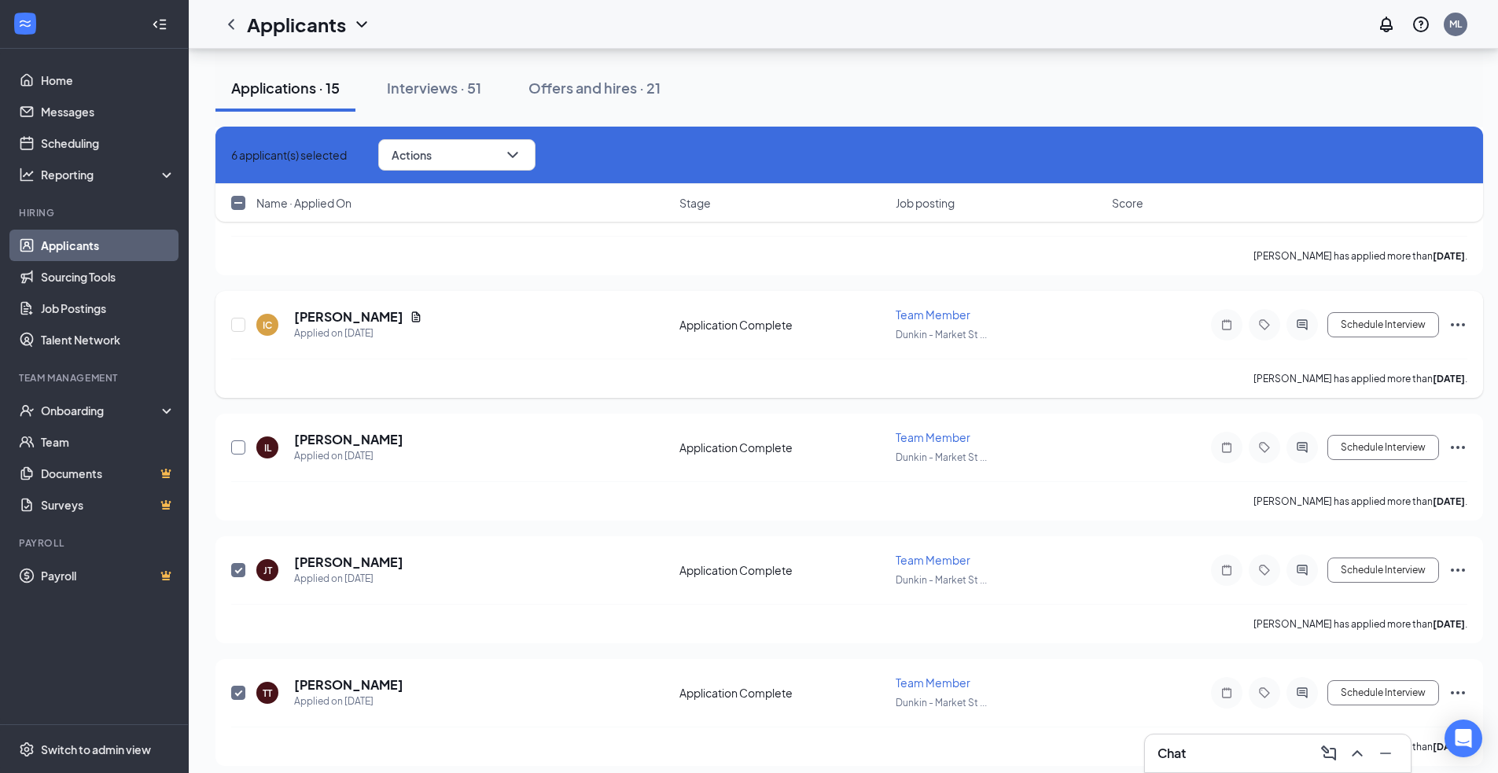
checkbox input "true"
drag, startPoint x: 553, startPoint y: 148, endPoint x: 544, endPoint y: 165, distance: 19.3
click at [522, 149] on icon "ChevronDown" at bounding box center [512, 154] width 19 height 19
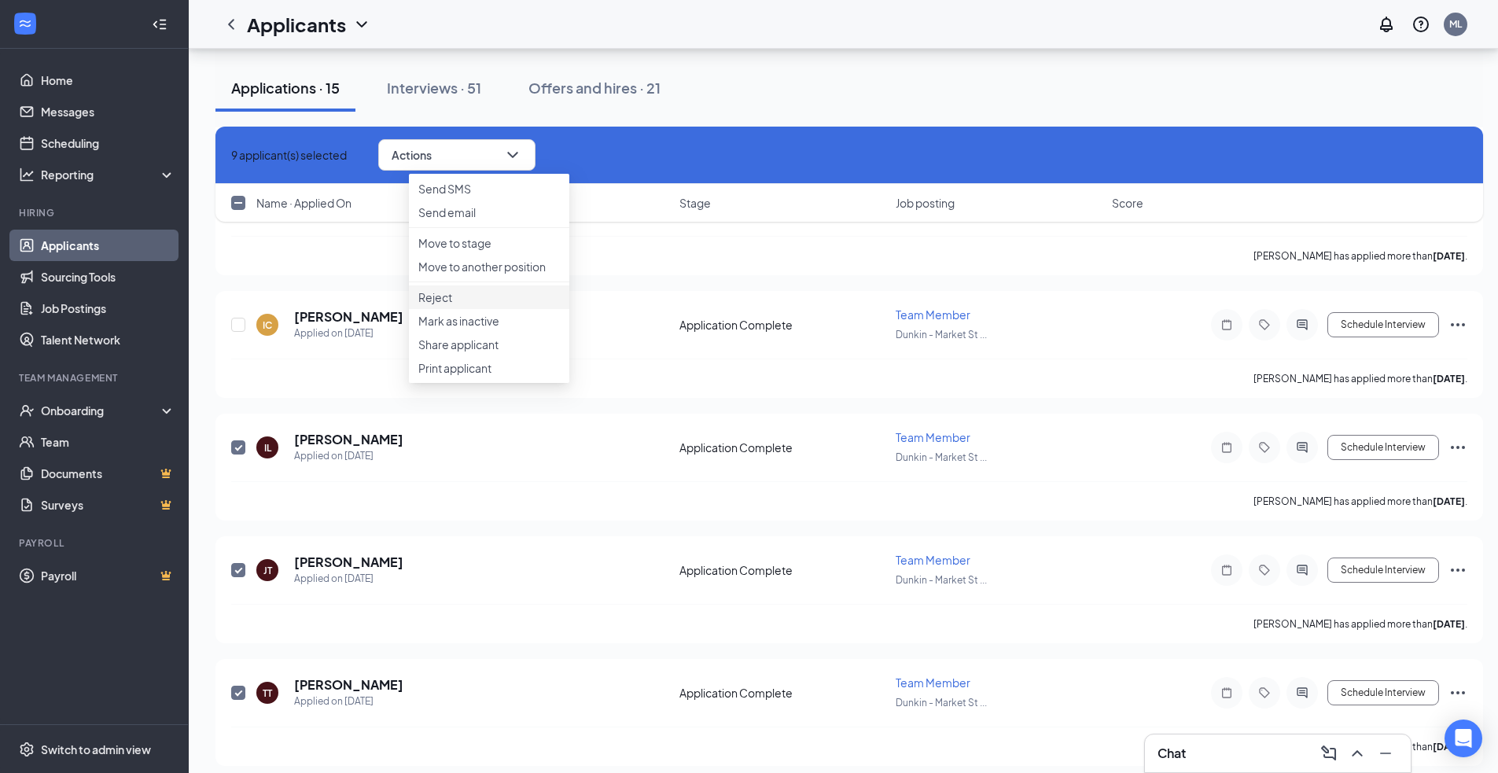
click at [496, 305] on p "Reject" at bounding box center [489, 297] width 142 height 16
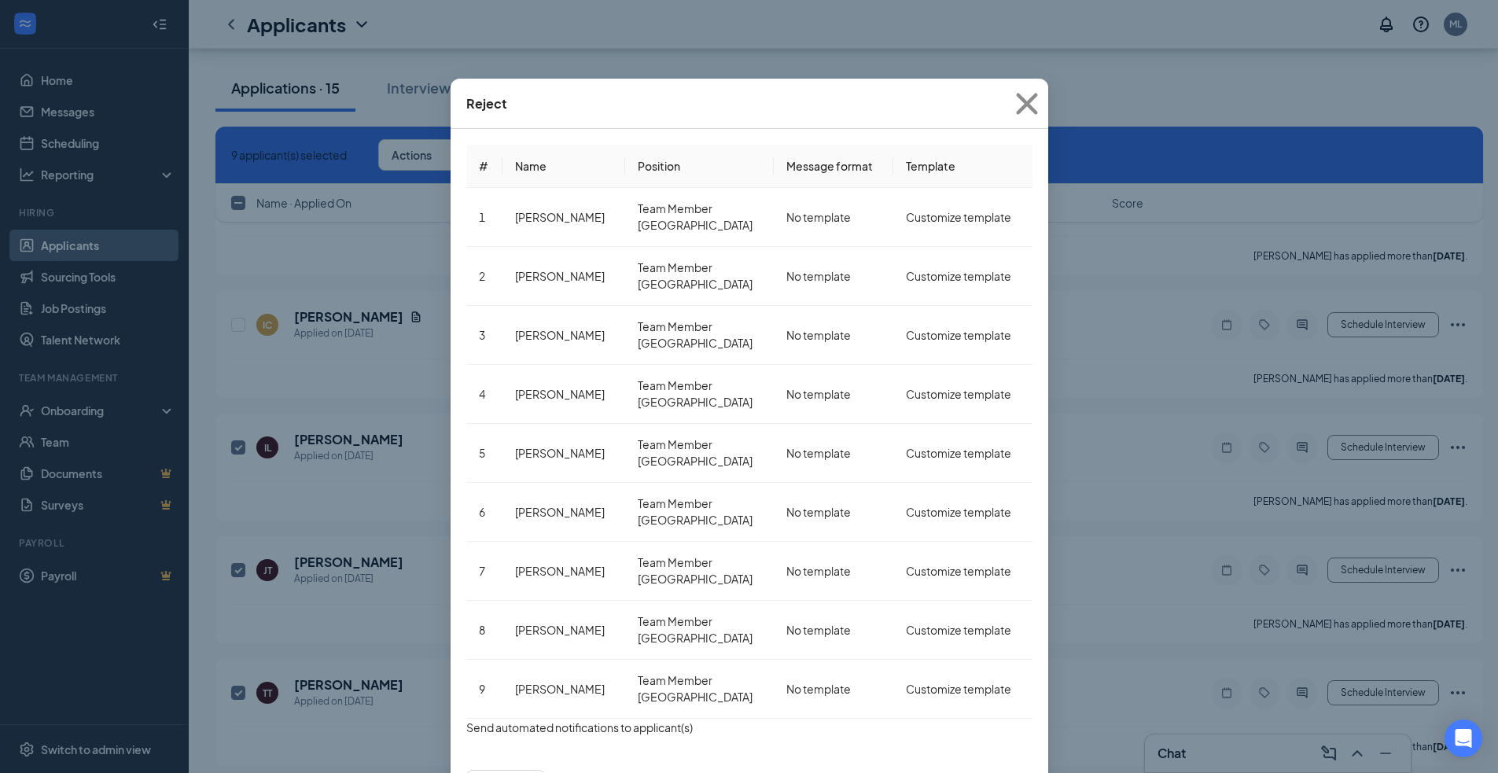
click at [579, 777] on button "Reject" at bounding box center [562, 785] width 35 height 17
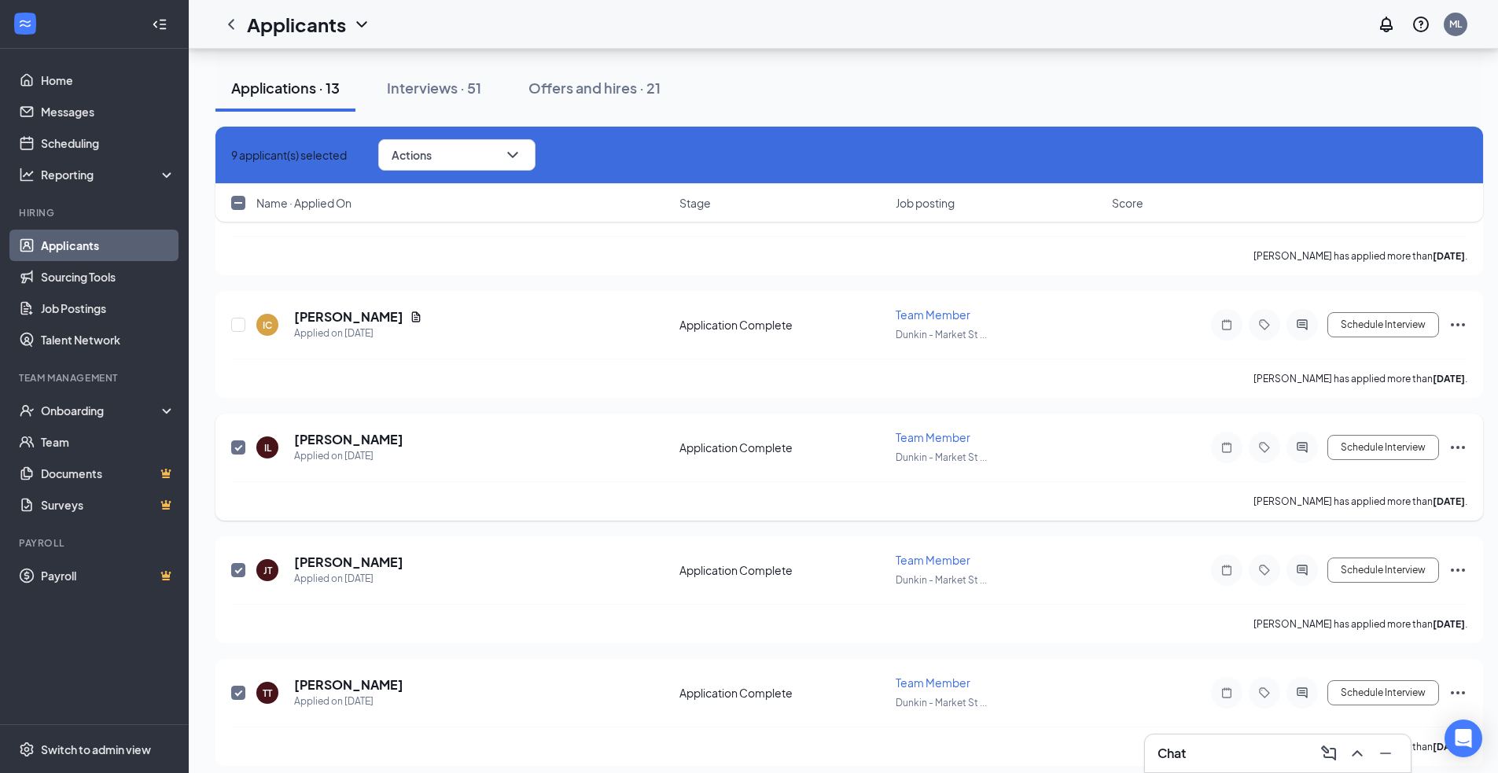
checkbox input "false"
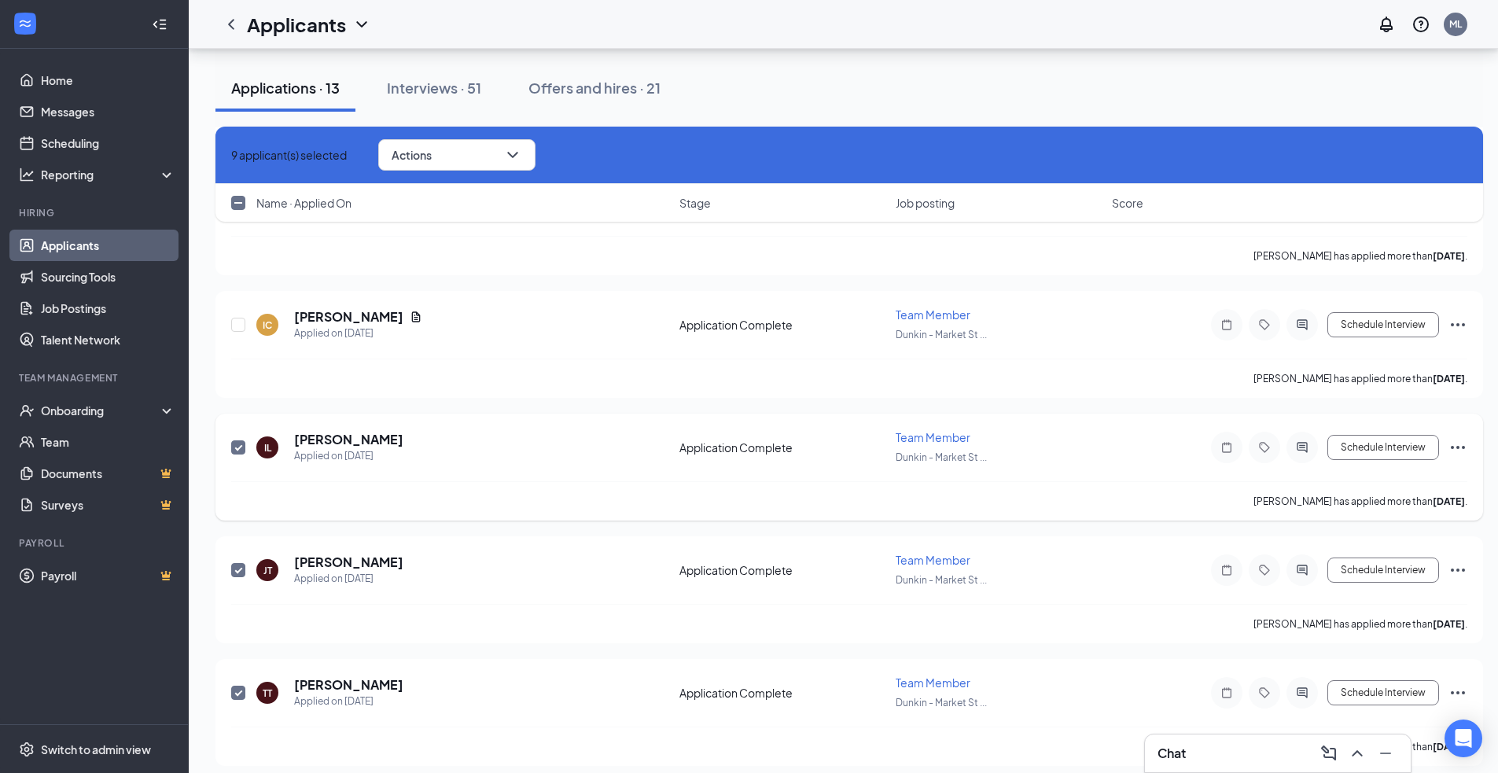
checkbox input "false"
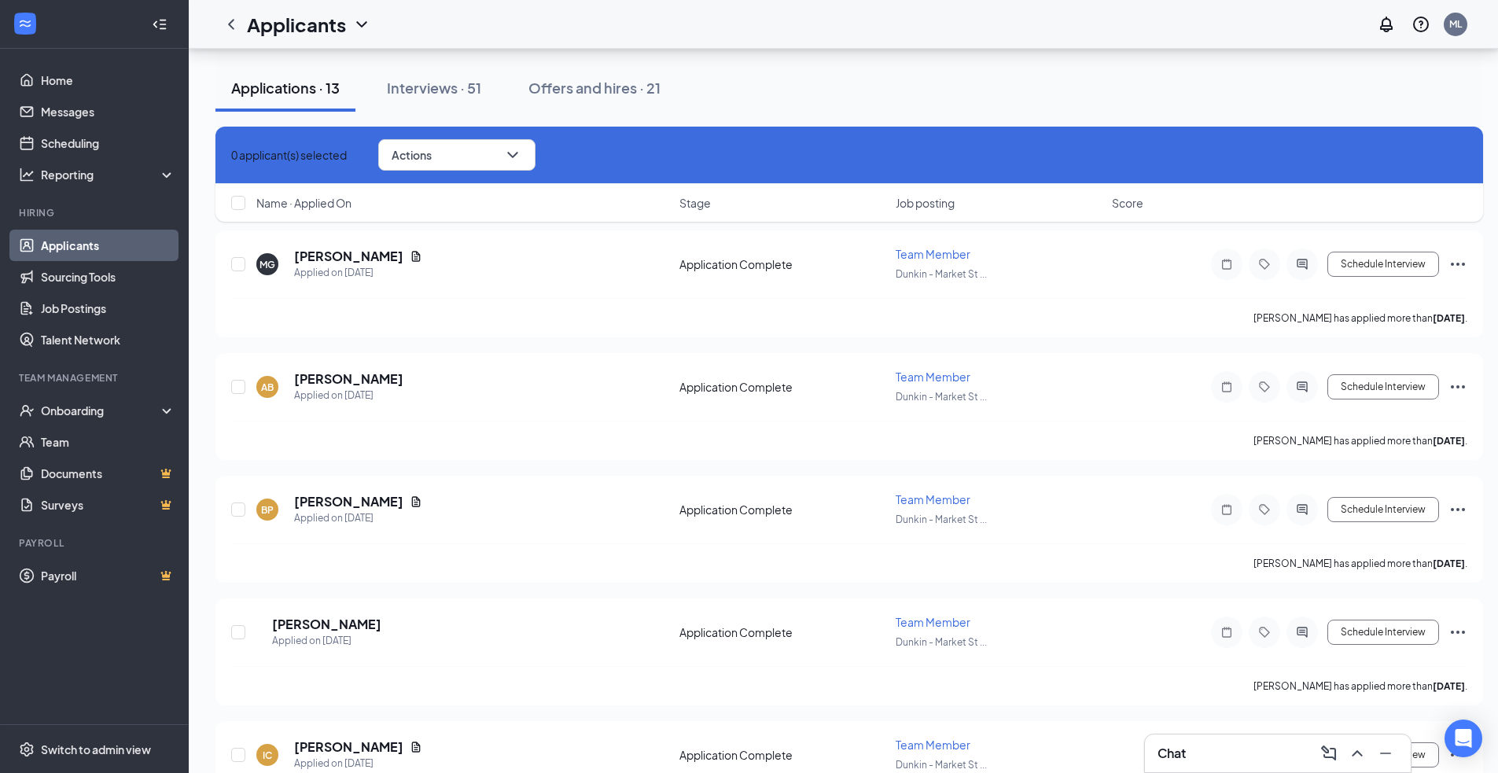
scroll to position [4025, 0]
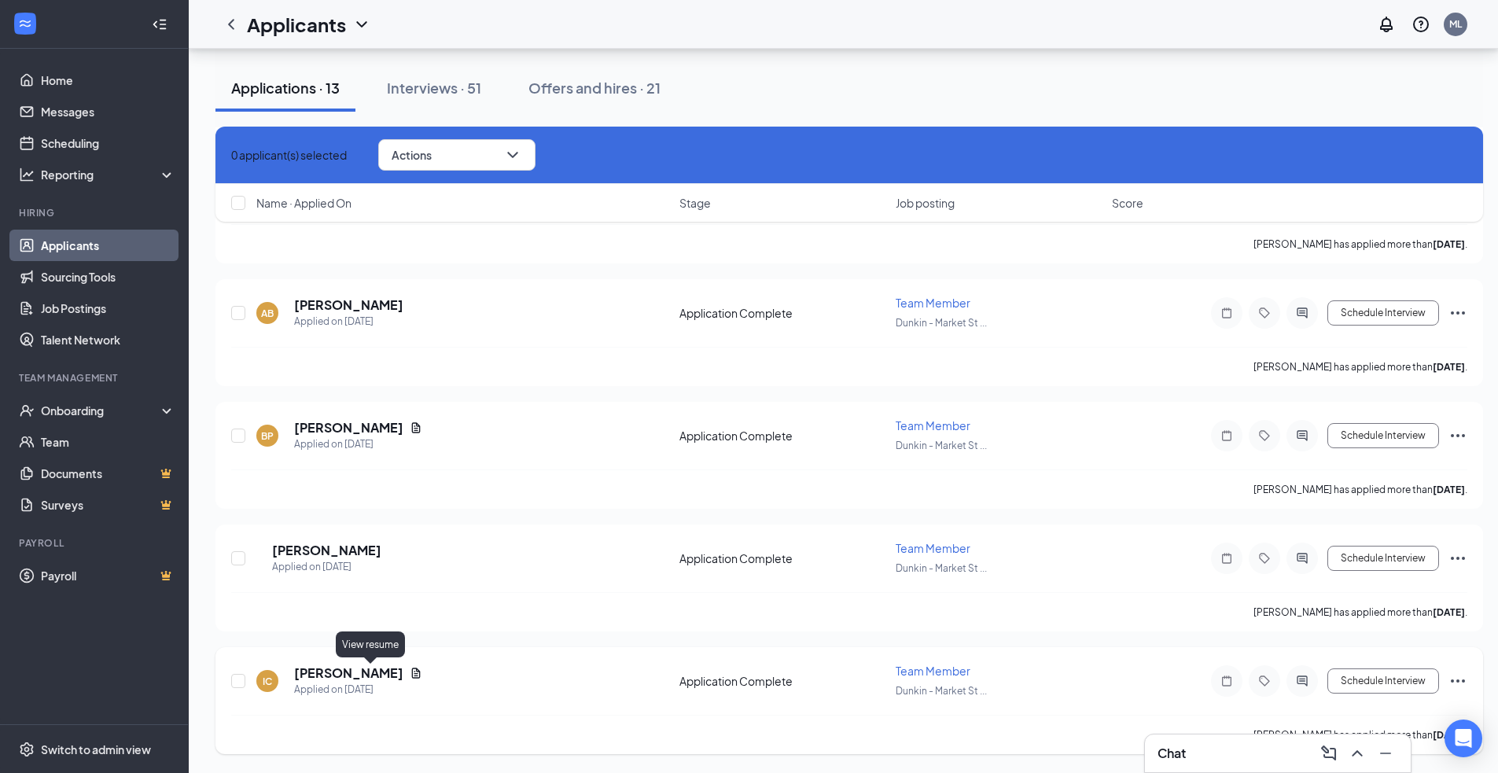
click at [410, 672] on icon "Document" at bounding box center [416, 673] width 13 height 13
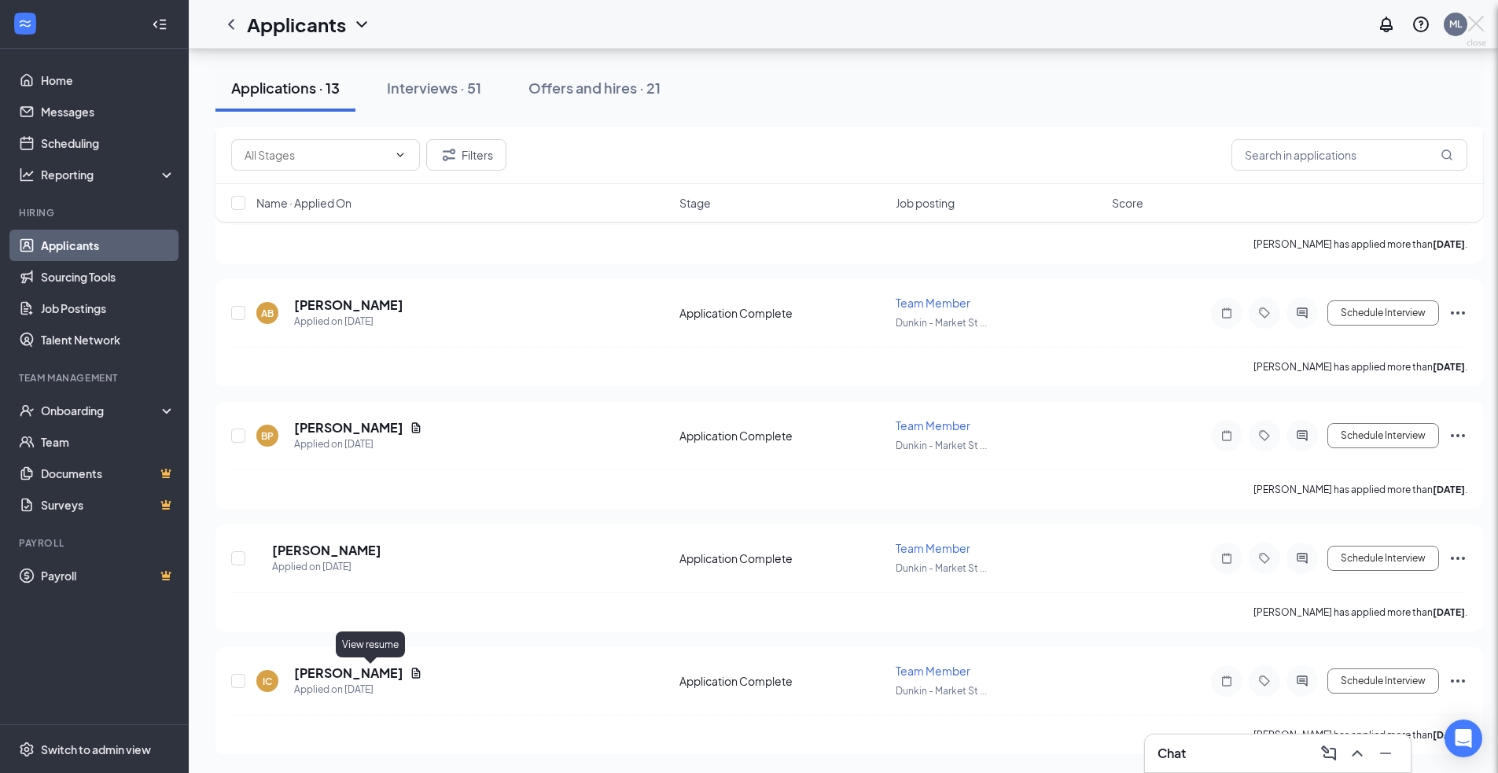
scroll to position [4013, 0]
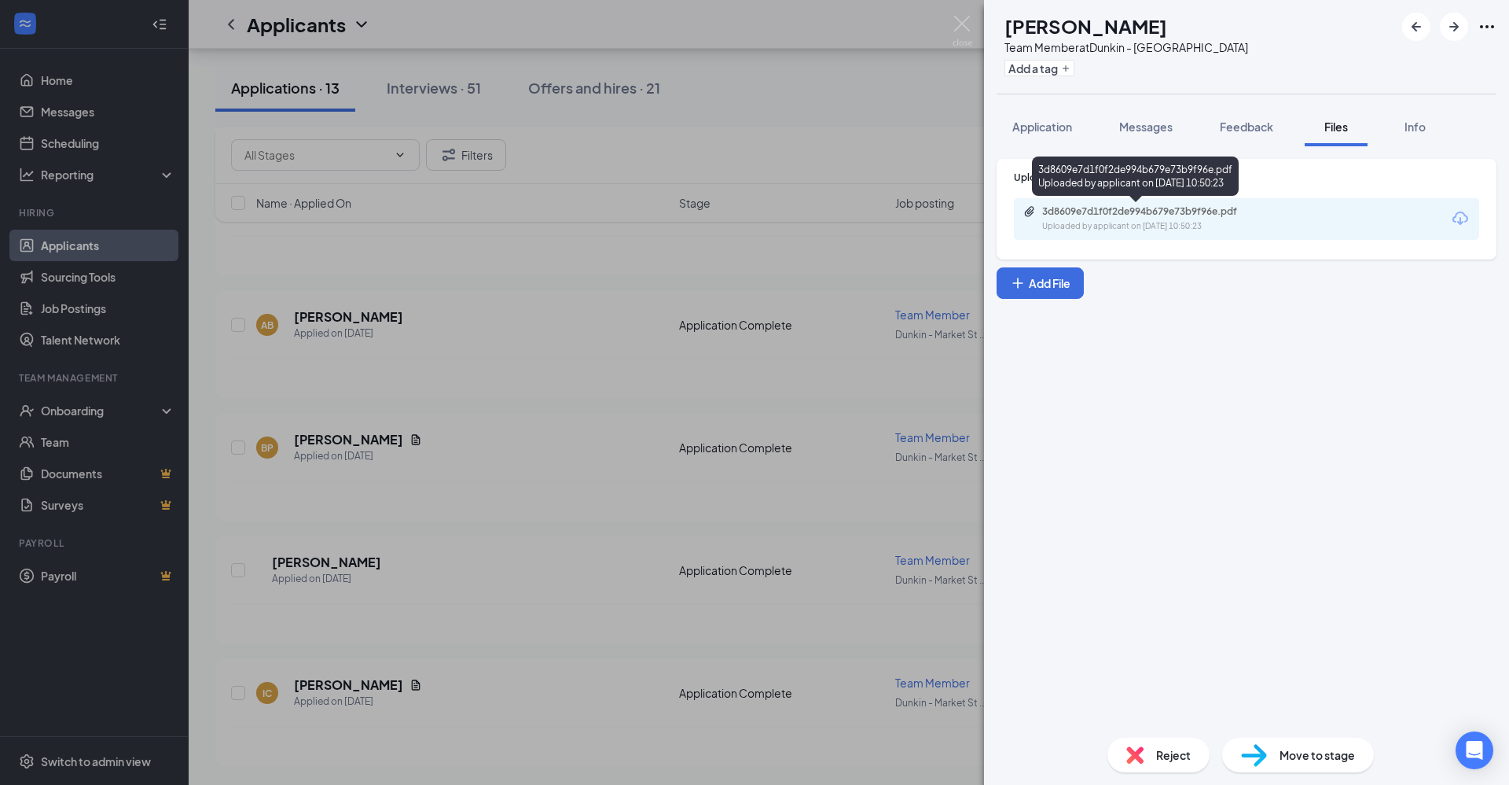
click at [1181, 225] on div "Uploaded by applicant on [DATE] 10:50:23" at bounding box center [1160, 226] width 236 height 13
click at [494, 553] on div "IC [PERSON_NAME] Team Member at [GEOGRAPHIC_DATA] Add a tag Application Message…" at bounding box center [754, 392] width 1509 height 785
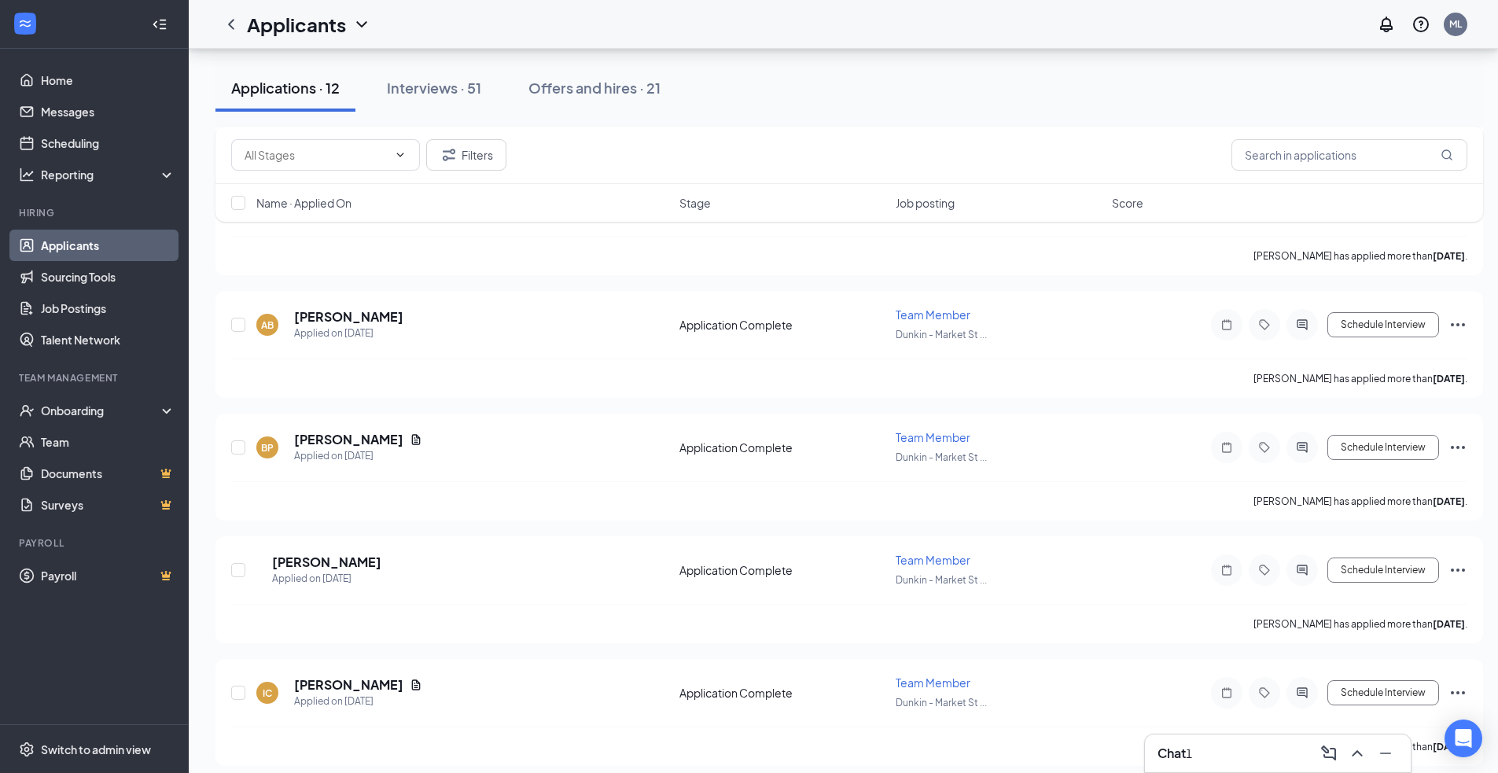
scroll to position [4025, 0]
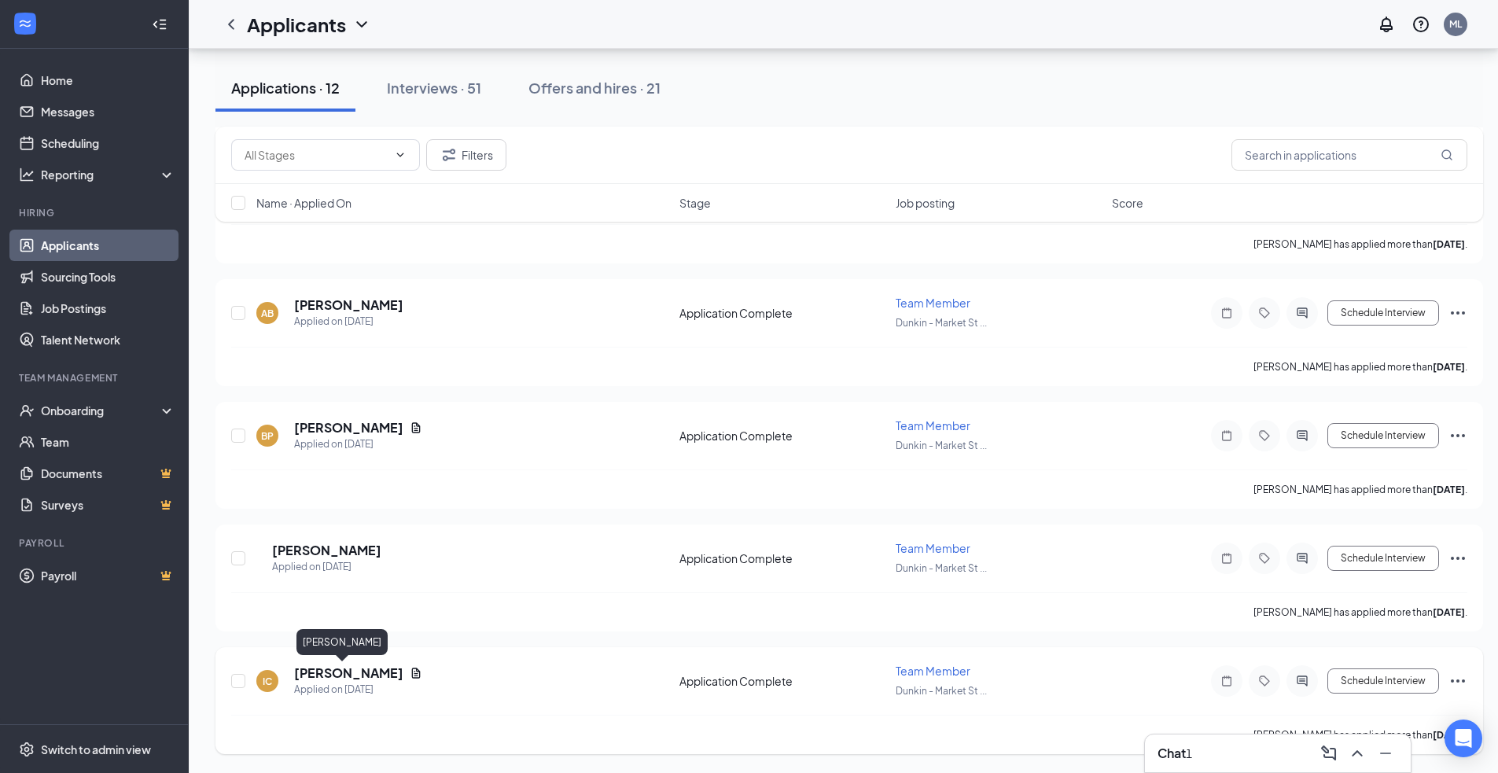
click at [332, 669] on h5 "[PERSON_NAME]" at bounding box center [348, 672] width 109 height 17
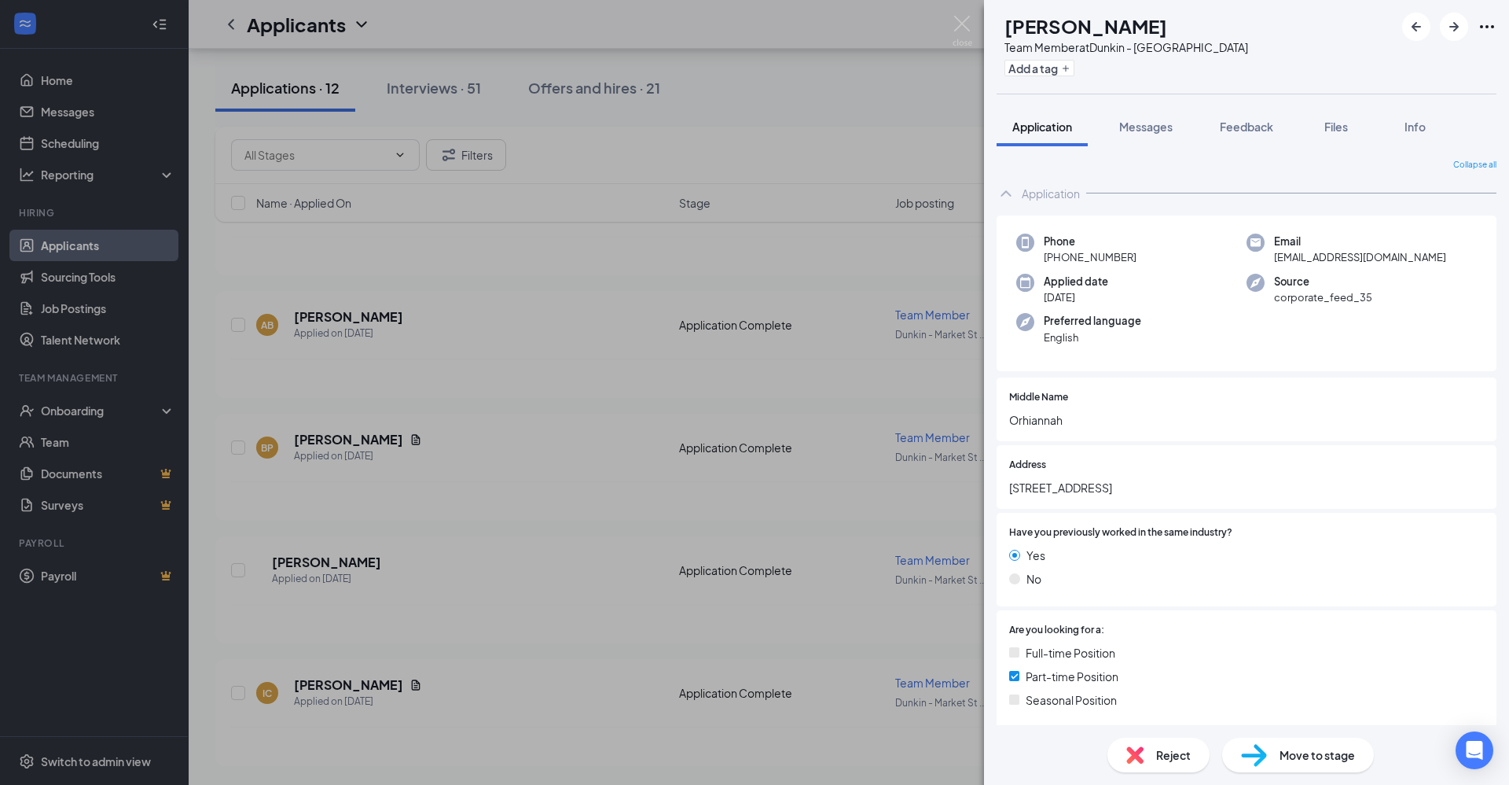
click at [485, 705] on div "IC [PERSON_NAME] Team Member at [GEOGRAPHIC_DATA] Add a tag Application Message…" at bounding box center [754, 392] width 1509 height 785
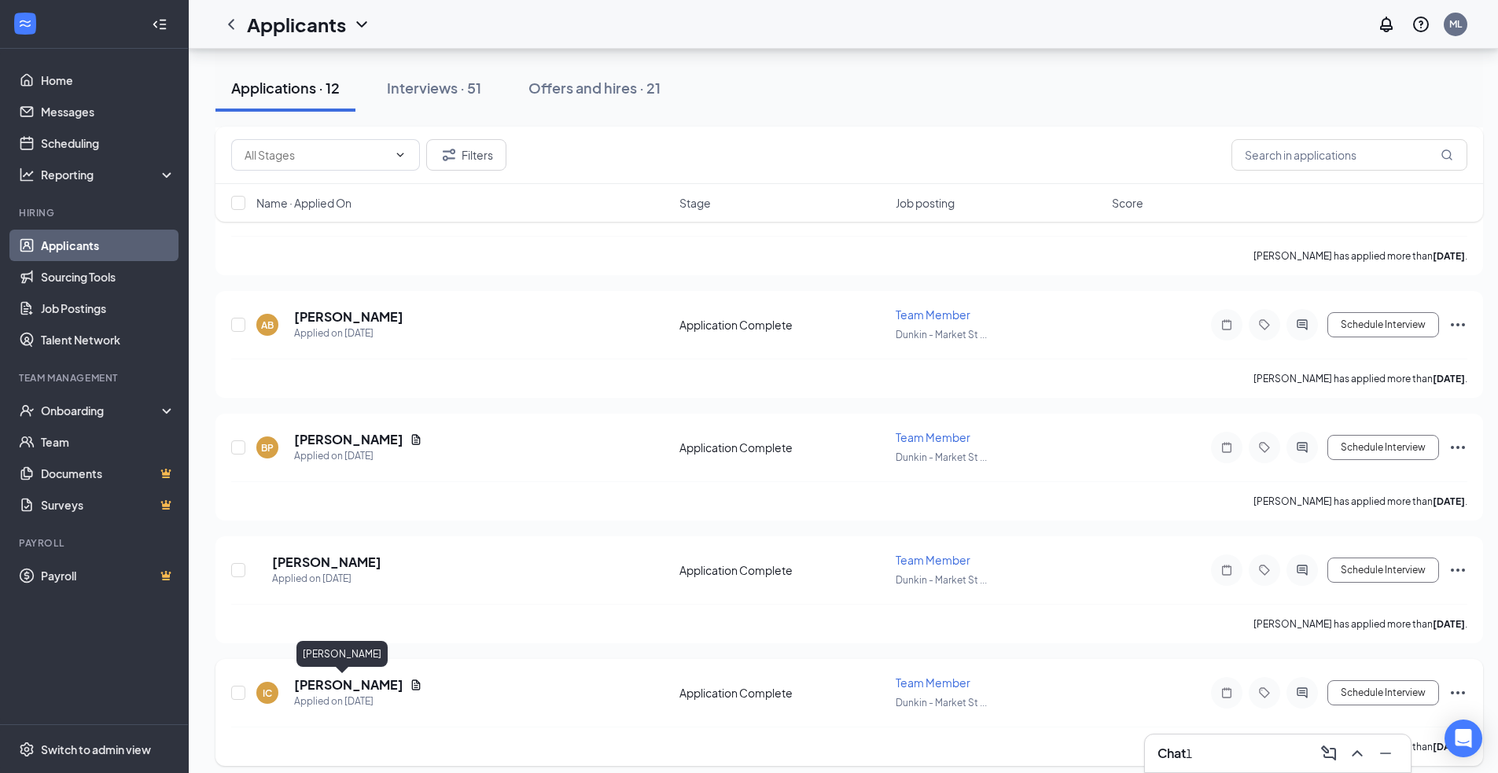
click at [324, 684] on h5 "[PERSON_NAME]" at bounding box center [348, 684] width 109 height 17
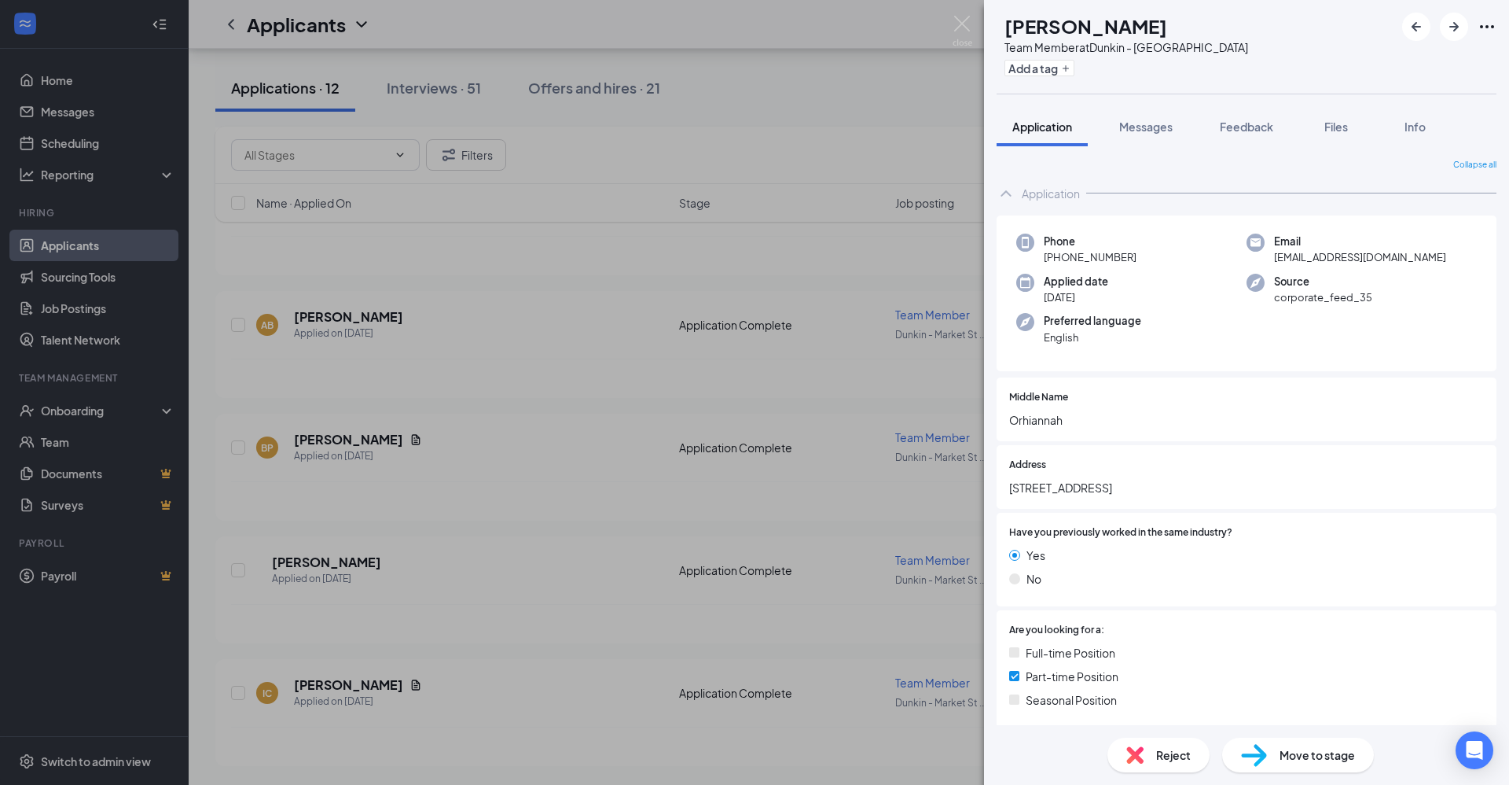
click at [708, 711] on div "IC [PERSON_NAME] Team Member at [GEOGRAPHIC_DATA] Add a tag Application Message…" at bounding box center [754, 392] width 1509 height 785
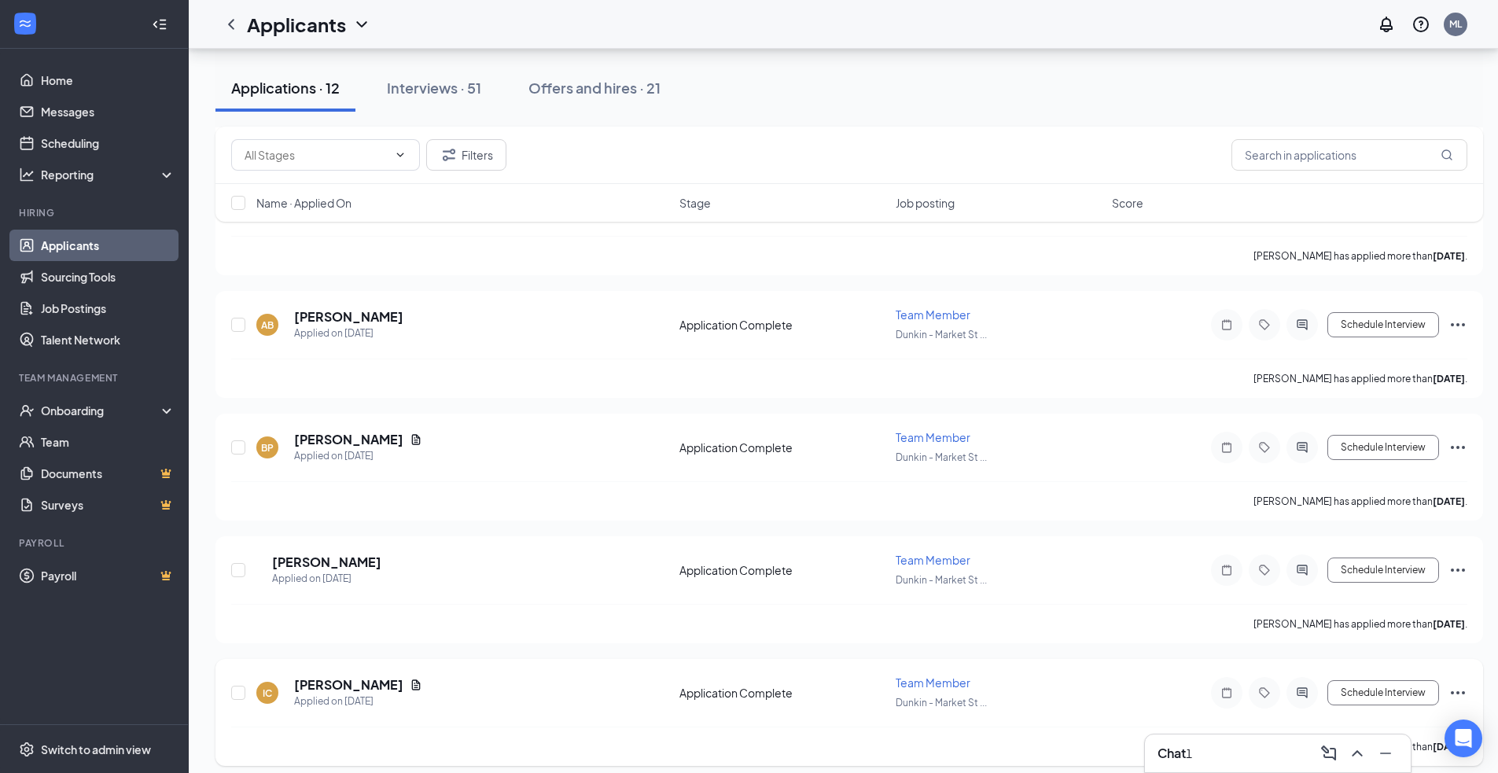
click at [1454, 686] on icon "Ellipses" at bounding box center [1457, 692] width 19 height 19
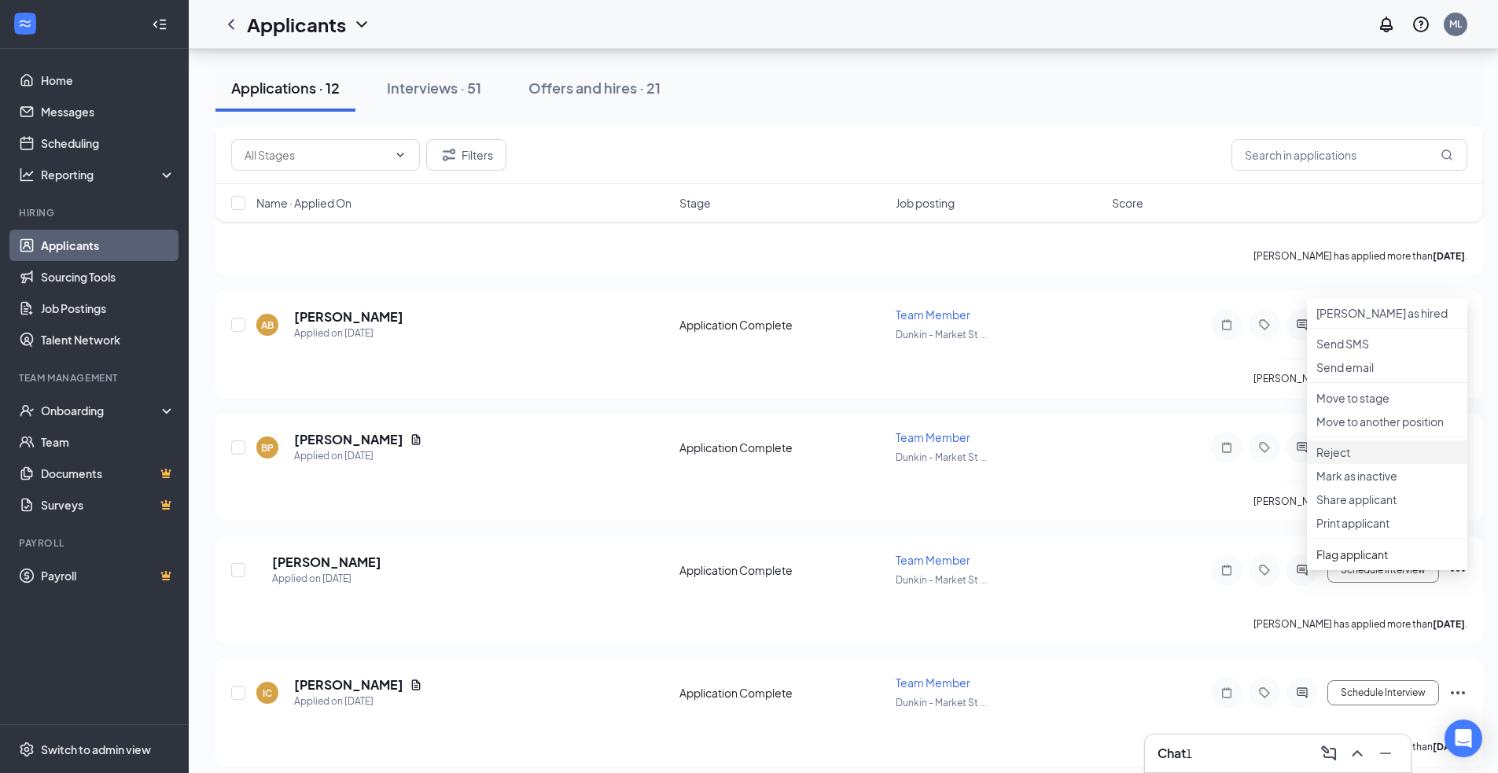
click at [1351, 460] on p "Reject" at bounding box center [1387, 452] width 142 height 16
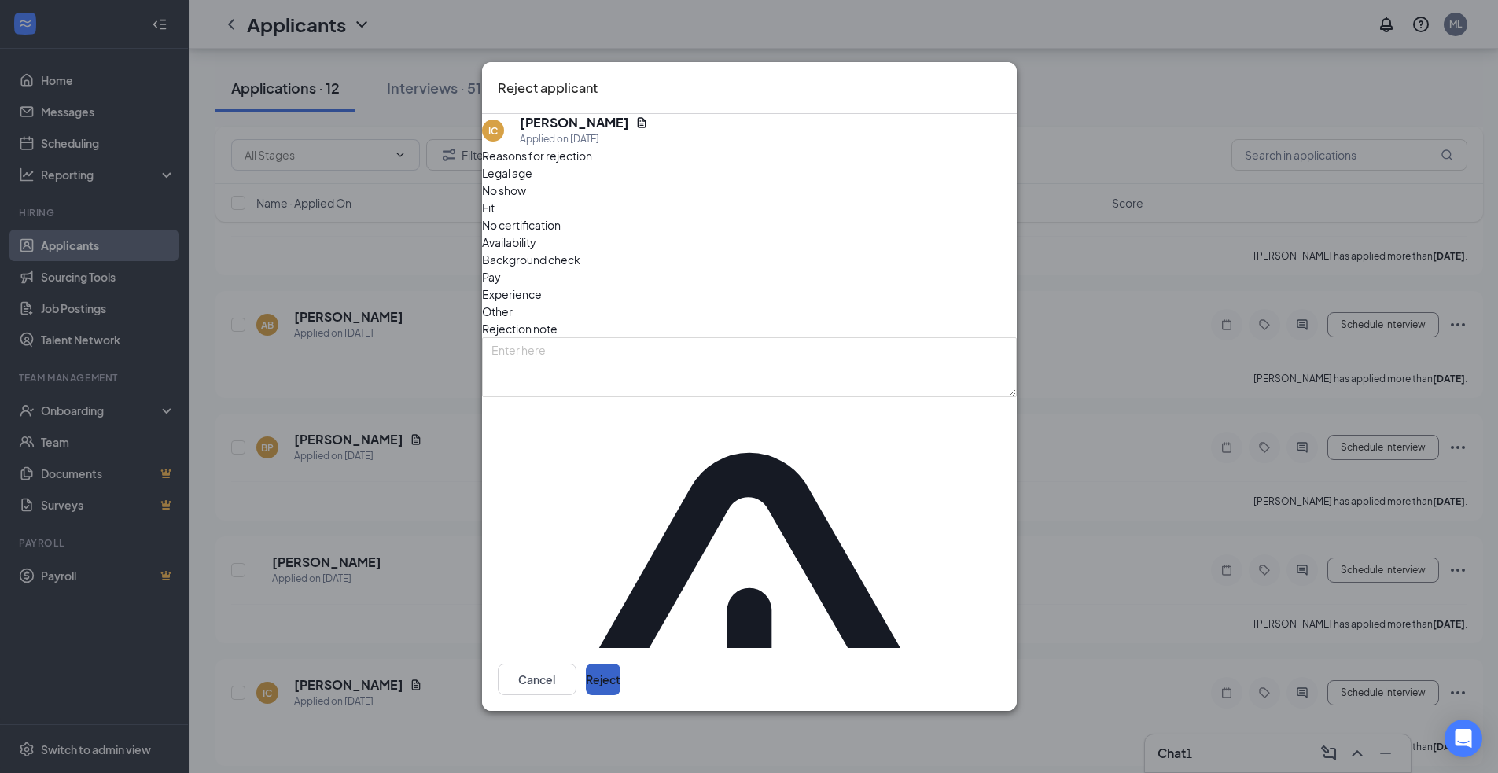
click at [620, 663] on button "Reject" at bounding box center [603, 678] width 35 height 31
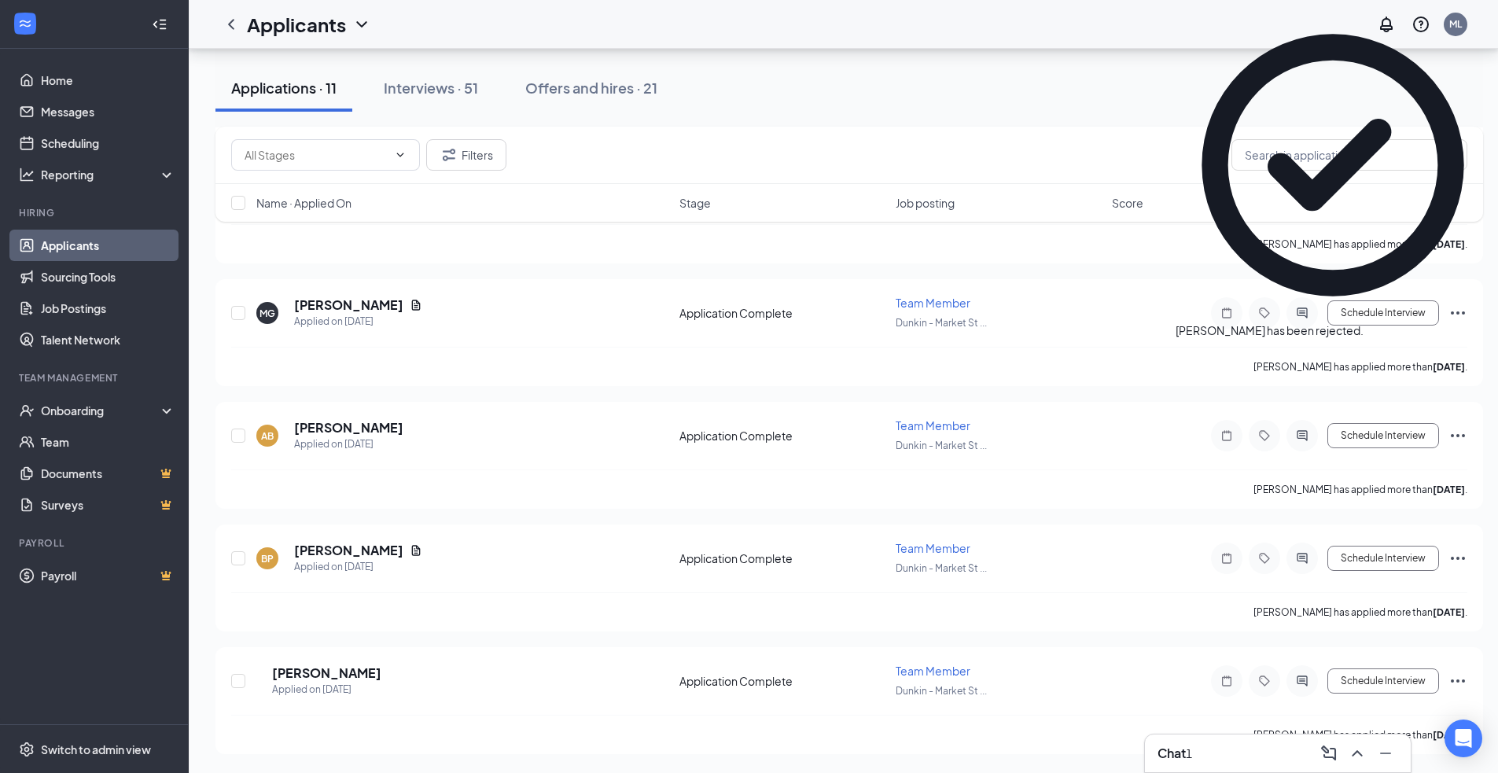
scroll to position [3657, 0]
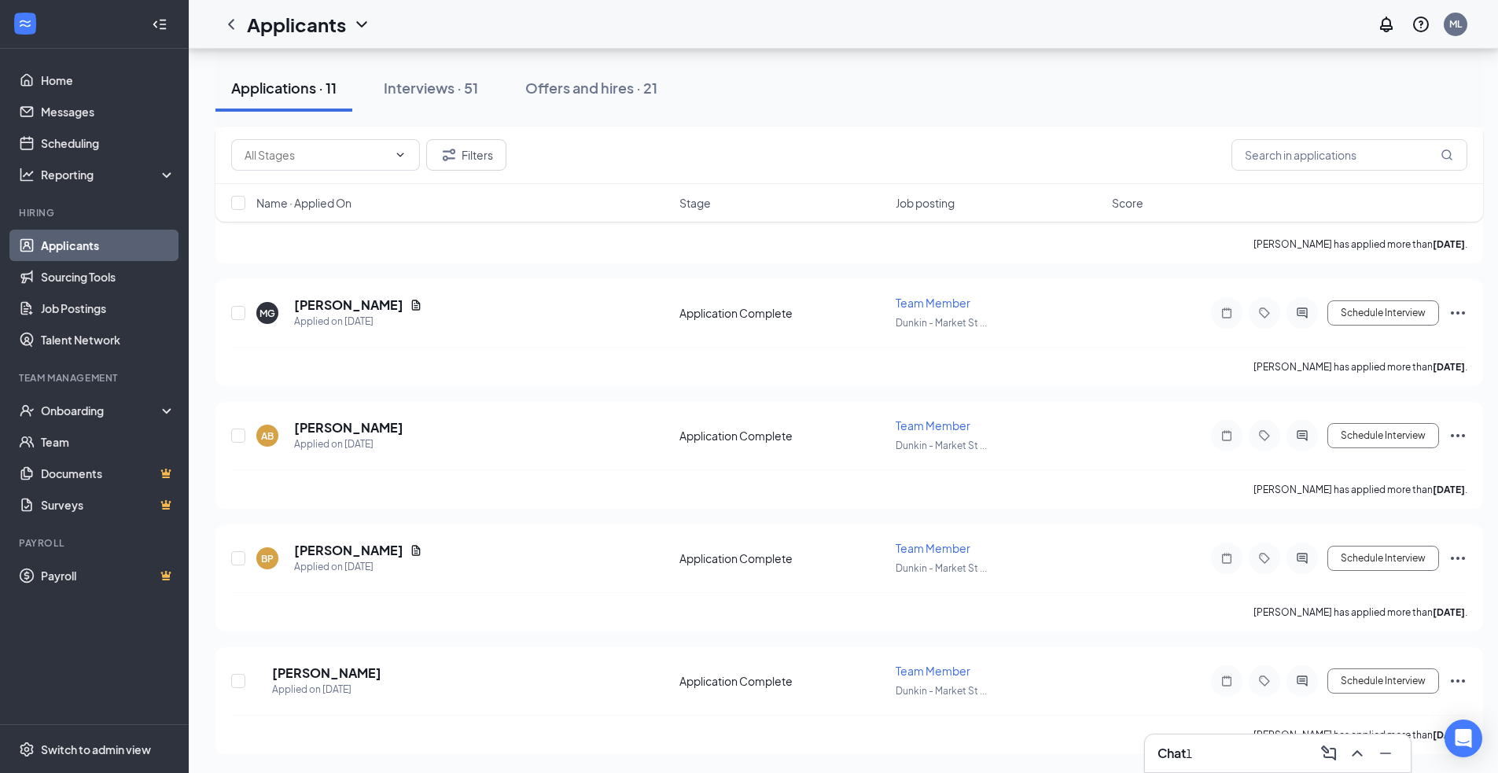
click at [1178, 757] on h3 "Chat" at bounding box center [1171, 752] width 28 height 17
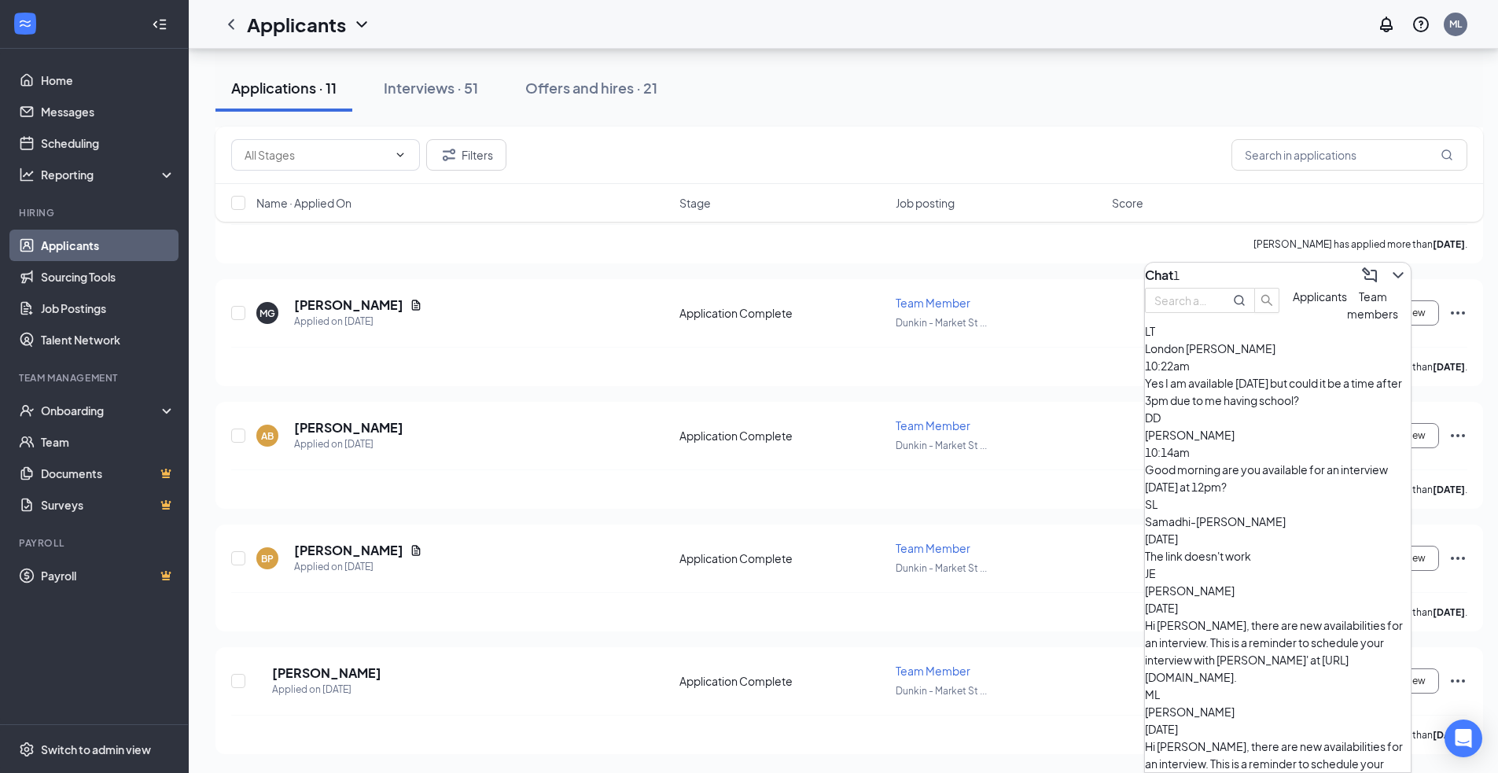
click at [1241, 409] on div "Yes I am available [DATE] but could it be a time after 3pm due to me having sch…" at bounding box center [1278, 391] width 266 height 35
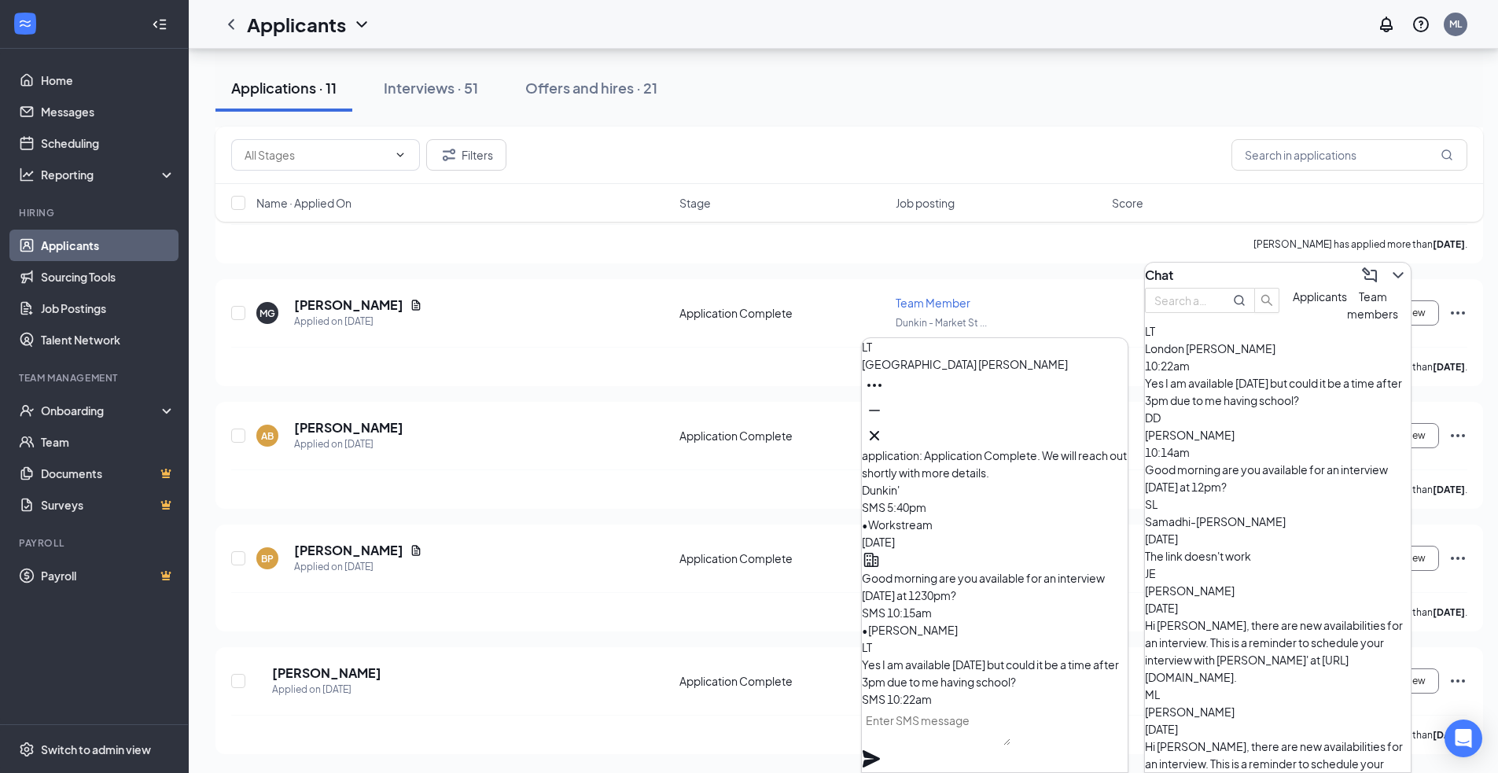
click at [1010, 741] on textarea at bounding box center [936, 727] width 149 height 38
type textarea "C"
type textarea "Are you available [DATE]?"
click at [880, 750] on icon "Plane" at bounding box center [870, 758] width 17 height 17
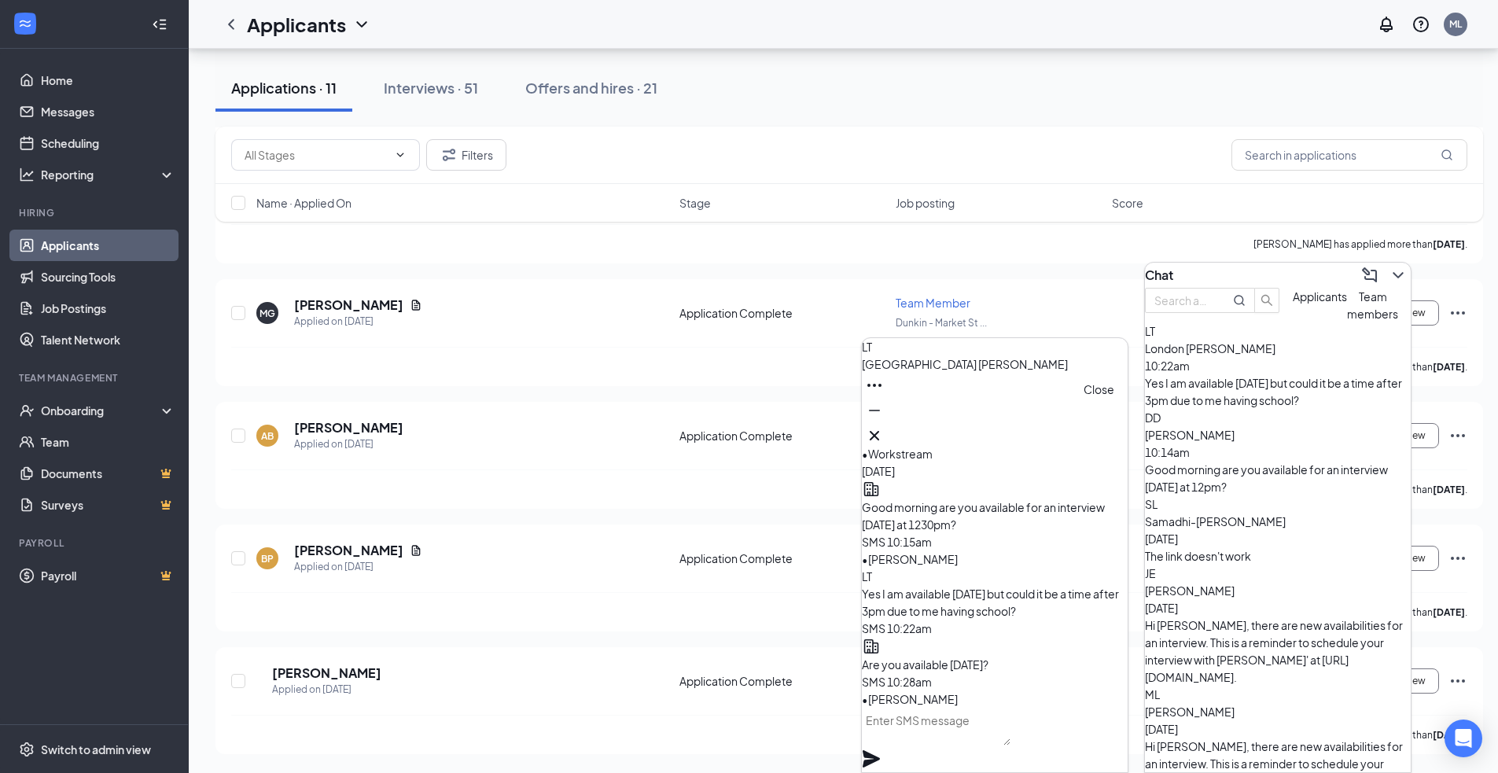
click at [884, 431] on icon "Cross" at bounding box center [874, 435] width 19 height 19
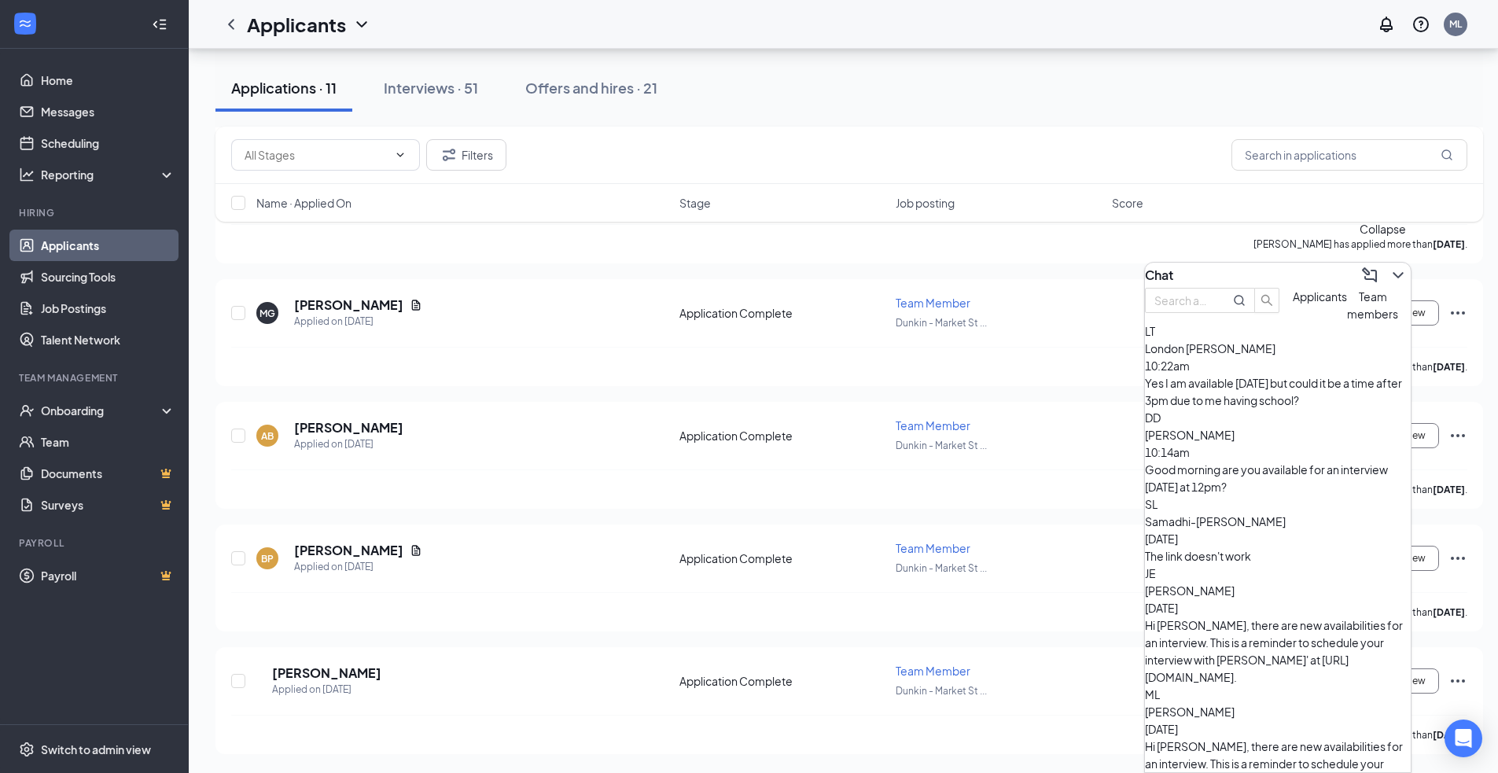
click at [1388, 266] on icon "ChevronDown" at bounding box center [1397, 275] width 19 height 19
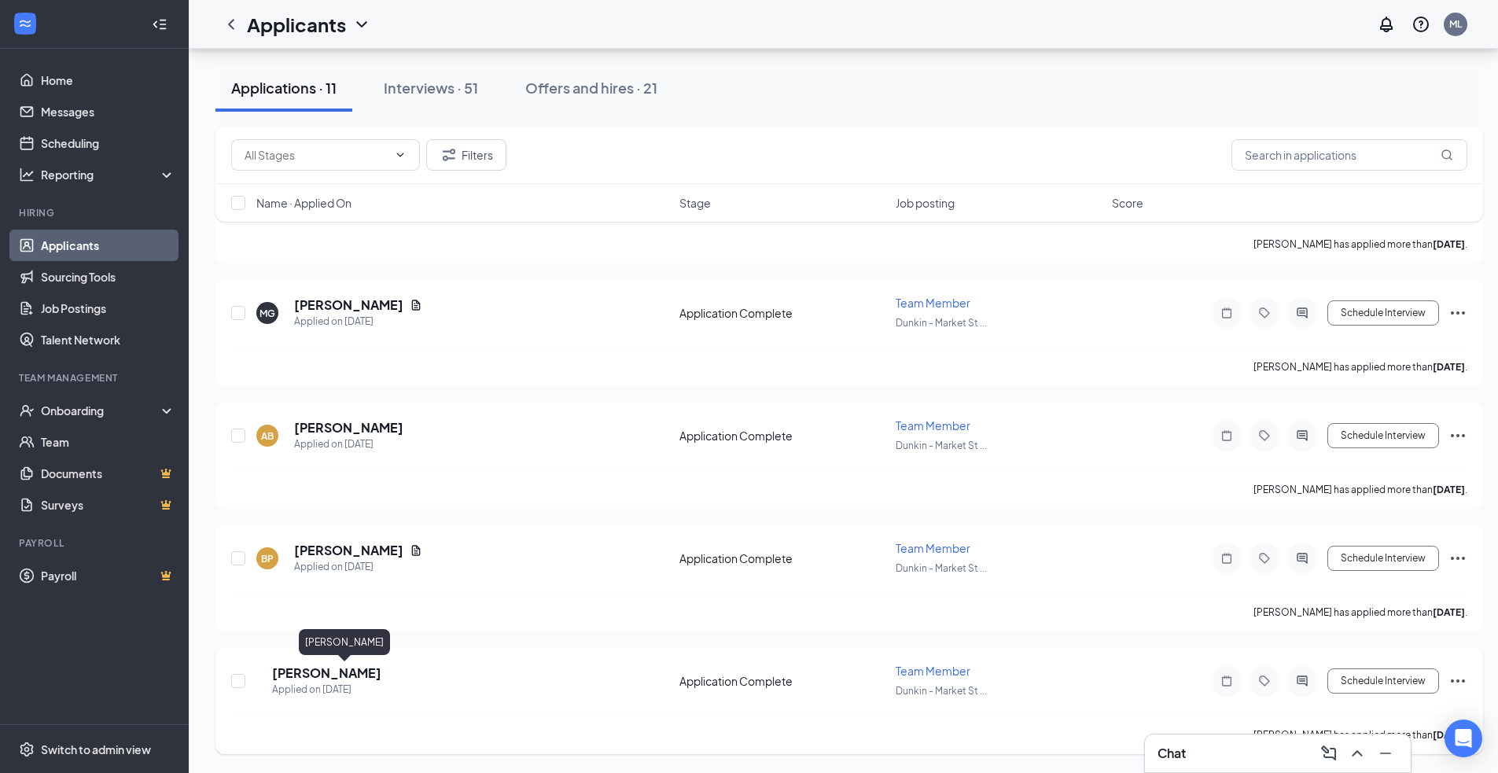
click at [322, 670] on h5 "[PERSON_NAME]" at bounding box center [326, 672] width 109 height 17
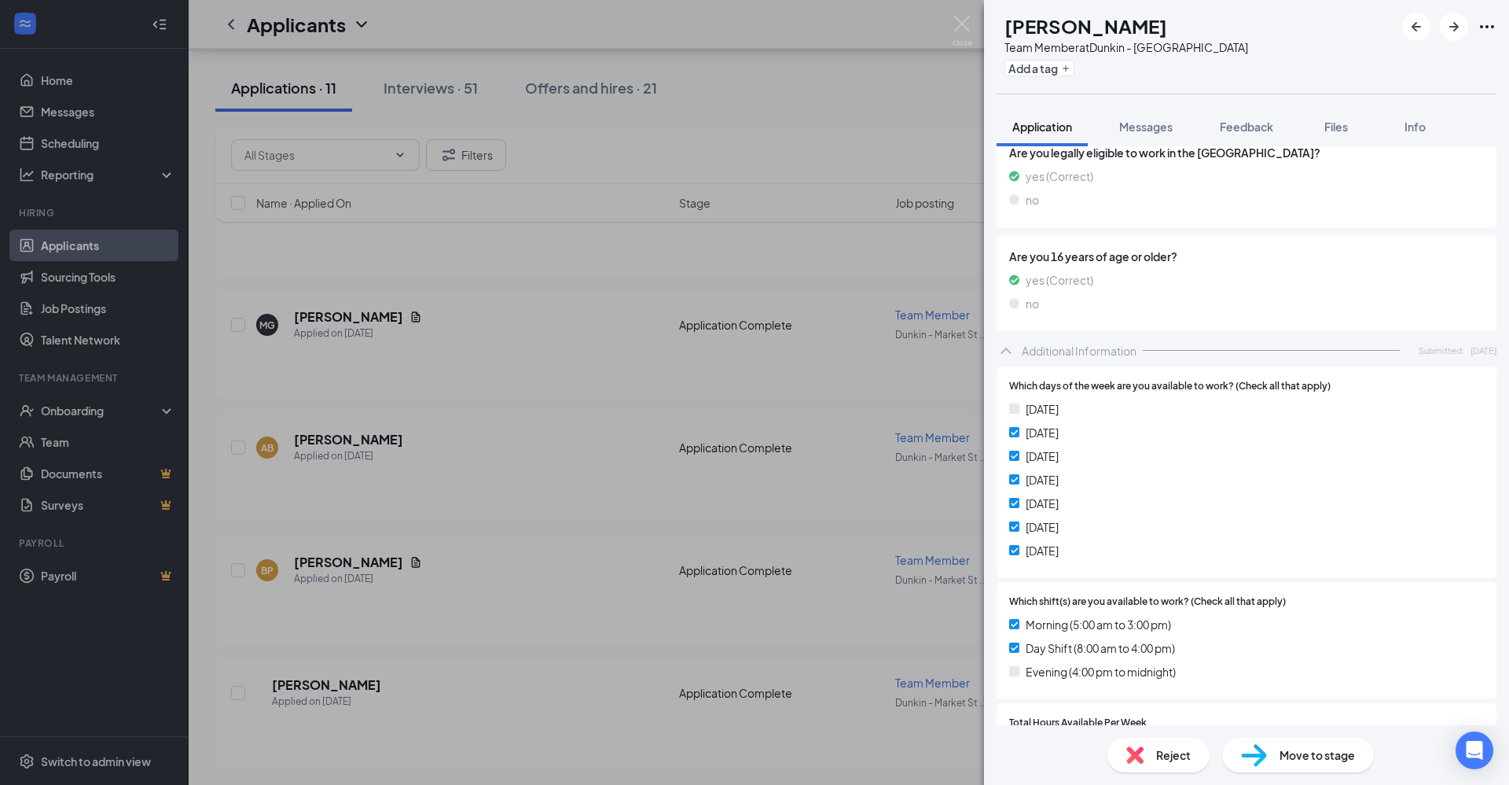
scroll to position [943, 0]
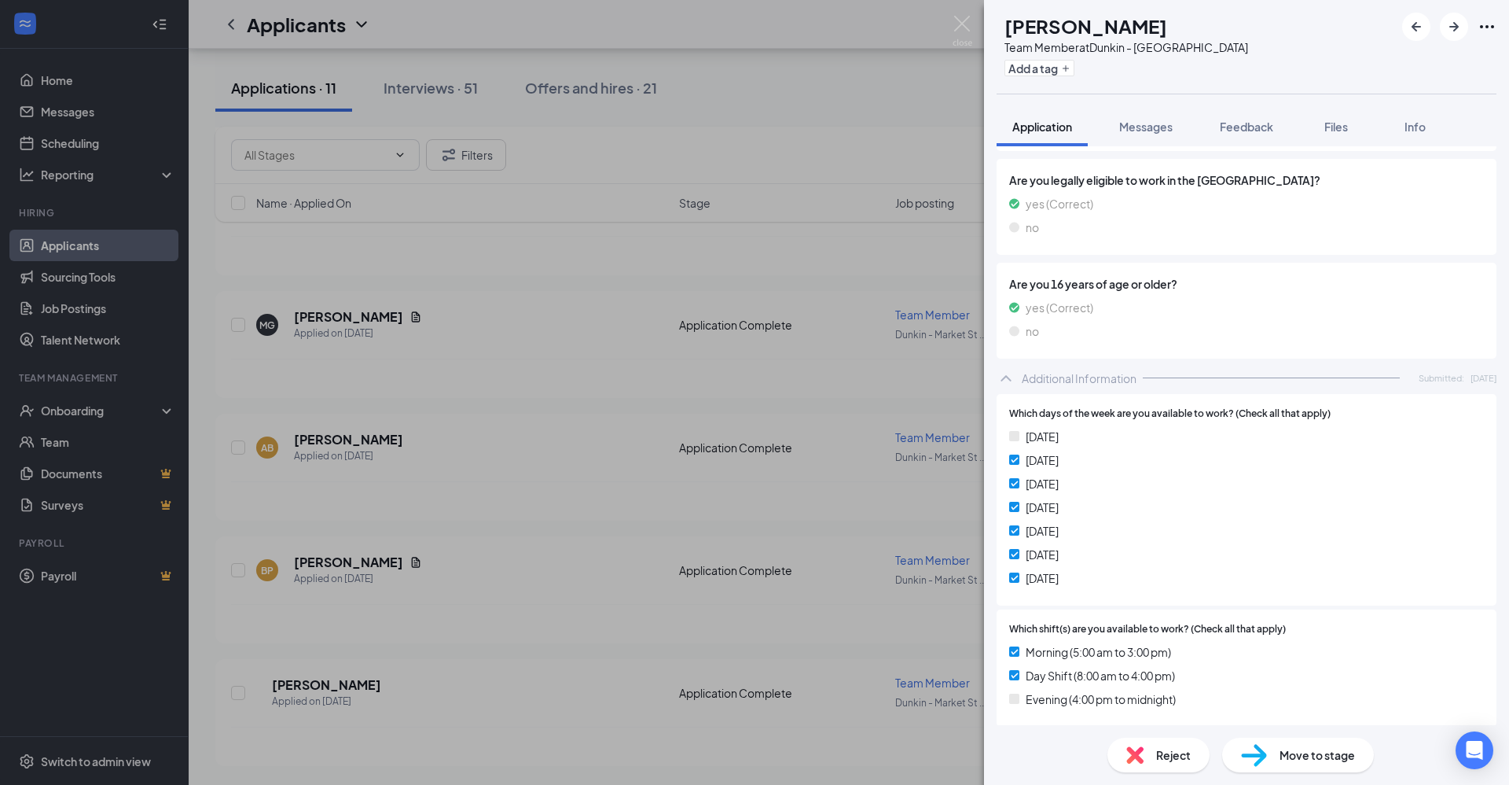
click at [1167, 749] on span "Reject" at bounding box center [1173, 754] width 35 height 17
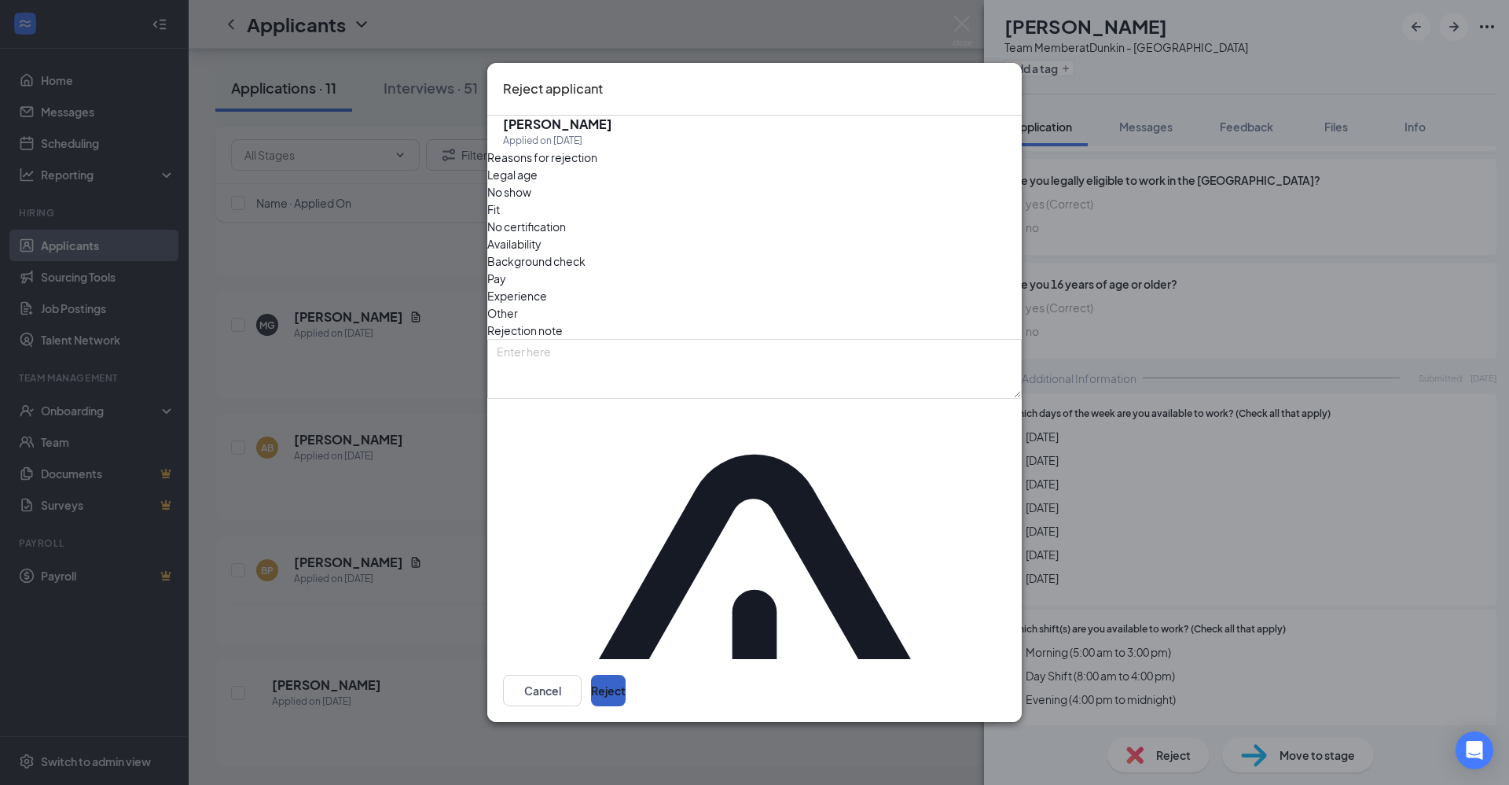
click at [626, 674] on button "Reject" at bounding box center [608, 689] width 35 height 31
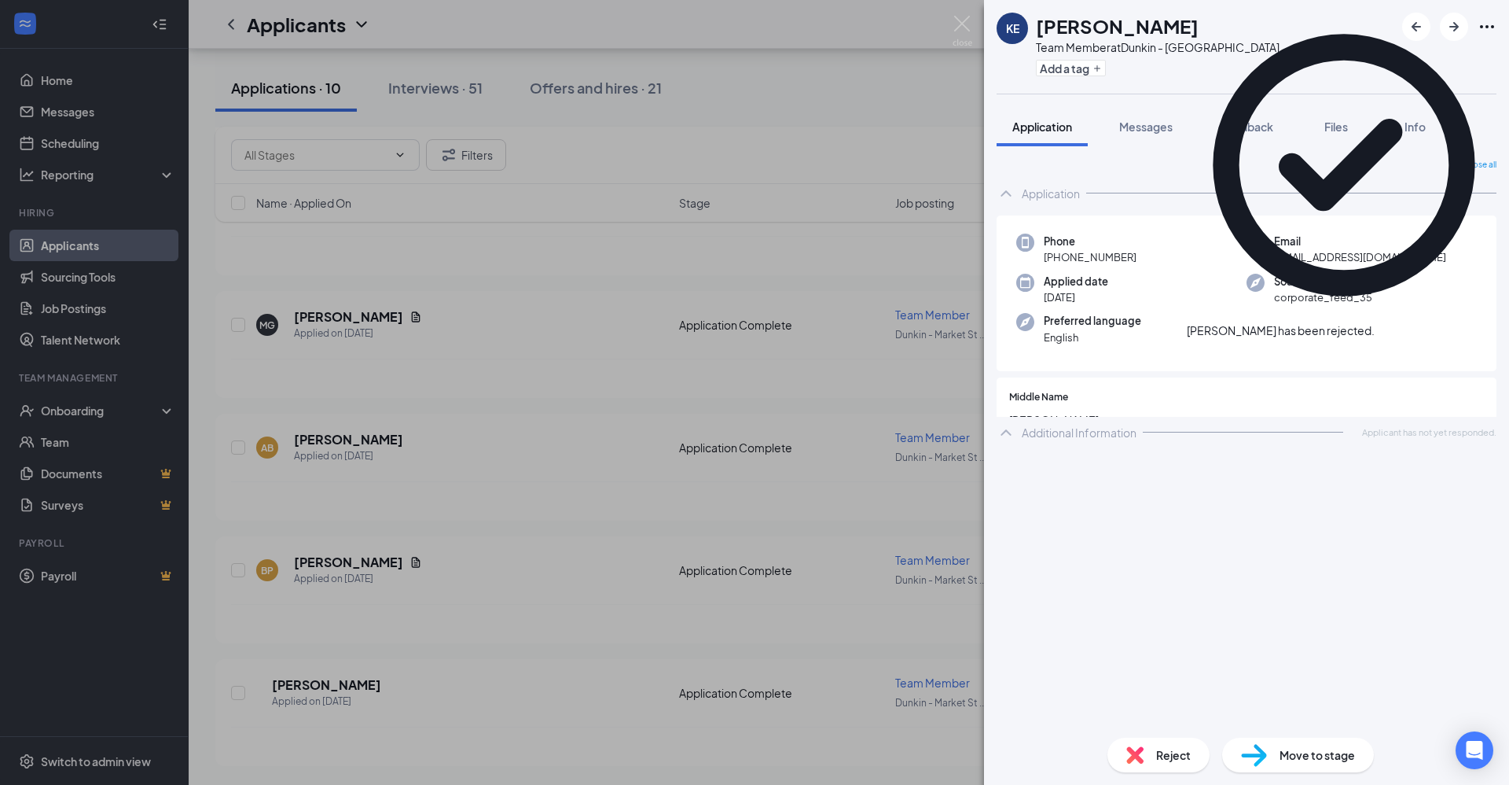
click at [736, 616] on div "KE [PERSON_NAME] Team Member at [GEOGRAPHIC_DATA] Add a tag Application Message…" at bounding box center [754, 392] width 1509 height 785
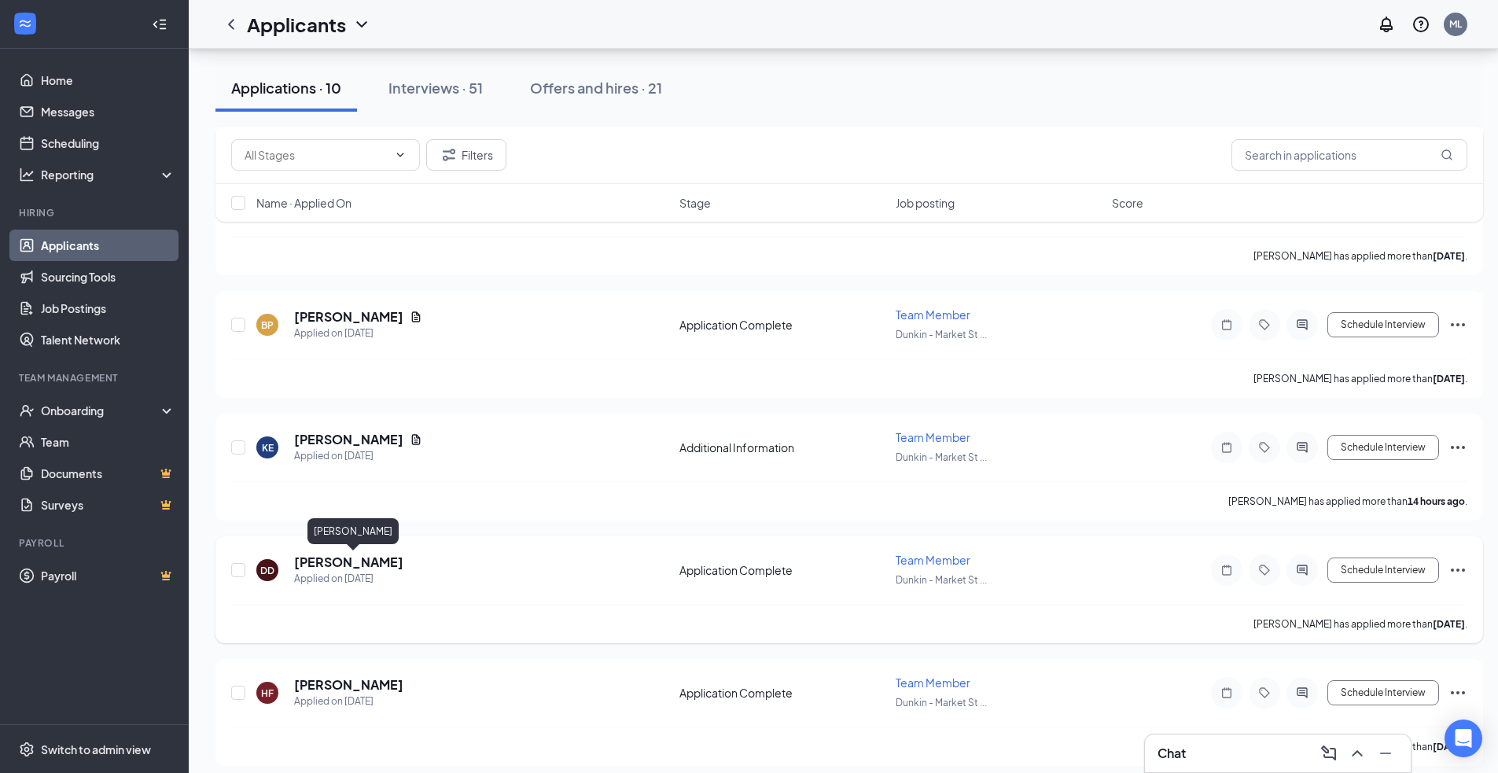
click at [389, 561] on h5 "[PERSON_NAME]" at bounding box center [348, 561] width 109 height 17
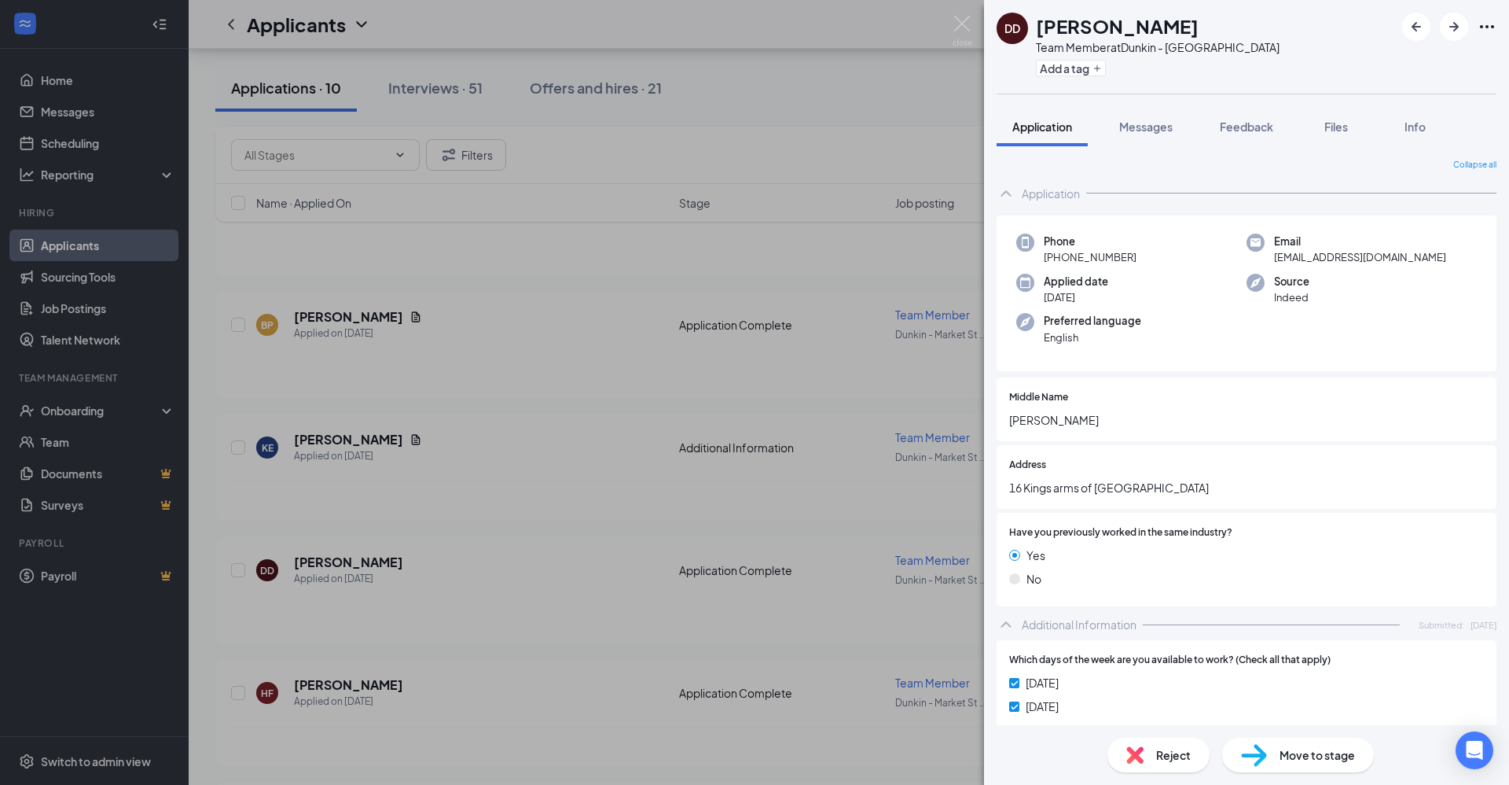
click at [602, 628] on div "DD [PERSON_NAME] Team Member at [GEOGRAPHIC_DATA] Add a tag Application Message…" at bounding box center [754, 392] width 1509 height 785
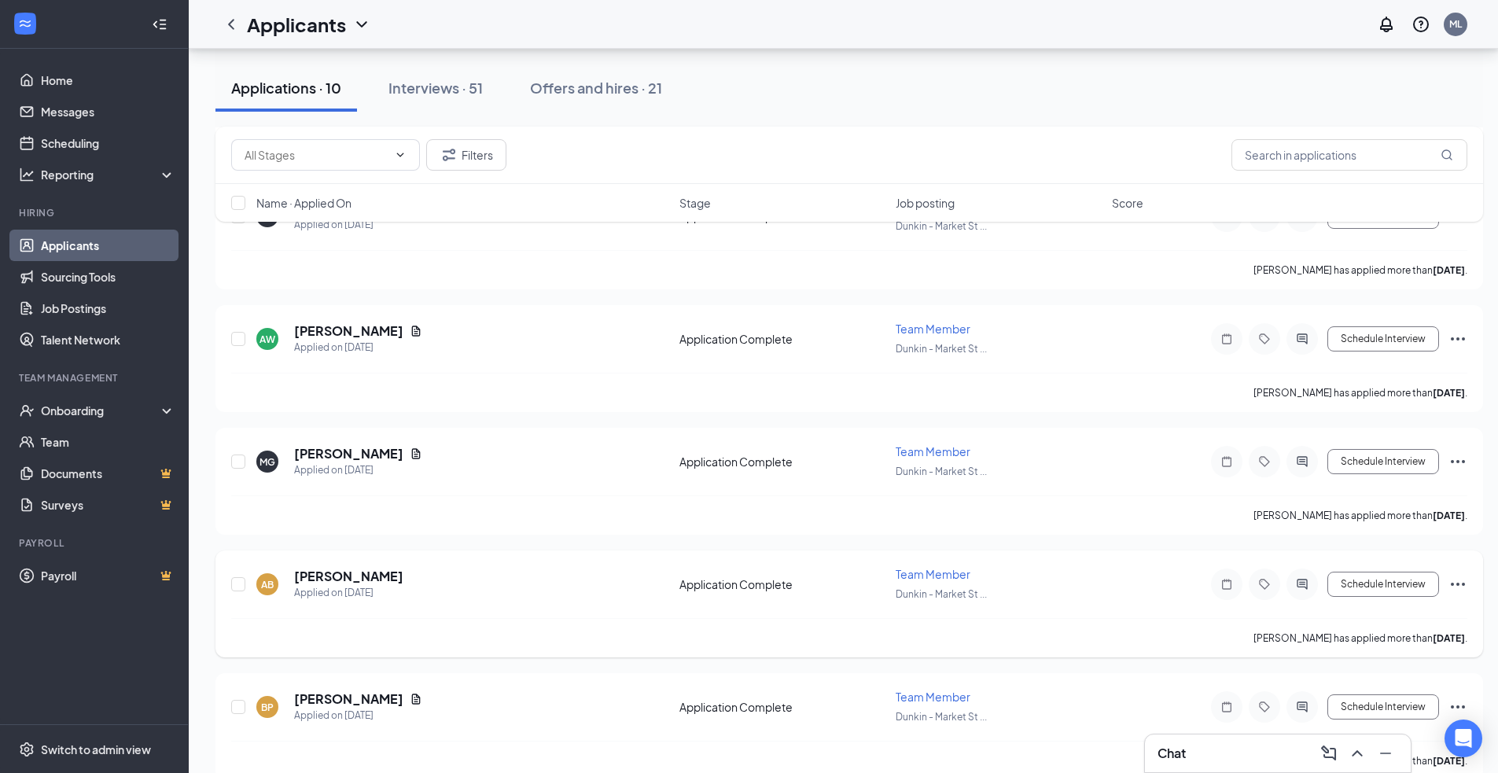
scroll to position [6968, 0]
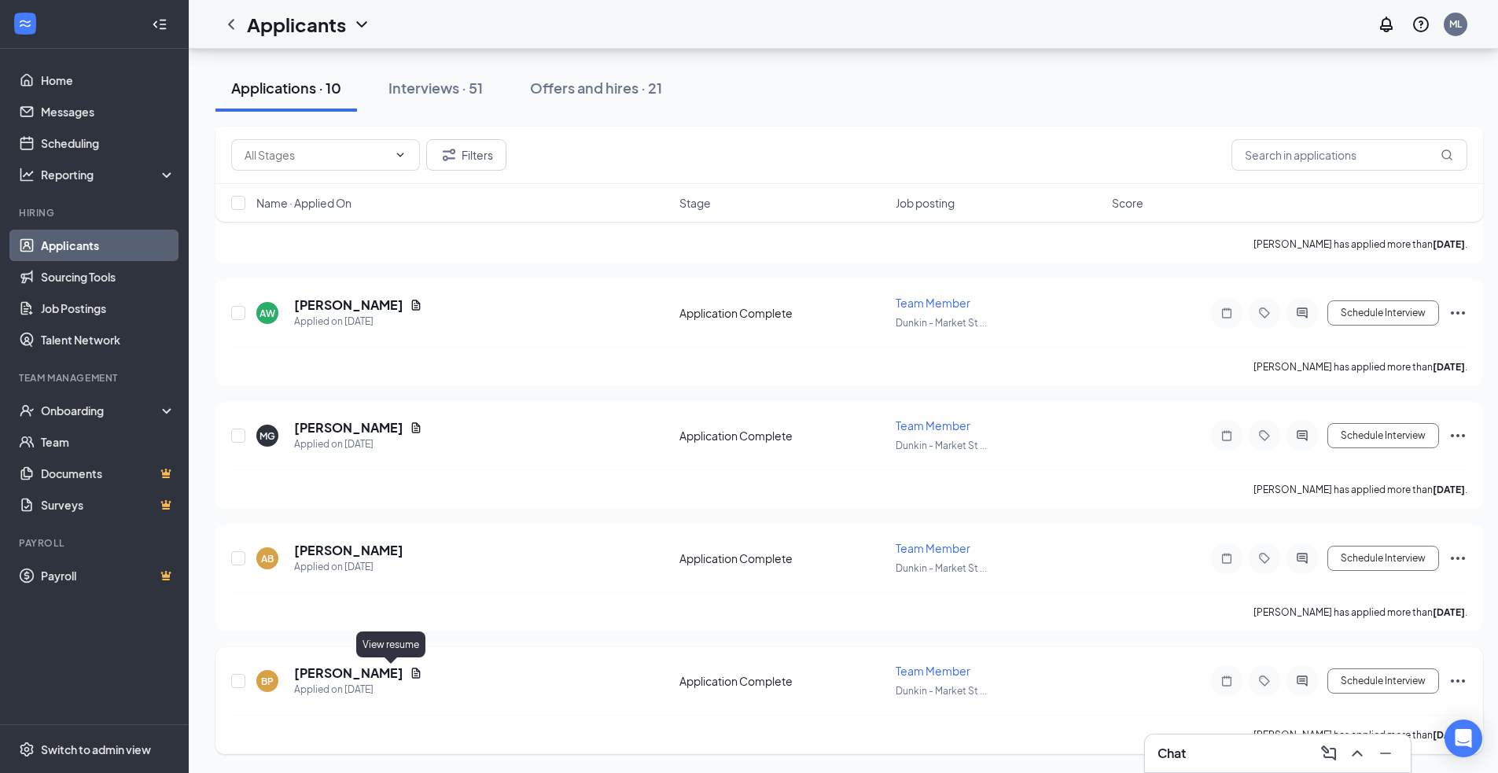
click at [410, 674] on icon "Document" at bounding box center [416, 673] width 13 height 13
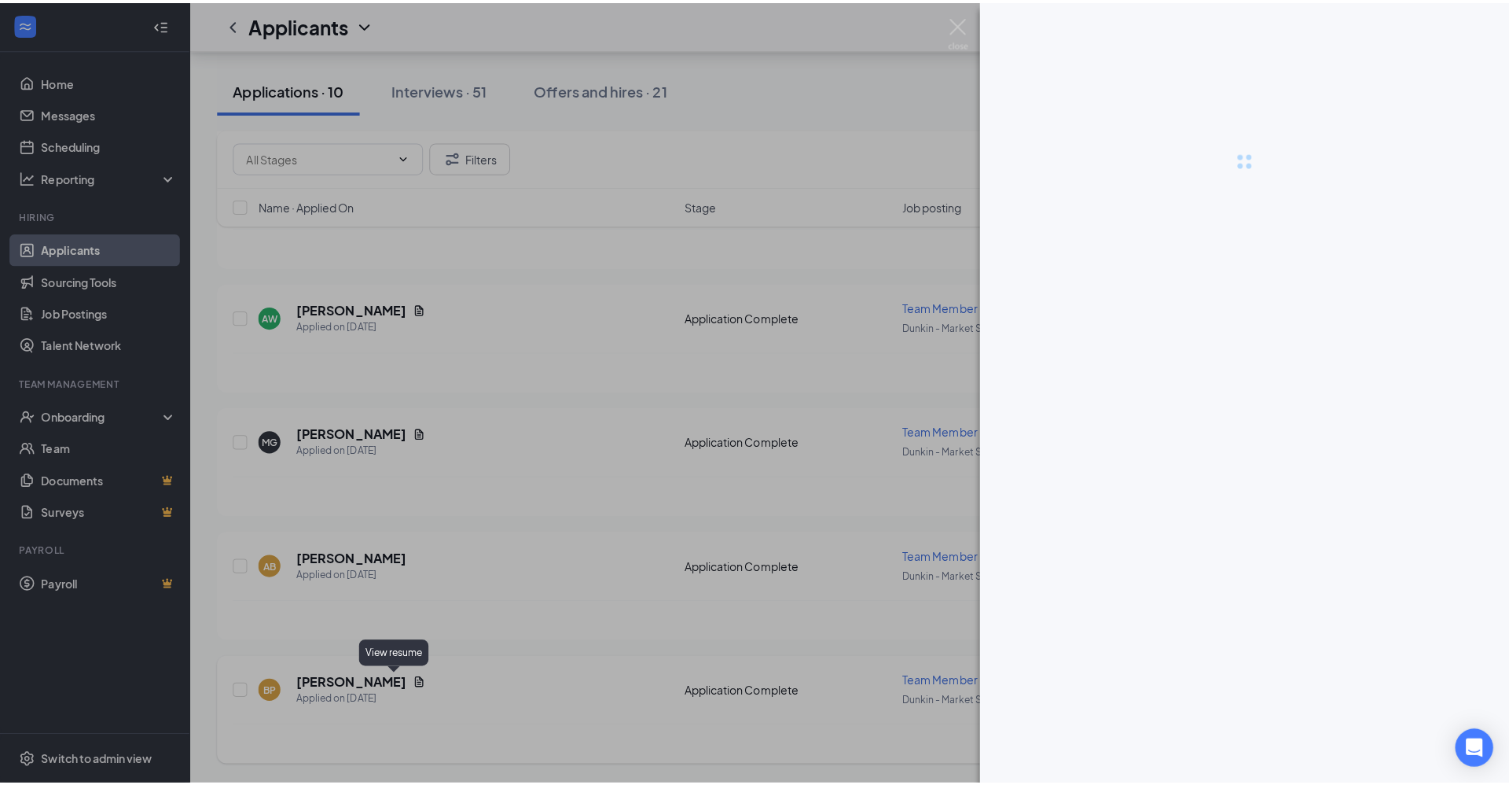
scroll to position [6956, 0]
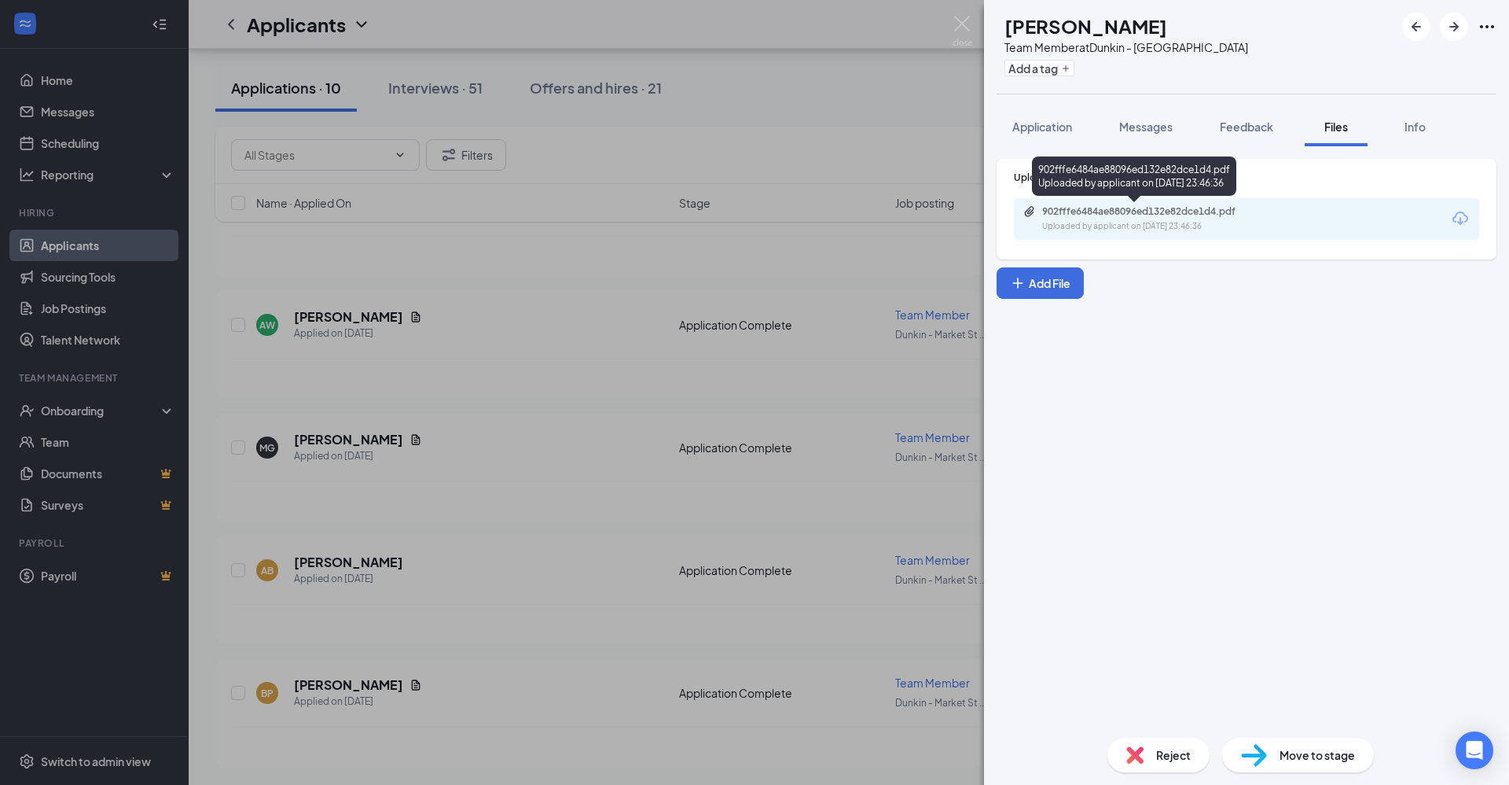
click at [1179, 227] on div "Uploaded by applicant on [DATE] 23:46:36" at bounding box center [1160, 226] width 236 height 13
click at [387, 572] on div "BP [PERSON_NAME] Team Member at [GEOGRAPHIC_DATA] Add a tag Application Message…" at bounding box center [754, 392] width 1509 height 785
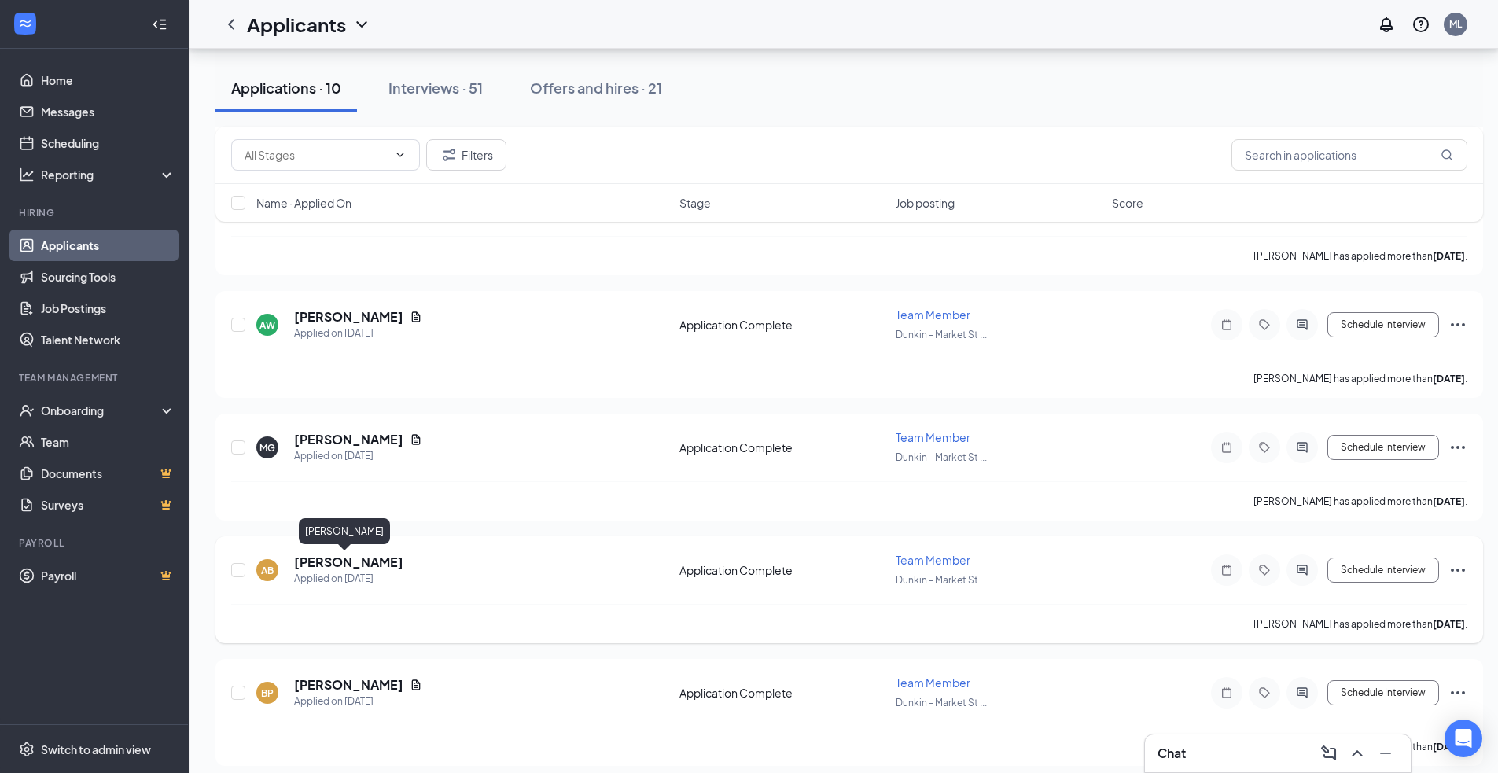
click at [319, 564] on h5 "[PERSON_NAME]" at bounding box center [348, 561] width 109 height 17
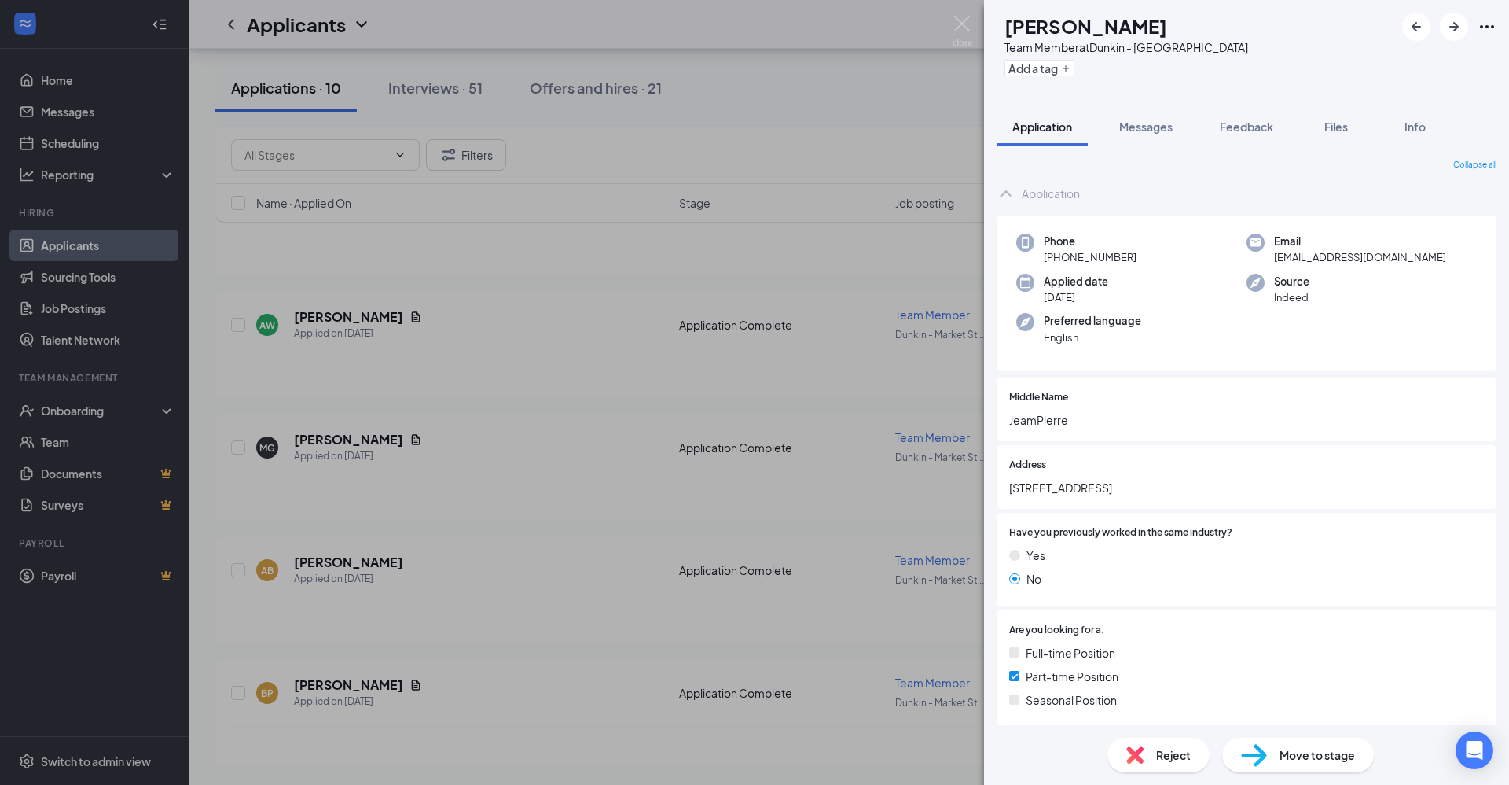
click at [624, 602] on div "AB [PERSON_NAME] Team Member at [GEOGRAPHIC_DATA] Add a tag Application Message…" at bounding box center [754, 392] width 1509 height 785
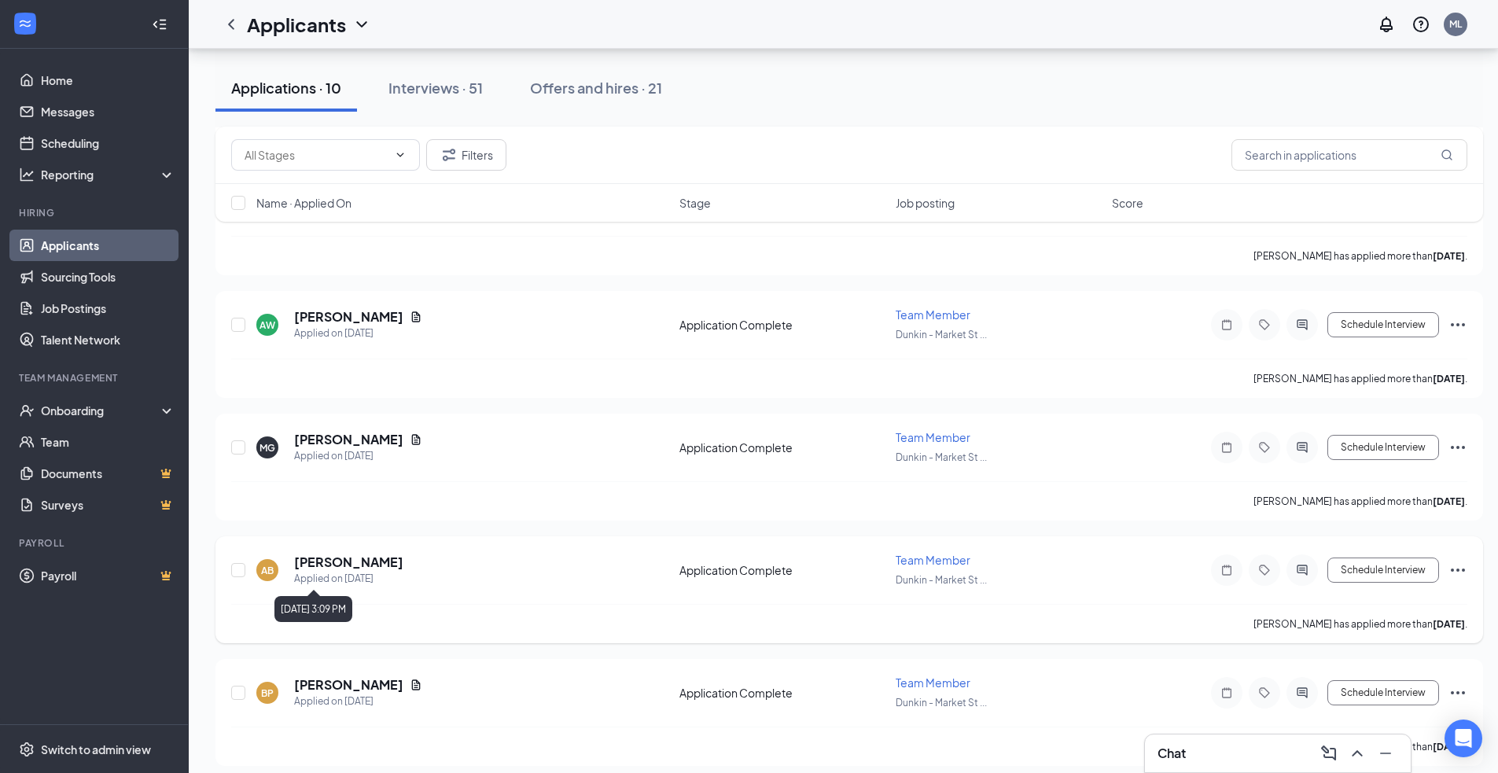
click at [329, 575] on div "Applied on [DATE]" at bounding box center [348, 579] width 109 height 16
click at [334, 562] on h5 "[PERSON_NAME]" at bounding box center [348, 561] width 109 height 17
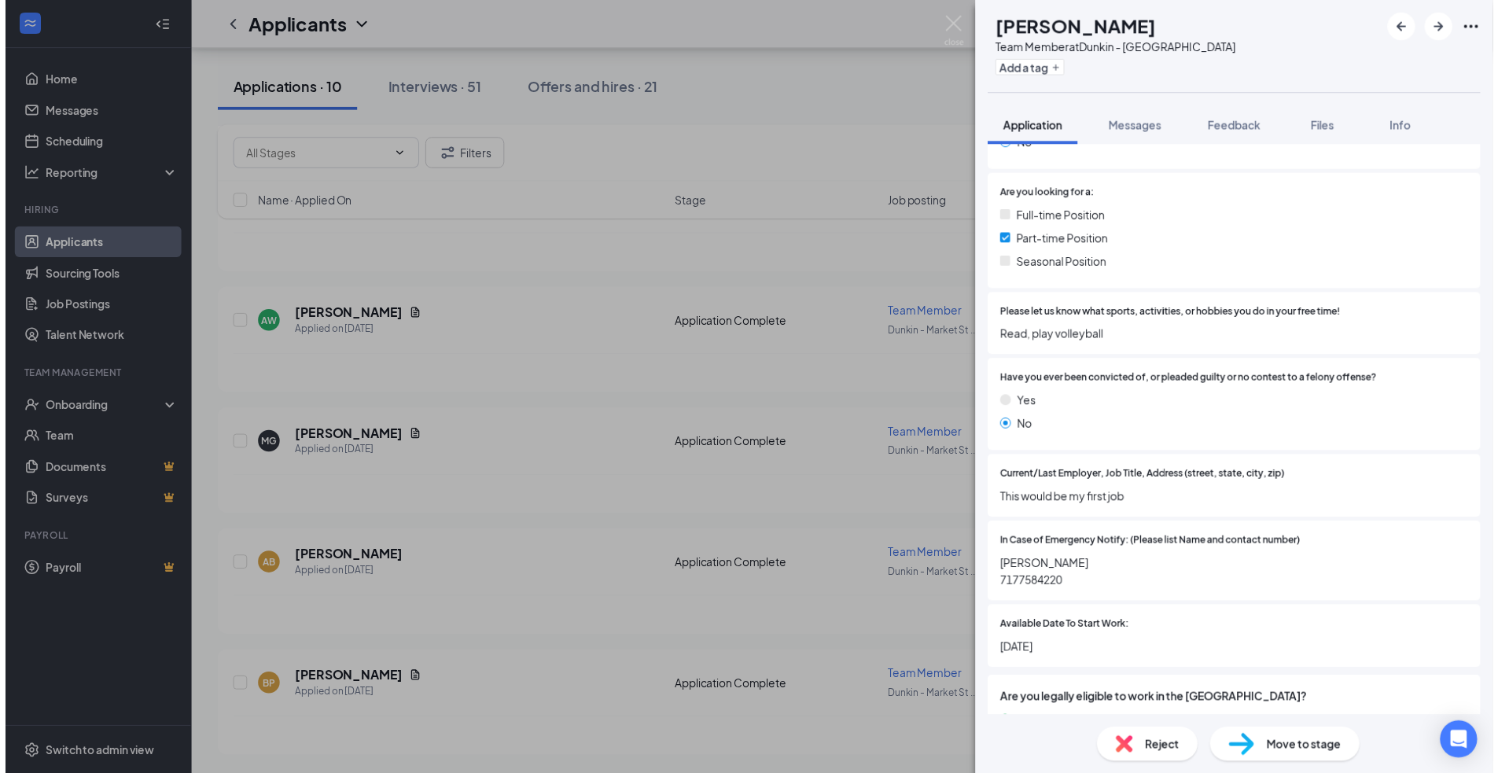
scroll to position [472, 0]
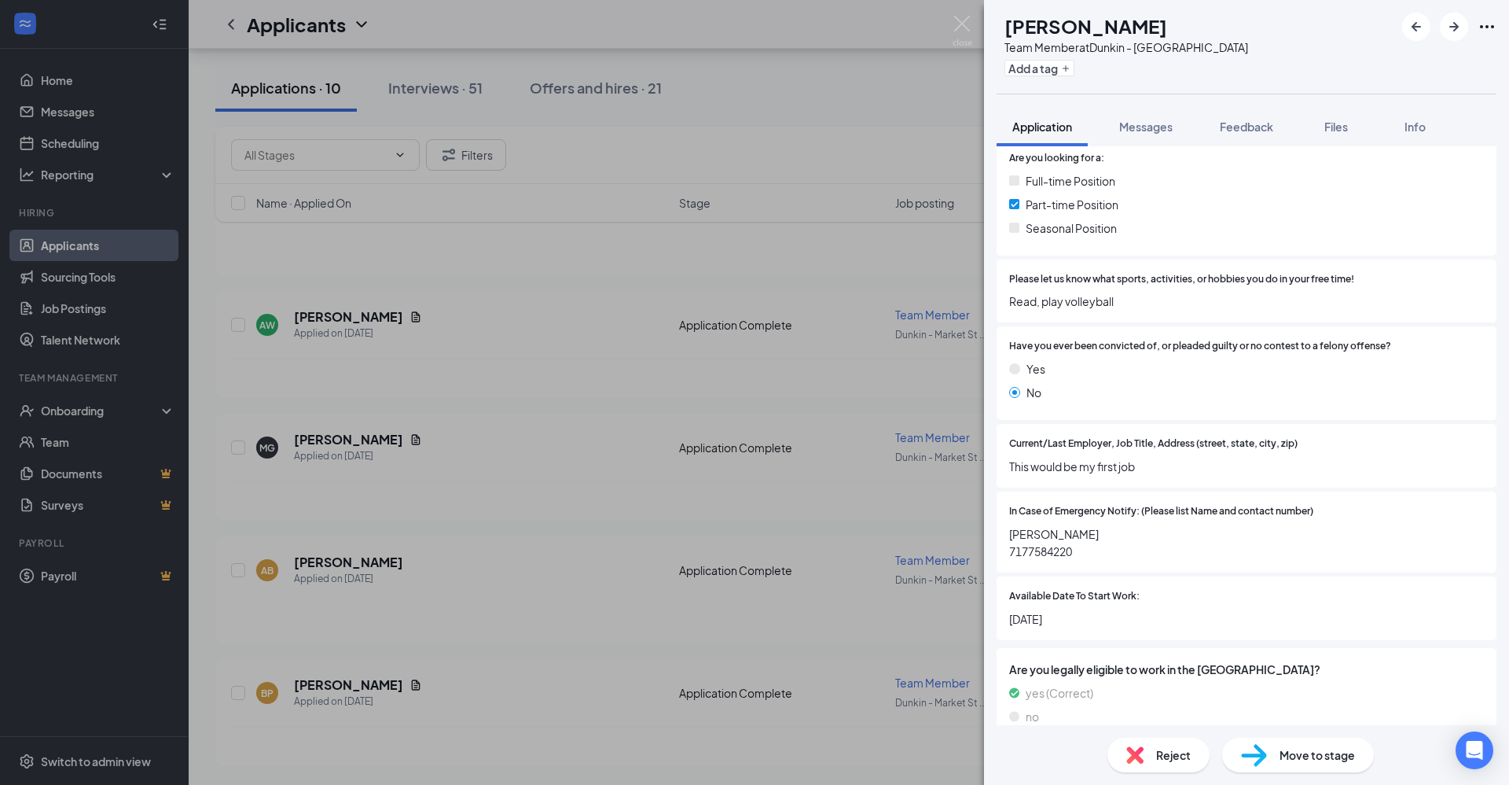
click at [687, 610] on div "AB [PERSON_NAME] Team Member at [GEOGRAPHIC_DATA] Add a tag Application Message…" at bounding box center [754, 392] width 1509 height 785
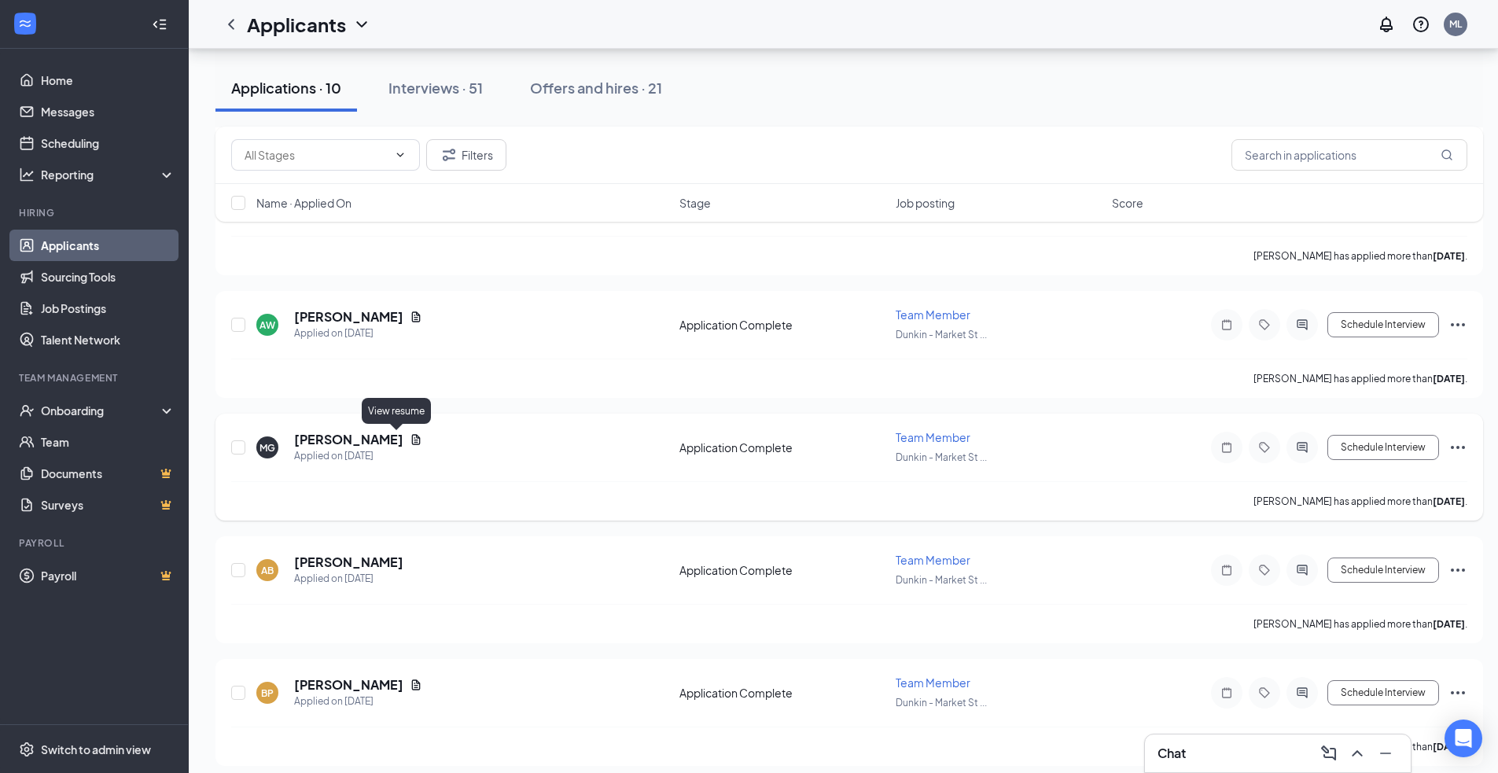
click at [410, 436] on icon "Document" at bounding box center [416, 439] width 13 height 13
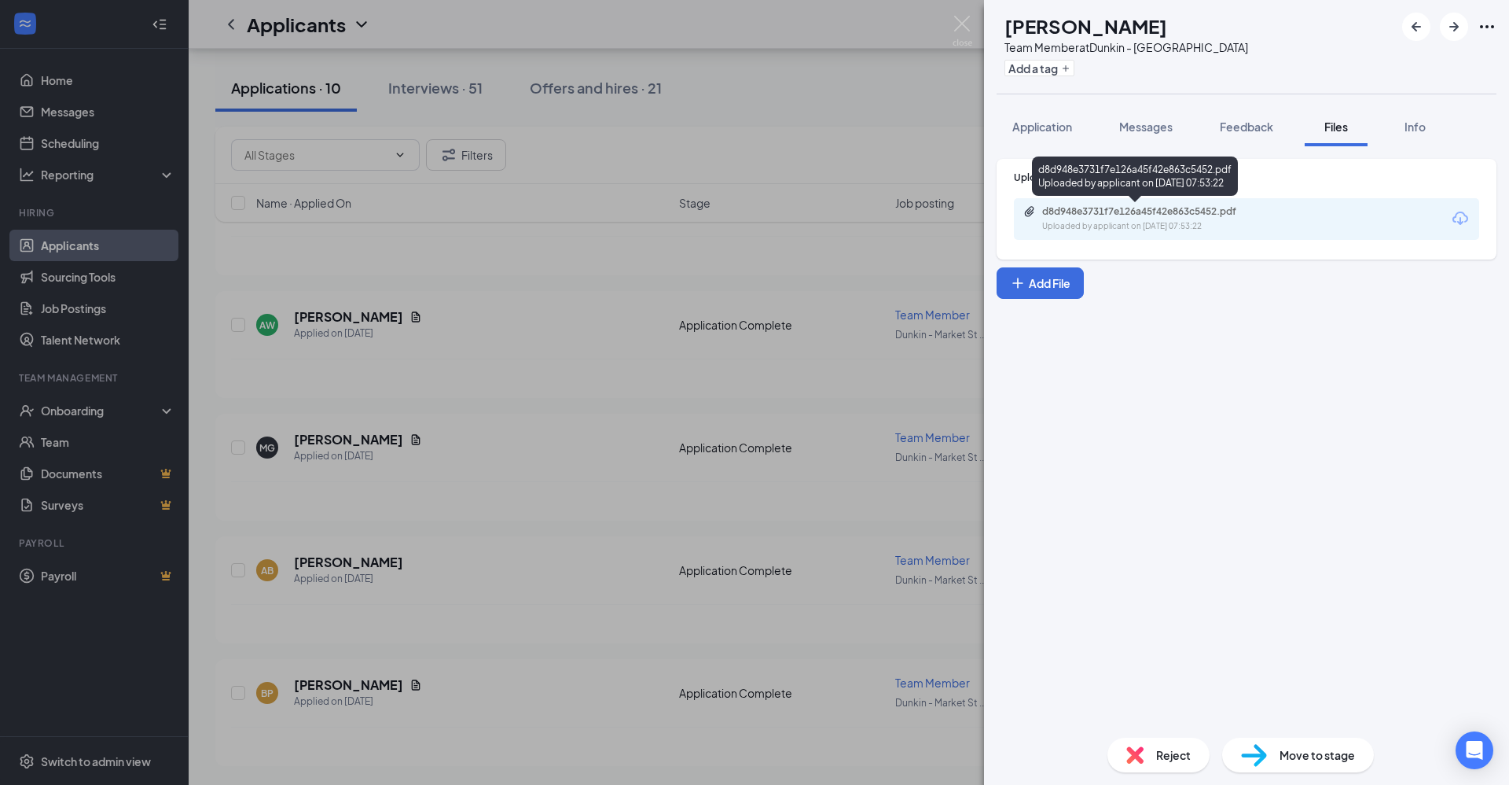
click at [1119, 219] on div "d8d948e3731f7e126a45f42e863c5452.pdf Uploaded by applicant on [DATE] 07:53:22" at bounding box center [1151, 219] width 255 height 28
click at [517, 528] on div "MG [PERSON_NAME] Team Member at [GEOGRAPHIC_DATA] Add a tag Application Message…" at bounding box center [754, 392] width 1509 height 785
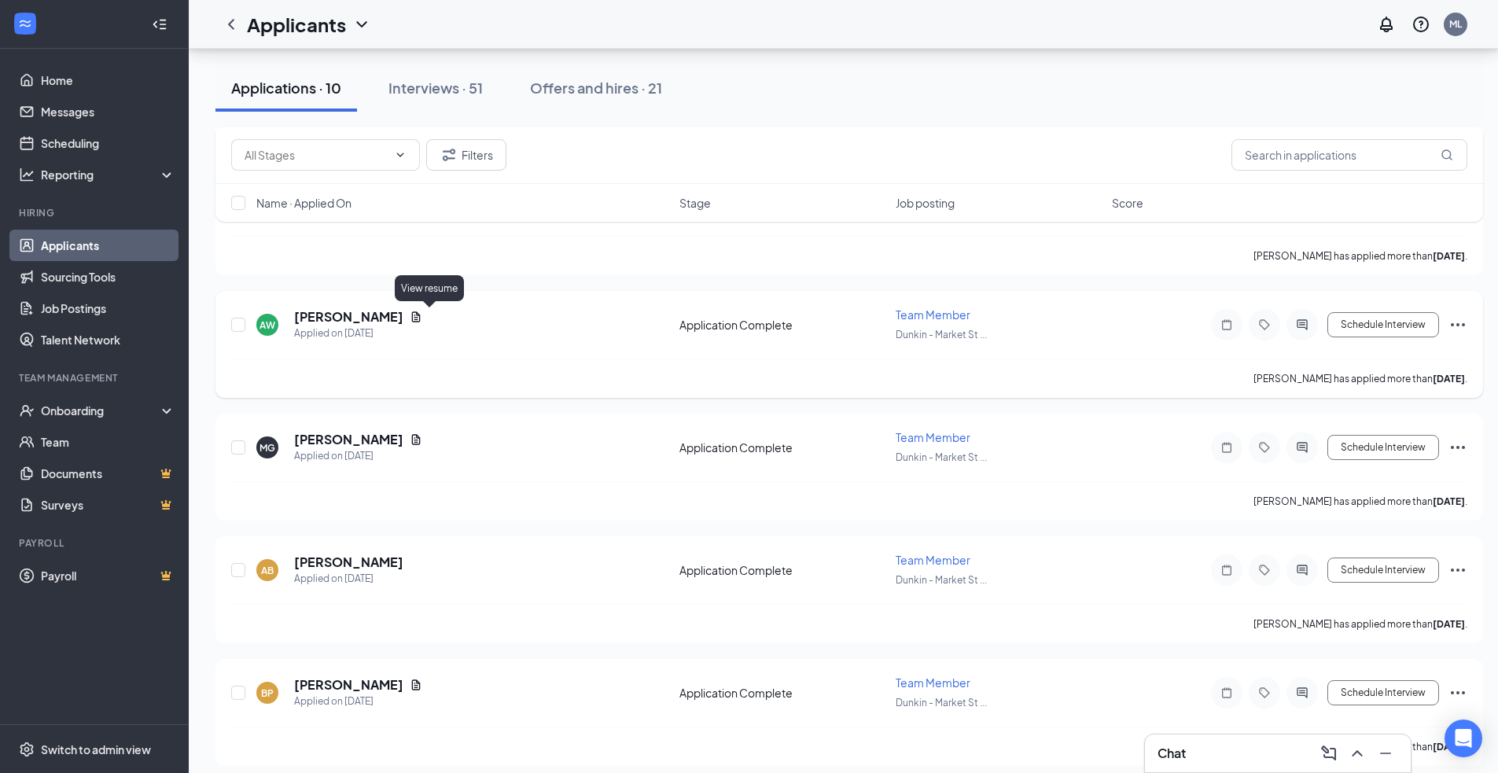
click at [422, 314] on icon "Document" at bounding box center [416, 317] width 13 height 13
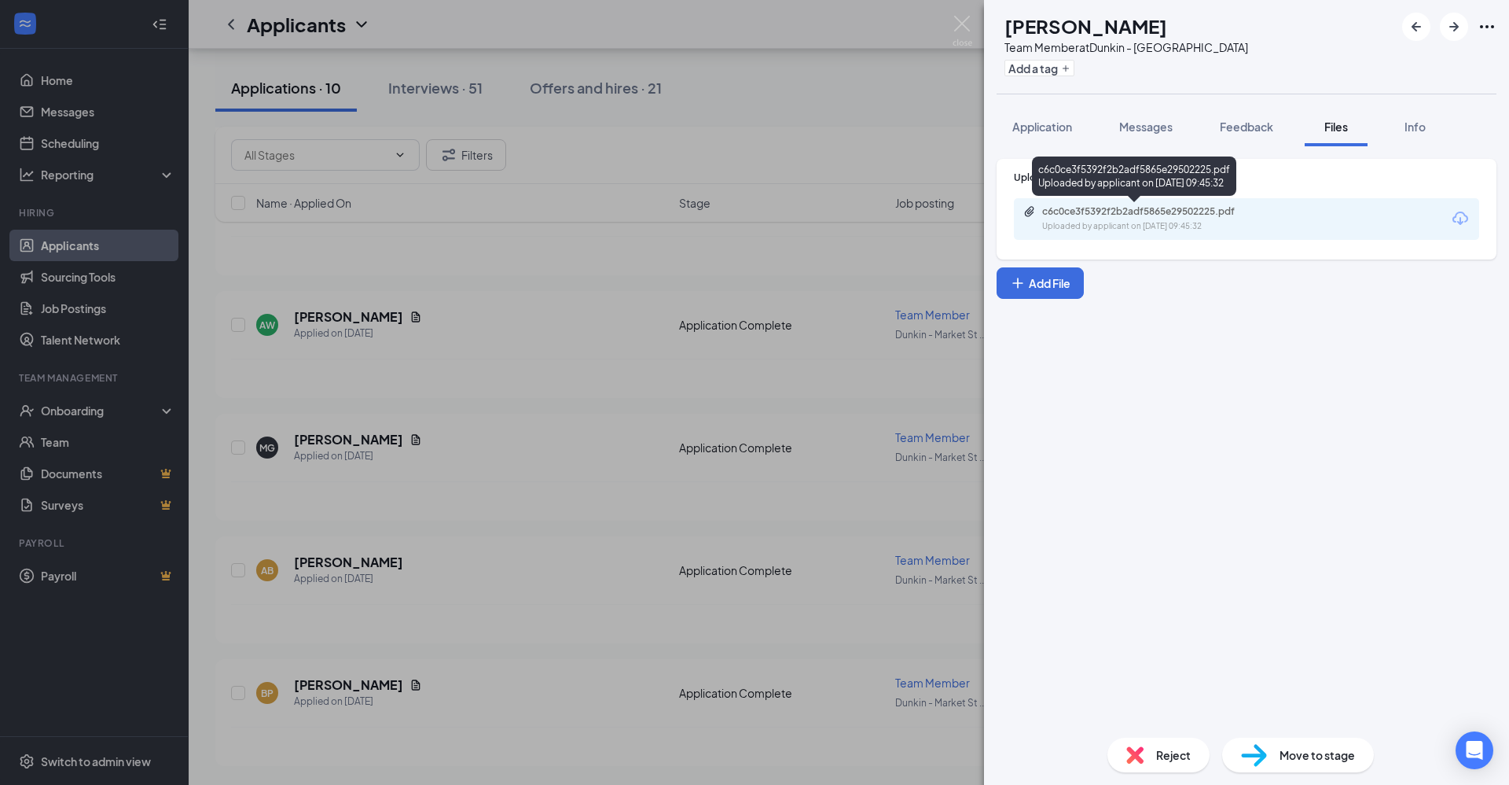
click at [1240, 219] on div "c6c0ce3f5392f2b2adf5865e29502225.pdf Uploaded by applicant on [DATE] 09:45:32" at bounding box center [1151, 219] width 255 height 28
click at [501, 495] on div "AW [PERSON_NAME] Team Member at [GEOGRAPHIC_DATA] Add a tag Application Message…" at bounding box center [754, 392] width 1509 height 785
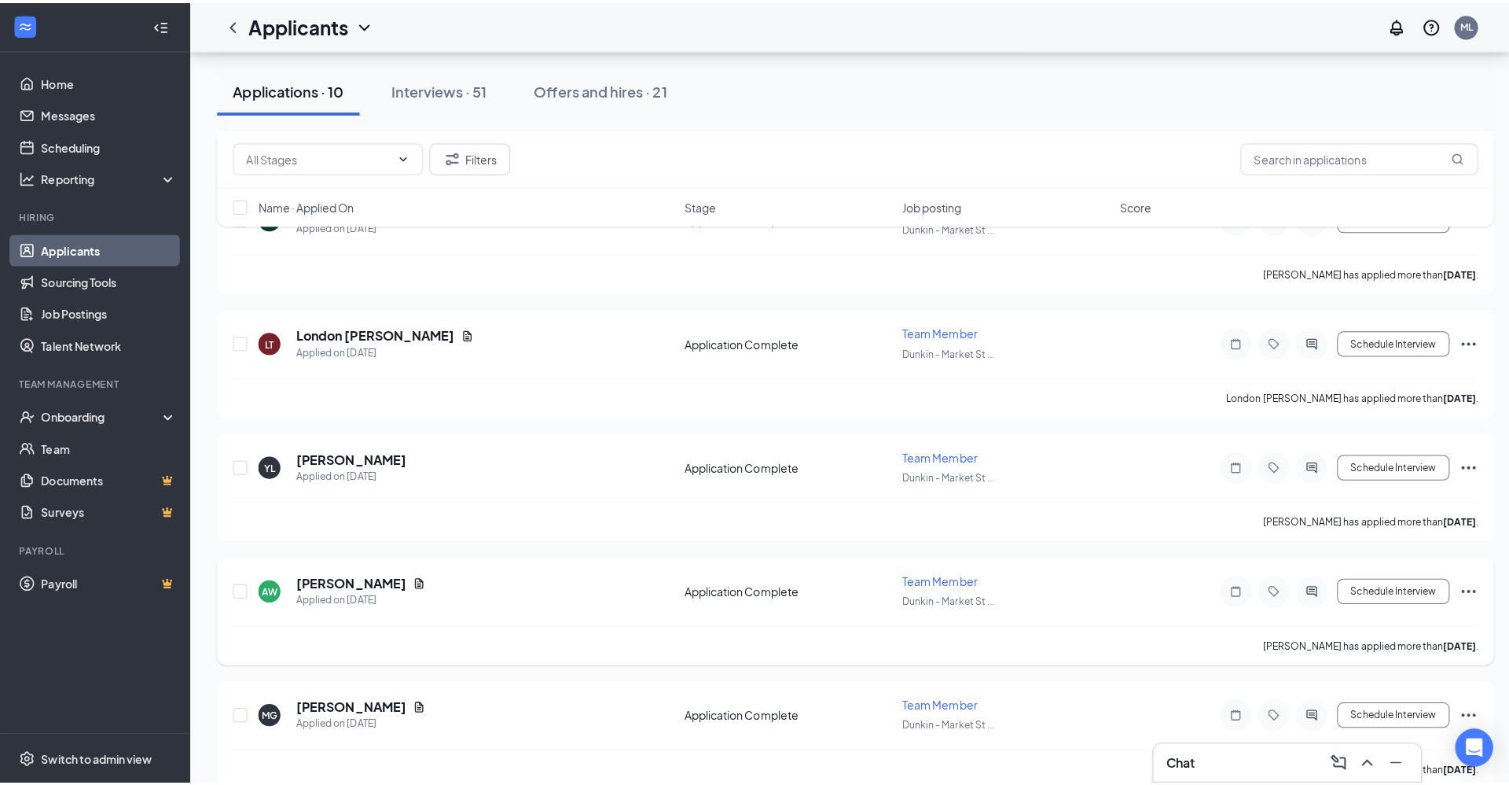
scroll to position [6732, 0]
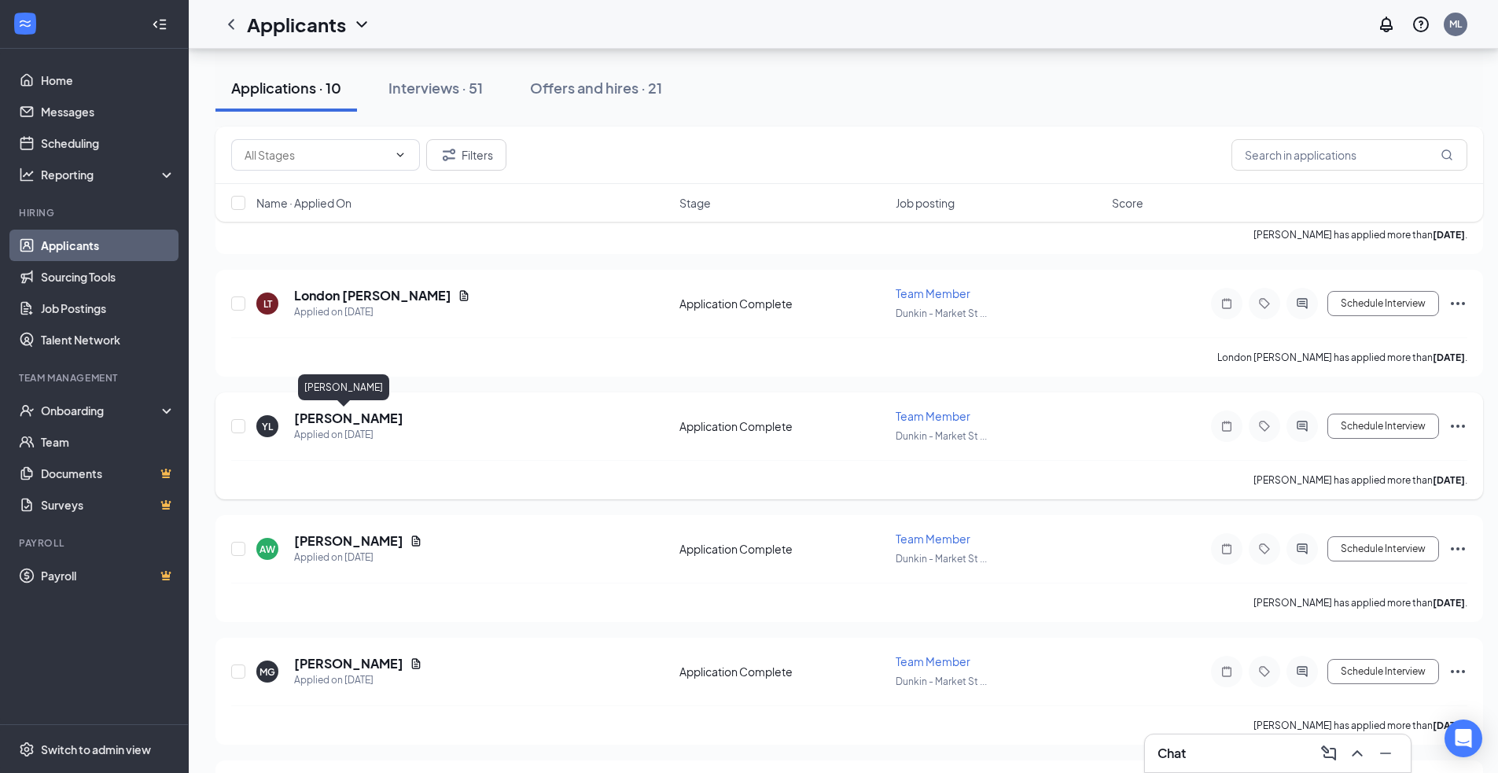
click at [323, 421] on h5 "[PERSON_NAME]" at bounding box center [348, 418] width 109 height 17
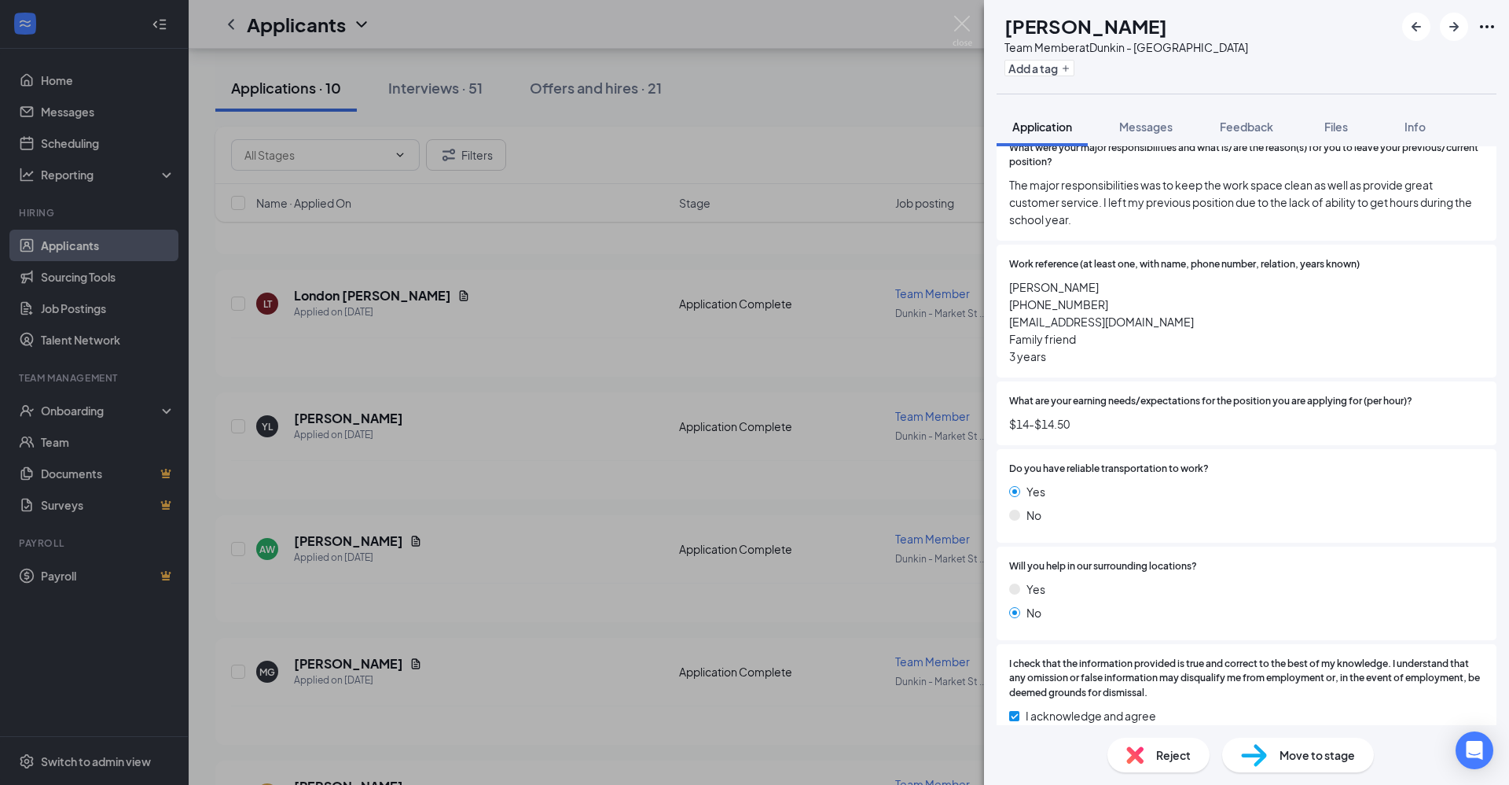
scroll to position [2276, 0]
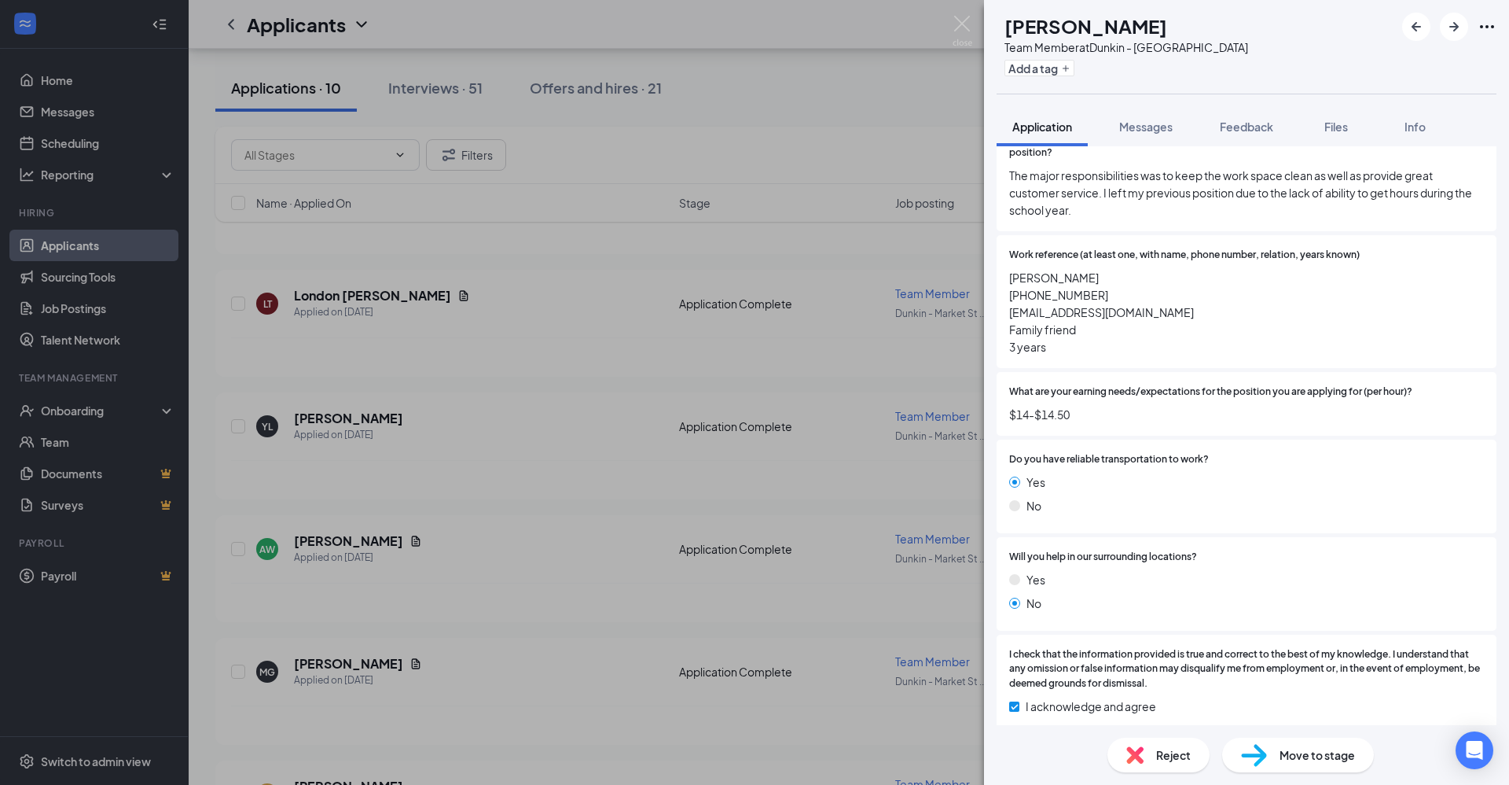
click at [595, 465] on div "YL [PERSON_NAME] Team Member at [GEOGRAPHIC_DATA] Add a tag Application Message…" at bounding box center [754, 392] width 1509 height 785
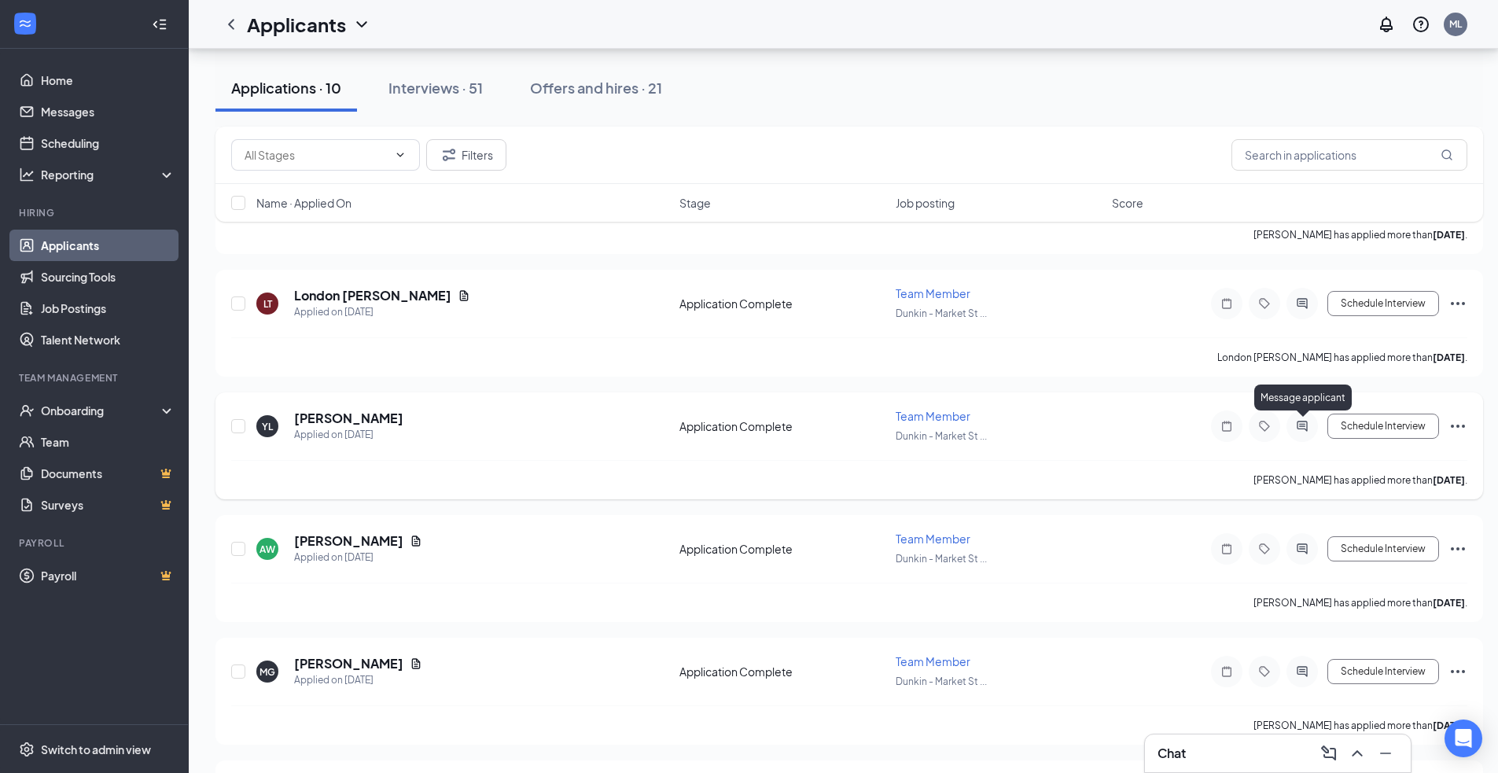
click at [1293, 421] on icon "ActiveChat" at bounding box center [1301, 426] width 19 height 13
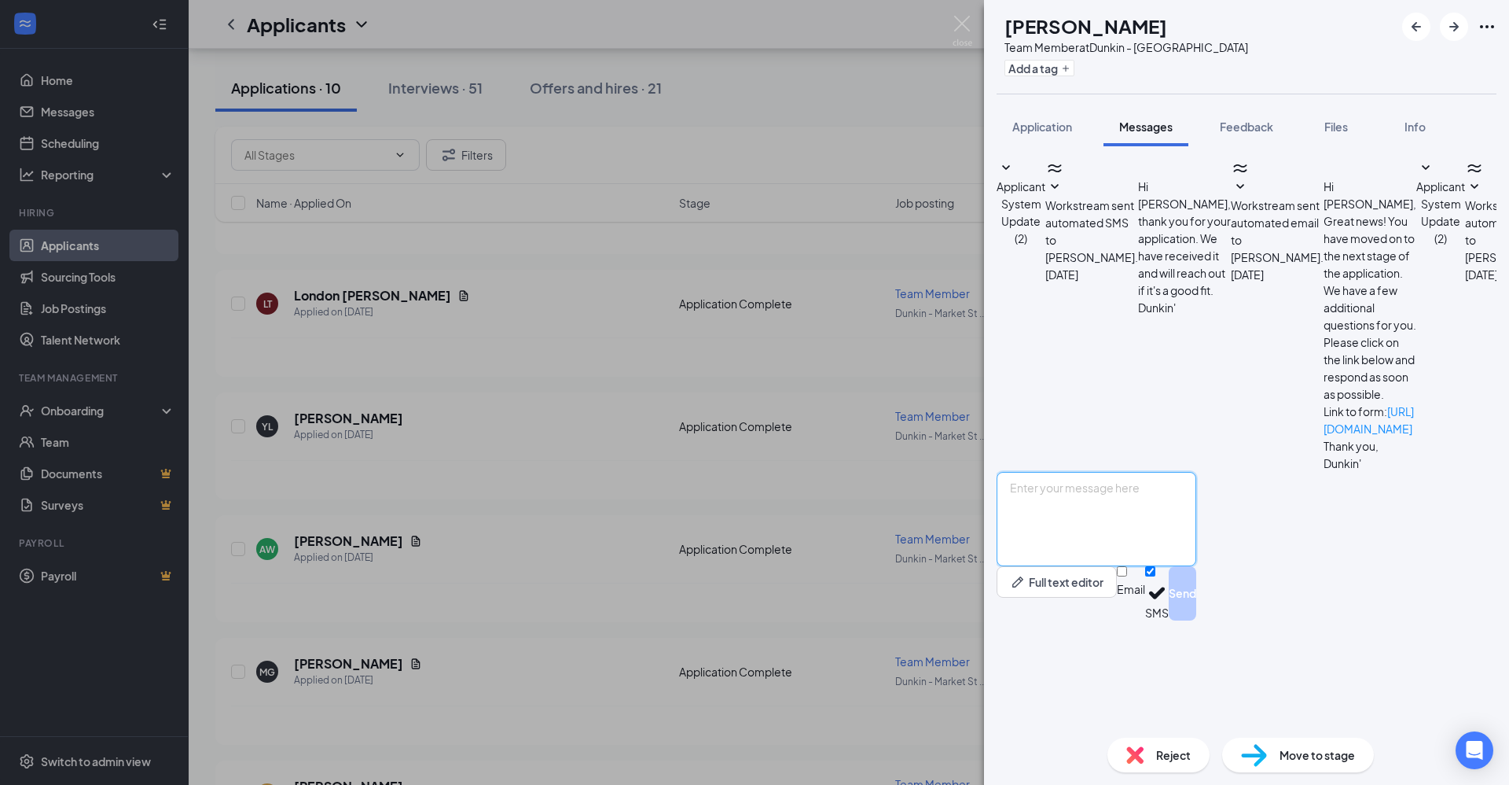
click at [1156, 566] on textarea at bounding box center [1097, 519] width 200 height 94
type textarea "Good morning are you available for an interview [DATE] at 1230?"
click at [1196, 620] on button "Send" at bounding box center [1183, 593] width 28 height 54
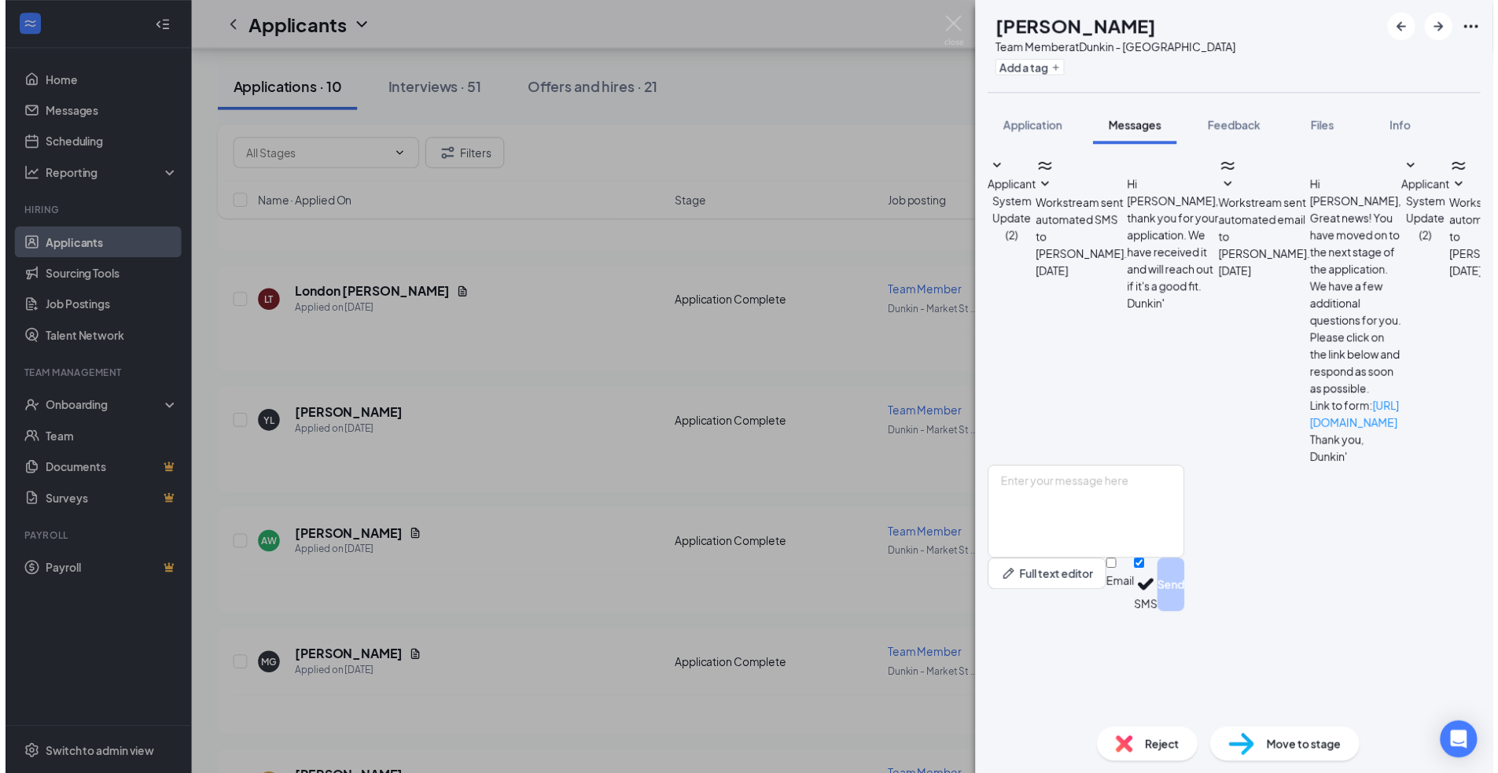
scroll to position [100, 0]
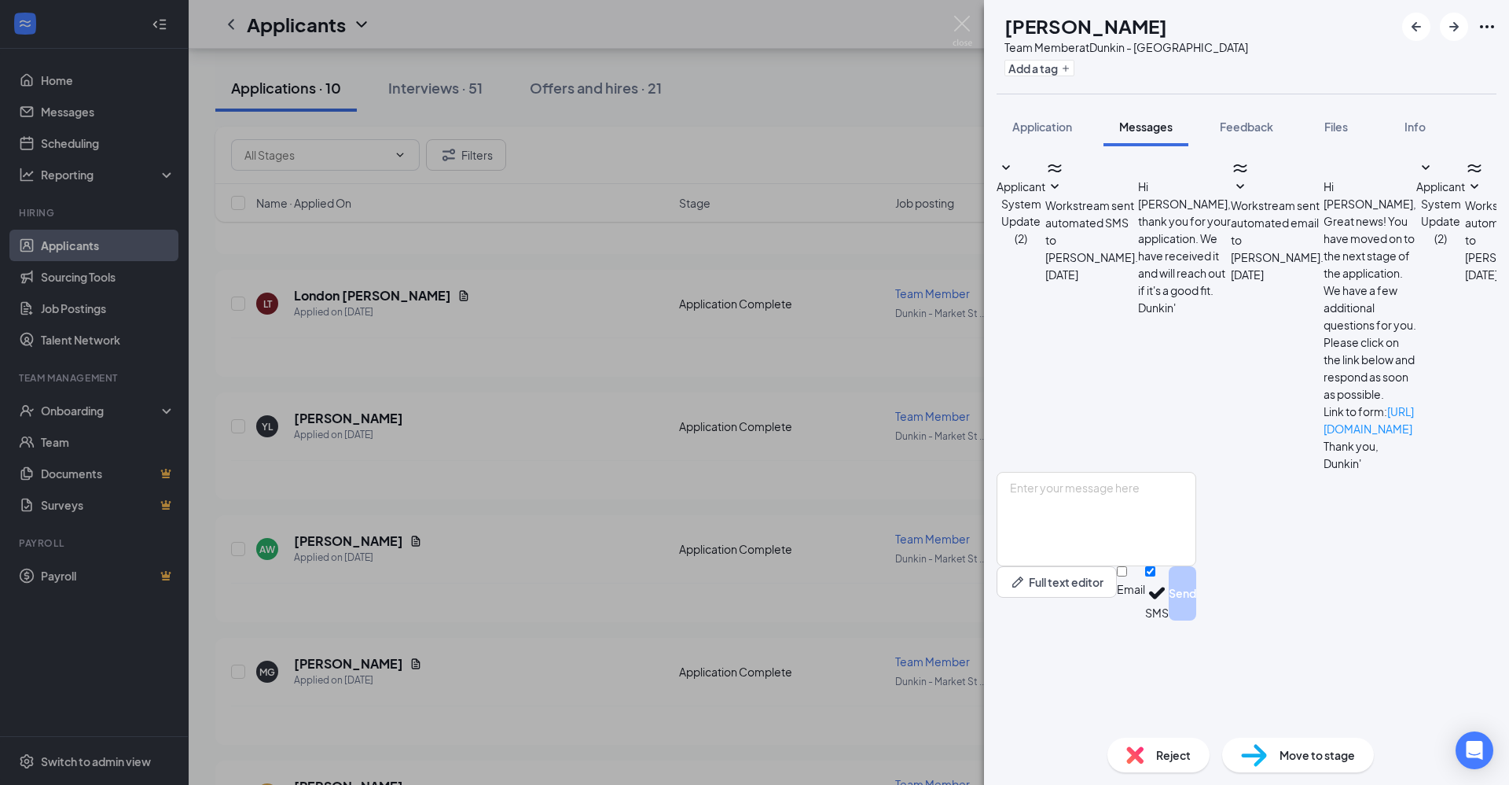
click at [678, 638] on div "YL [PERSON_NAME] Team Member at [GEOGRAPHIC_DATA] Add a tag Application Message…" at bounding box center [754, 392] width 1509 height 785
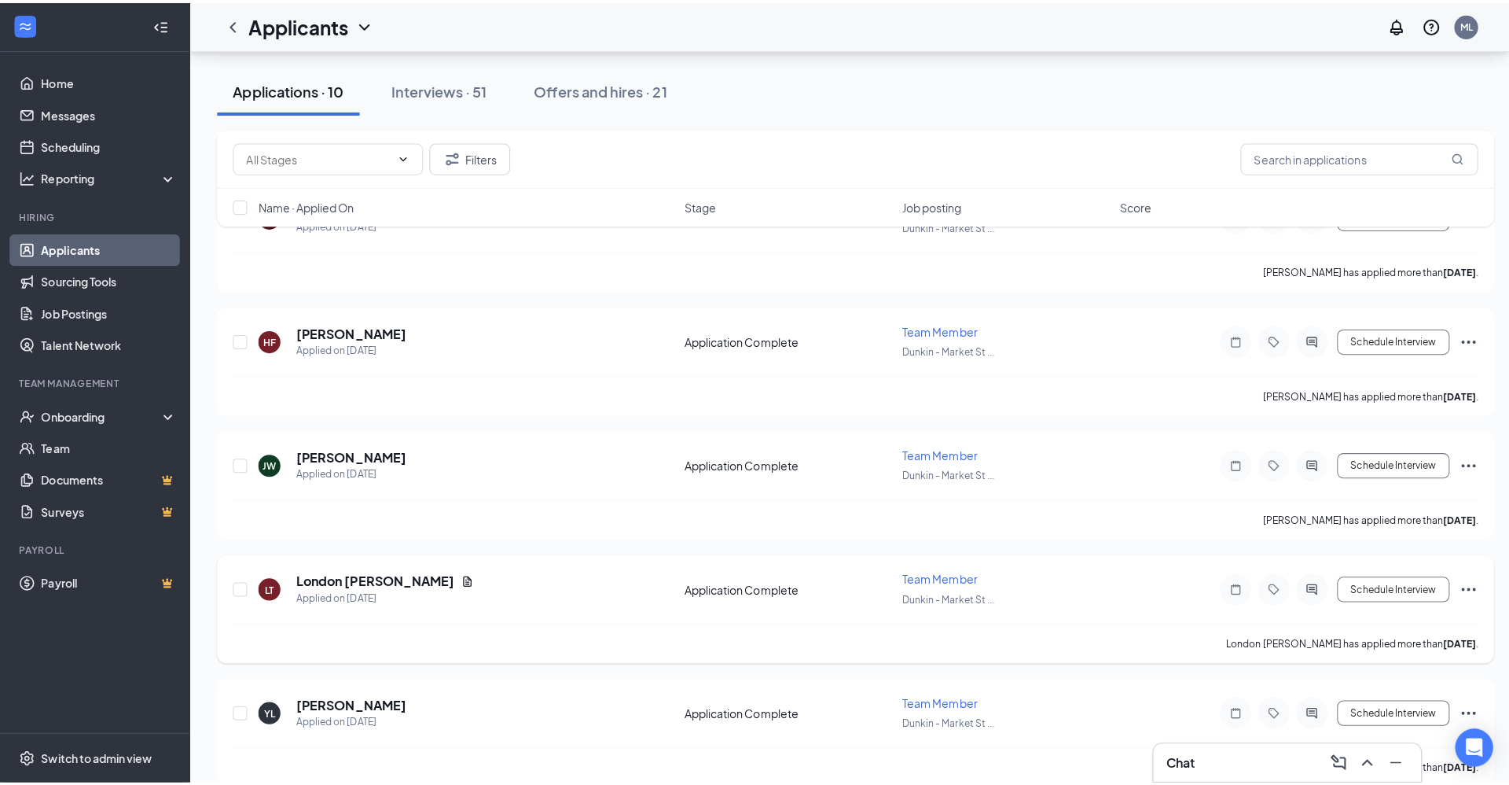
scroll to position [6418, 0]
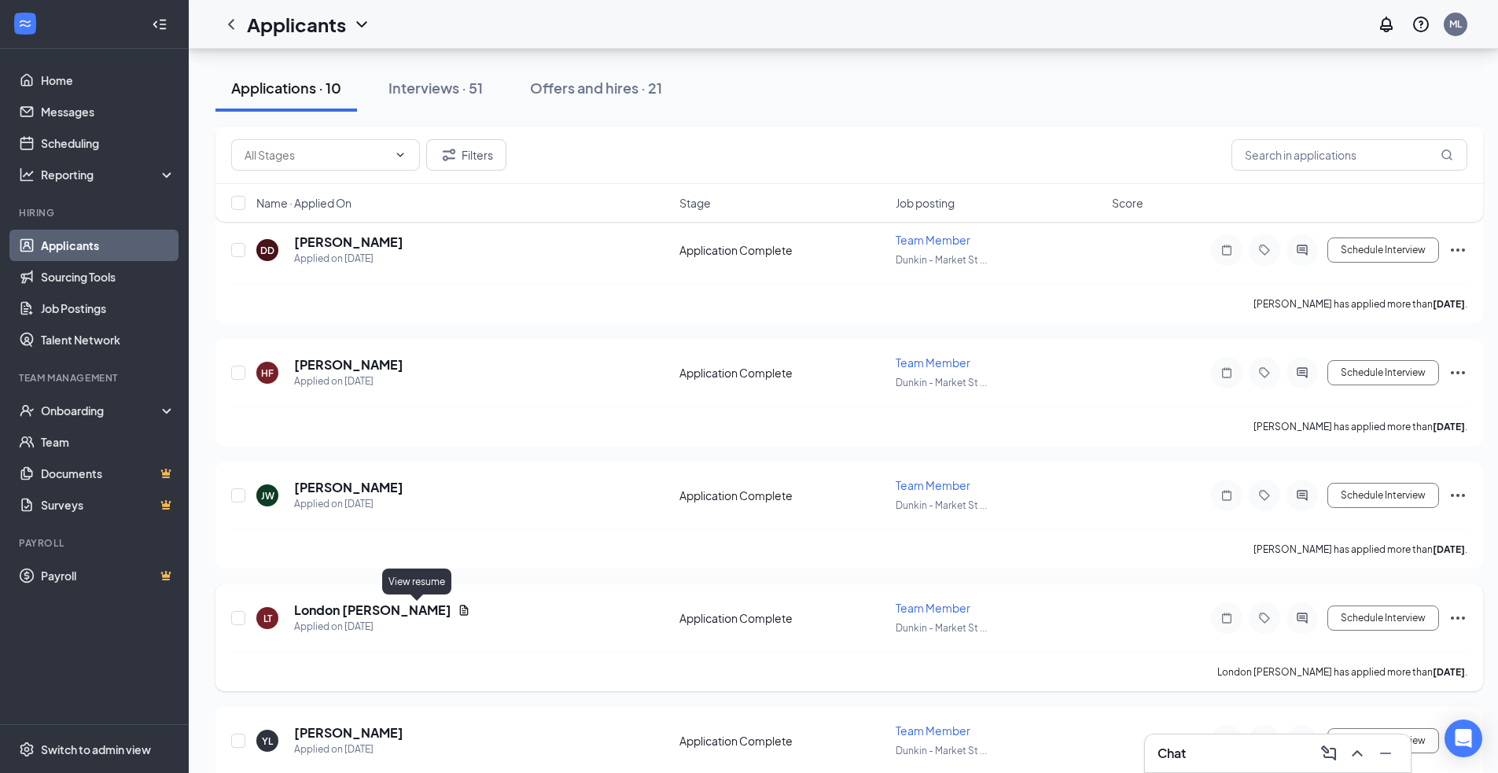
click at [458, 608] on icon "Document" at bounding box center [464, 610] width 13 height 13
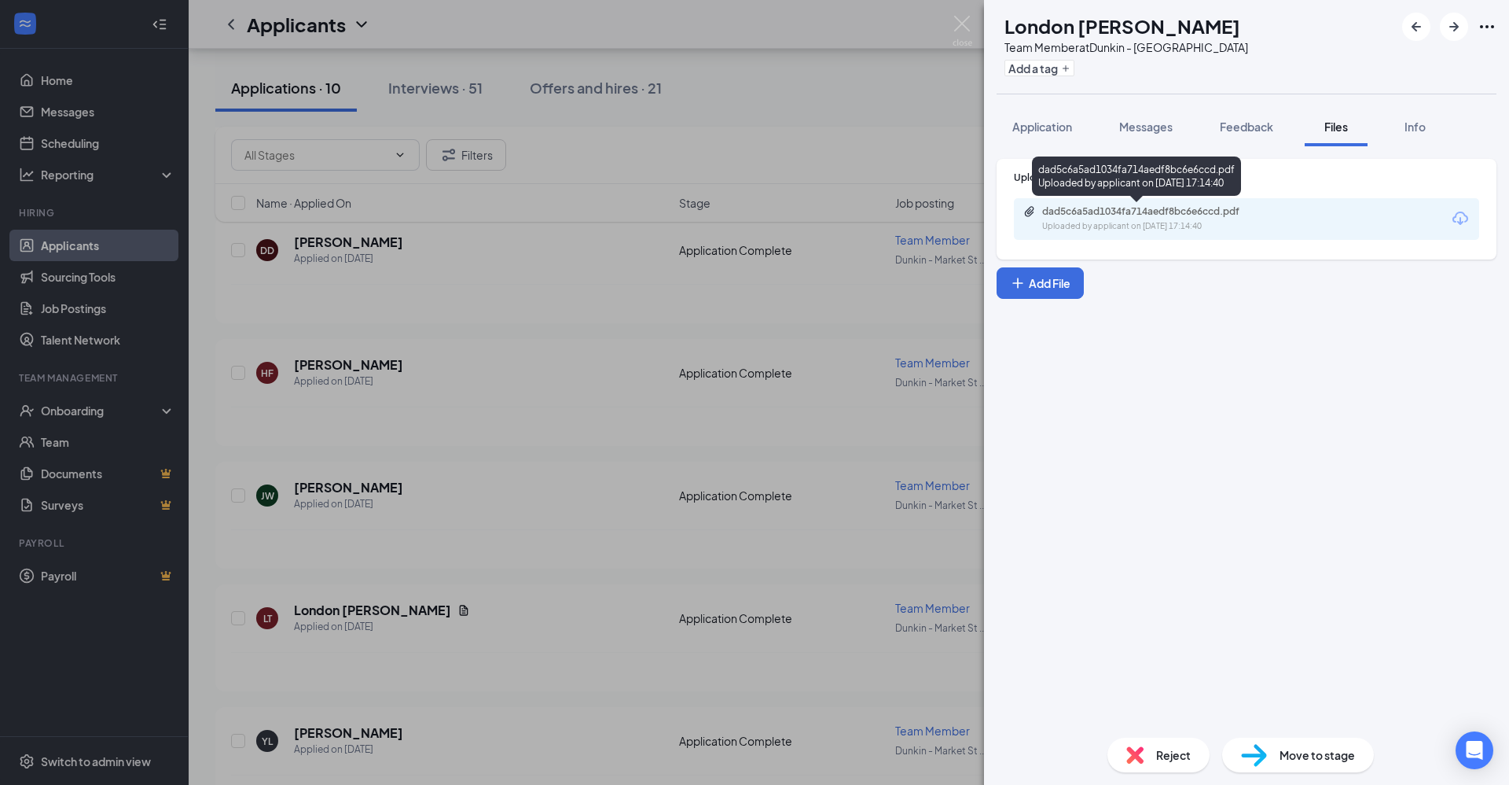
click at [1172, 218] on div "dad5c6a5ad1034fa714aedf8bc6e6ccd.pdf Uploaded by applicant on [DATE] 17:14:40" at bounding box center [1151, 219] width 255 height 28
click at [494, 354] on div "LT London [PERSON_NAME] Team Member at [GEOGRAPHIC_DATA] Add a tag Application …" at bounding box center [754, 392] width 1509 height 785
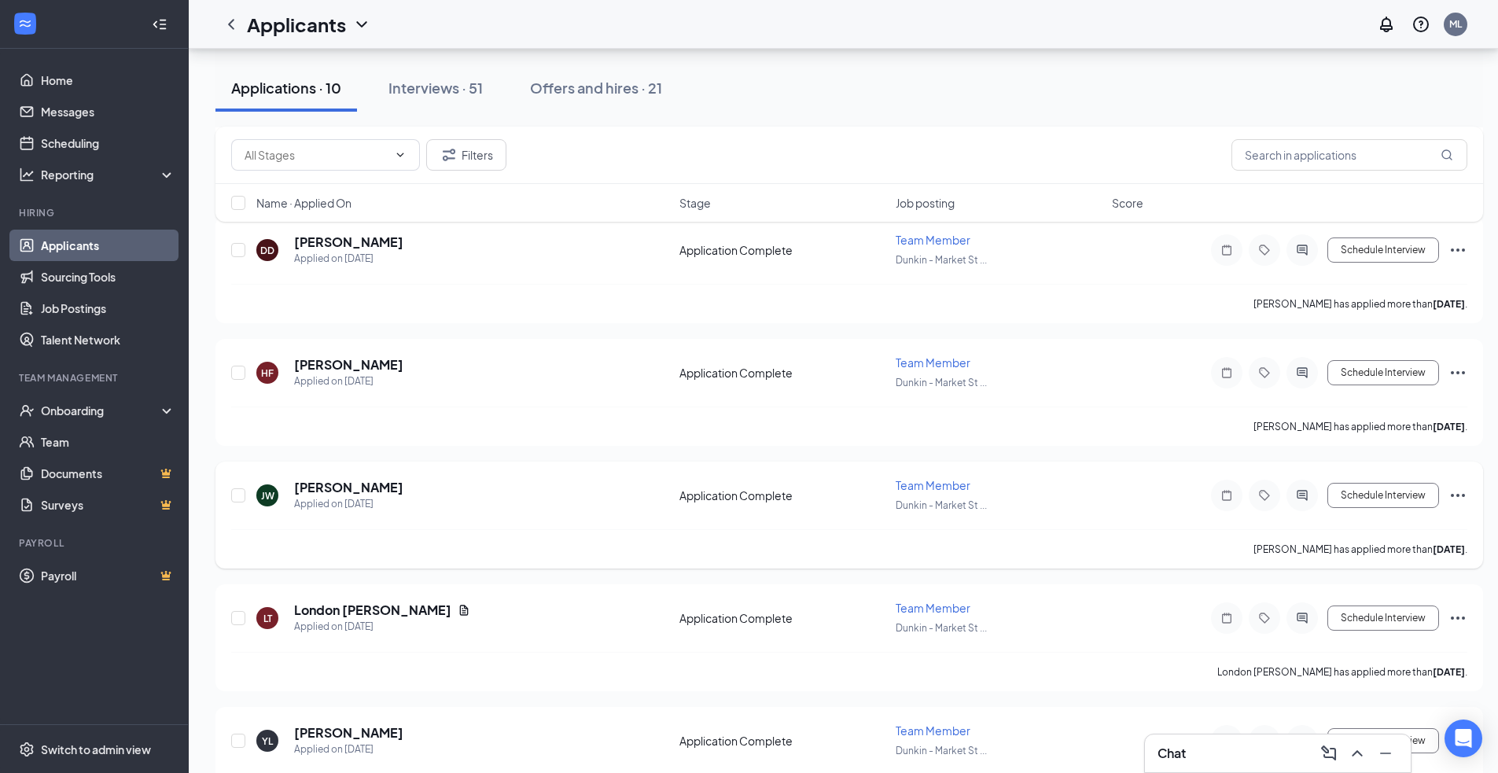
click at [355, 494] on h5 "[PERSON_NAME]" at bounding box center [348, 487] width 109 height 17
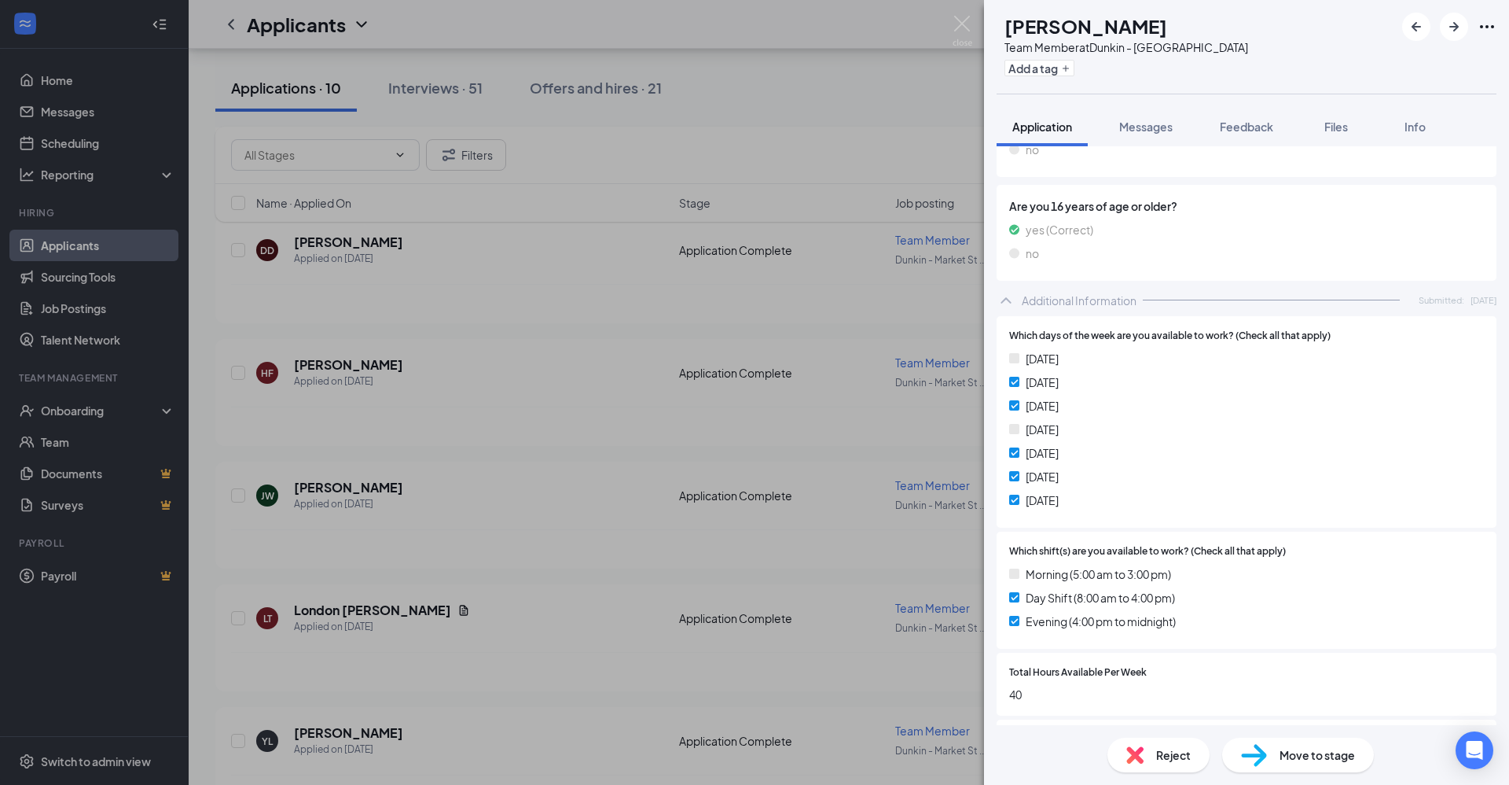
scroll to position [1022, 0]
click at [1179, 757] on span "Reject" at bounding box center [1173, 754] width 35 height 17
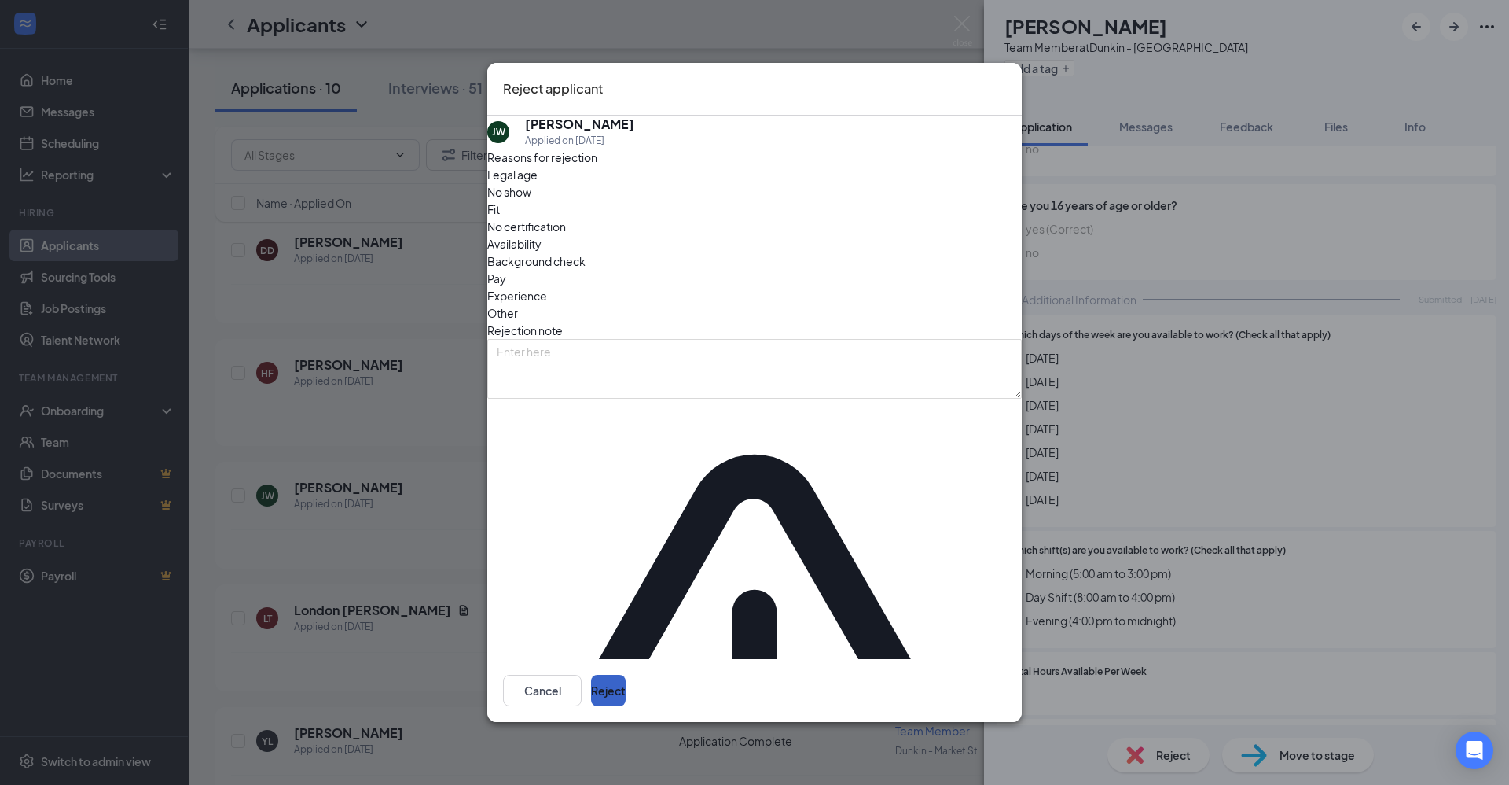
click at [626, 674] on button "Reject" at bounding box center [608, 689] width 35 height 31
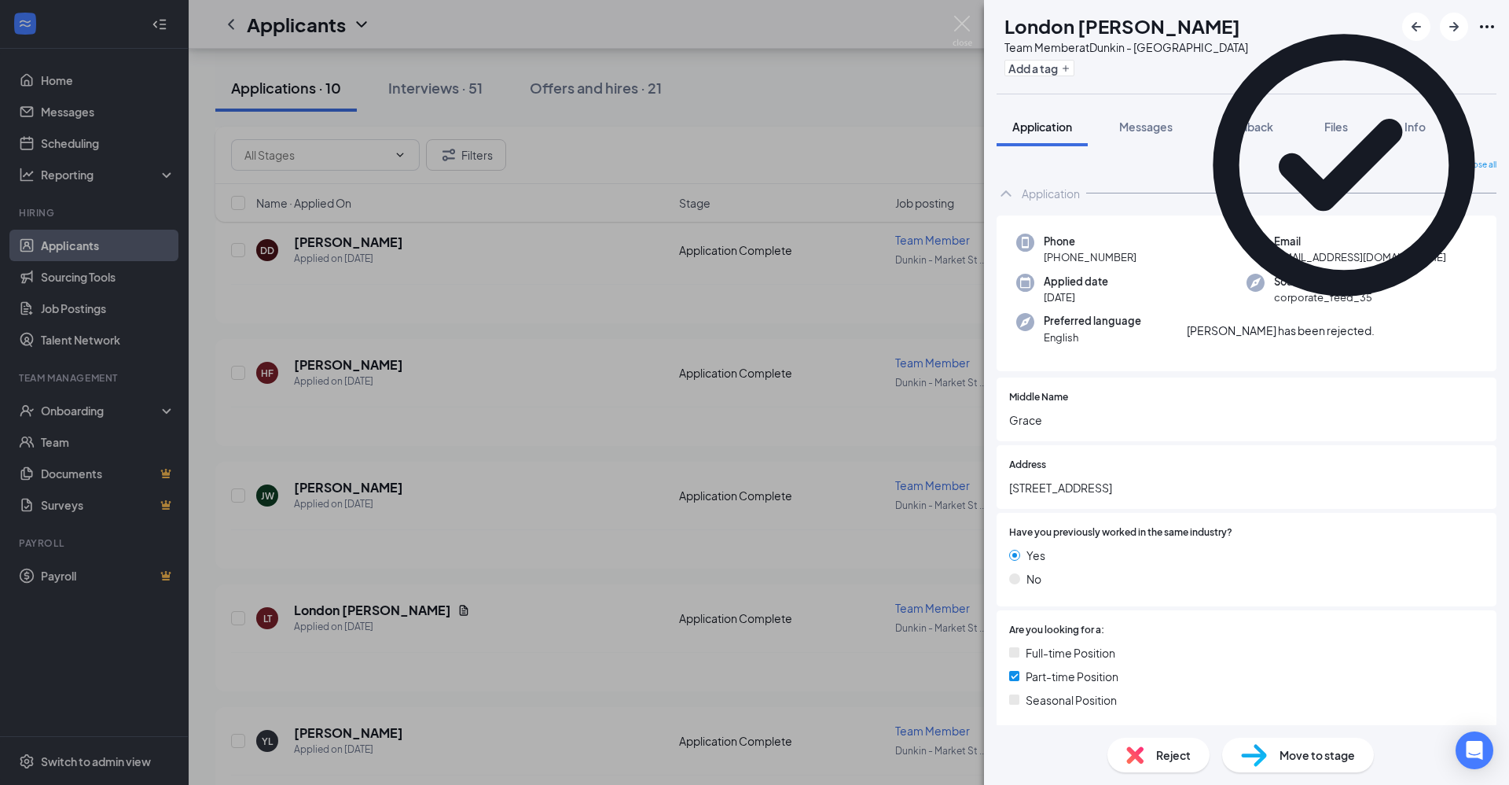
click at [596, 527] on div "LT London [PERSON_NAME] Team Member at [GEOGRAPHIC_DATA] Add a tag Application …" at bounding box center [754, 392] width 1509 height 785
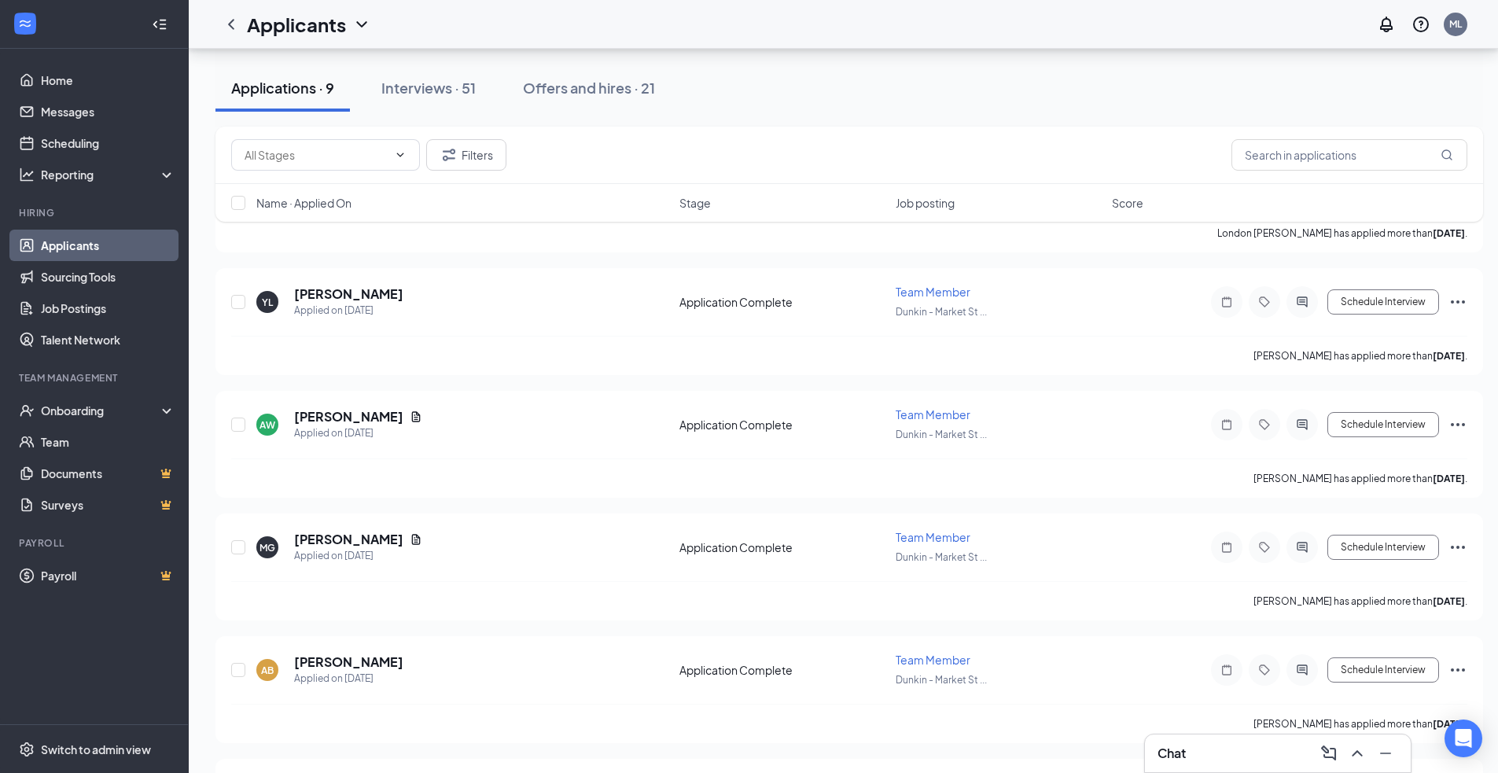
scroll to position [5053, 0]
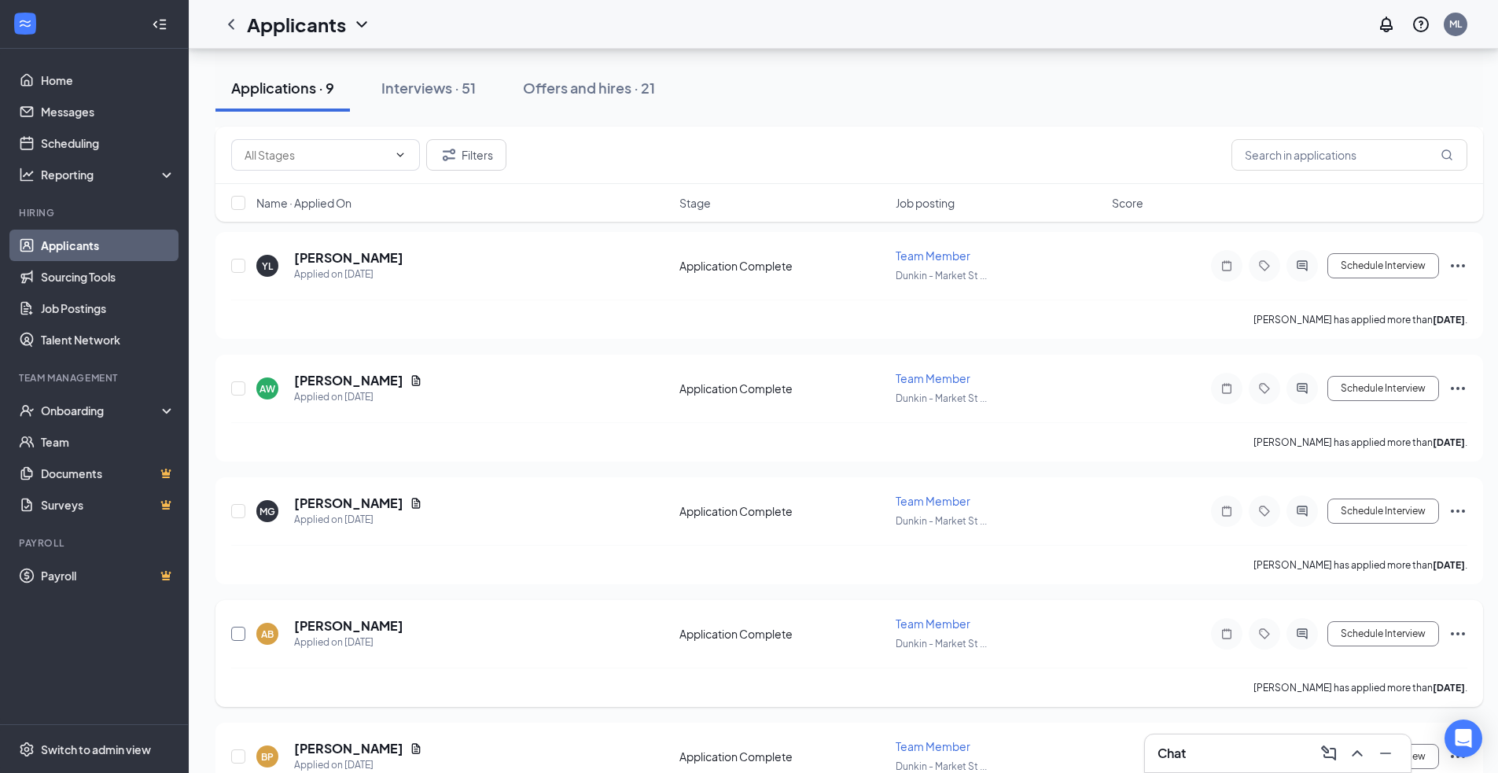
click at [239, 634] on input "checkbox" at bounding box center [238, 634] width 14 height 14
checkbox input "true"
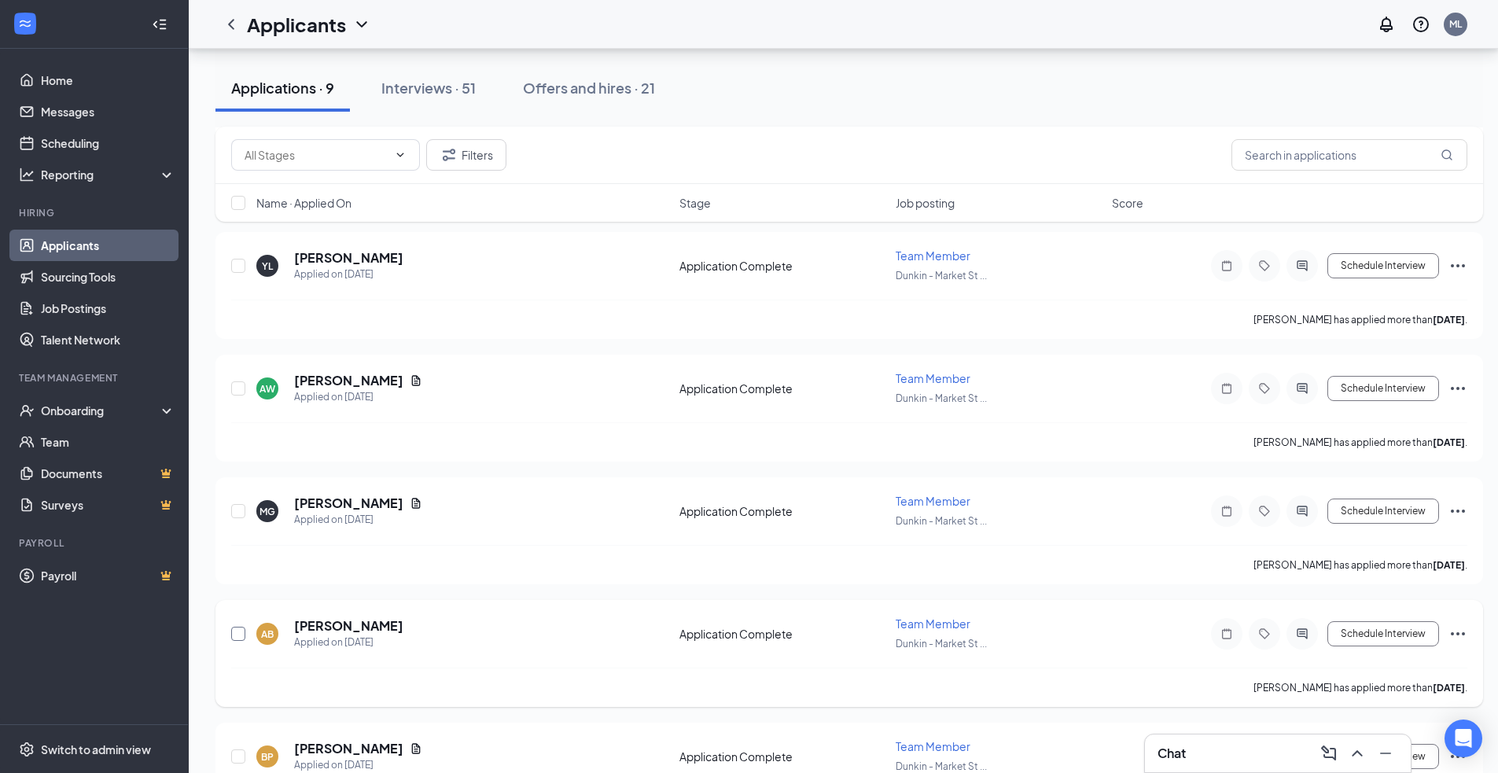
checkbox input "true"
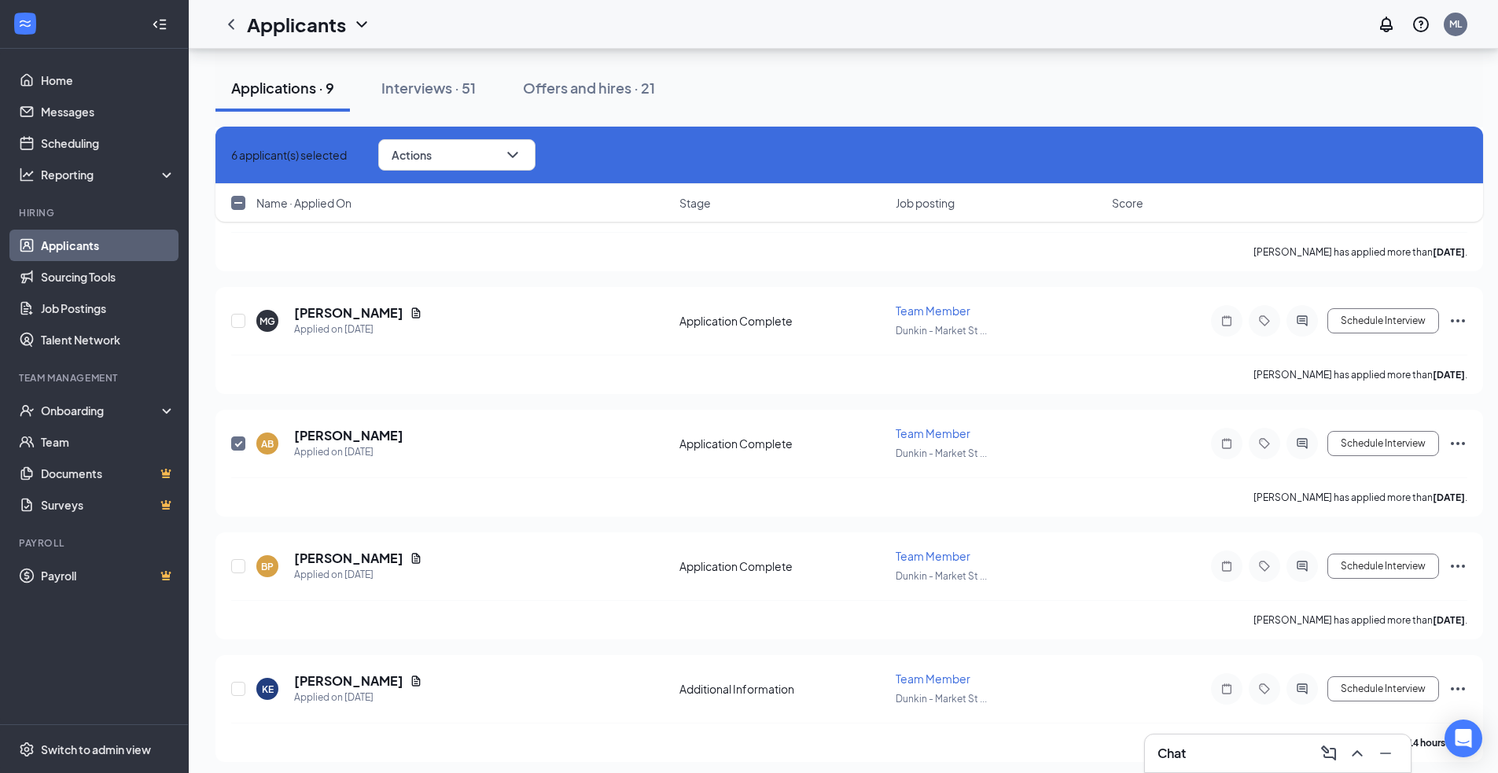
scroll to position [4110, 0]
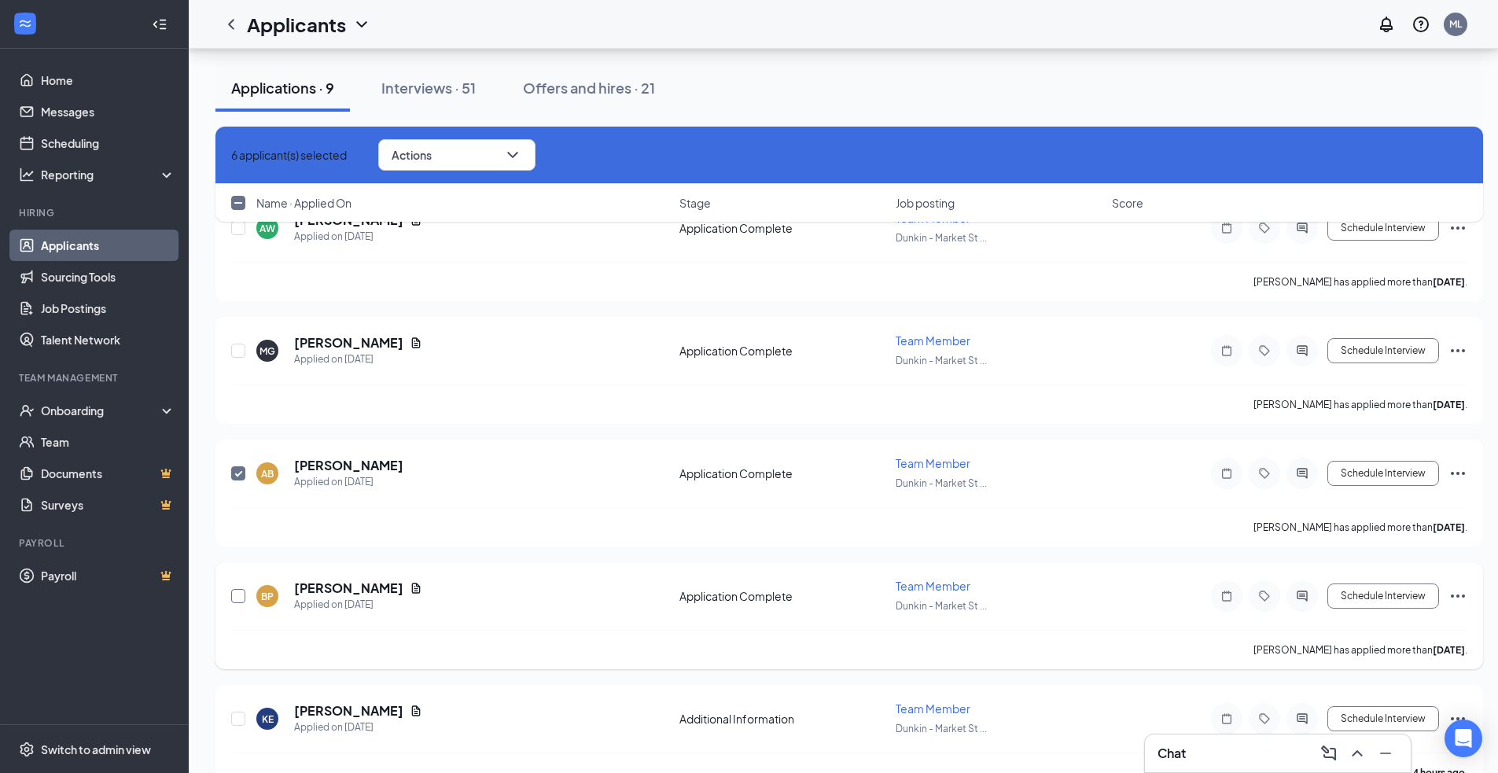
click at [234, 592] on input "checkbox" at bounding box center [238, 596] width 14 height 14
checkbox input "true"
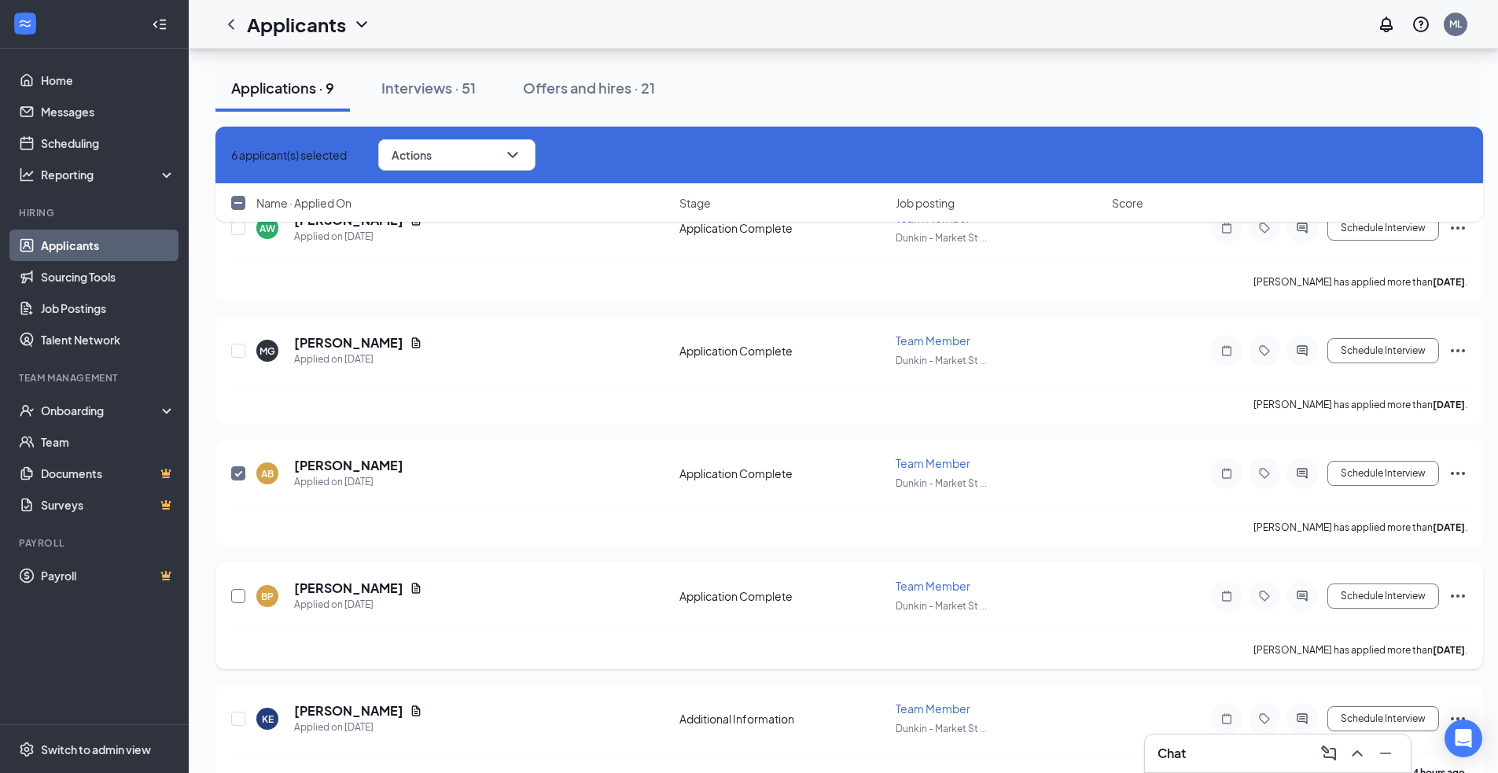
checkbox input "true"
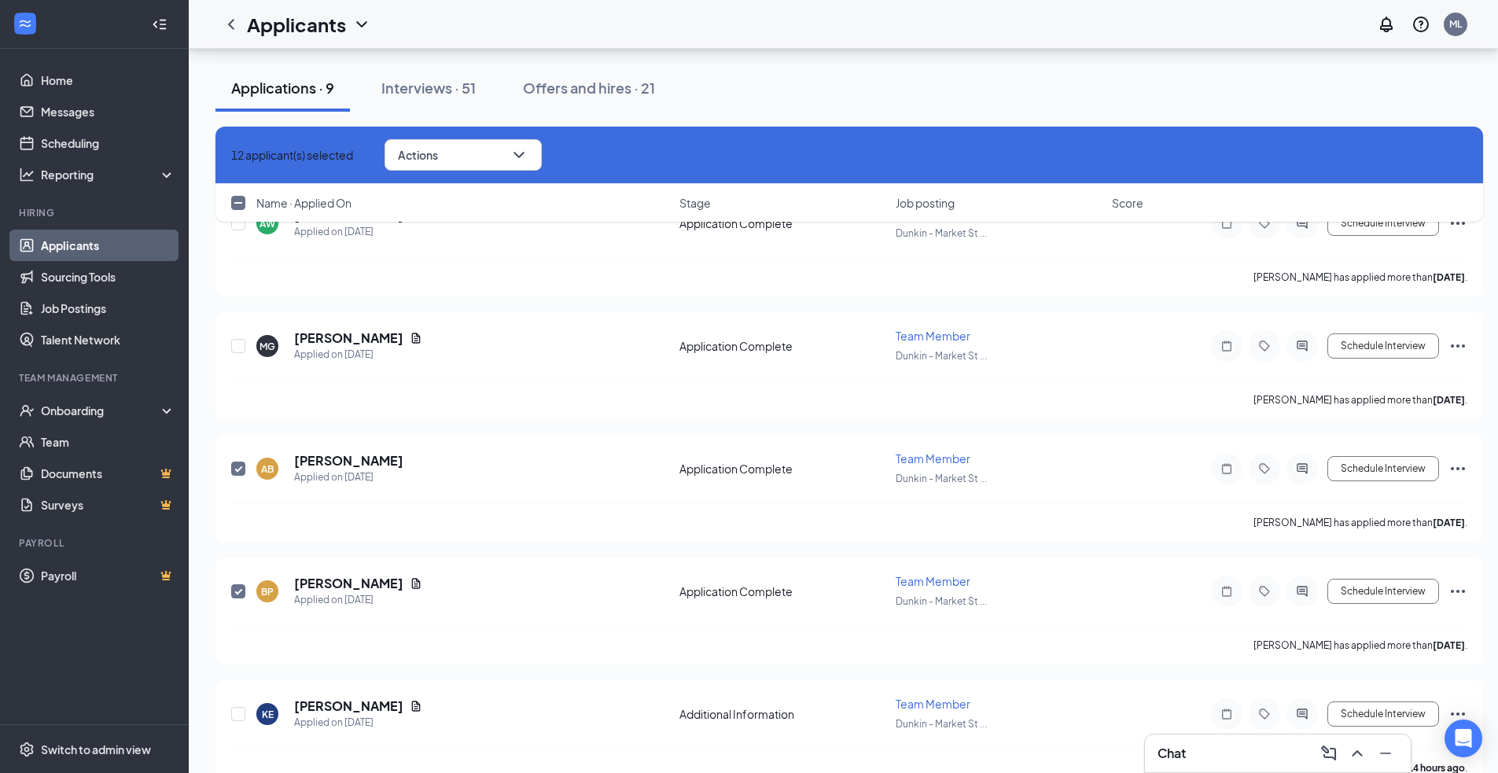
scroll to position [3009, 0]
click at [524, 156] on icon "ChevronDown" at bounding box center [518, 155] width 10 height 6
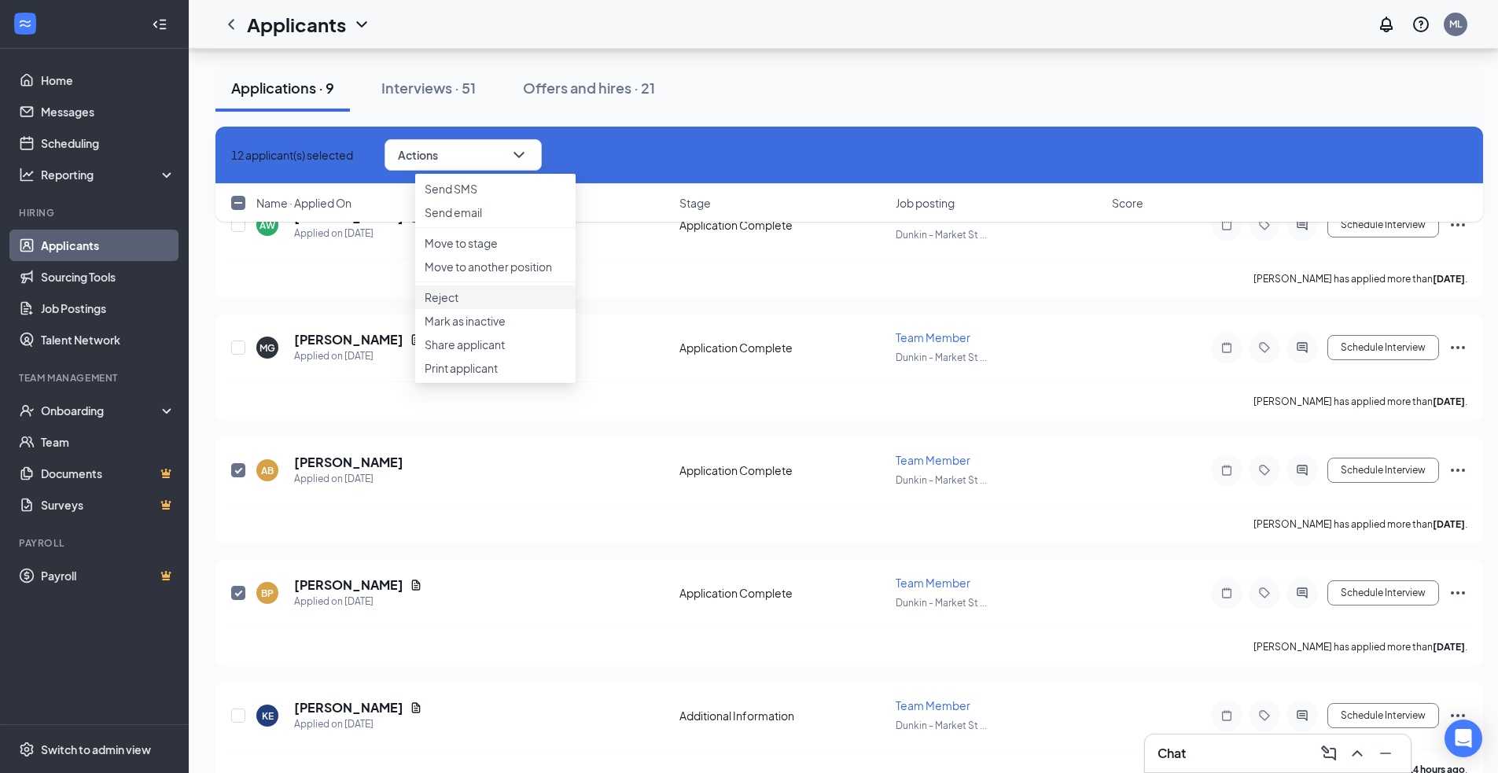
click at [477, 305] on p "Reject" at bounding box center [496, 297] width 142 height 16
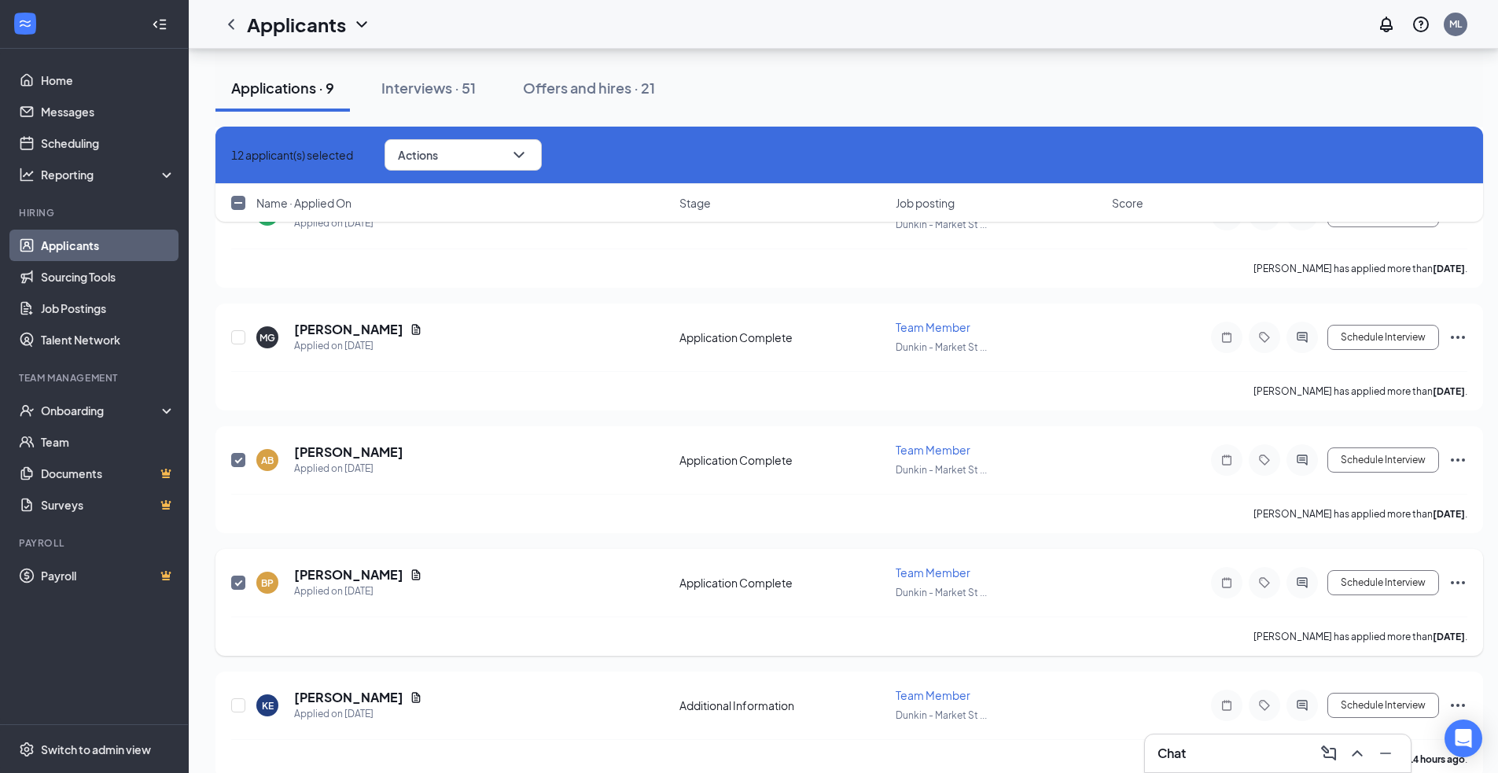
checkbox input "false"
checkbox input "true"
checkbox input "false"
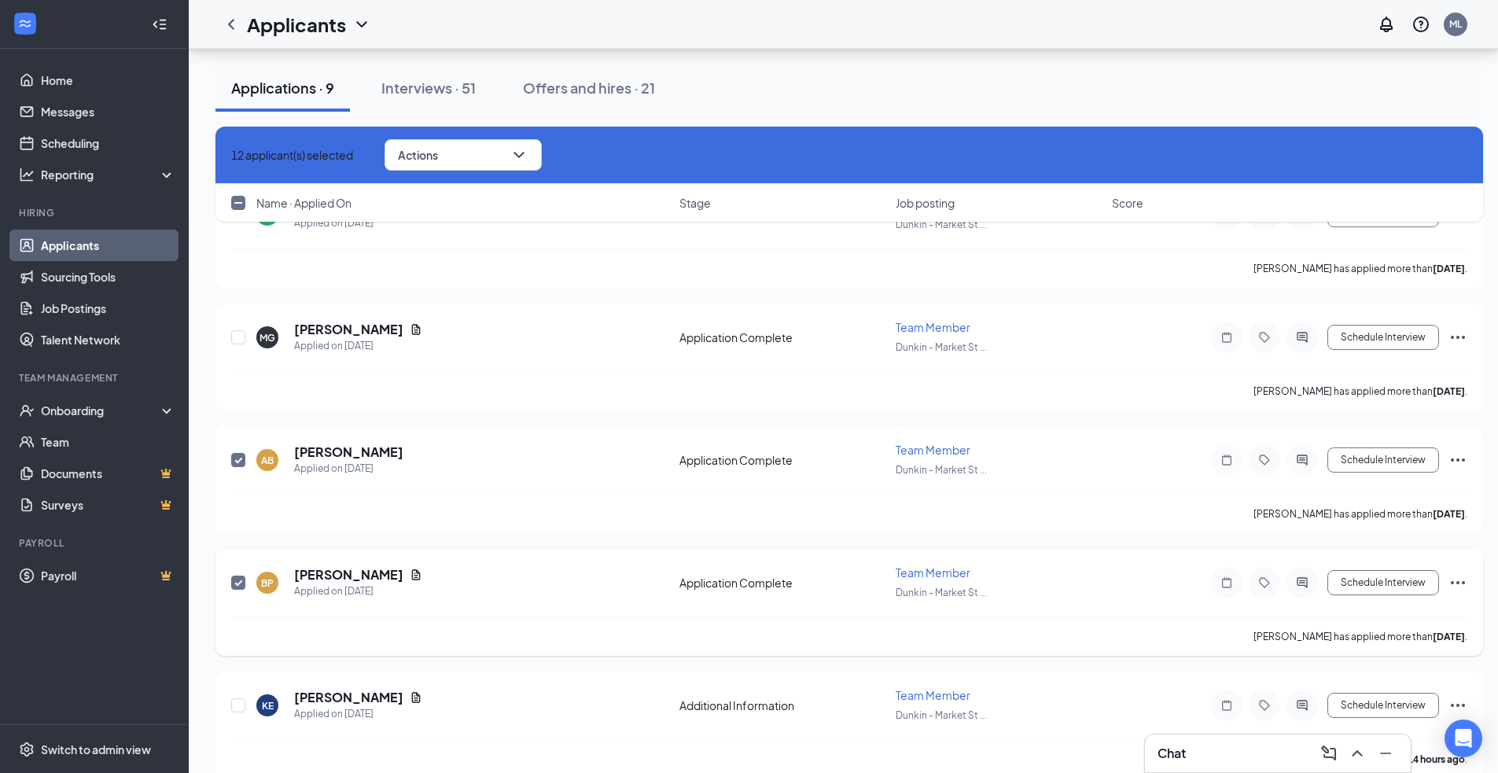
checkbox input "false"
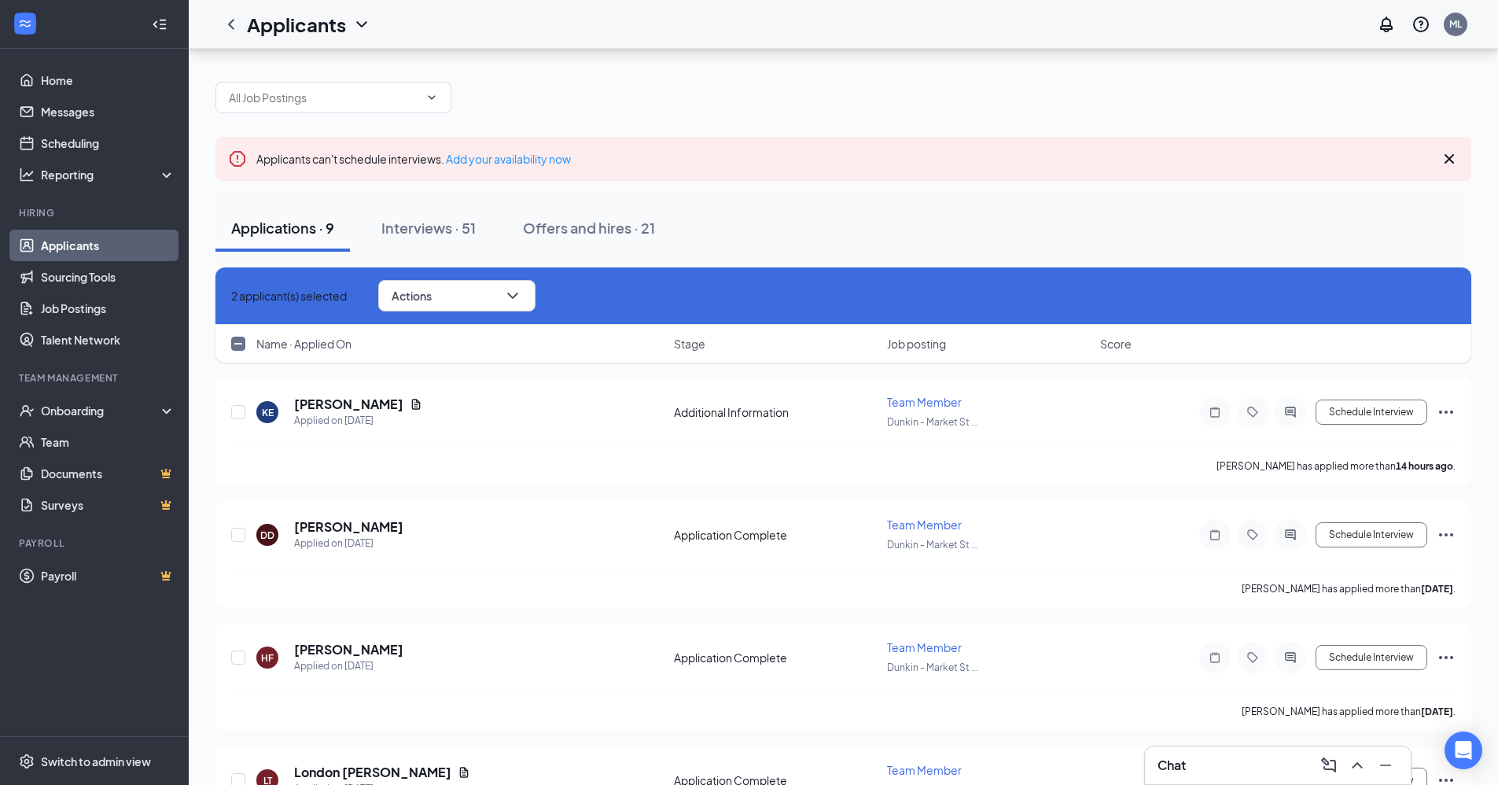
scroll to position [0, 0]
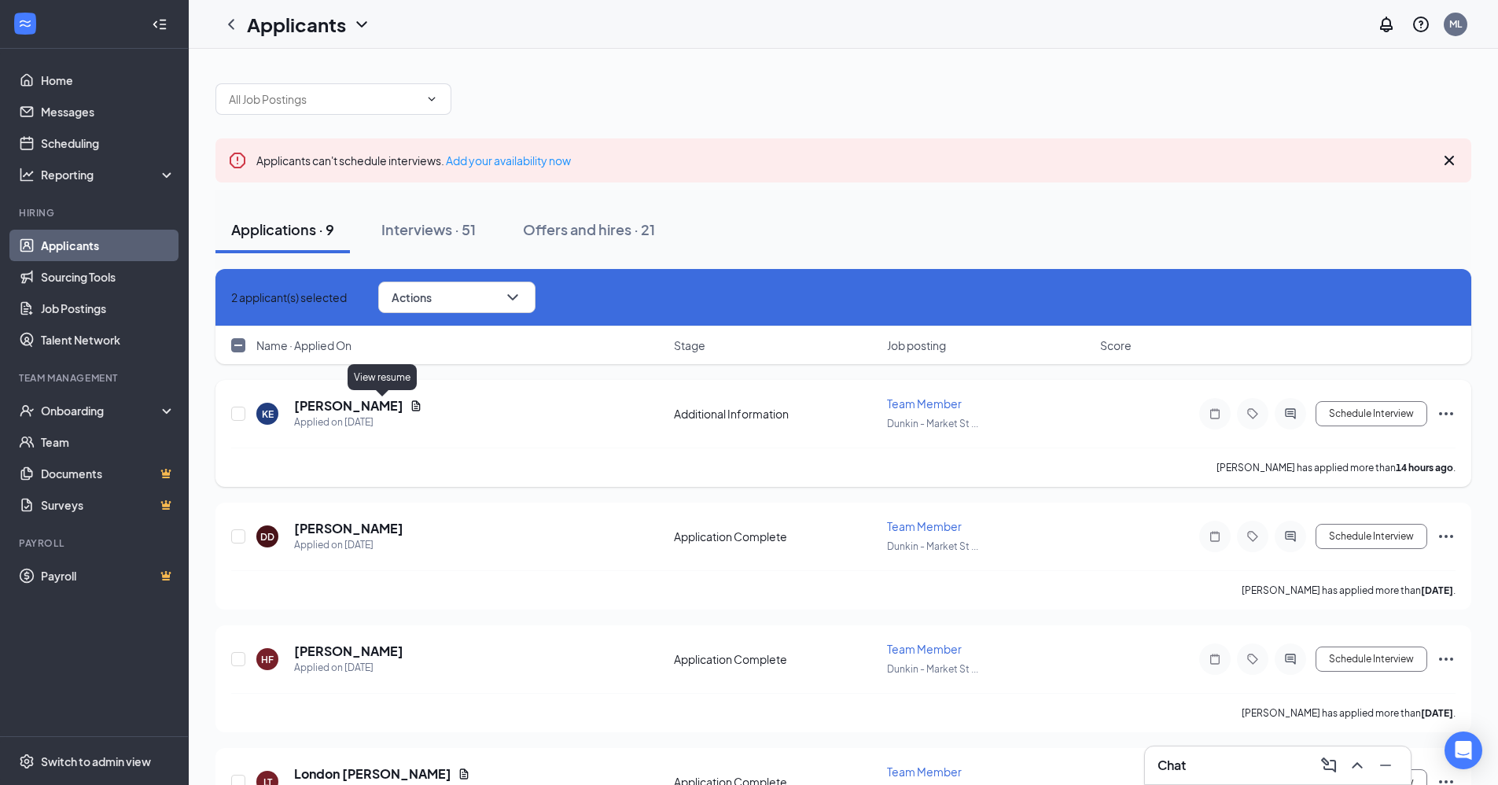
click at [410, 402] on icon "Document" at bounding box center [416, 405] width 13 height 13
checkbox input "false"
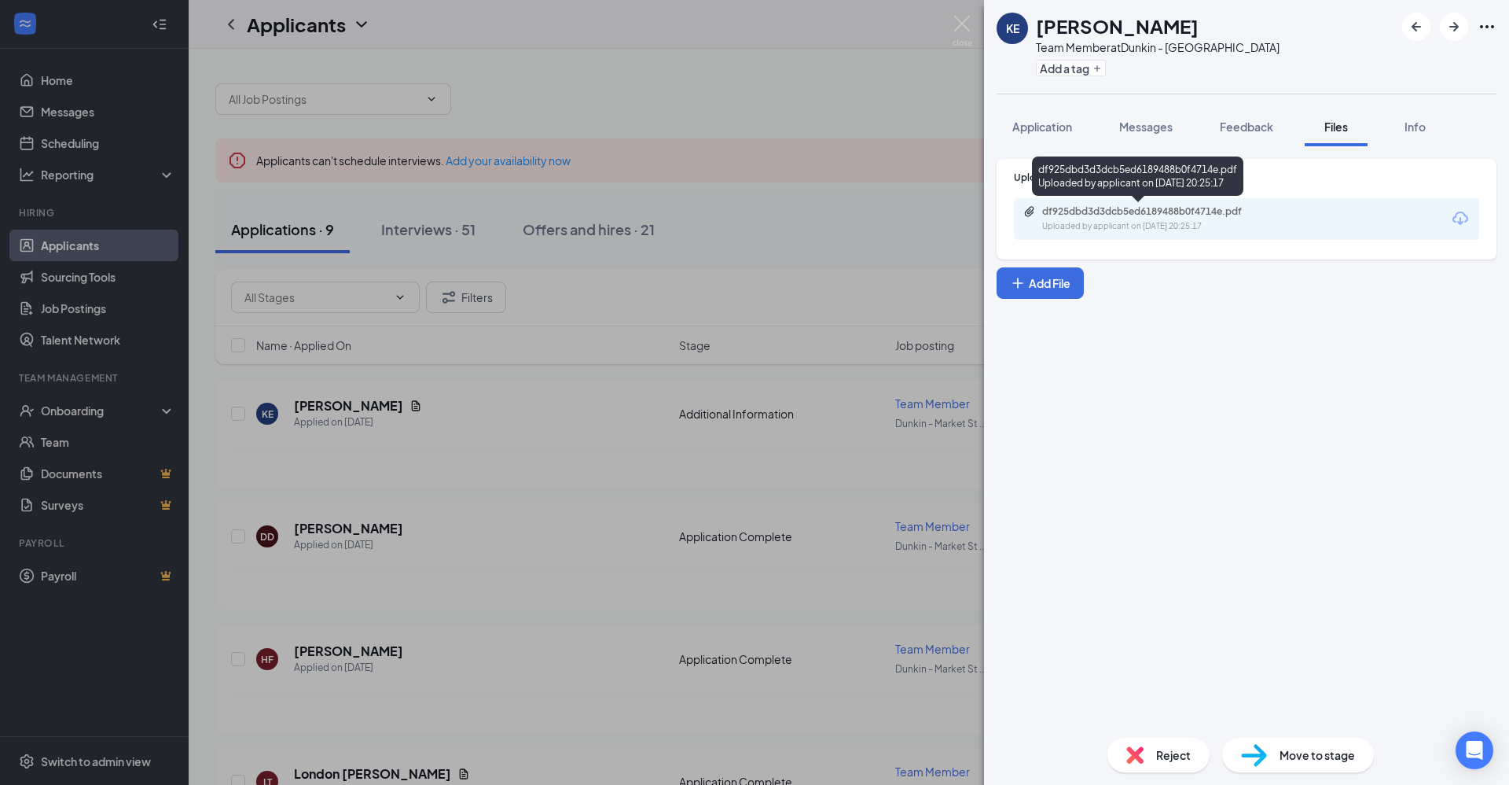
click at [1156, 215] on div "df925dbd3d3dcb5ed6189488b0f4714e.pdf" at bounding box center [1152, 211] width 220 height 13
click at [574, 415] on div "KE [PERSON_NAME] Team Member at [GEOGRAPHIC_DATA] Add a tag Application Message…" at bounding box center [754, 392] width 1509 height 785
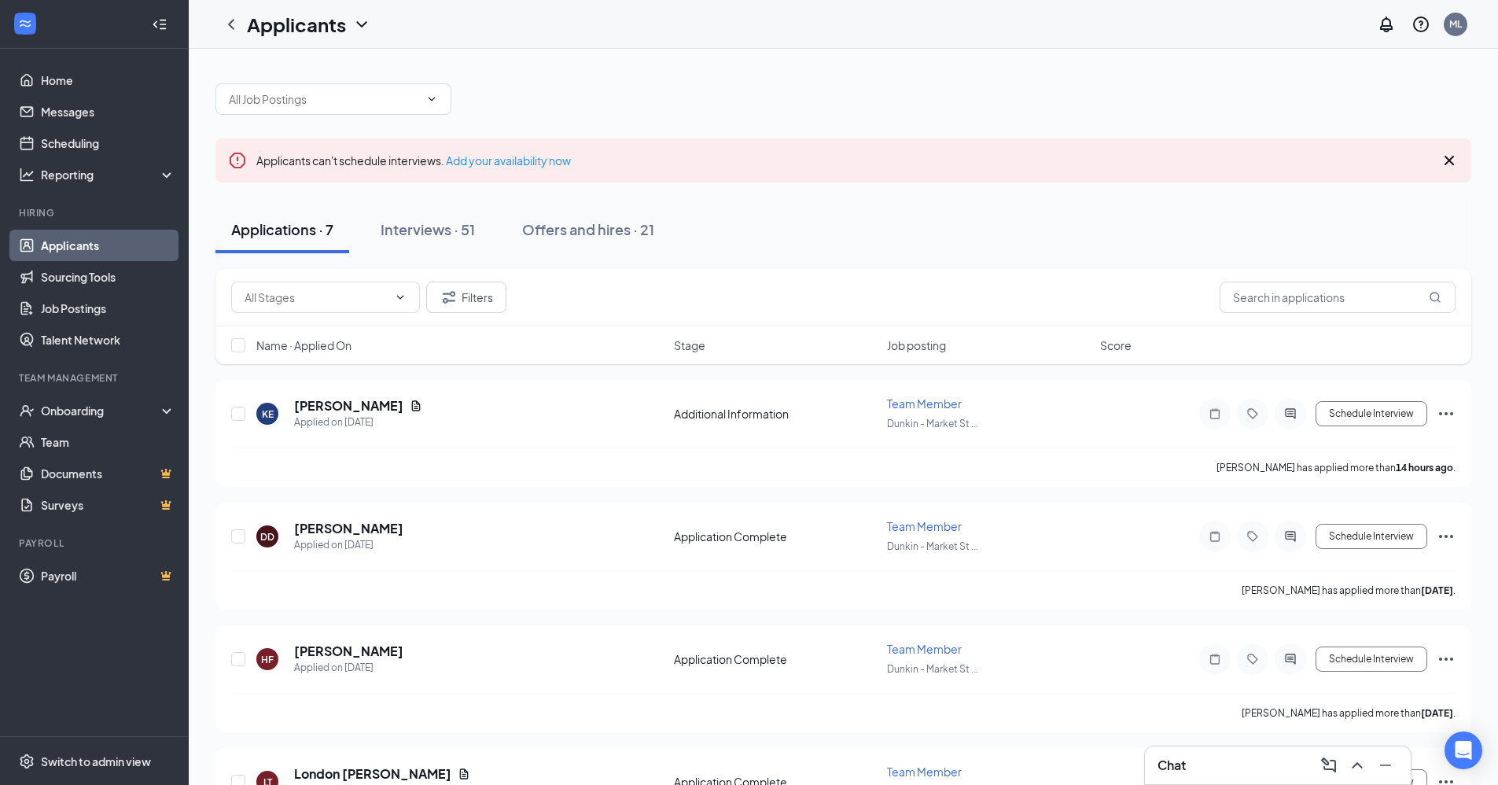
drag, startPoint x: 1236, startPoint y: 748, endPoint x: 1202, endPoint y: 766, distance: 38.7
click at [1236, 748] on div "Chat" at bounding box center [1278, 765] width 266 height 38
